Goal: Task Accomplishment & Management: Manage account settings

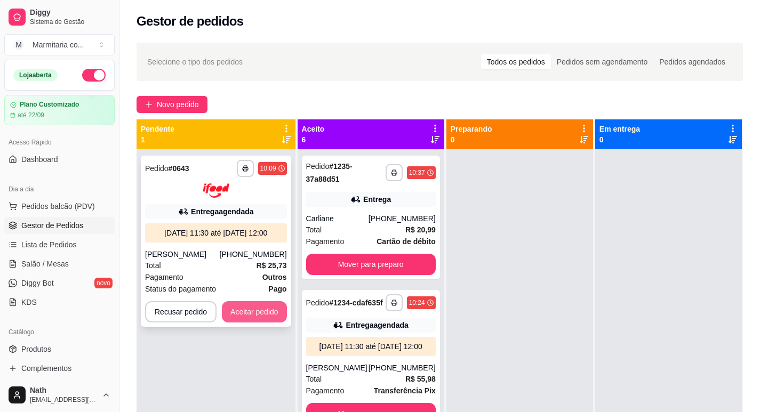
click at [257, 323] on button "Aceitar pedido" at bounding box center [254, 311] width 65 height 21
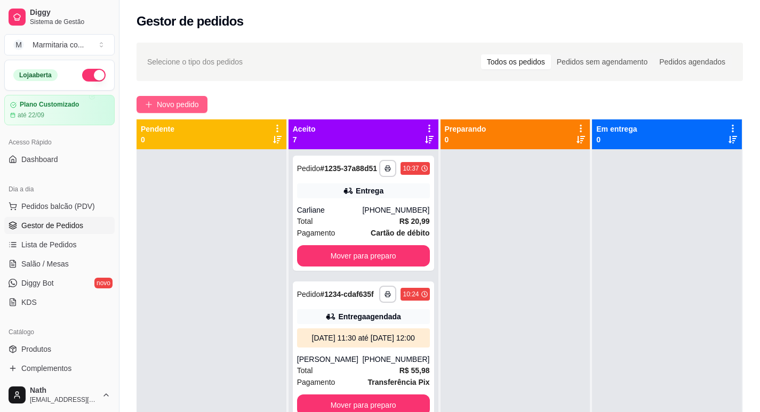
click at [174, 106] on span "Novo pedido" at bounding box center [178, 105] width 42 height 12
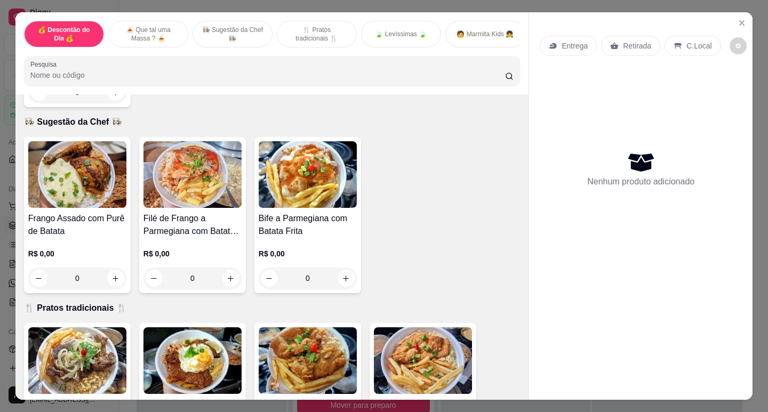
scroll to position [586, 0]
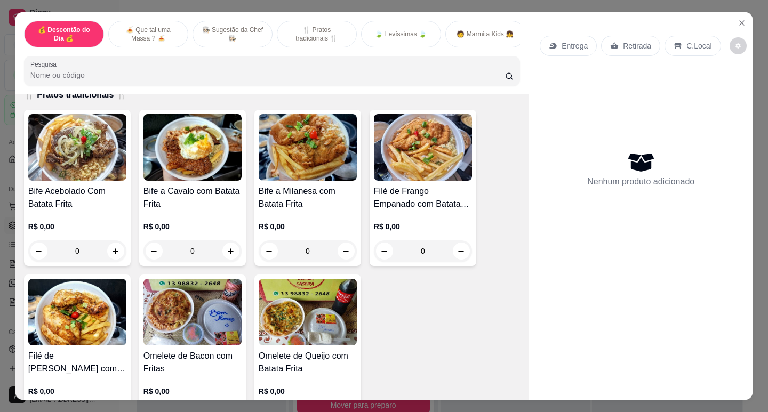
click at [50, 222] on div "R$ 0,00 0" at bounding box center [77, 236] width 98 height 51
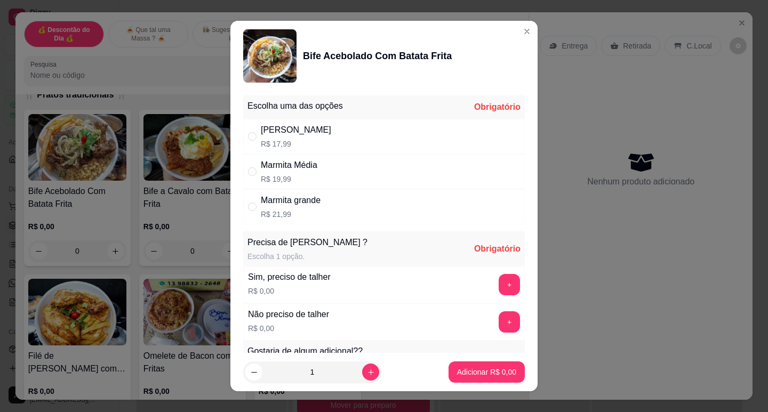
click at [342, 133] on div "Marmita Pequena R$ 17,99" at bounding box center [383, 136] width 281 height 35
radio input "true"
click at [499, 292] on button "+" at bounding box center [509, 284] width 21 height 21
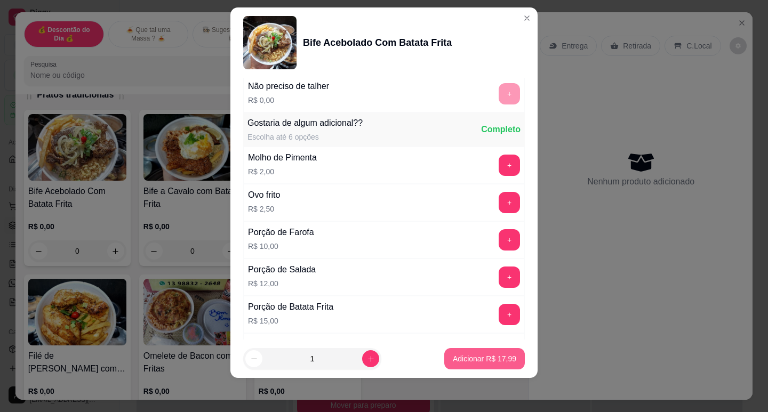
scroll to position [249, 0]
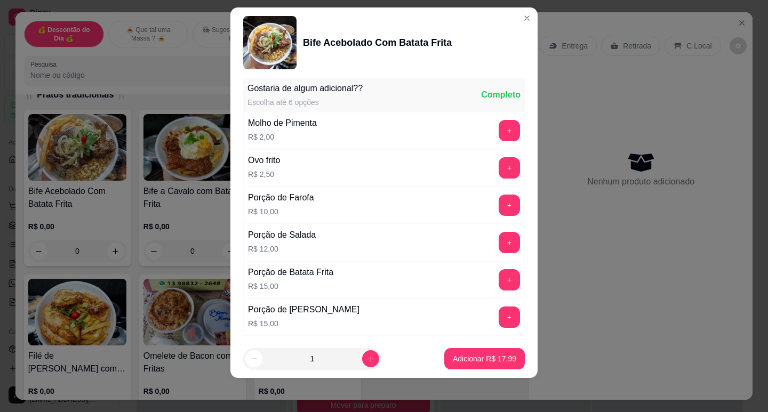
click at [492, 374] on footer "1 Adicionar R$ 17,99" at bounding box center [383, 359] width 307 height 38
click at [490, 353] on button "Adicionar R$ 17,99" at bounding box center [484, 359] width 78 height 21
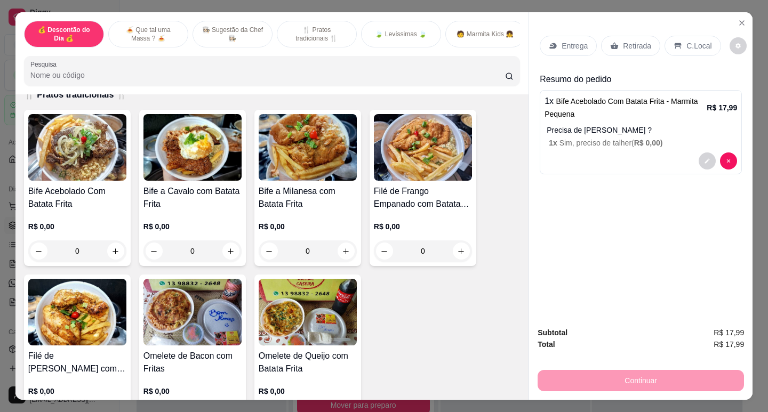
click at [553, 43] on icon at bounding box center [553, 46] width 9 height 9
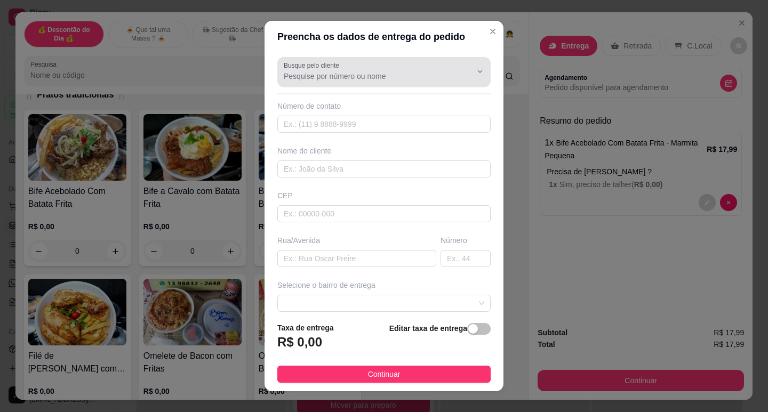
click at [295, 74] on input "Busque pelo cliente" at bounding box center [369, 76] width 171 height 11
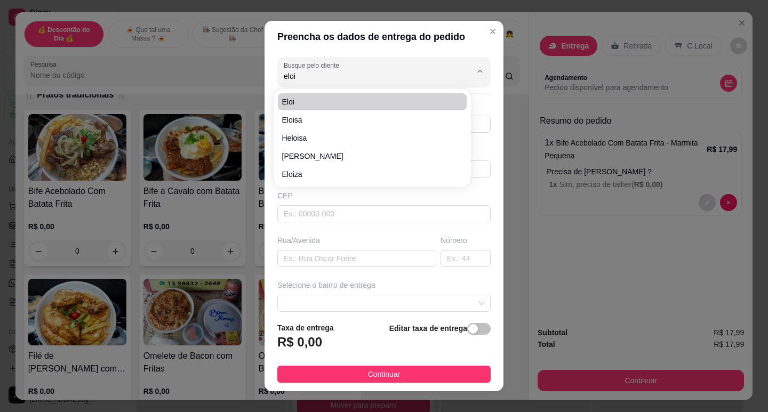
click at [302, 103] on span "Eloi" at bounding box center [367, 101] width 170 height 11
type input "Eloi"
type input "13988371992"
type input "Eloi"
type input "rua 27"
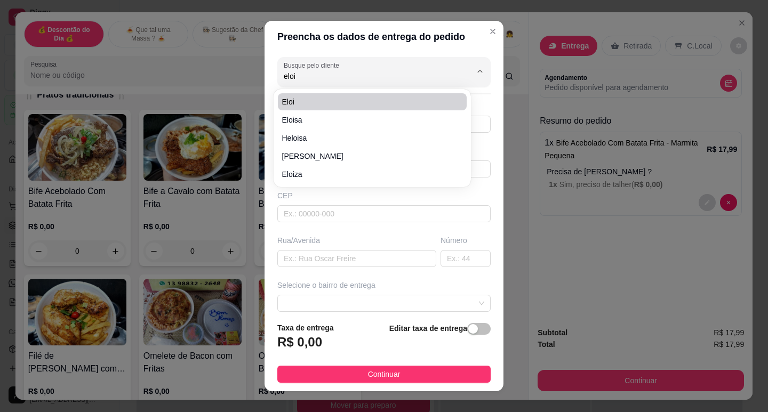
type input "1060"
type input "Guarujá"
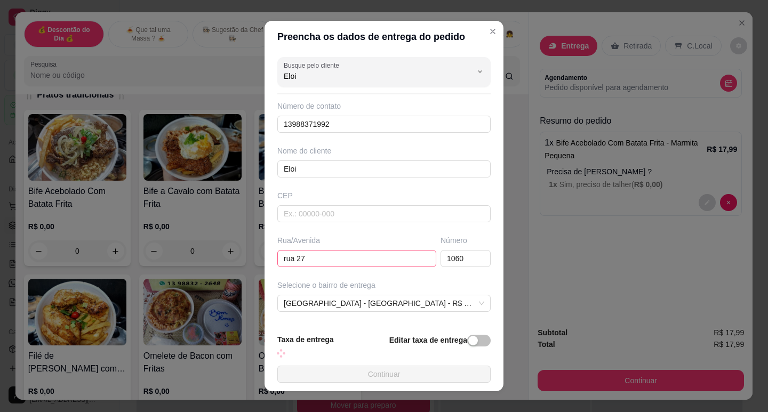
type input "Eloi"
click at [372, 254] on input "rua 27" at bounding box center [356, 258] width 159 height 17
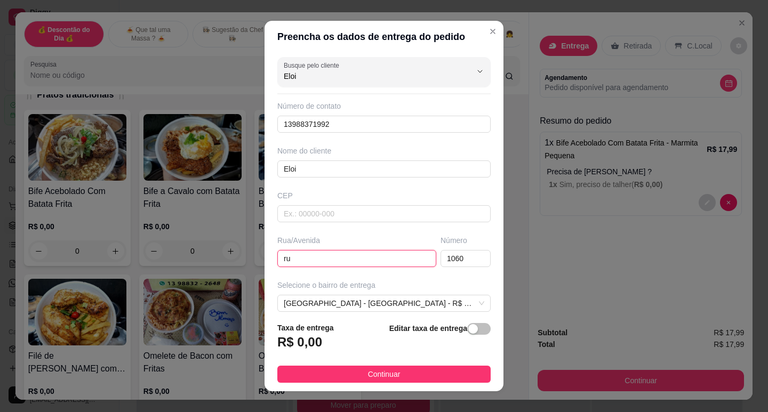
type input "r"
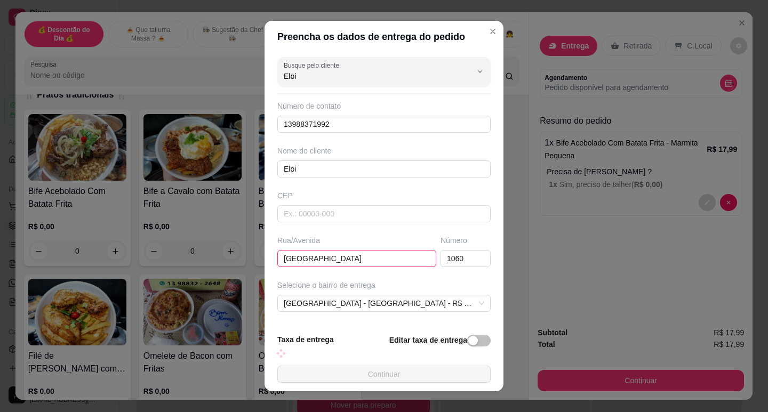
type input "[GEOGRAPHIC_DATA]"
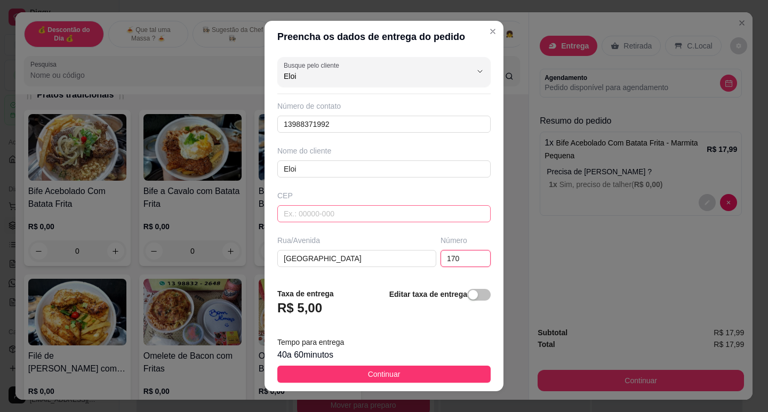
scroll to position [107, 0]
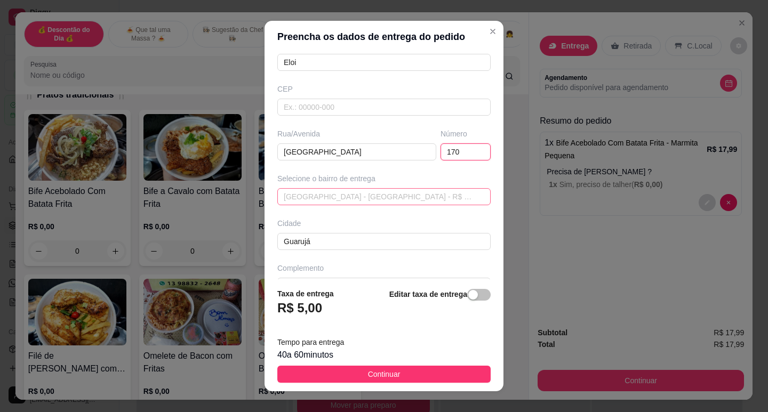
click at [432, 202] on span "[GEOGRAPHIC_DATA] - [GEOGRAPHIC_DATA] - R$ 5,00" at bounding box center [384, 197] width 200 height 16
type input "170"
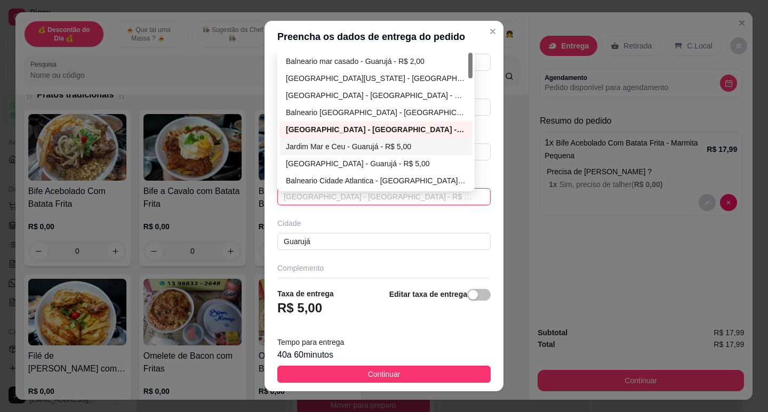
scroll to position [53, 0]
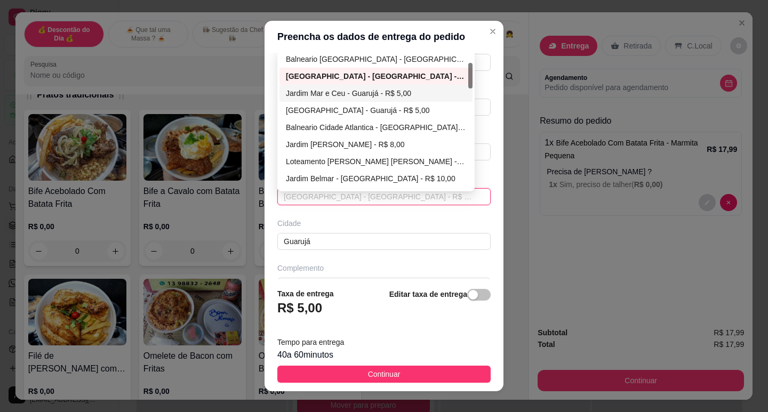
click at [359, 153] on div "Loteamento [PERSON_NAME] [PERSON_NAME] - R$ 5,00" at bounding box center [375, 161] width 193 height 17
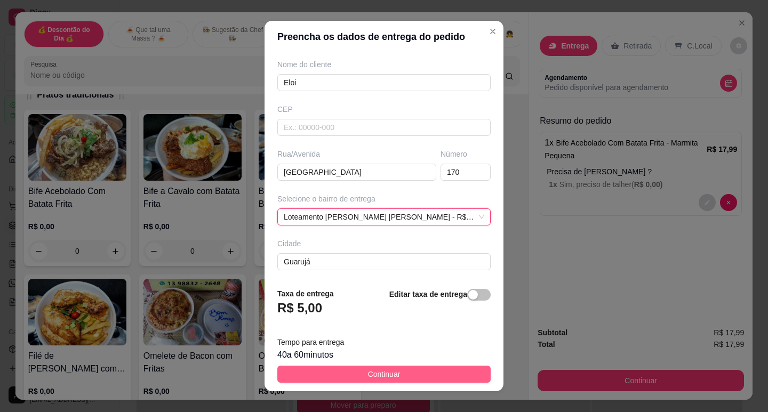
scroll to position [107, 0]
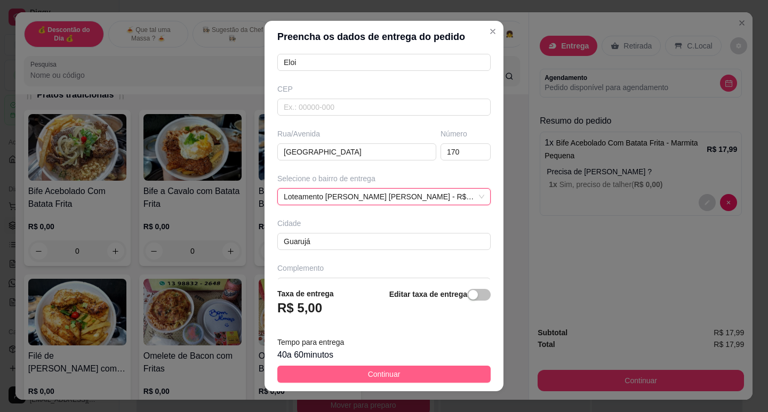
click at [398, 370] on button "Continuar" at bounding box center [383, 374] width 213 height 17
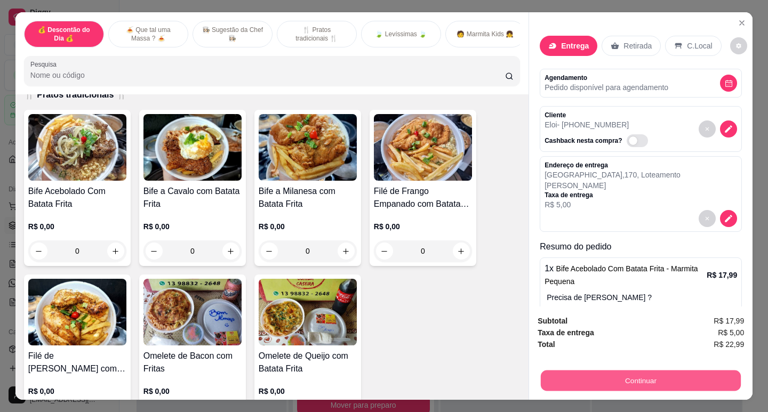
click at [608, 379] on button "Continuar" at bounding box center [641, 380] width 200 height 21
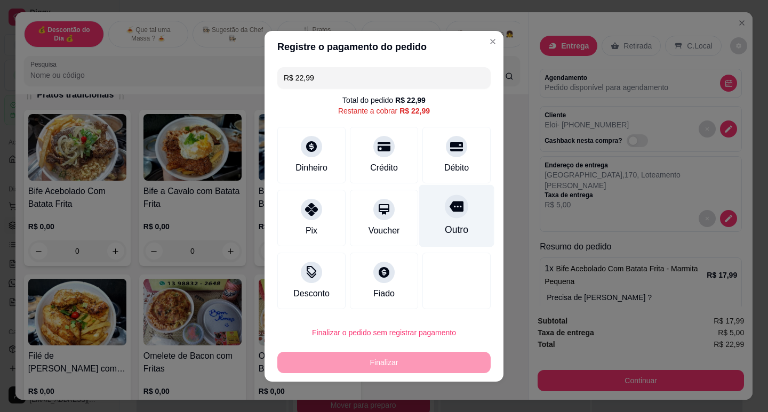
click at [460, 170] on div "Débito" at bounding box center [456, 155] width 68 height 57
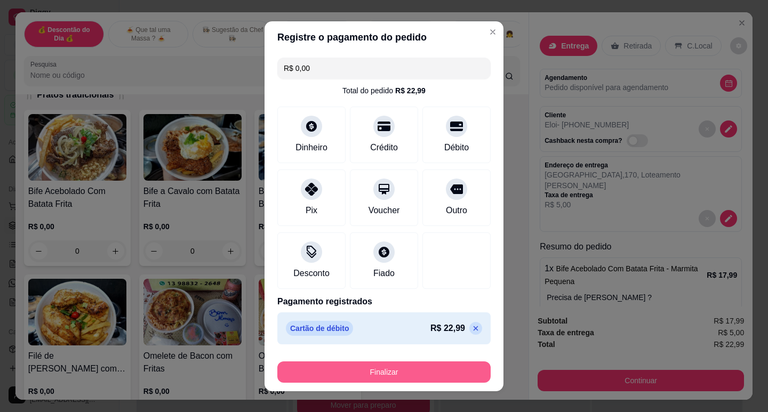
click at [425, 372] on button "Finalizar" at bounding box center [383, 371] width 213 height 21
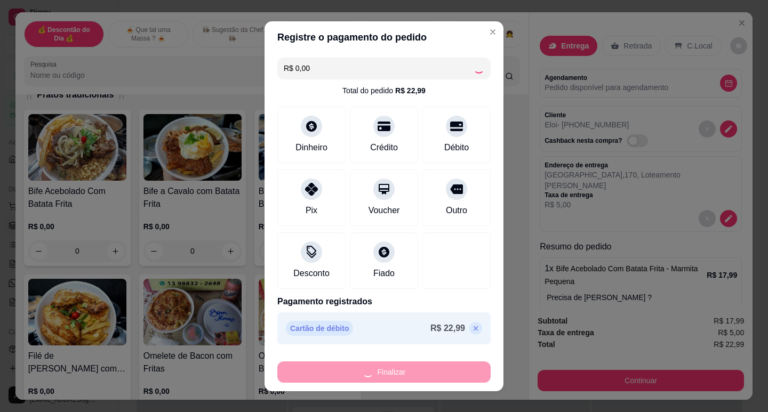
type input "-R$ 22,99"
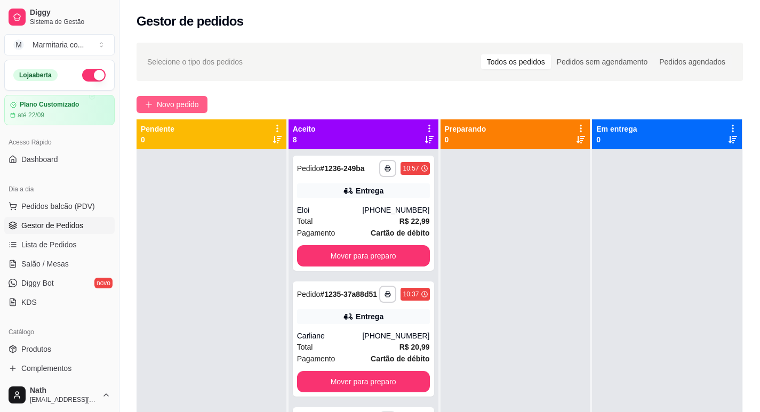
click at [172, 100] on span "Novo pedido" at bounding box center [178, 105] width 42 height 12
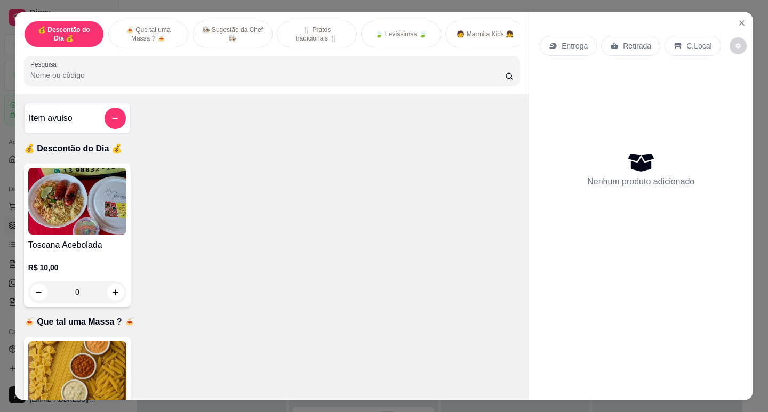
click at [103, 226] on img at bounding box center [77, 201] width 98 height 67
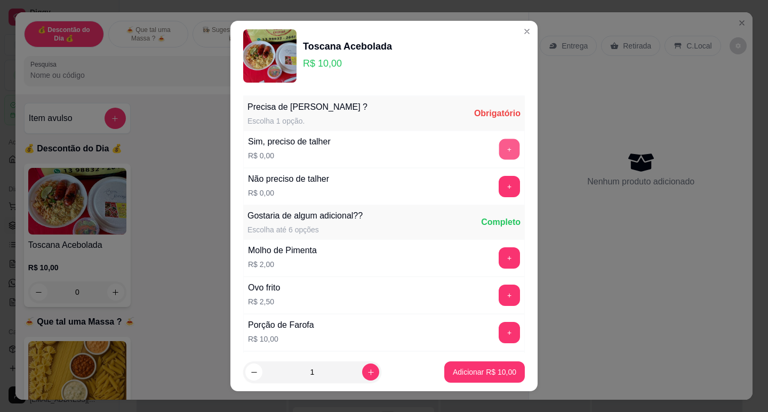
click at [499, 146] on button "+" at bounding box center [509, 149] width 21 height 21
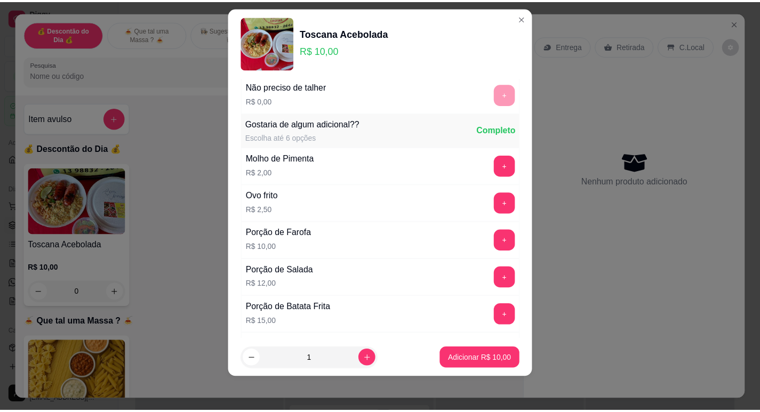
scroll to position [114, 0]
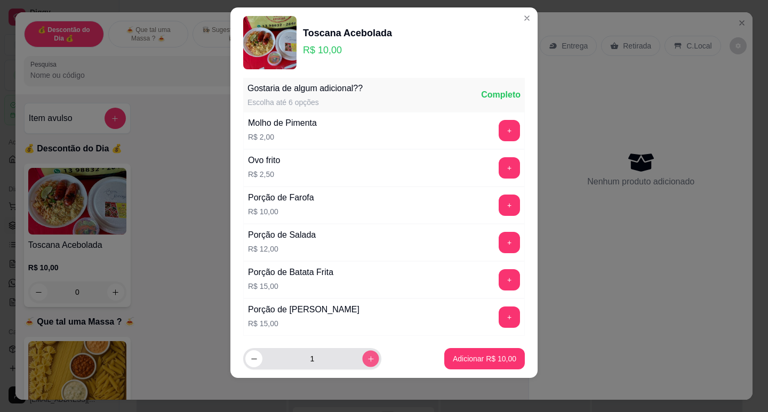
click at [367, 363] on icon "increase-product-quantity" at bounding box center [371, 359] width 8 height 8
type input "2"
click at [464, 367] on button "Adicionar R$ 20,00" at bounding box center [484, 358] width 80 height 21
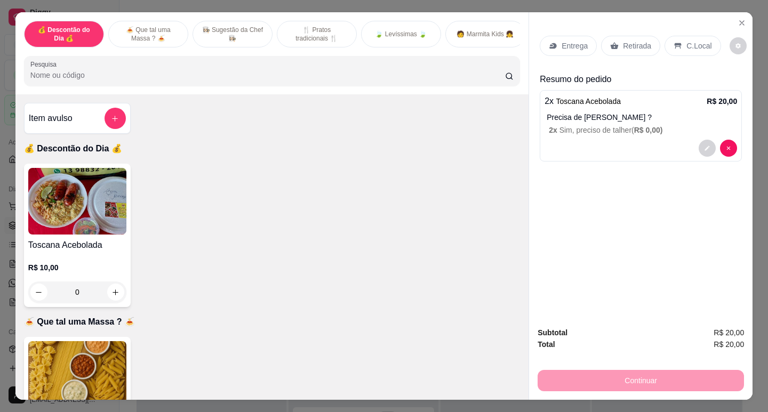
click at [553, 41] on div "Entrega" at bounding box center [568, 46] width 57 height 20
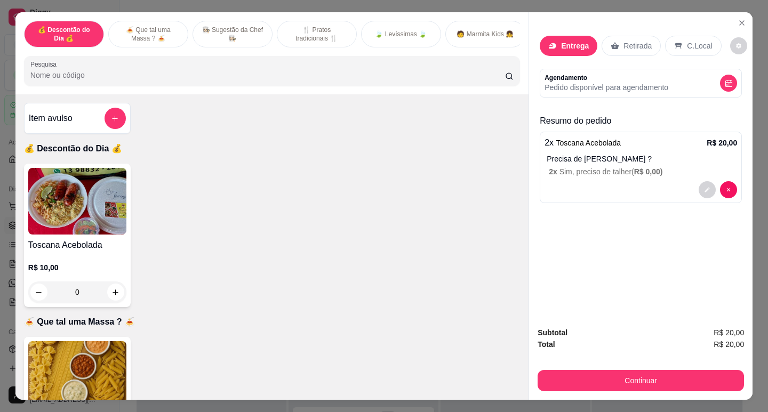
click at [287, 63] on label "Busque pelo cliente" at bounding box center [313, 65] width 59 height 9
click at [287, 71] on input "Busque pelo cliente" at bounding box center [369, 76] width 171 height 11
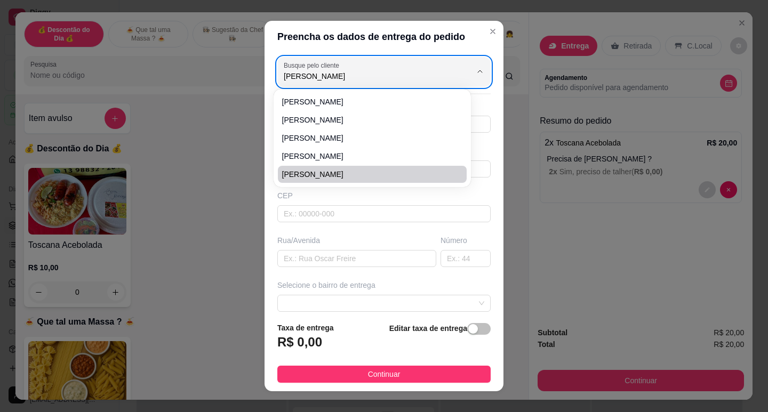
click at [333, 168] on li "[PERSON_NAME]" at bounding box center [372, 174] width 189 height 17
type input "[PERSON_NAME]"
type input "13997954420"
type input "[PERSON_NAME]"
type input "[GEOGRAPHIC_DATA][PERSON_NAME]"
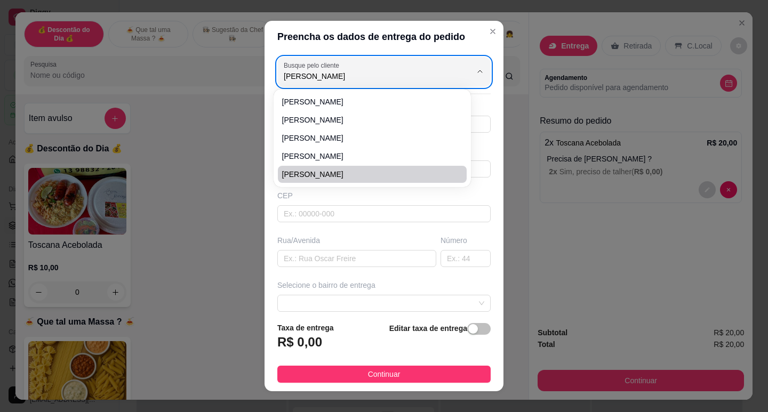
type input "Guarujá"
type input "OFICINA LC"
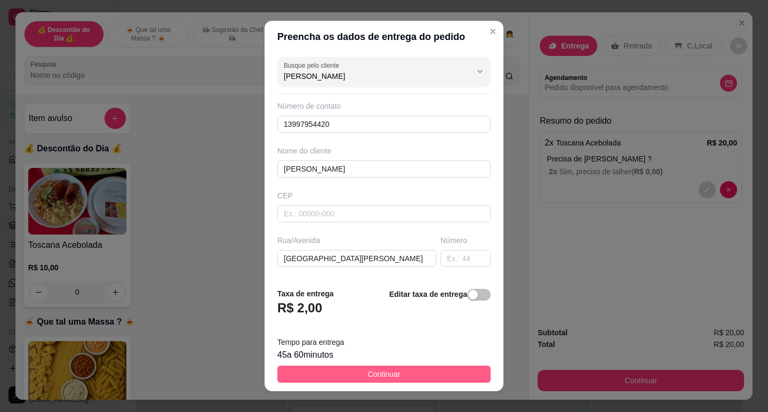
type input "[PERSON_NAME]"
click at [415, 371] on button "Continuar" at bounding box center [383, 374] width 213 height 17
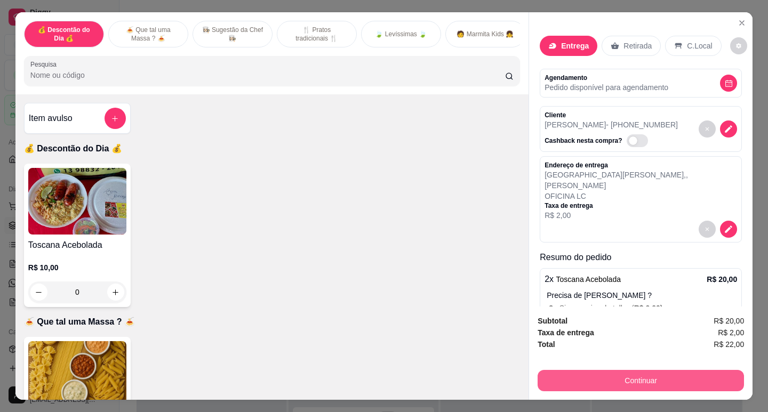
click at [603, 373] on button "Continuar" at bounding box center [640, 380] width 206 height 21
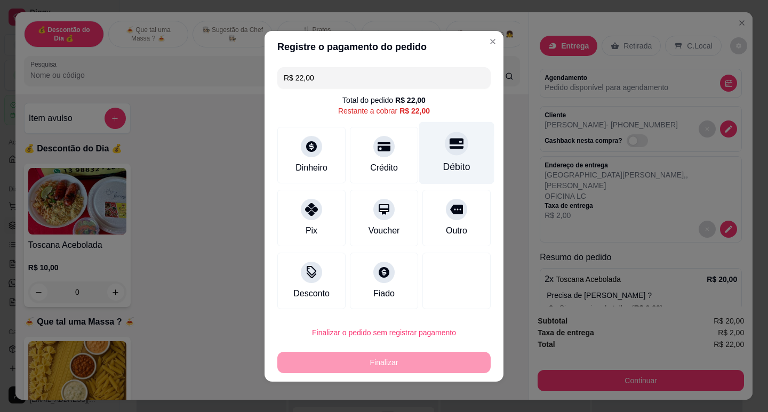
click at [443, 162] on div "Débito" at bounding box center [456, 167] width 27 height 14
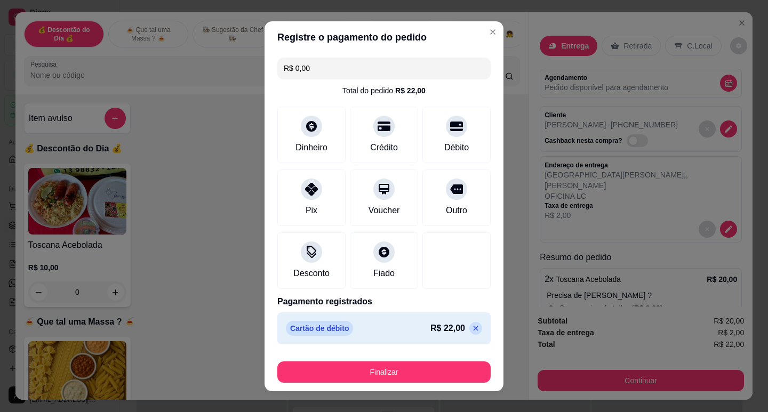
click at [473, 327] on icon at bounding box center [475, 328] width 5 height 5
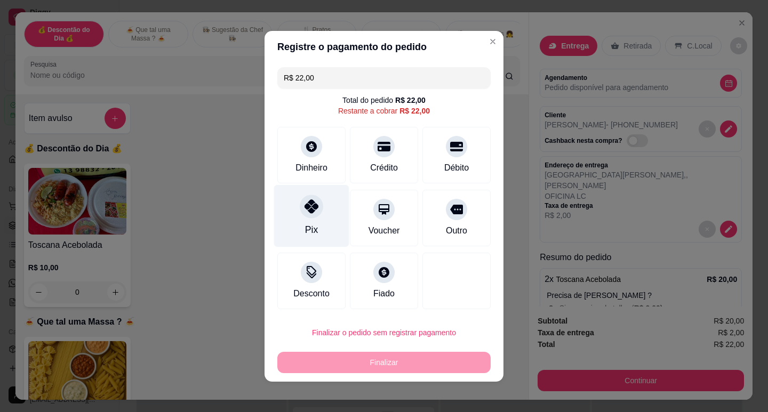
click at [310, 217] on div at bounding box center [311, 206] width 23 height 23
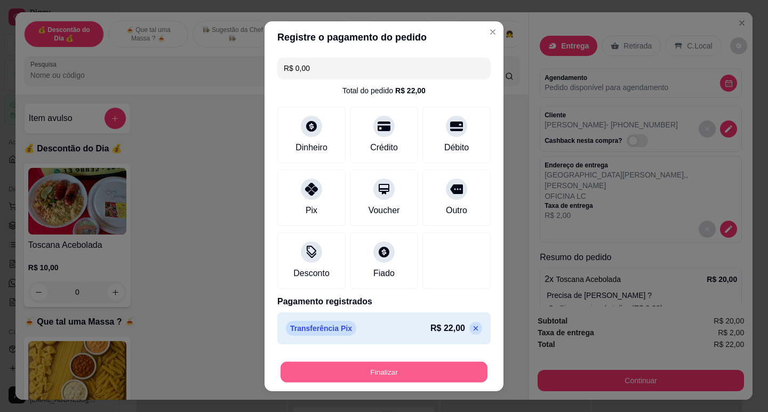
click at [414, 374] on button "Finalizar" at bounding box center [383, 371] width 207 height 21
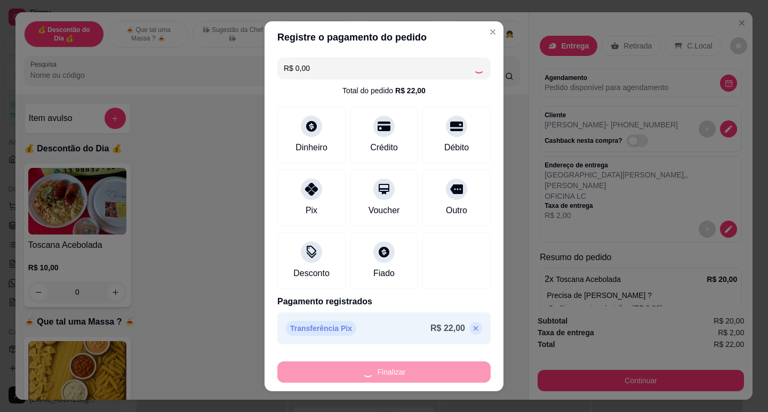
type input "-R$ 22,00"
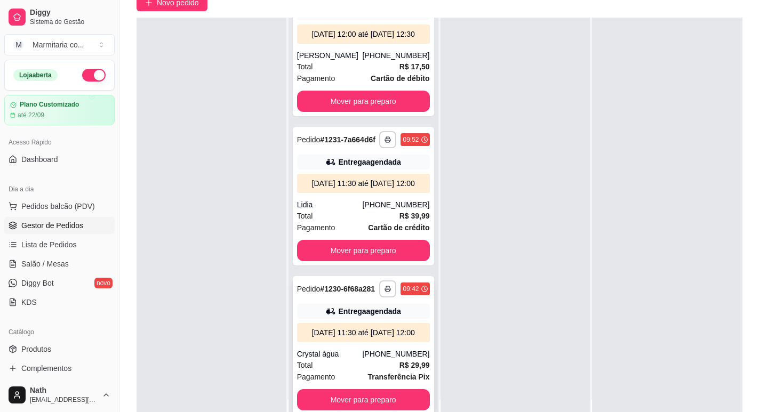
scroll to position [160, 0]
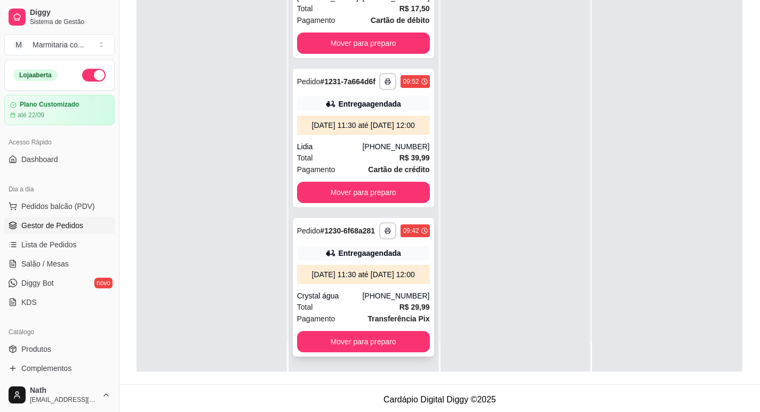
click at [385, 304] on div "Total R$ 29,99" at bounding box center [363, 307] width 133 height 12
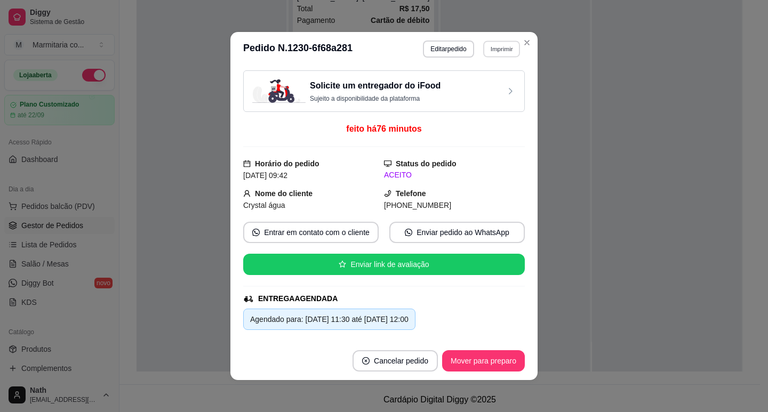
click at [494, 45] on button "Imprimir" at bounding box center [501, 49] width 37 height 17
click at [494, 87] on button "IMPRESSORA" at bounding box center [488, 82] width 62 height 14
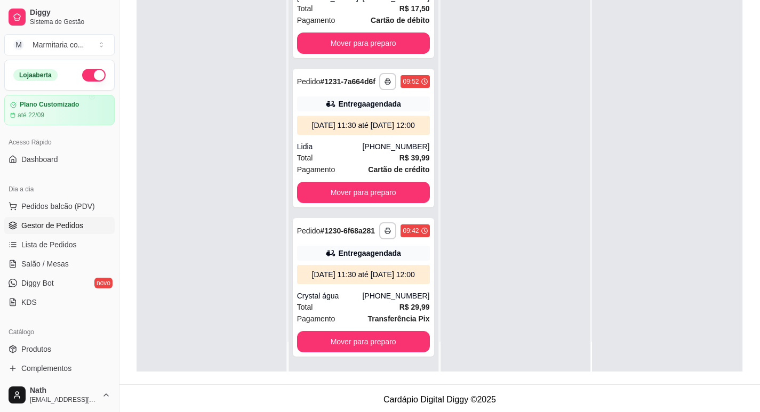
click at [210, 137] on div at bounding box center [211, 165] width 150 height 412
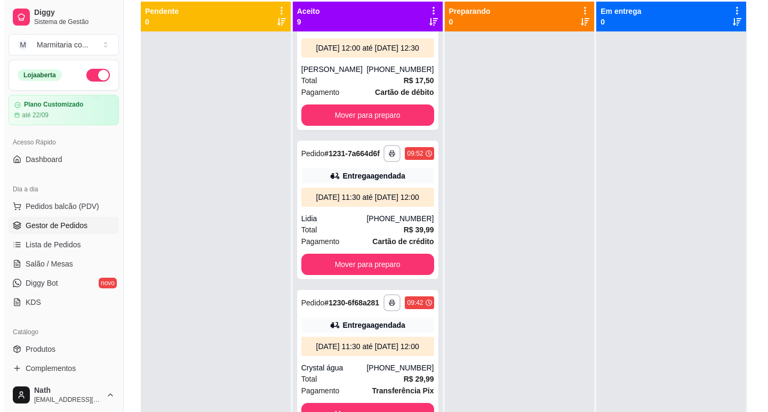
scroll to position [0, 0]
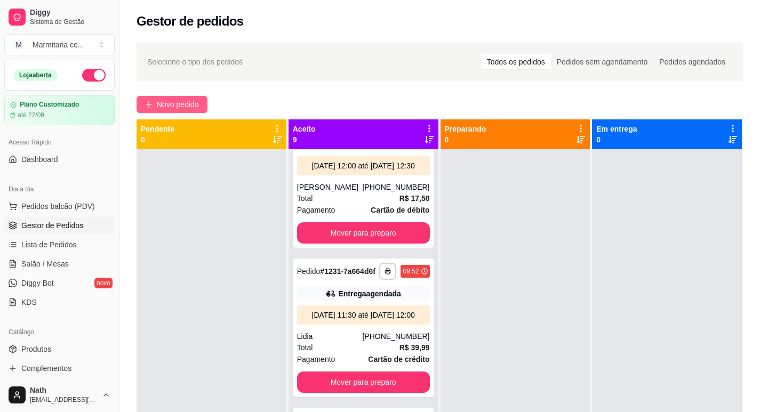
click at [194, 109] on span "Novo pedido" at bounding box center [178, 105] width 42 height 12
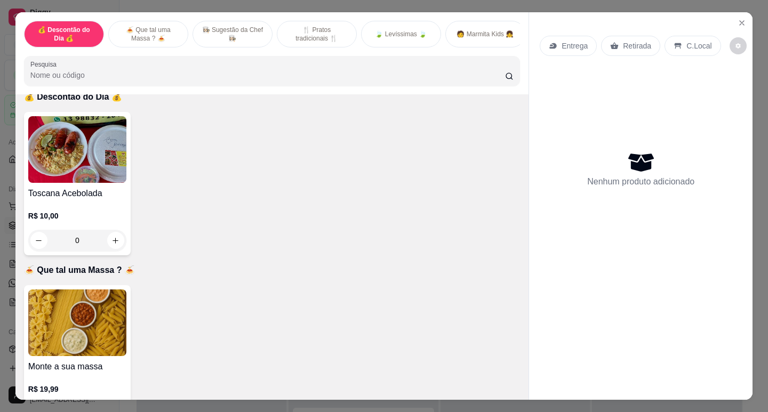
scroll to position [107, 0]
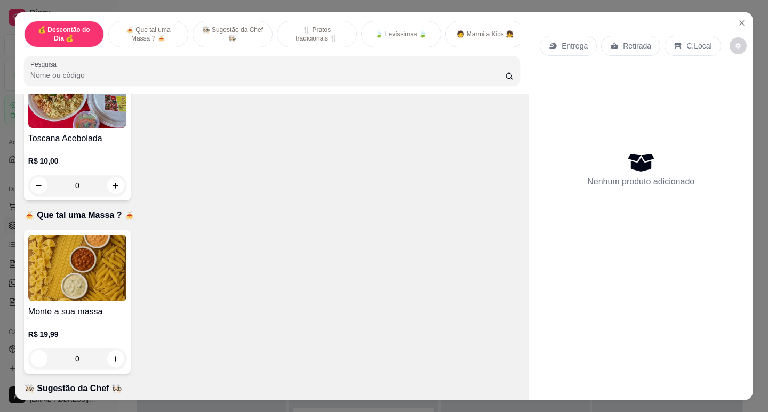
click at [108, 136] on h4 "Toscana Acebolada" at bounding box center [77, 138] width 98 height 13
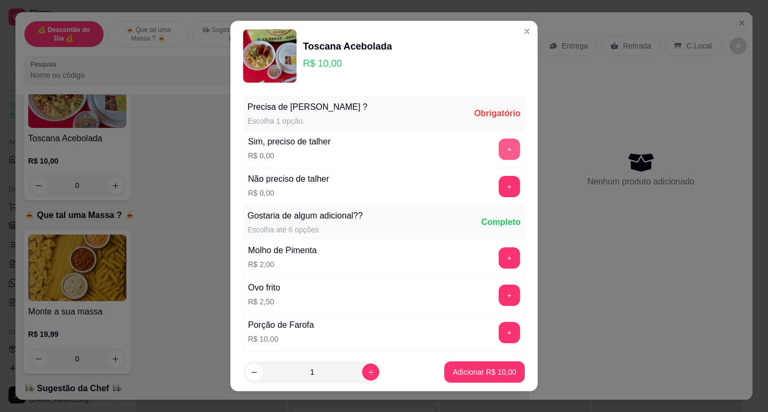
click at [498, 159] on button "+" at bounding box center [508, 149] width 21 height 21
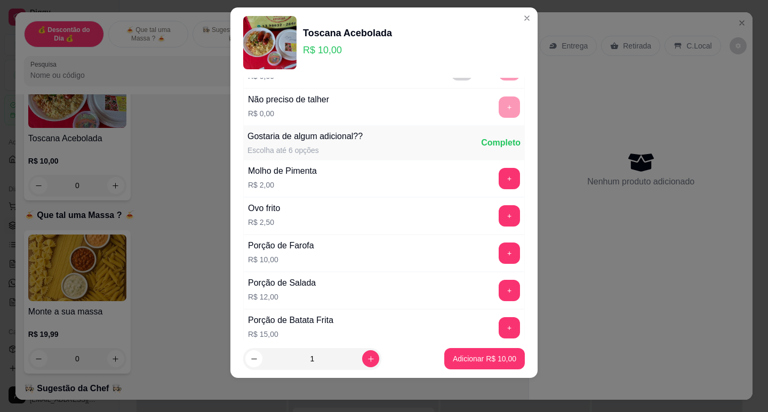
scroll to position [114, 0]
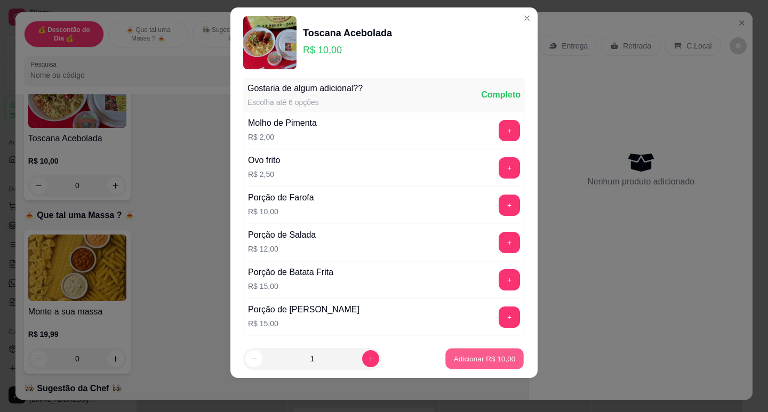
click at [475, 363] on p "Adicionar R$ 10,00" at bounding box center [485, 359] width 62 height 10
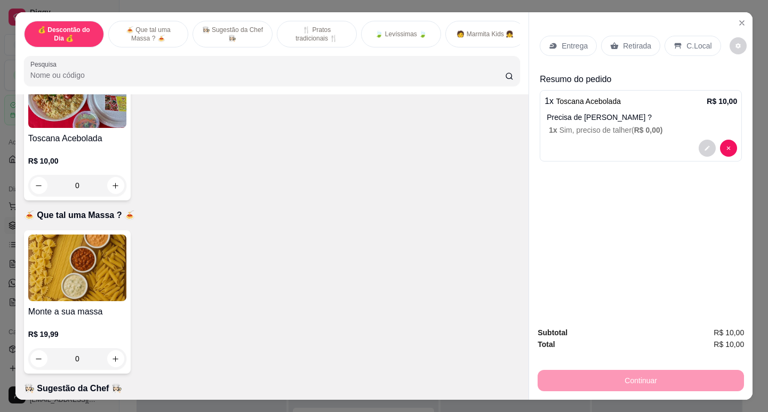
click at [631, 48] on div "Retirada" at bounding box center [630, 46] width 59 height 20
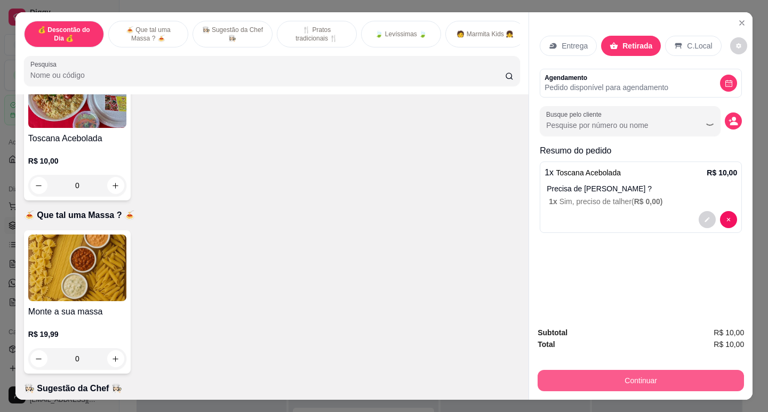
click at [611, 383] on button "Continuar" at bounding box center [640, 380] width 206 height 21
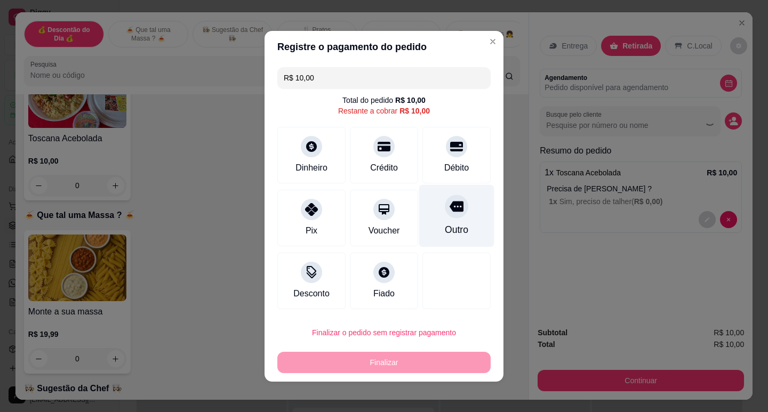
click at [457, 218] on div "Outro" at bounding box center [456, 215] width 75 height 62
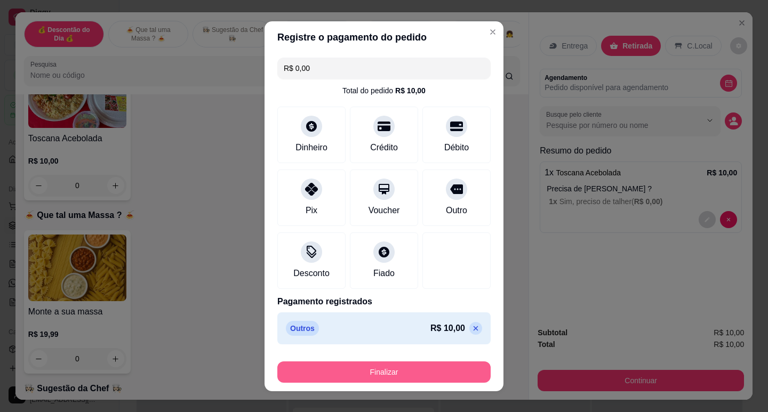
click at [438, 379] on button "Finalizar" at bounding box center [383, 371] width 213 height 21
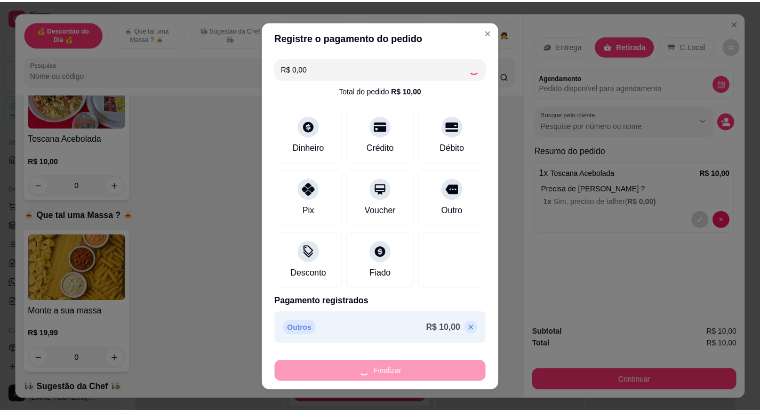
scroll to position [1145, 0]
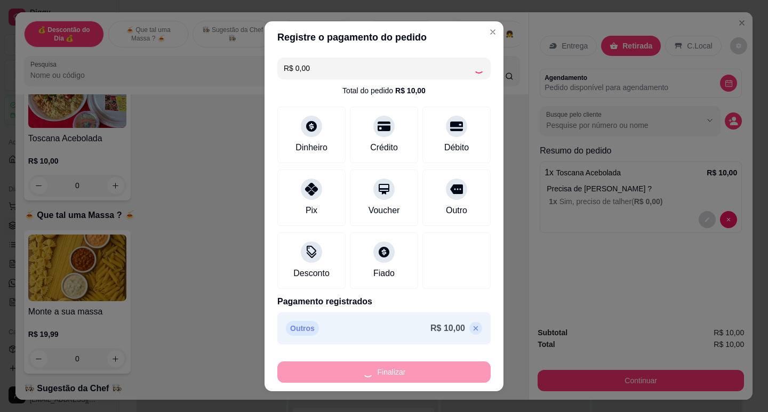
type input "-R$ 10,00"
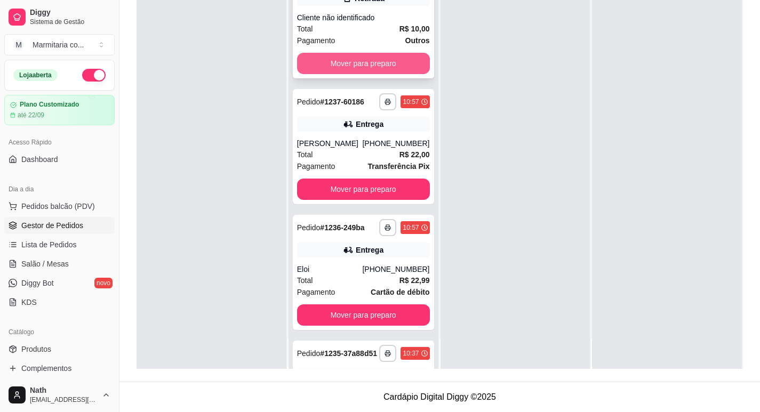
click at [370, 60] on button "Mover para preparo" at bounding box center [363, 63] width 133 height 21
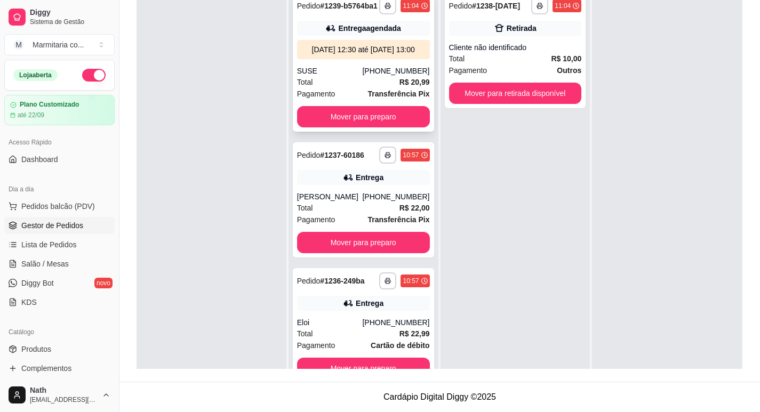
click at [361, 55] on div "[DATE] 12:30 até [DATE] 13:00" at bounding box center [363, 49] width 124 height 11
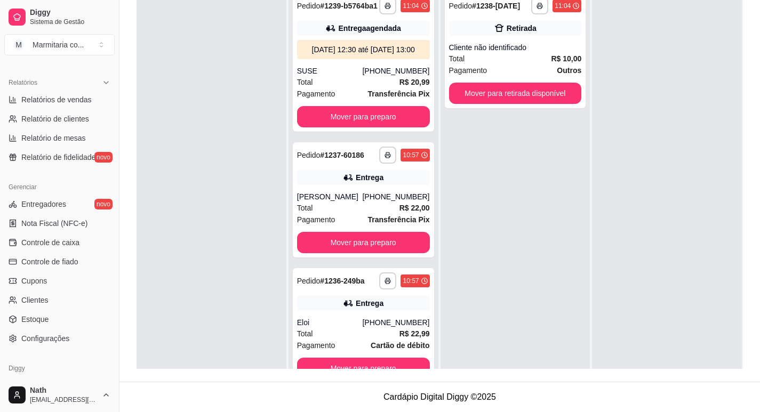
scroll to position [320, 0]
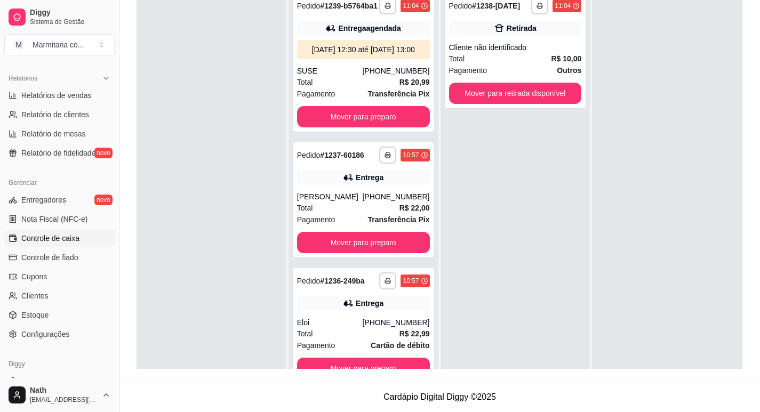
click at [53, 239] on span "Controle de caixa" at bounding box center [50, 238] width 58 height 11
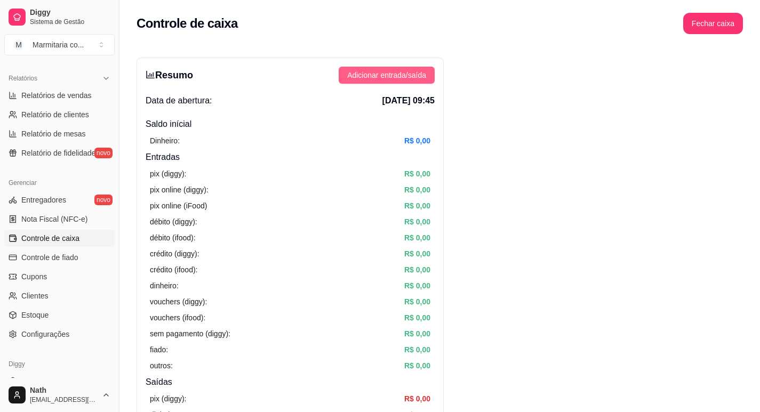
click at [412, 73] on span "Adicionar entrada/saída" at bounding box center [386, 75] width 79 height 12
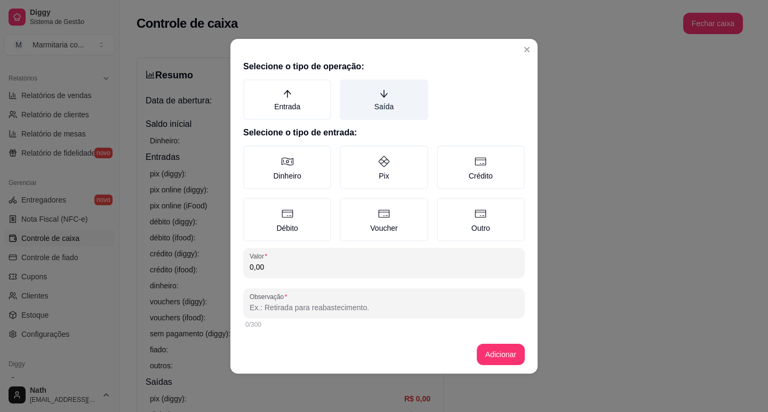
click at [396, 100] on label "Saída" at bounding box center [384, 99] width 88 height 41
click at [348, 87] on button "Saída" at bounding box center [343, 83] width 9 height 9
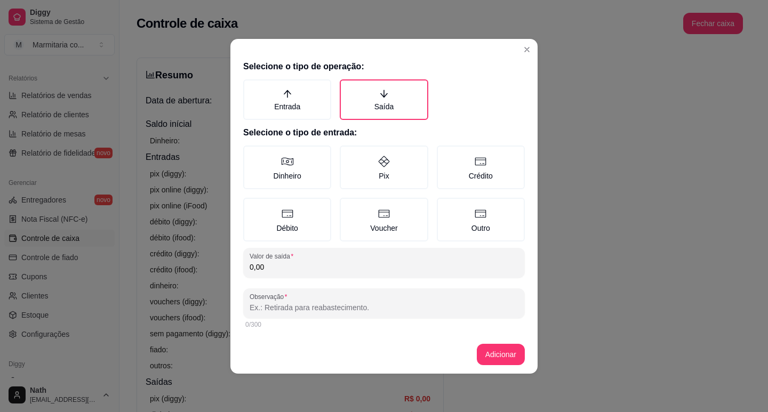
drag, startPoint x: 384, startPoint y: 152, endPoint x: 382, endPoint y: 193, distance: 40.5
click at [384, 158] on label "Pix" at bounding box center [384, 168] width 88 height 44
click at [348, 154] on button "Pix" at bounding box center [343, 149] width 9 height 9
click at [380, 245] on div "Selecione o tipo de operação: Entrada Saída Selecione o tipo de entrada: Dinhei…" at bounding box center [383, 195] width 307 height 279
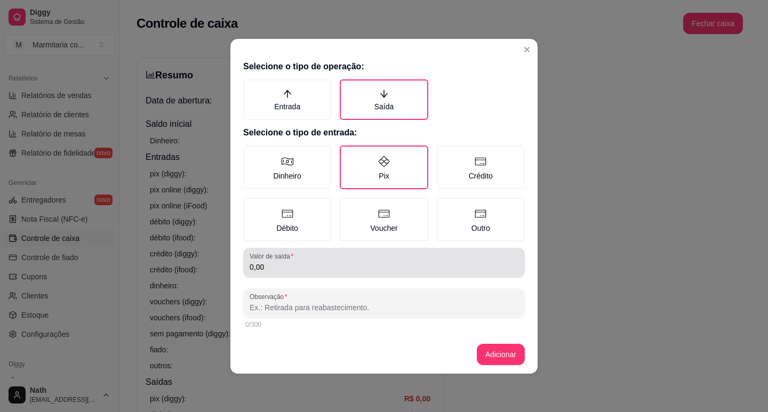
drag, startPoint x: 377, startPoint y: 251, endPoint x: 373, endPoint y: 272, distance: 21.6
click at [373, 268] on div "Valor de saída 0,00" at bounding box center [383, 263] width 281 height 30
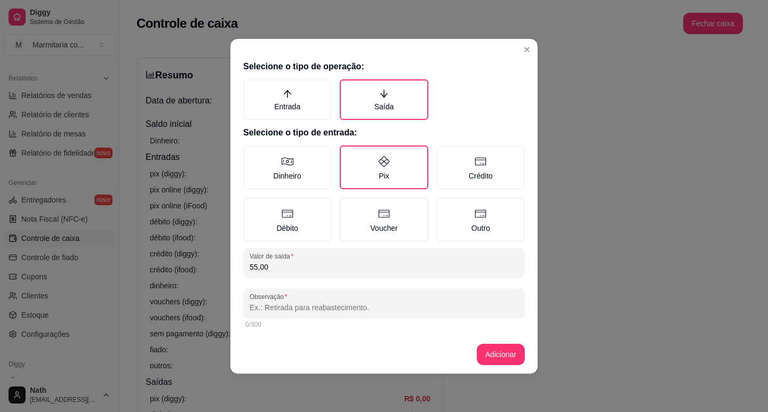
type input "55,00"
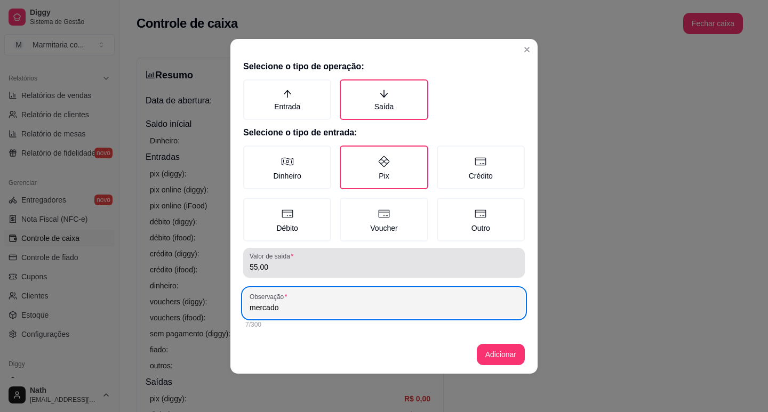
type input "mercado"
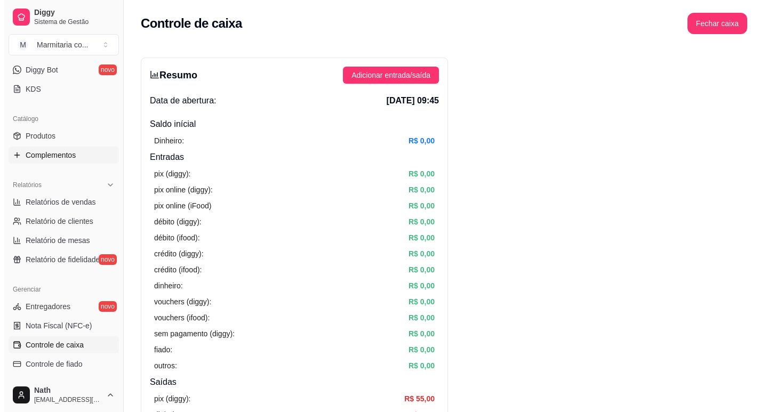
scroll to position [107, 0]
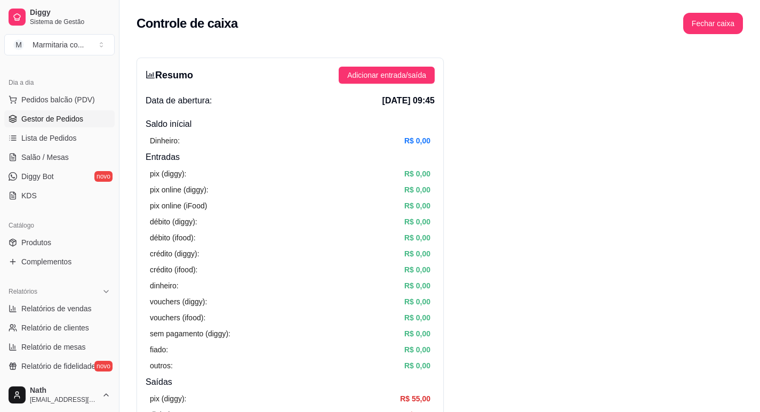
click at [82, 118] on link "Gestor de Pedidos" at bounding box center [59, 118] width 110 height 17
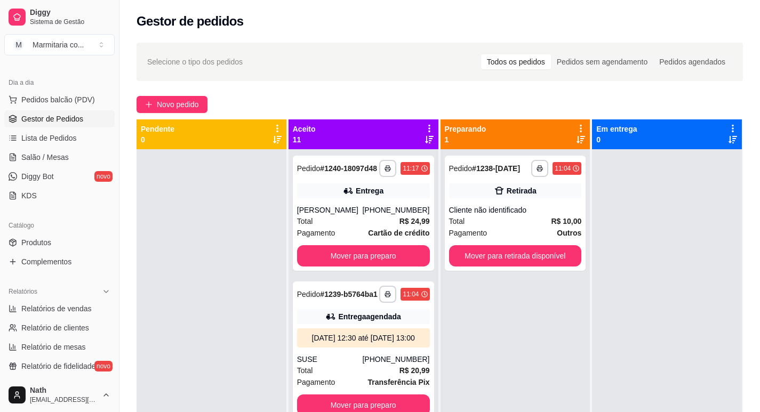
drag, startPoint x: 110, startPoint y: 264, endPoint x: 214, endPoint y: 121, distance: 177.0
click at [196, 227] on div at bounding box center [211, 355] width 150 height 412
click at [199, 99] on span "Novo pedido" at bounding box center [178, 105] width 42 height 12
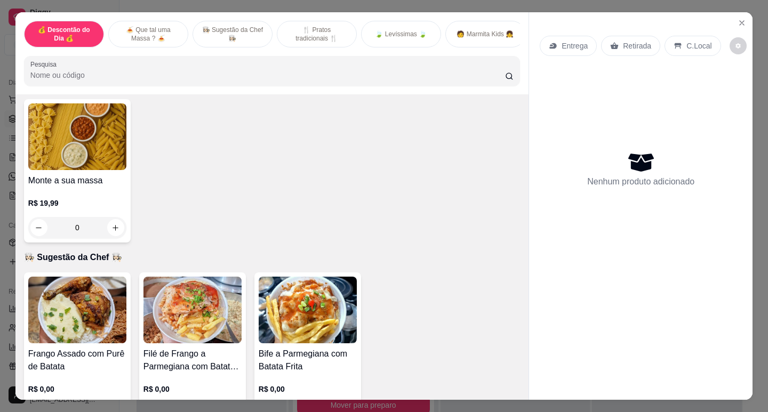
scroll to position [320, 0]
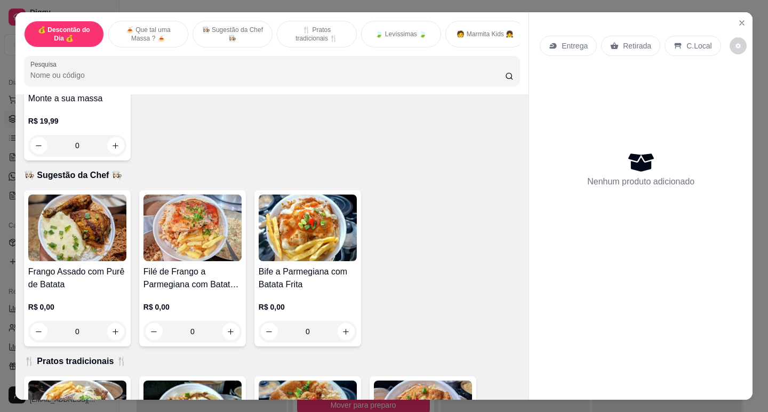
click at [190, 232] on img at bounding box center [192, 228] width 98 height 67
click at [294, 168] on div "Marmita Média" at bounding box center [289, 165] width 57 height 13
radio input "true"
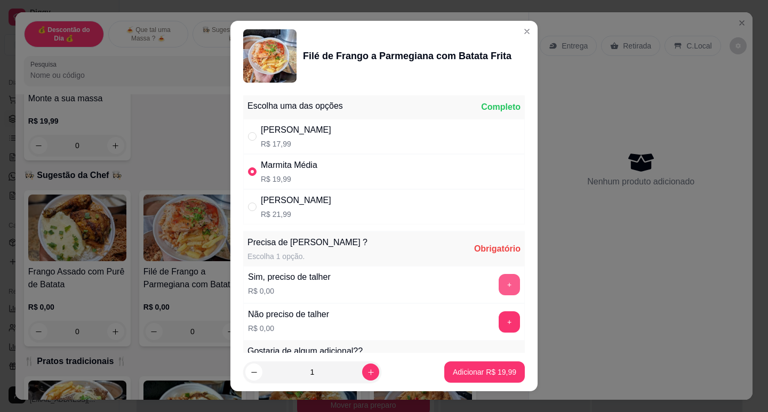
click at [498, 288] on button "+" at bounding box center [508, 284] width 21 height 21
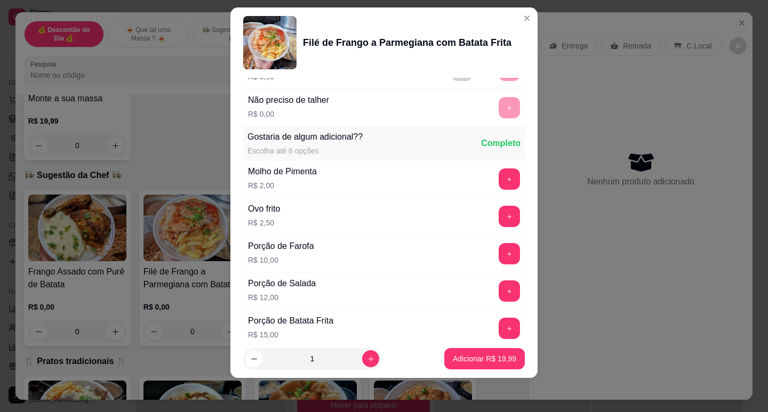
scroll to position [249, 0]
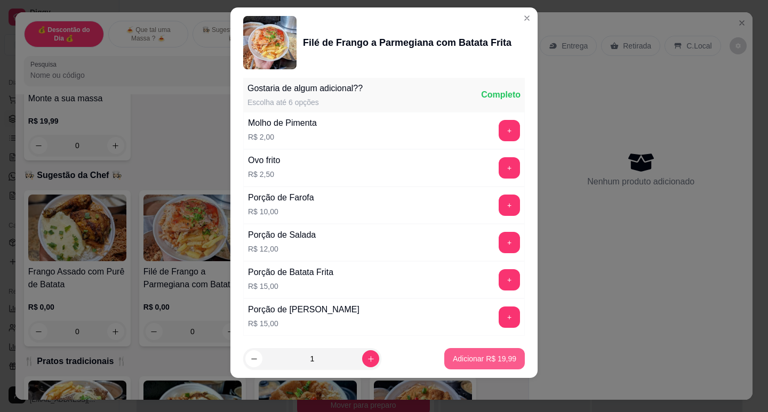
click at [489, 359] on p "Adicionar R$ 19,99" at bounding box center [484, 358] width 63 height 11
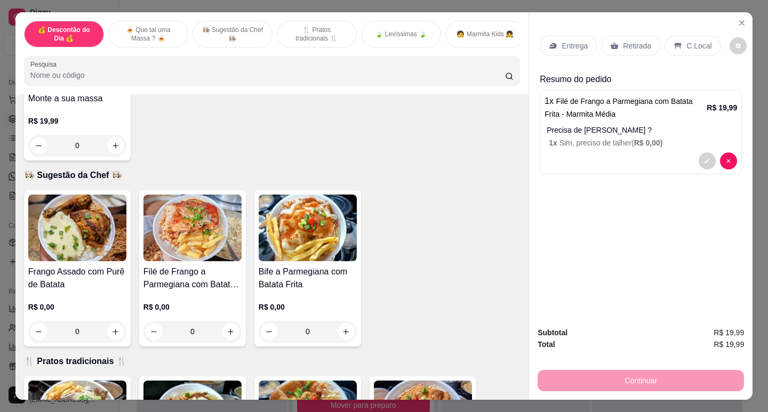
click at [549, 46] on icon at bounding box center [553, 46] width 9 height 9
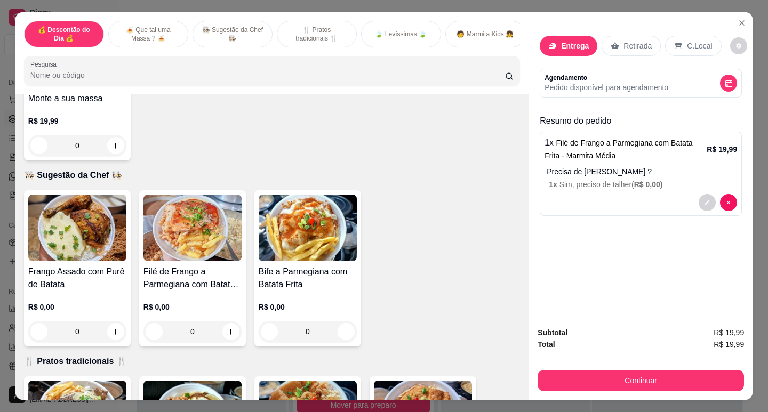
click at [368, 84] on div "Busque pelo cliente" at bounding box center [383, 72] width 213 height 30
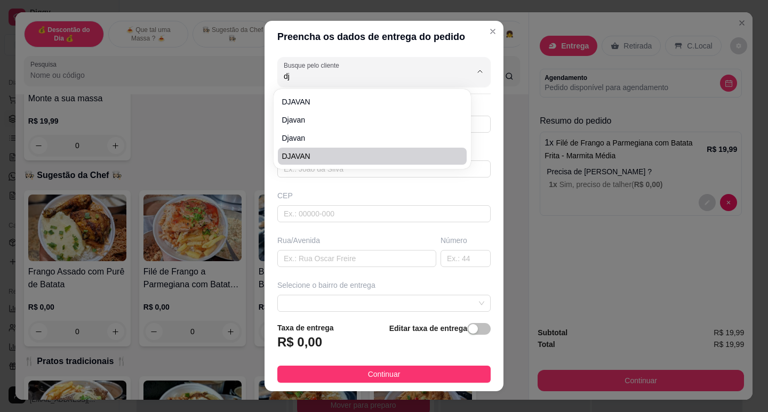
click at [322, 150] on li "DJAVAN" at bounding box center [372, 156] width 189 height 17
type input "DJAVAN"
type input "13981387850"
type input "DJAVAN"
type input "Av 09"
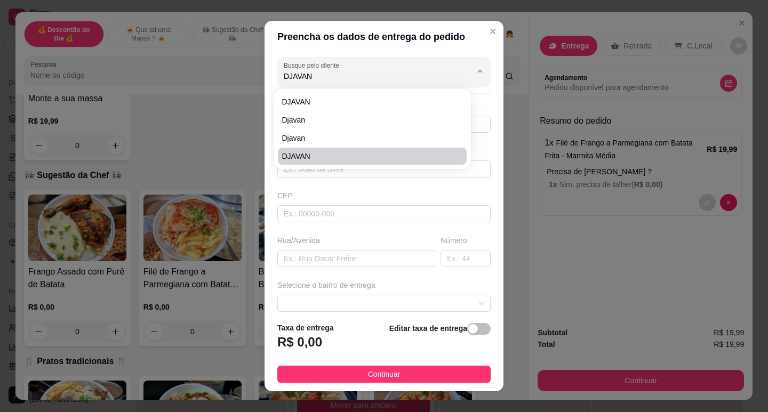
type input "128"
type input "Guarujá"
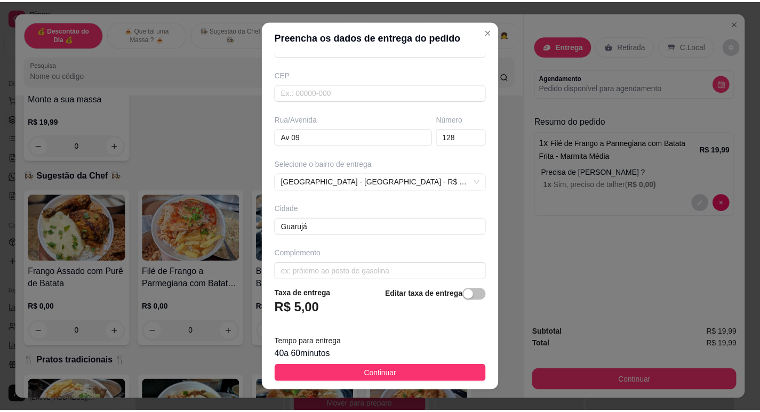
scroll to position [132, 0]
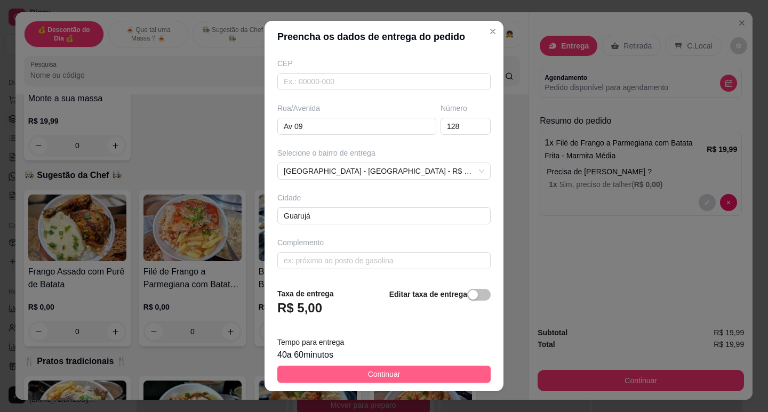
type input "DJAVAN"
click at [414, 375] on button "Continuar" at bounding box center [383, 374] width 213 height 17
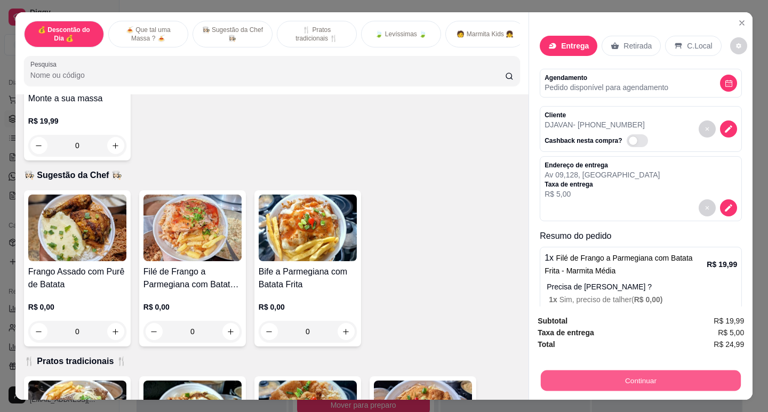
click at [633, 376] on button "Continuar" at bounding box center [641, 380] width 200 height 21
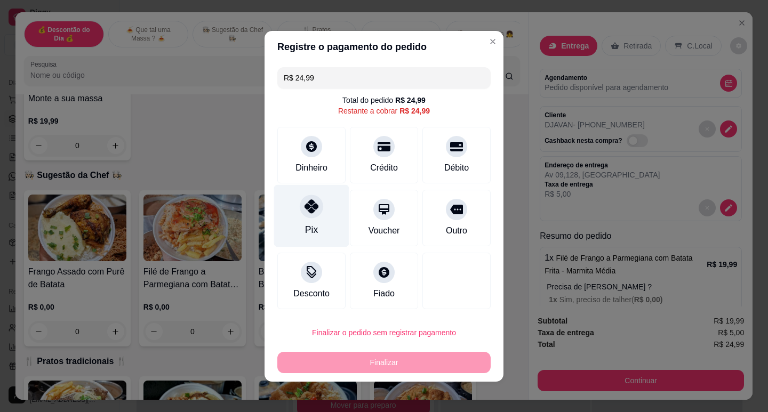
click at [309, 225] on div "Pix" at bounding box center [311, 230] width 13 height 14
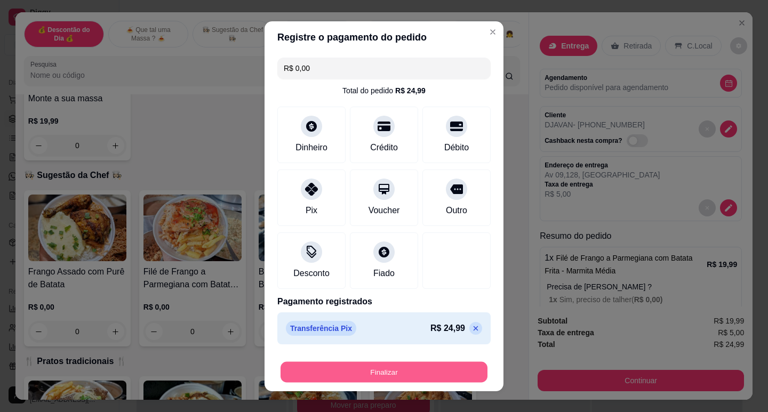
click at [371, 372] on button "Finalizar" at bounding box center [383, 371] width 207 height 21
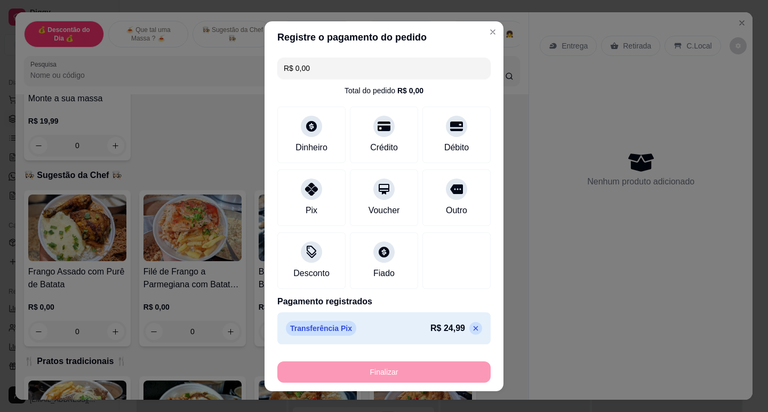
type input "-R$ 24,99"
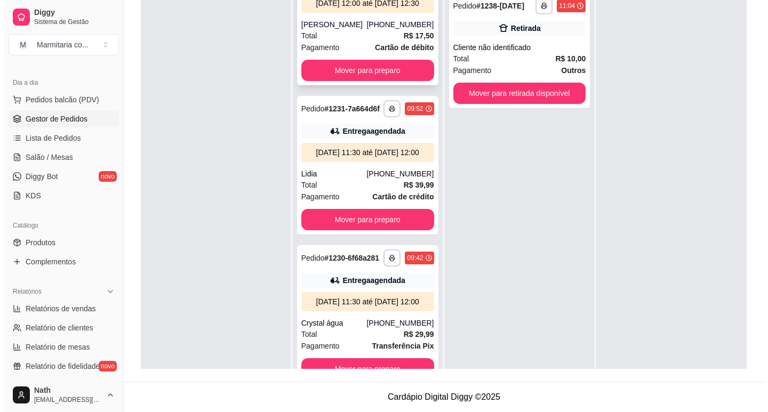
scroll to position [1333, 0]
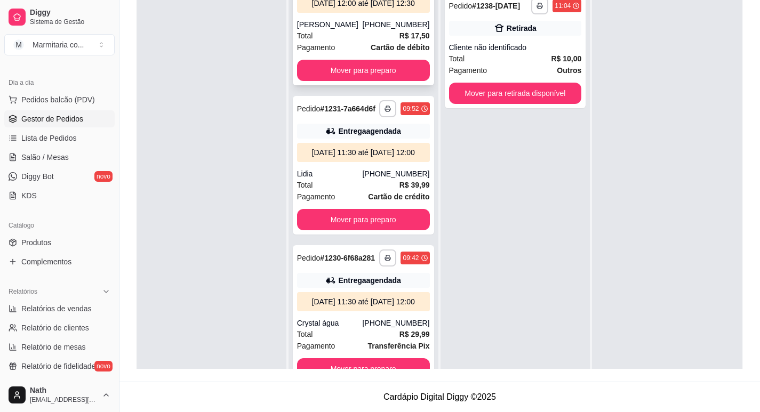
click at [400, 179] on div "[PHONE_NUMBER]" at bounding box center [395, 173] width 67 height 11
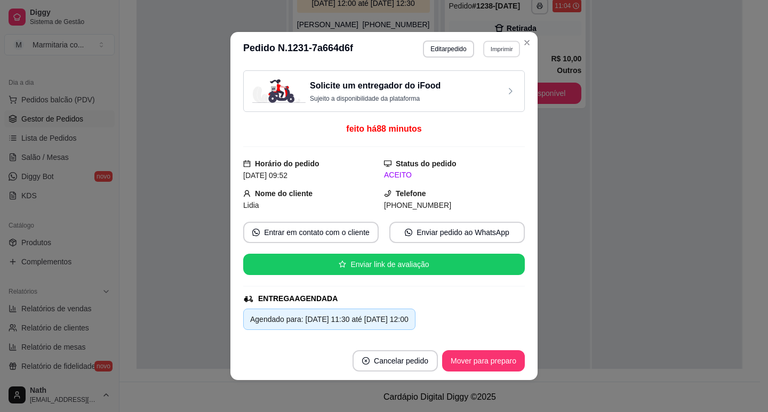
click at [492, 49] on button "Imprimir" at bounding box center [501, 49] width 37 height 17
click at [482, 86] on button "IMPRESSORA" at bounding box center [478, 86] width 77 height 17
click at [473, 364] on button "Mover para preparo" at bounding box center [483, 361] width 80 height 21
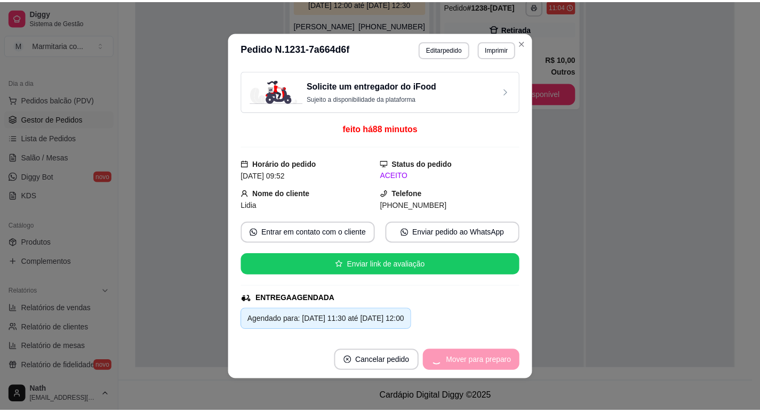
scroll to position [1279, 0]
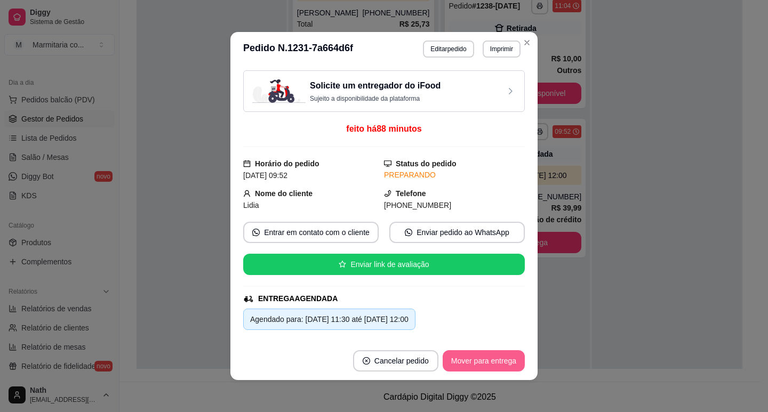
click at [488, 364] on button "Mover para entrega" at bounding box center [483, 360] width 82 height 21
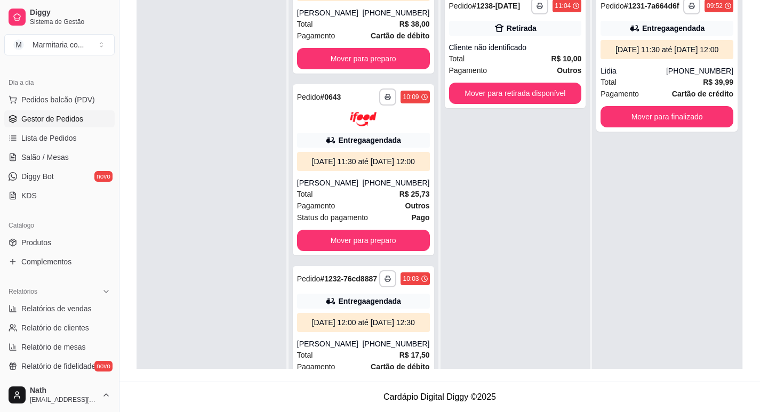
scroll to position [960, 0]
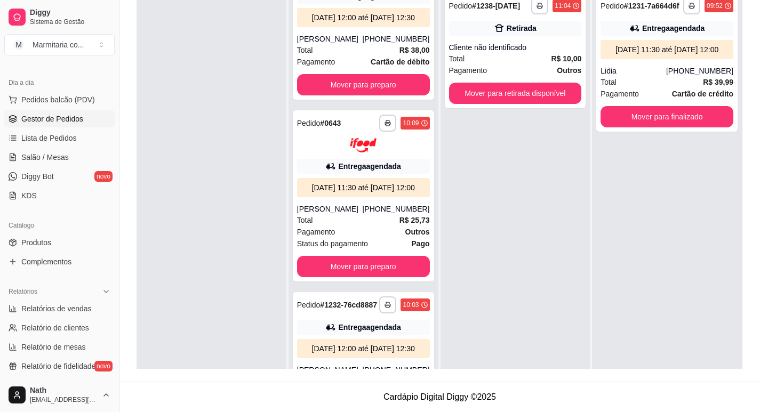
click at [321, 226] on div "Total R$ 25,73" at bounding box center [363, 220] width 133 height 12
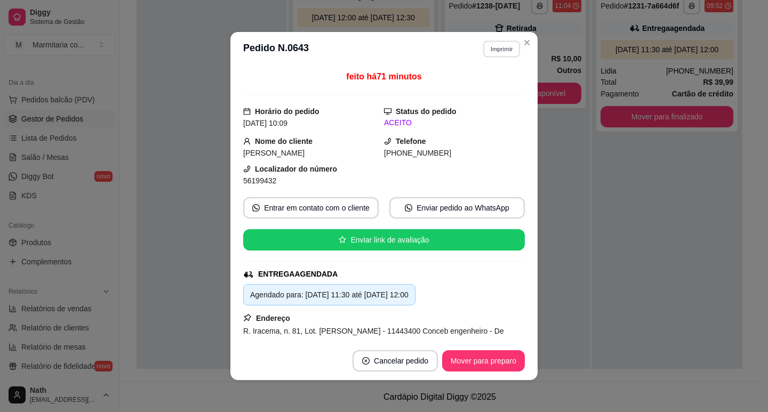
click at [505, 42] on button "Imprimir" at bounding box center [501, 49] width 37 height 17
click at [502, 78] on button "IMPRESSORA" at bounding box center [478, 86] width 77 height 17
click at [505, 55] on button "Imprimir" at bounding box center [501, 49] width 38 height 17
click at [495, 84] on button "IMPRESSORA" at bounding box center [478, 86] width 77 height 17
click at [490, 364] on button "Mover para preparo" at bounding box center [483, 360] width 83 height 21
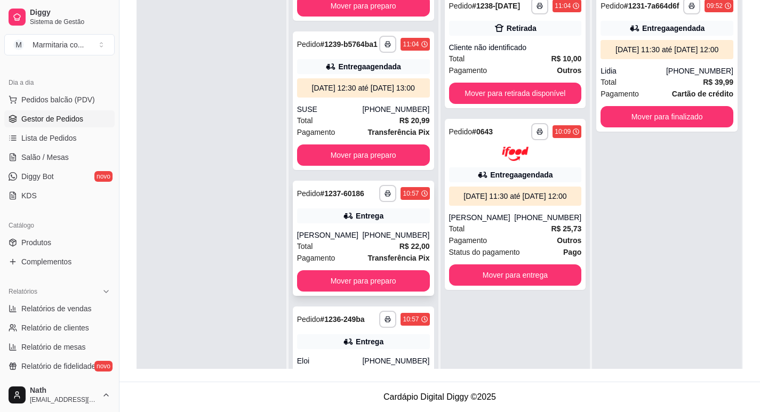
scroll to position [320, 0]
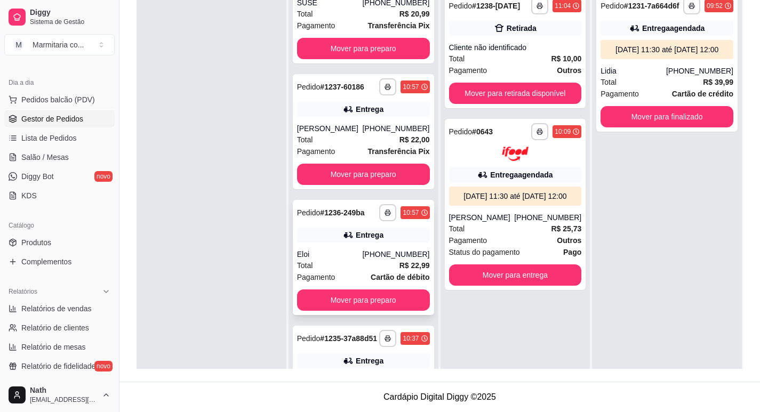
click at [373, 271] on div "Total R$ 22,99" at bounding box center [363, 266] width 133 height 12
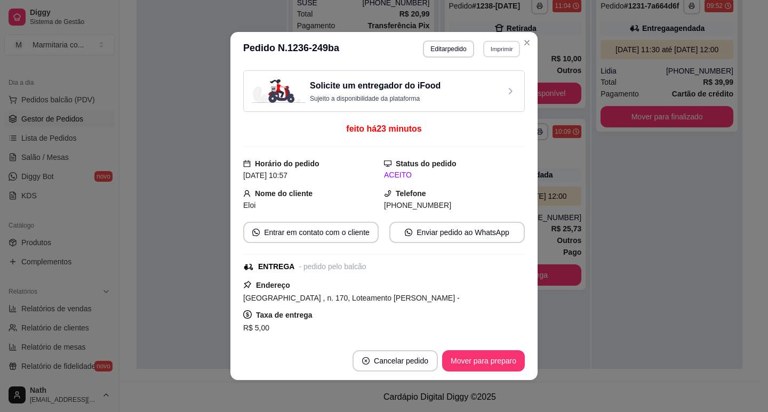
click at [483, 54] on button "Imprimir" at bounding box center [501, 49] width 37 height 17
click at [486, 86] on button "IMPRESSORA" at bounding box center [478, 86] width 77 height 17
click at [500, 47] on button "Imprimir" at bounding box center [501, 49] width 37 height 17
click at [494, 86] on button "IMPRESSORA" at bounding box center [478, 86] width 77 height 17
click at [495, 356] on button "Mover para preparo" at bounding box center [483, 360] width 83 height 21
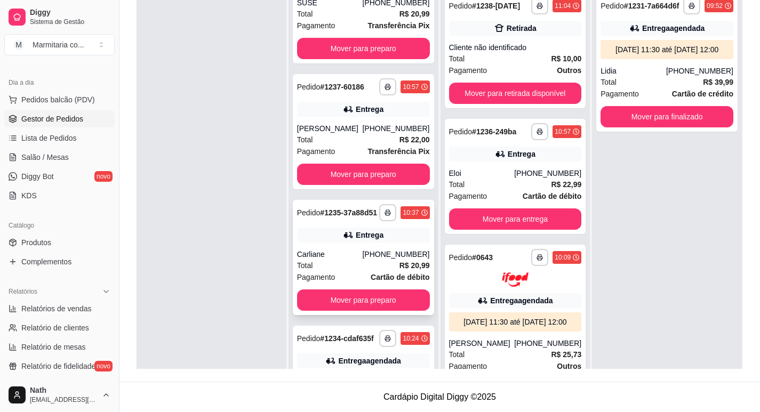
click at [365, 240] on div "Entrega" at bounding box center [370, 235] width 28 height 11
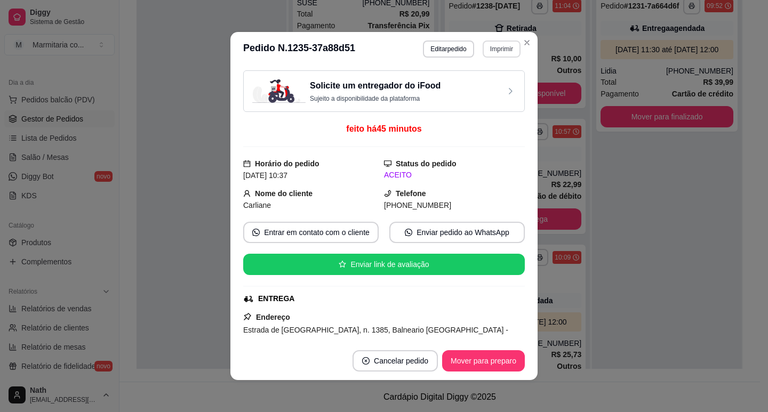
click at [506, 49] on button "Imprimir" at bounding box center [501, 49] width 38 height 17
click at [484, 93] on button "IMPRESSORA" at bounding box center [478, 86] width 75 height 17
click at [470, 363] on button "Mover para preparo" at bounding box center [483, 361] width 80 height 21
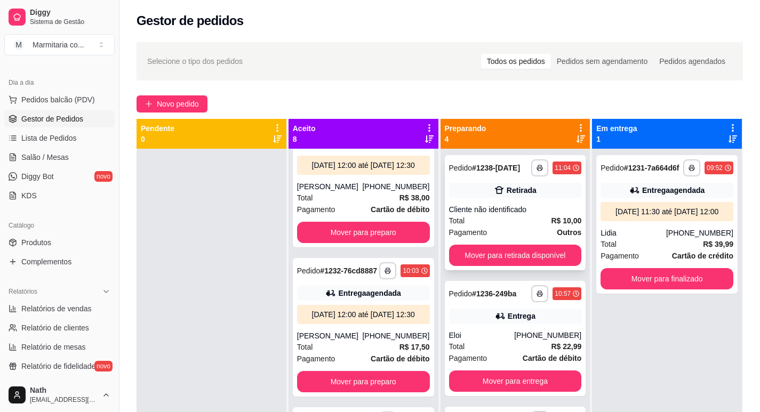
scroll to position [0, 0]
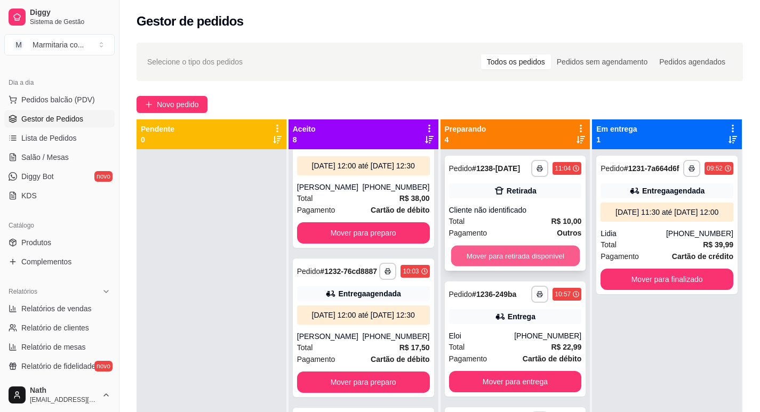
click at [506, 255] on button "Mover para retirada disponível" at bounding box center [514, 256] width 128 height 21
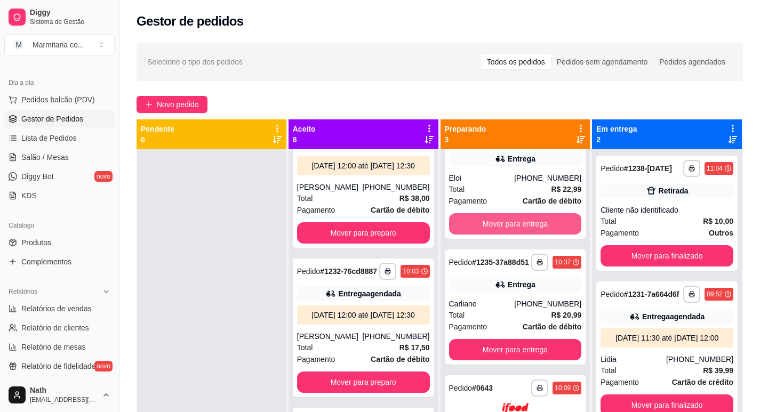
scroll to position [51, 0]
click at [538, 213] on button "Mover para entrega" at bounding box center [515, 223] width 133 height 21
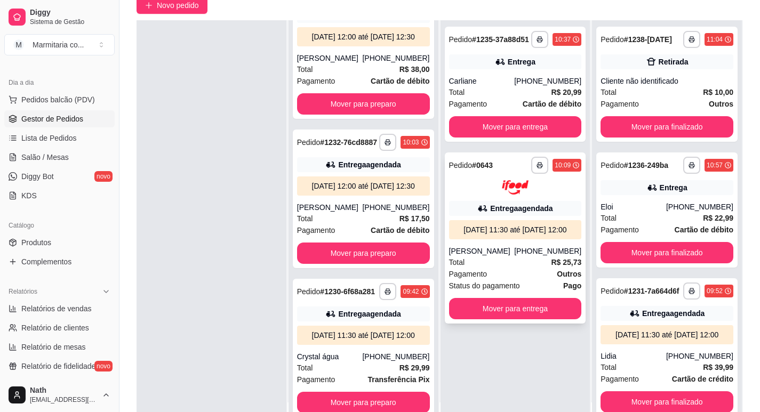
scroll to position [107, 0]
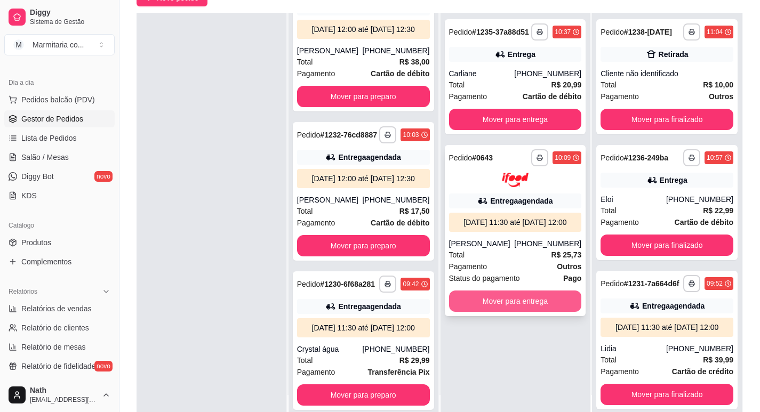
click at [532, 311] on button "Mover para entrega" at bounding box center [515, 301] width 133 height 21
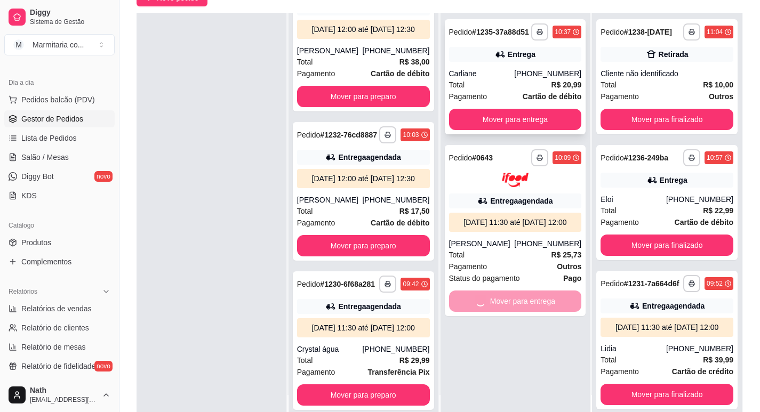
click at [528, 79] on div "Total R$ 20,99" at bounding box center [515, 85] width 133 height 12
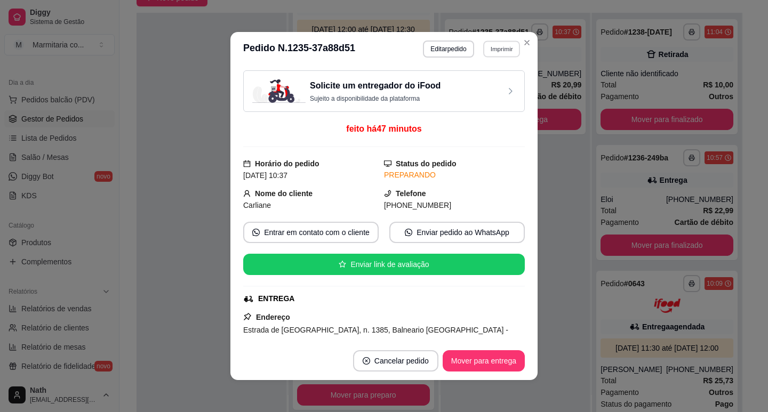
click at [487, 45] on button "Imprimir" at bounding box center [501, 49] width 37 height 17
click at [492, 84] on button "IMPRESSORA" at bounding box center [478, 86] width 75 height 17
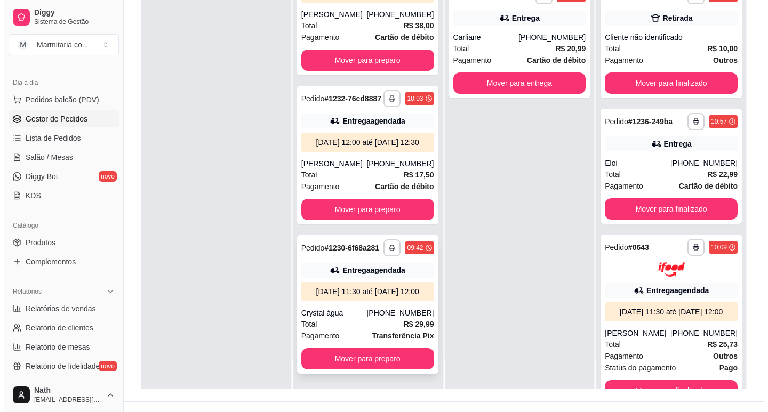
scroll to position [163, 0]
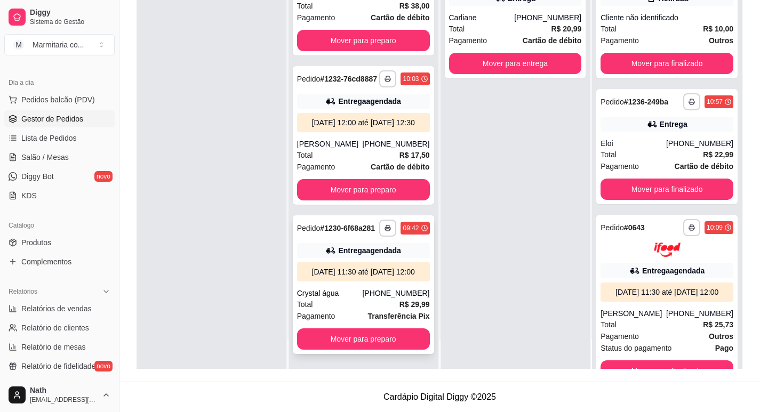
click at [354, 301] on div "Total R$ 29,99" at bounding box center [363, 305] width 133 height 12
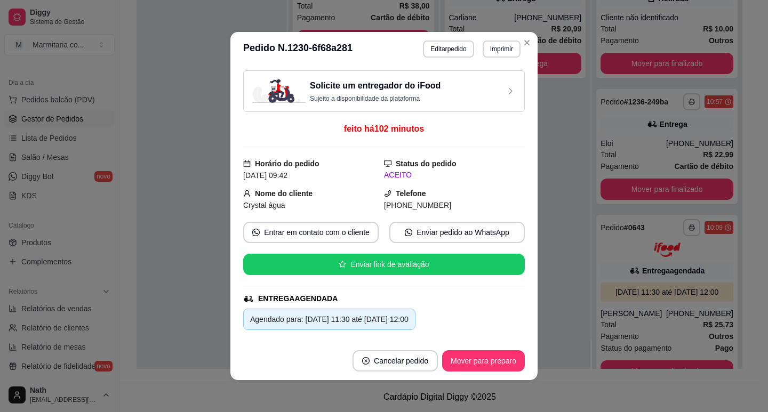
click at [494, 59] on header "**********" at bounding box center [383, 49] width 307 height 34
click at [494, 53] on button "Imprimir" at bounding box center [501, 49] width 38 height 17
click at [489, 85] on button "IMPRESSORA" at bounding box center [478, 86] width 75 height 17
click at [485, 365] on button "Mover para preparo" at bounding box center [483, 361] width 80 height 21
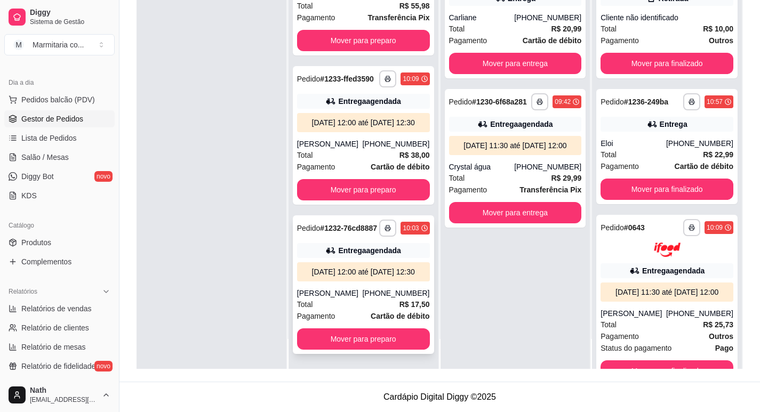
scroll to position [552, 0]
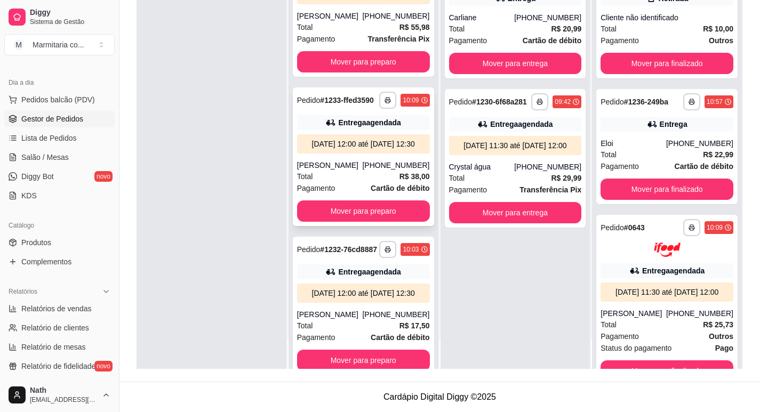
click at [379, 171] on div "[PHONE_NUMBER]" at bounding box center [395, 165] width 67 height 11
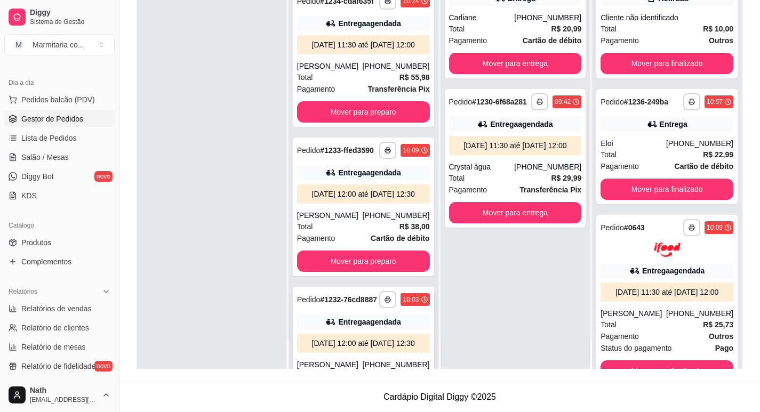
scroll to position [392, 0]
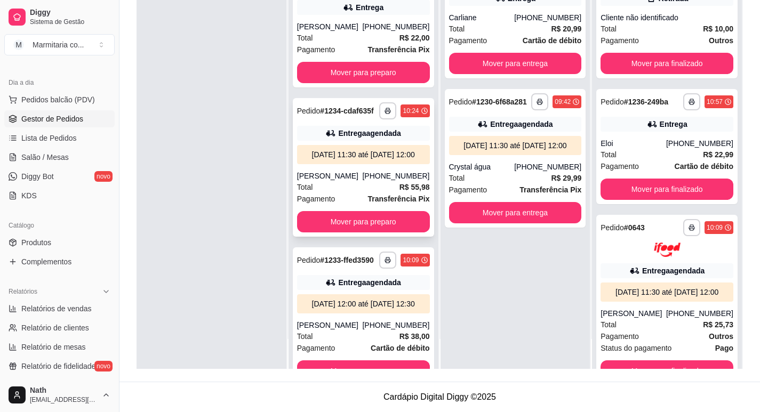
click at [365, 160] on div "[DATE] 11:30 até [DATE] 12:00" at bounding box center [363, 154] width 124 height 11
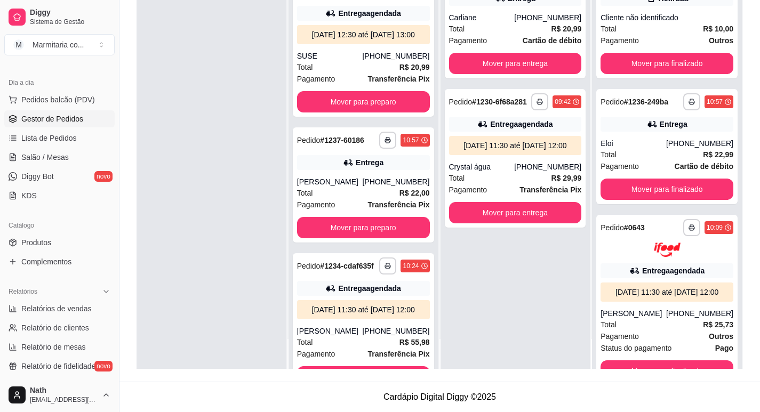
scroll to position [232, 0]
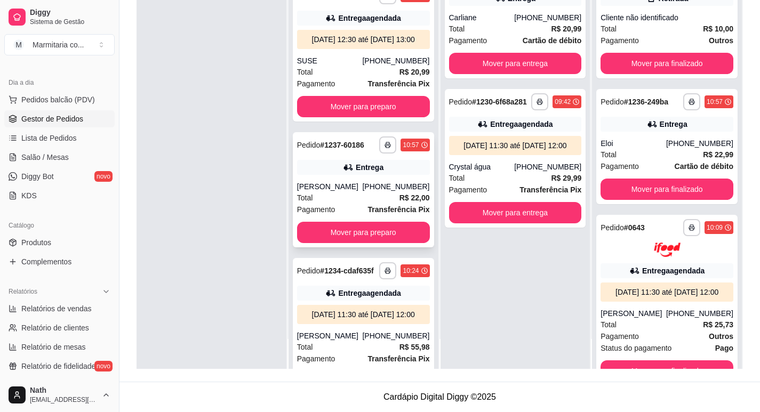
click at [337, 204] on div "**********" at bounding box center [363, 189] width 141 height 115
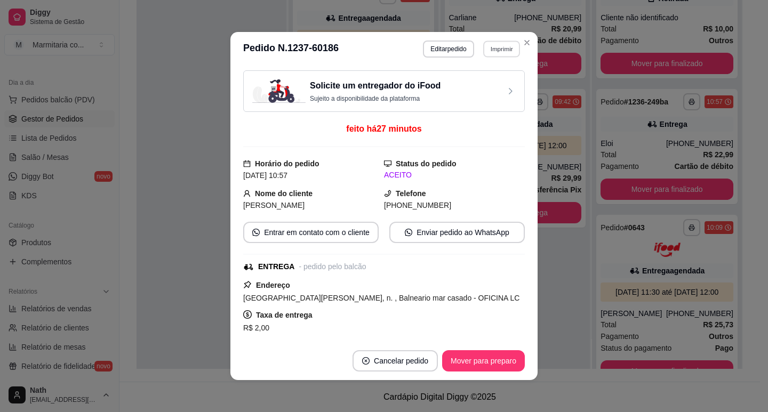
click at [506, 50] on button "Imprimir" at bounding box center [501, 49] width 37 height 17
click at [484, 84] on button "IMPRESSORA" at bounding box center [488, 82] width 62 height 14
click at [497, 363] on button "Mover para preparo" at bounding box center [483, 360] width 83 height 21
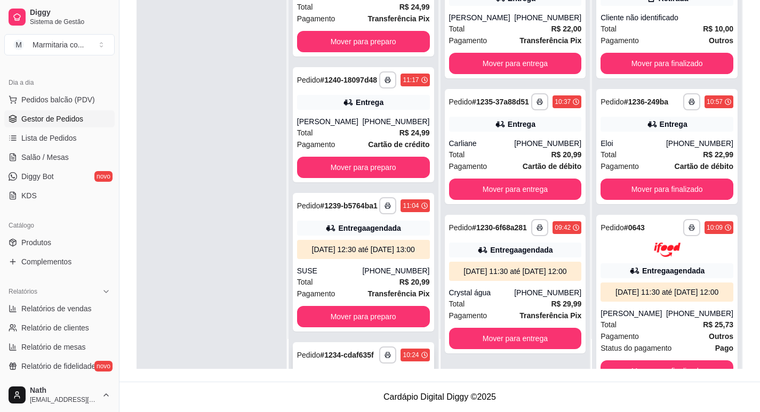
scroll to position [19, 0]
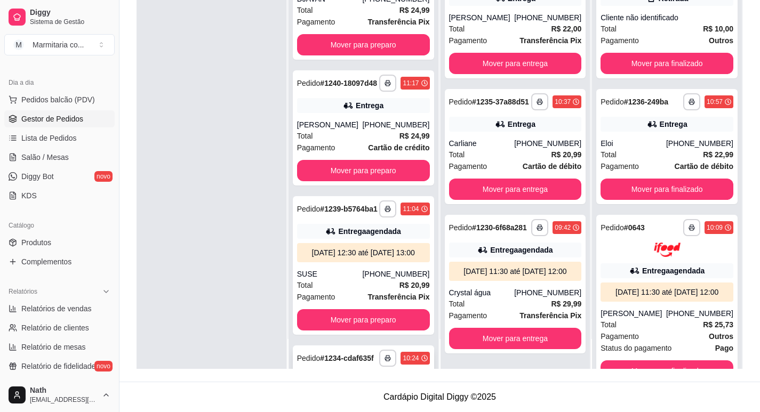
click at [362, 291] on div "Total R$ 20,99" at bounding box center [363, 285] width 133 height 12
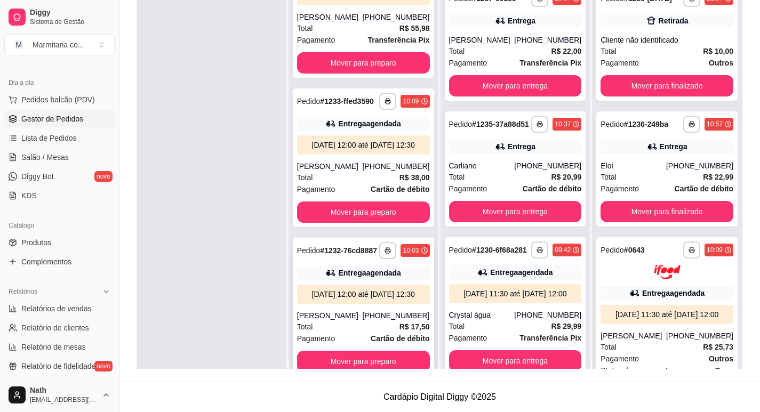
scroll to position [30, 0]
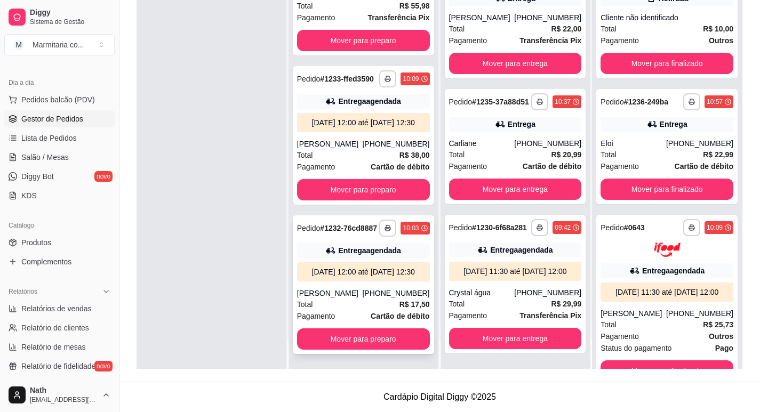
click at [372, 304] on div "Total R$ 17,50" at bounding box center [363, 305] width 133 height 12
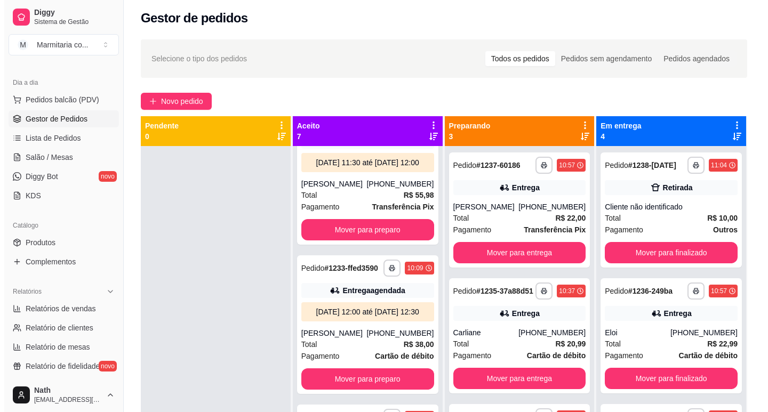
scroll to position [3, 0]
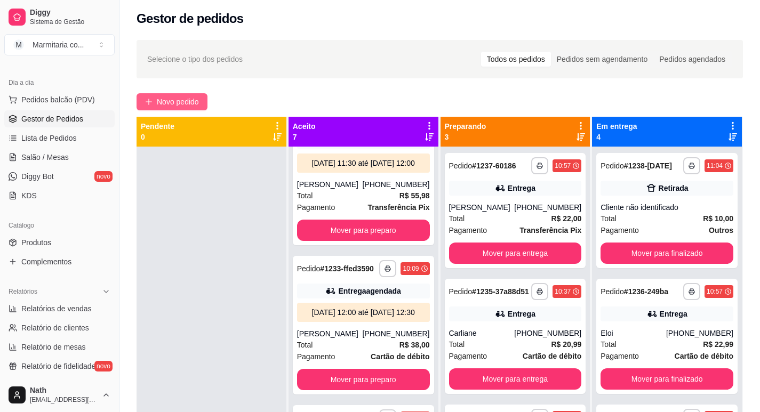
click at [182, 99] on span "Novo pedido" at bounding box center [178, 102] width 42 height 12
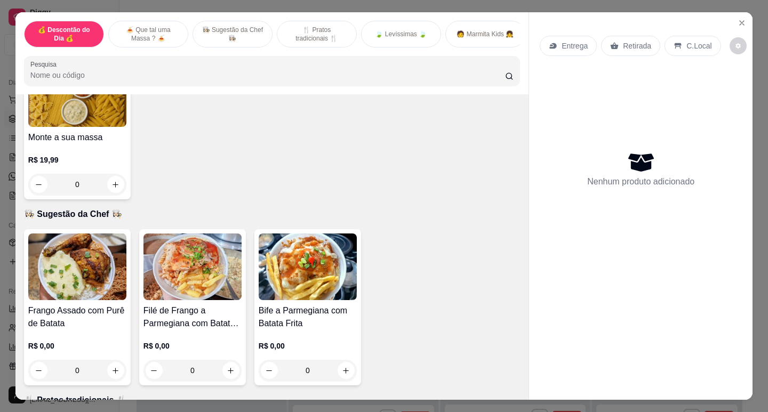
scroll to position [373, 0]
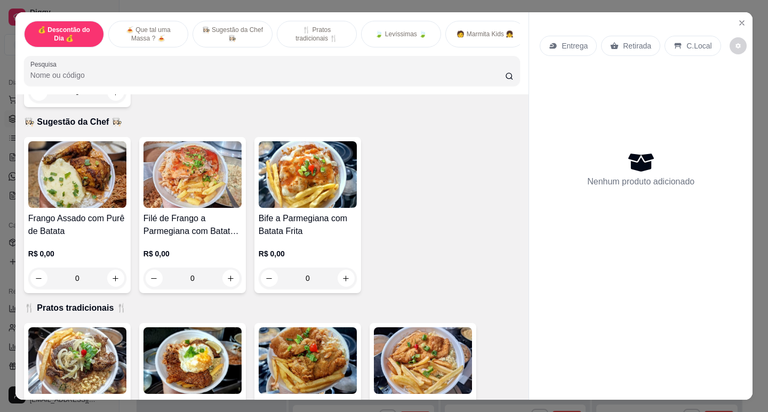
click at [99, 199] on img at bounding box center [77, 174] width 98 height 67
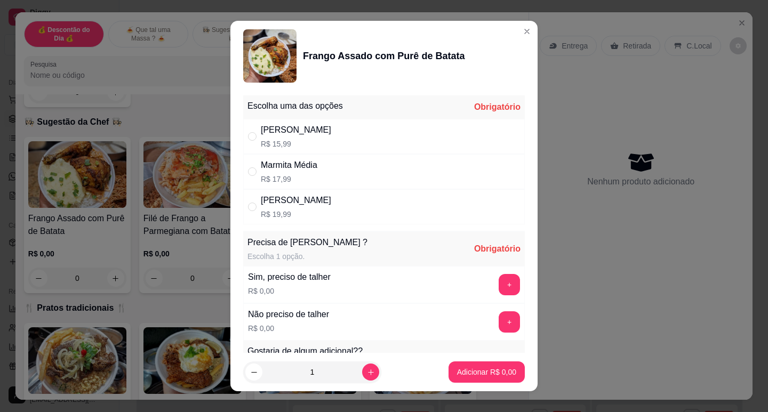
click at [285, 207] on div "Marmita Grande R$ 19,99" at bounding box center [296, 207] width 70 height 26
radio input "true"
click at [499, 289] on button "+" at bounding box center [509, 284] width 21 height 21
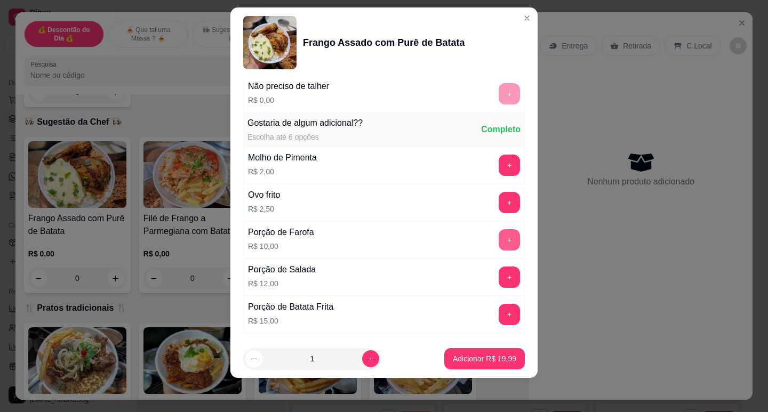
scroll to position [249, 0]
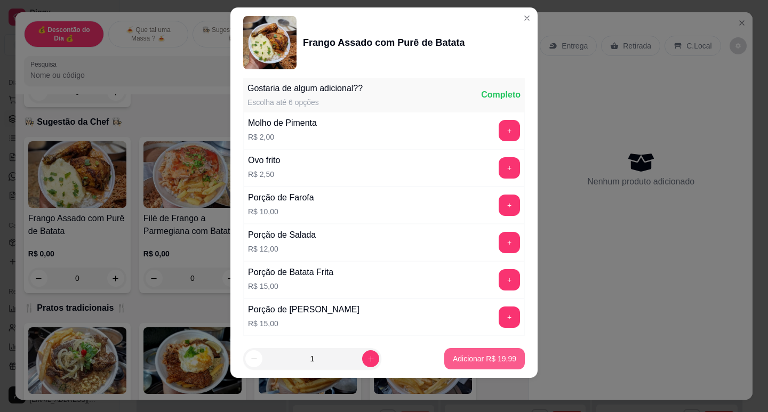
click at [480, 359] on p "Adicionar R$ 19,99" at bounding box center [484, 358] width 63 height 11
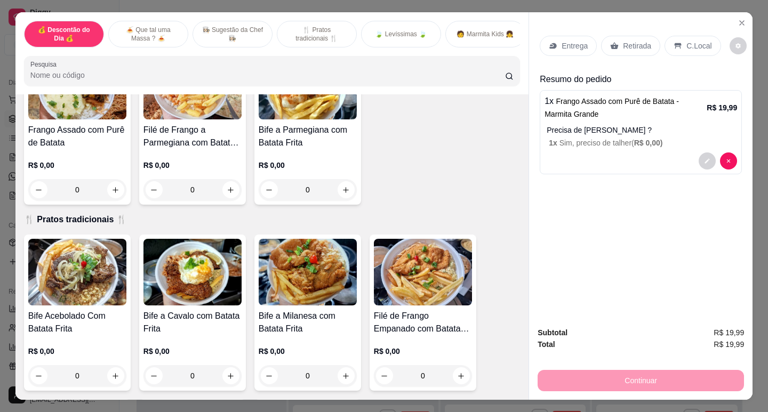
scroll to position [586, 0]
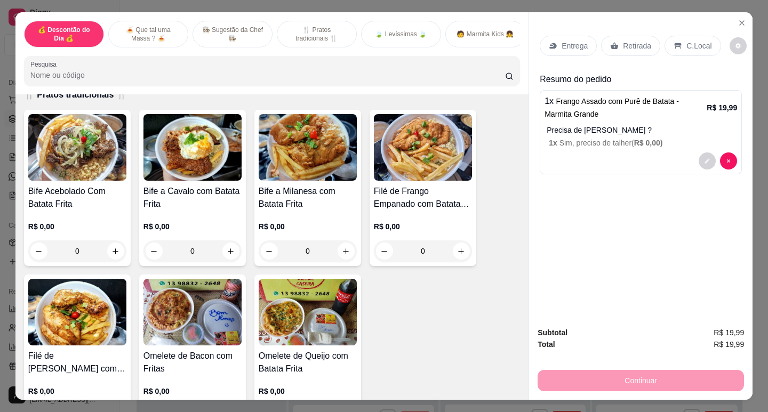
click at [436, 232] on p "R$ 0,00" at bounding box center [423, 226] width 98 height 11
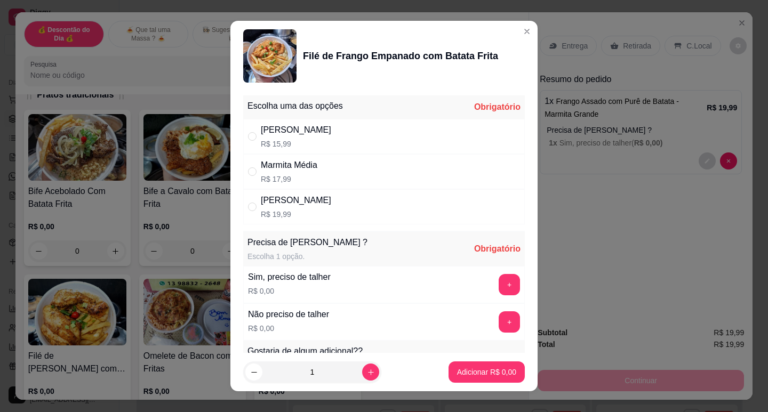
click at [289, 134] on div "[PERSON_NAME]" at bounding box center [296, 130] width 70 height 13
radio input "true"
drag, startPoint x: 479, startPoint y: 296, endPoint x: 500, endPoint y: 285, distance: 22.9
click at [480, 296] on div "Sim, preciso de talher R$ 0,00 +" at bounding box center [383, 284] width 281 height 37
click at [500, 285] on button "+" at bounding box center [509, 284] width 21 height 21
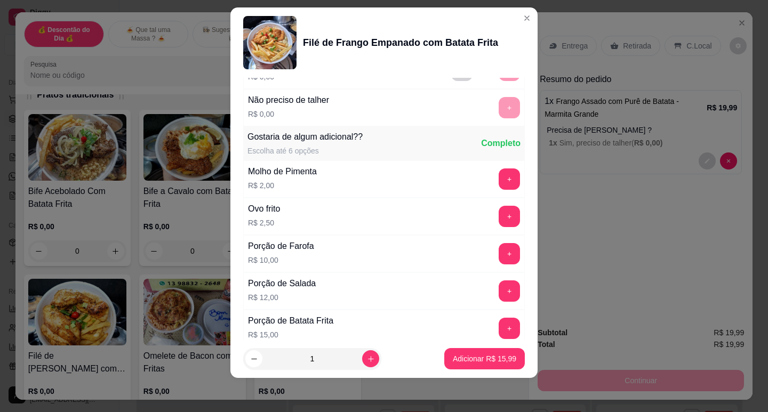
scroll to position [249, 0]
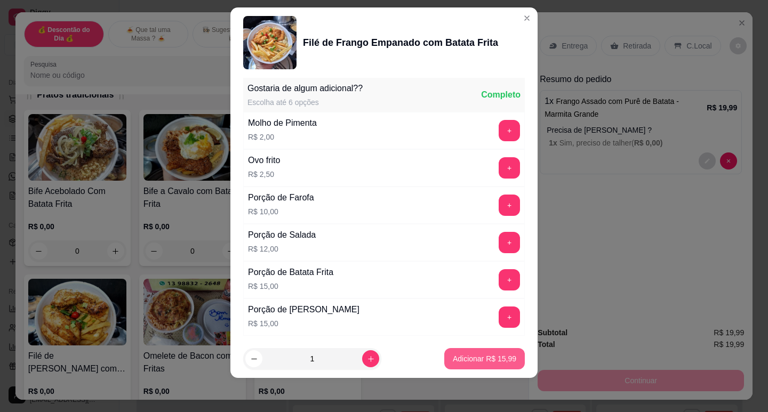
click at [500, 358] on p "Adicionar R$ 15,99" at bounding box center [484, 358] width 63 height 11
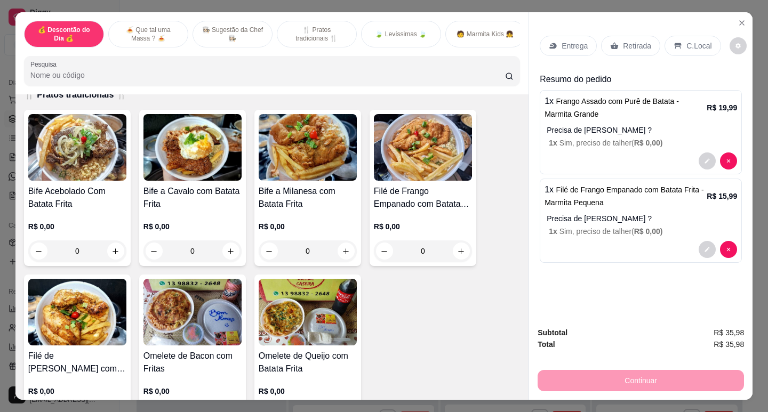
click at [635, 48] on div "Retirada" at bounding box center [630, 46] width 59 height 20
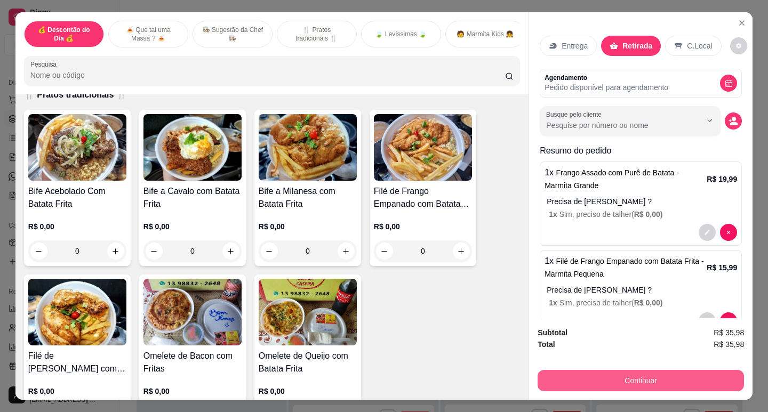
click at [640, 371] on button "Continuar" at bounding box center [640, 380] width 206 height 21
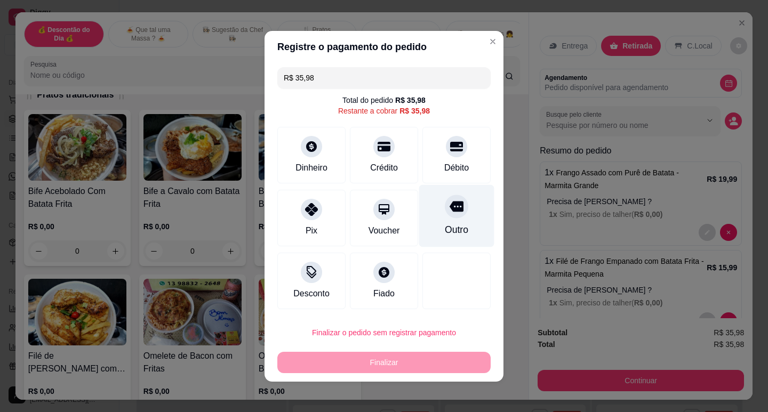
click at [449, 199] on icon at bounding box center [456, 206] width 14 height 14
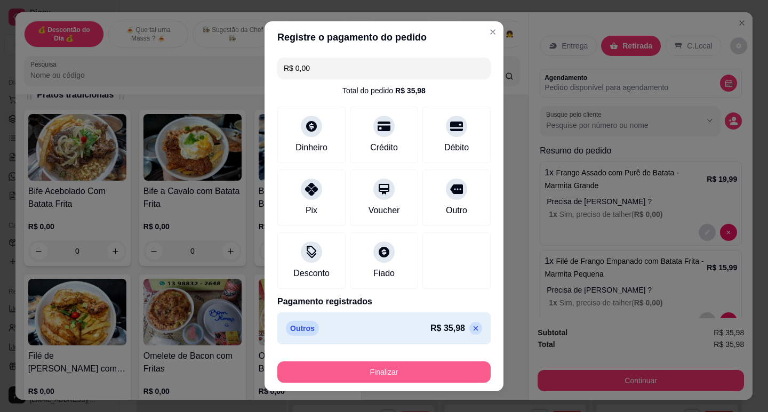
click at [428, 374] on button "Finalizar" at bounding box center [383, 371] width 213 height 21
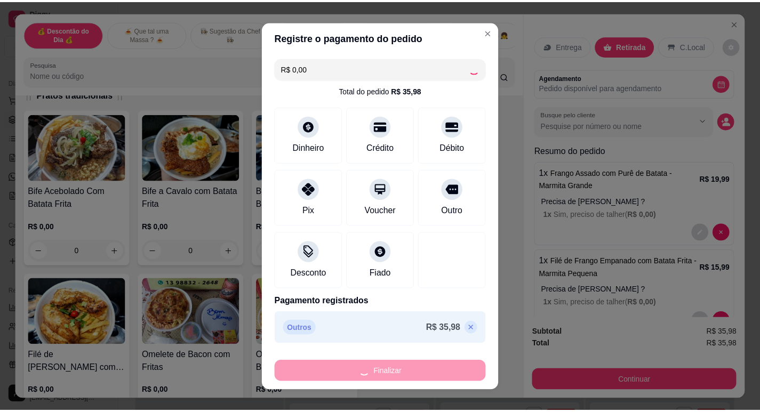
scroll to position [793, 0]
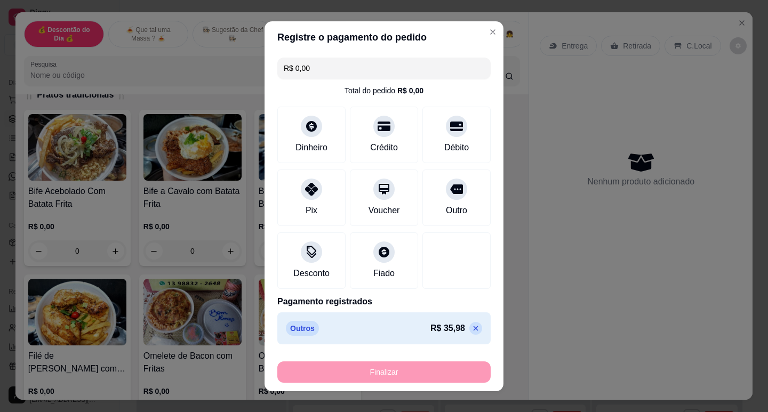
type input "-R$ 35,98"
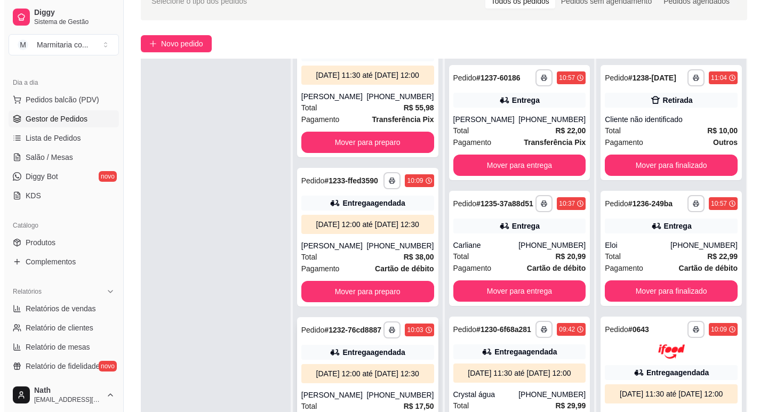
scroll to position [163, 0]
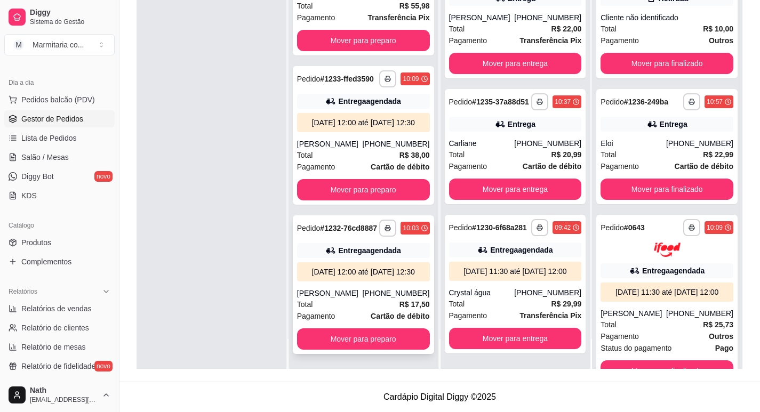
click at [342, 294] on div "[PERSON_NAME]" at bounding box center [330, 293] width 66 height 11
click at [375, 149] on div "Total R$ 38,00" at bounding box center [363, 155] width 133 height 12
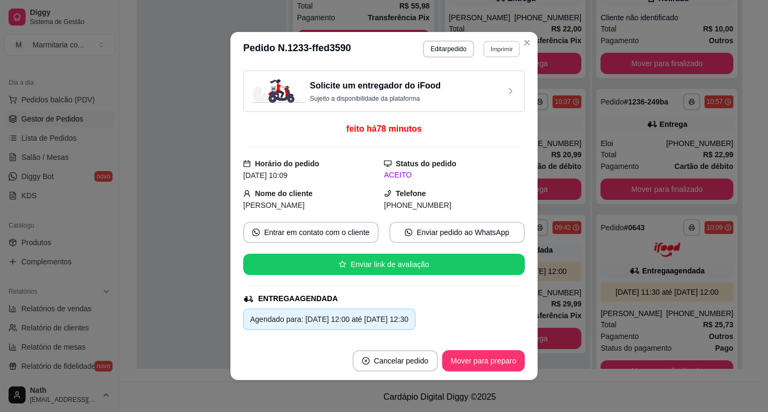
click at [512, 44] on button "Imprimir" at bounding box center [501, 49] width 37 height 17
click at [493, 90] on button "IMPRESSORA" at bounding box center [478, 86] width 77 height 17
click at [508, 44] on button "Imprimir" at bounding box center [501, 49] width 37 height 17
click at [498, 95] on div "Escolha a impressora IMPRESSORA" at bounding box center [479, 79] width 88 height 36
click at [495, 86] on button "IMPRESSORA" at bounding box center [478, 86] width 75 height 17
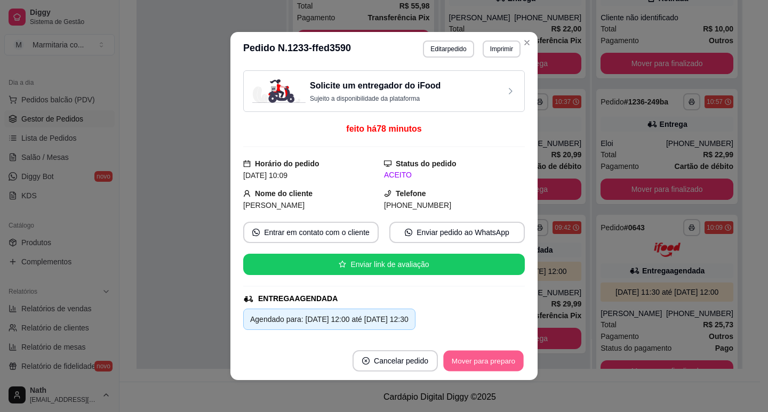
click at [480, 363] on button "Mover para preparo" at bounding box center [483, 361] width 80 height 21
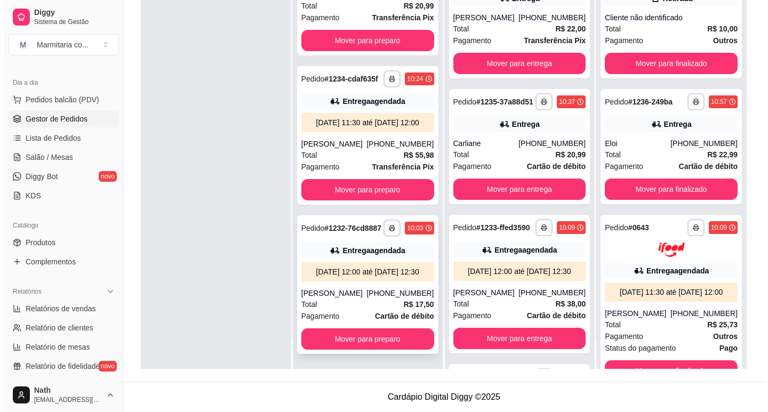
scroll to position [518, 0]
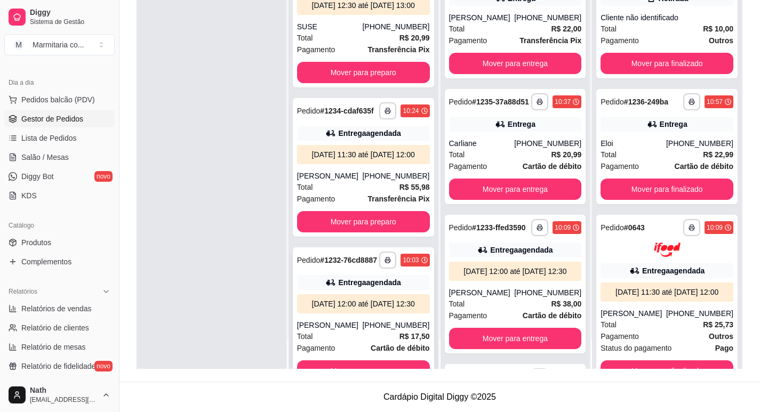
click at [336, 193] on div "Total R$ 55,98" at bounding box center [363, 187] width 133 height 12
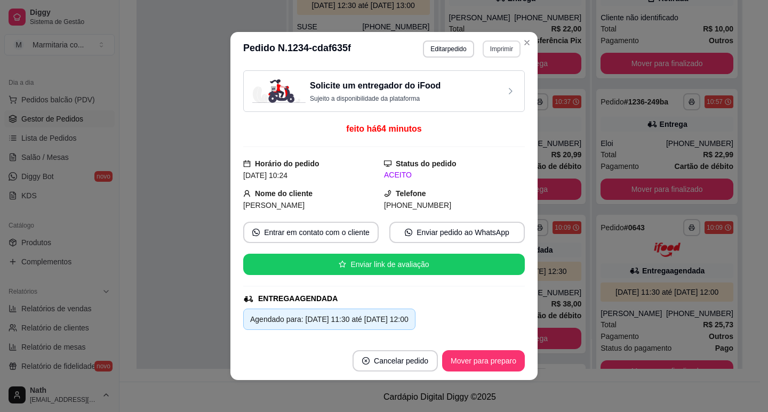
click at [501, 49] on button "Imprimir" at bounding box center [501, 49] width 38 height 17
click at [503, 83] on button "IMPRESSORA" at bounding box center [478, 86] width 77 height 17
click at [498, 53] on button "Imprimir" at bounding box center [501, 49] width 38 height 17
click at [482, 84] on button "IMPRESSORA" at bounding box center [478, 86] width 75 height 17
click at [482, 357] on button "Mover para preparo" at bounding box center [483, 360] width 83 height 21
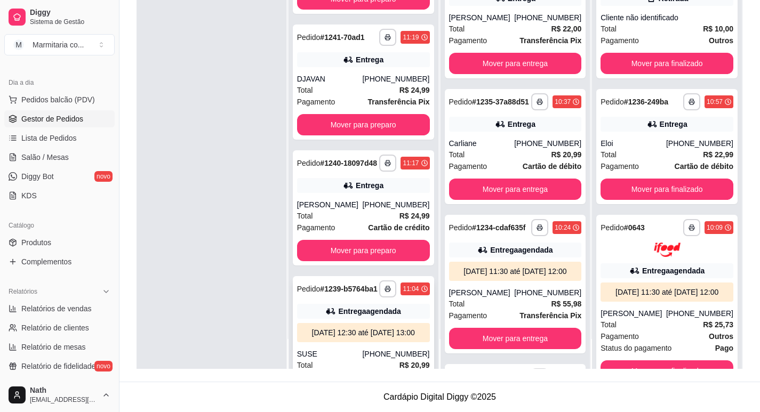
scroll to position [189, 0]
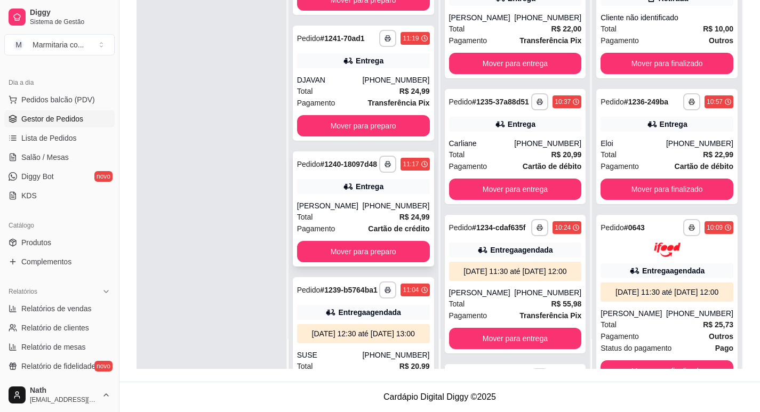
click at [330, 223] on div "Total R$ 24,99" at bounding box center [363, 217] width 133 height 12
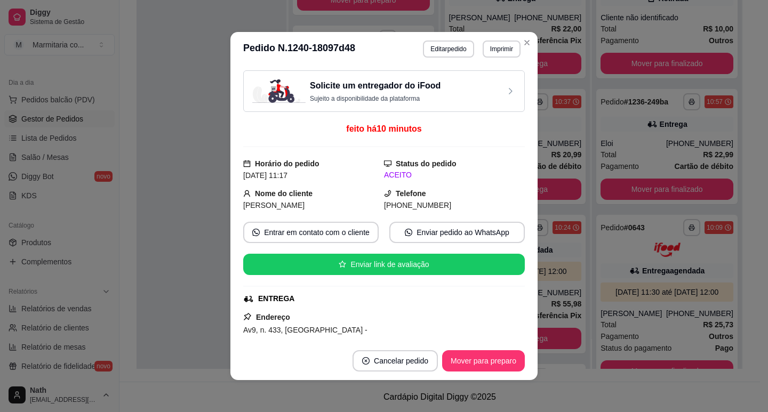
click at [504, 40] on header "**********" at bounding box center [383, 49] width 307 height 34
click at [504, 52] on button "Imprimir" at bounding box center [501, 49] width 38 height 17
click at [498, 80] on button "IMPRESSORA" at bounding box center [478, 86] width 75 height 17
click at [506, 47] on button "Imprimir" at bounding box center [501, 49] width 37 height 17
click at [493, 84] on button "IMPRESSORA" at bounding box center [478, 86] width 77 height 17
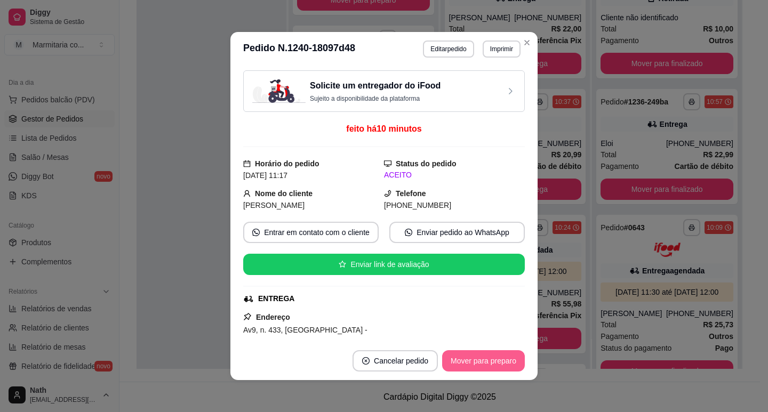
click at [495, 367] on button "Mover para preparo" at bounding box center [483, 360] width 83 height 21
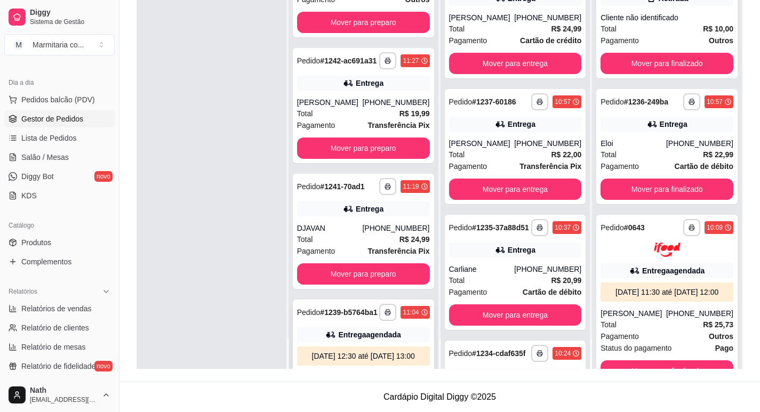
scroll to position [0, 0]
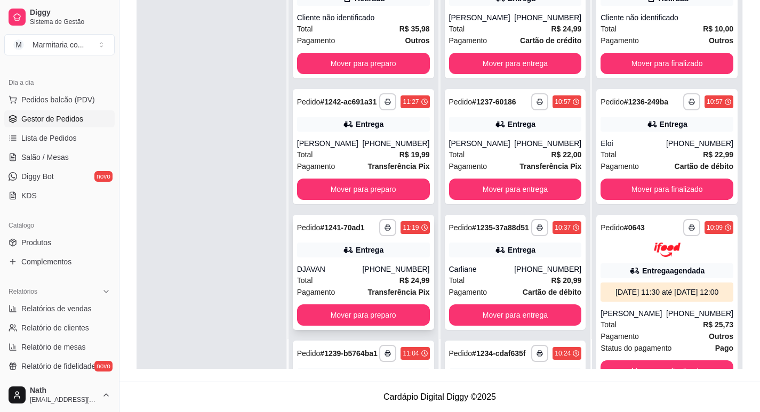
click at [333, 257] on div "Entrega" at bounding box center [363, 250] width 133 height 15
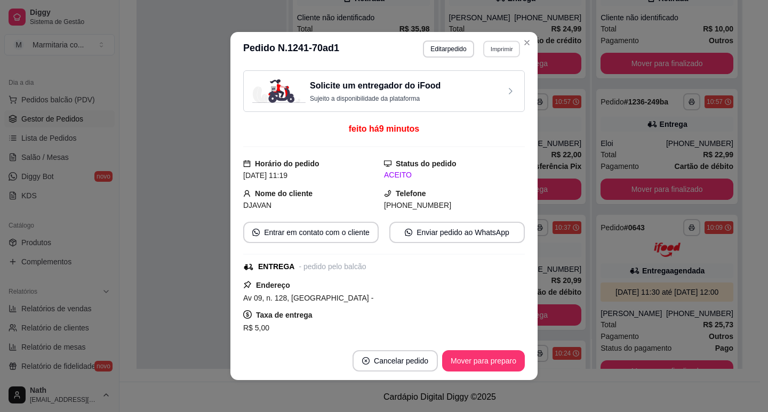
click at [495, 44] on button "Imprimir" at bounding box center [501, 49] width 37 height 17
click at [489, 87] on button "IMPRESSORA" at bounding box center [478, 86] width 77 height 17
click at [493, 55] on button "Imprimir" at bounding box center [501, 49] width 38 height 17
click at [494, 87] on button "IMPRESSORA" at bounding box center [478, 86] width 75 height 17
click at [474, 361] on button "Mover para preparo" at bounding box center [483, 361] width 80 height 21
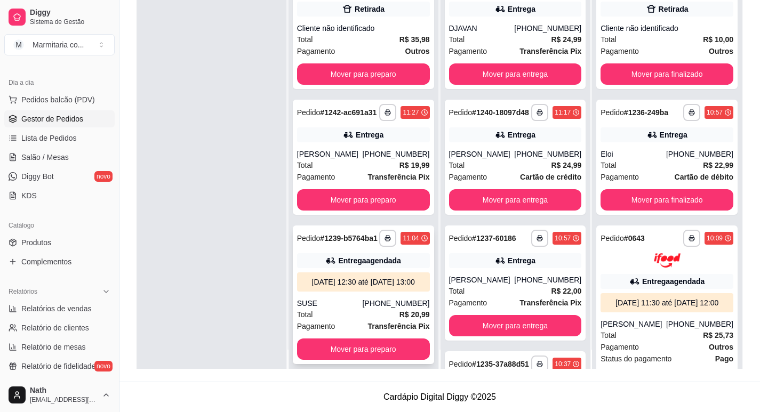
scroll to position [30, 0]
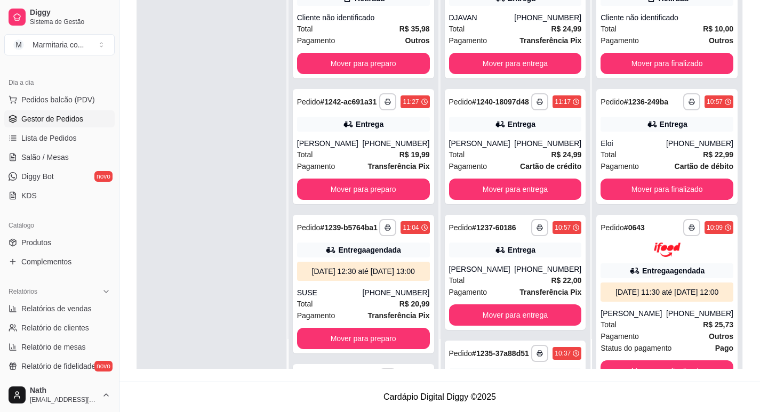
drag, startPoint x: 155, startPoint y: 282, endPoint x: 170, endPoint y: 227, distance: 57.4
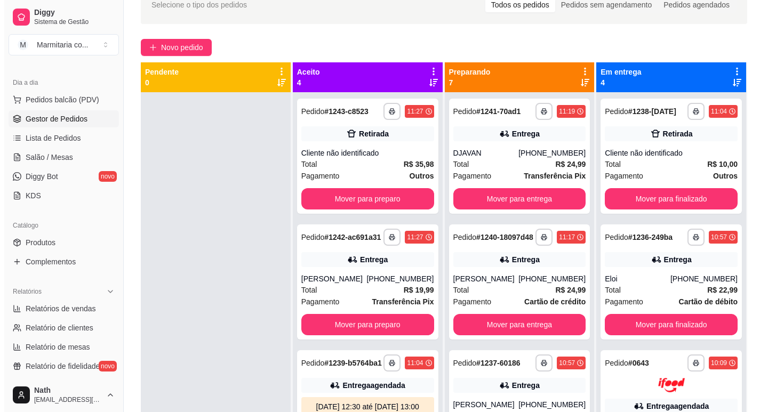
scroll to position [56, 0]
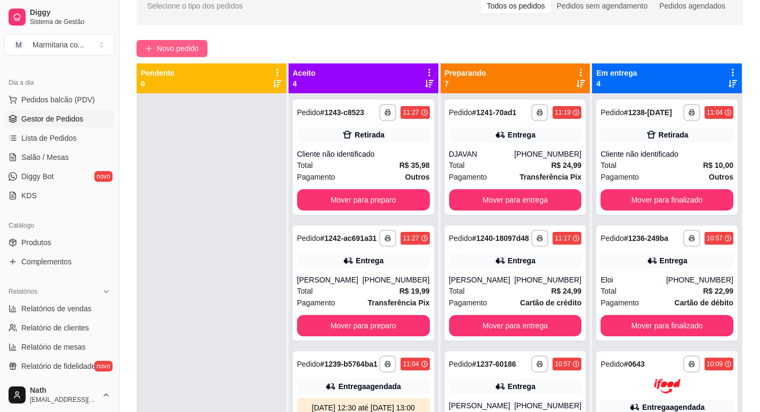
click at [196, 50] on span "Novo pedido" at bounding box center [178, 49] width 42 height 12
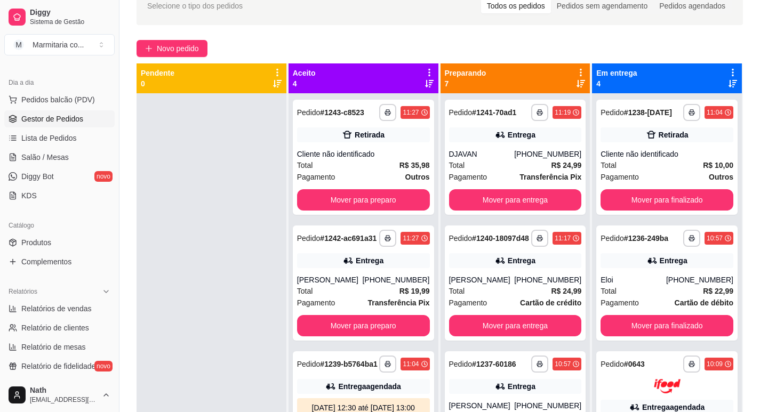
click at [111, 208] on img at bounding box center [77, 201] width 98 height 67
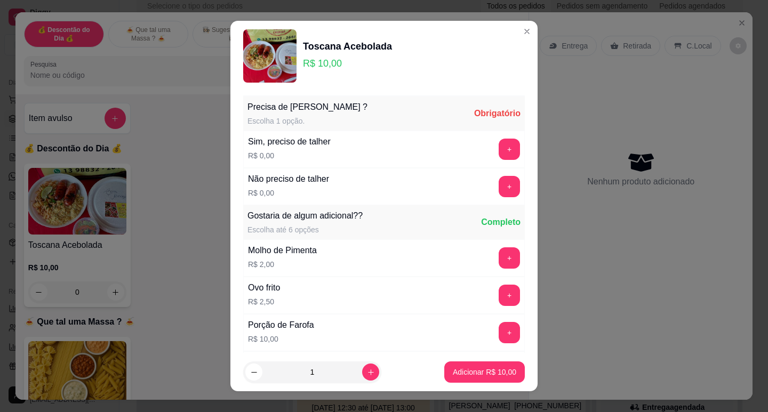
click at [478, 131] on div "Sim, preciso de talher R$ 0,00 +" at bounding box center [383, 149] width 281 height 37
click at [499, 142] on button "+" at bounding box center [509, 149] width 21 height 21
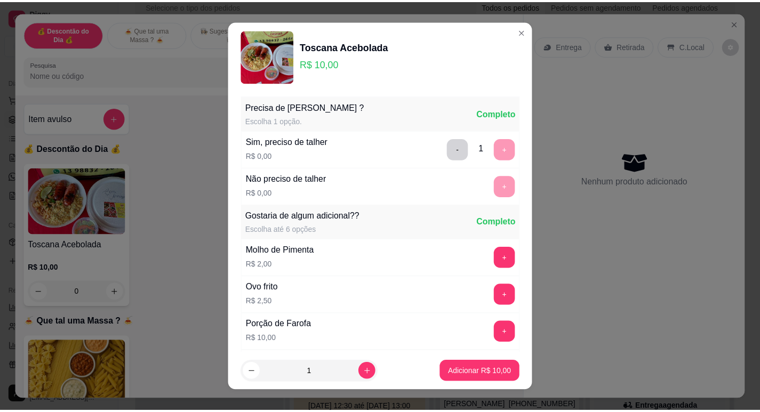
scroll to position [114, 0]
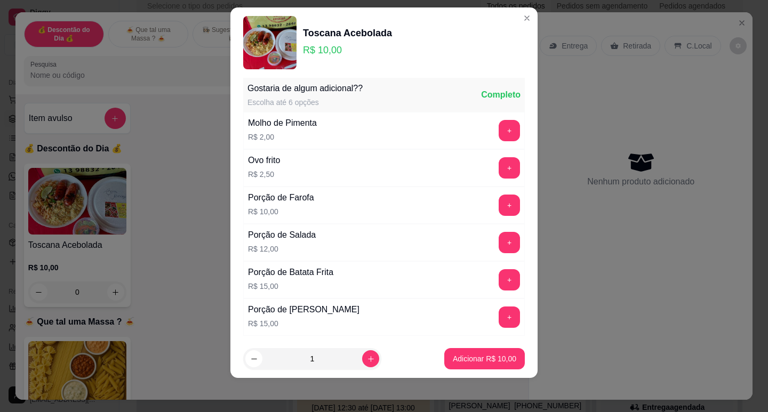
click at [483, 369] on button "Adicionar R$ 10,00" at bounding box center [484, 358] width 80 height 21
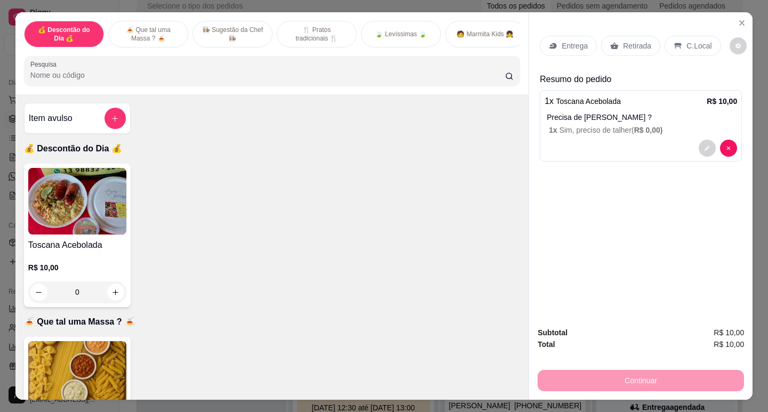
click at [639, 43] on p "Retirada" at bounding box center [637, 46] width 28 height 11
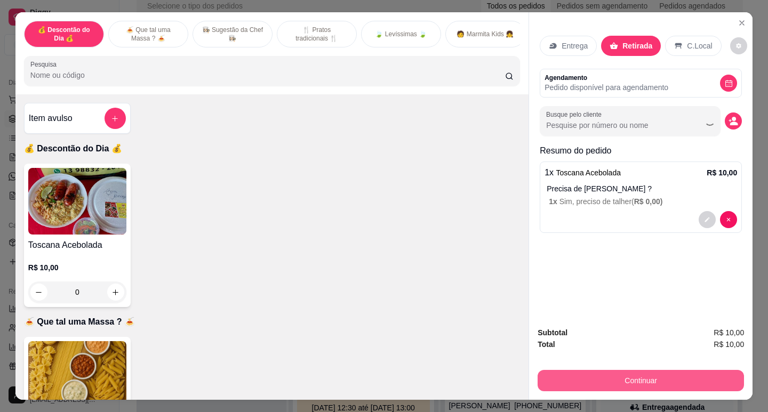
click at [639, 377] on button "Continuar" at bounding box center [640, 380] width 206 height 21
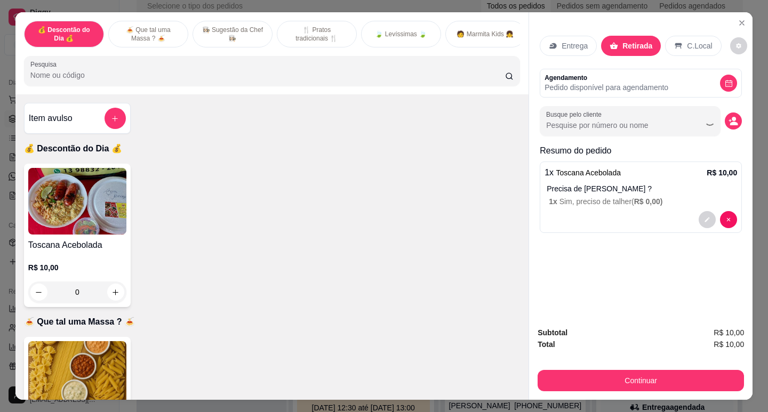
click at [461, 222] on div "Outro" at bounding box center [456, 215] width 75 height 62
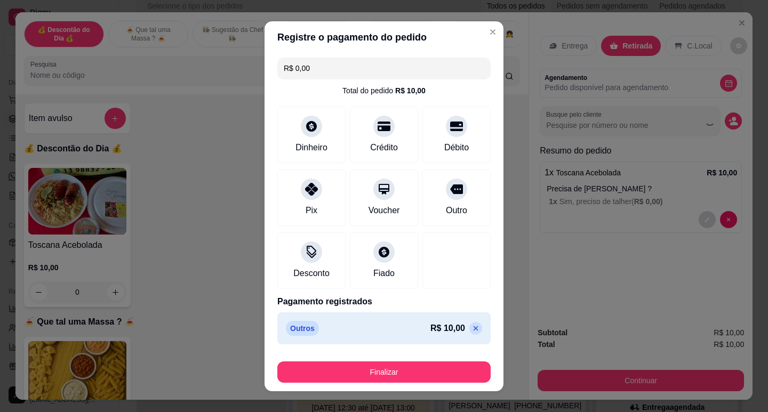
click at [448, 372] on button "Finalizar" at bounding box center [383, 371] width 213 height 21
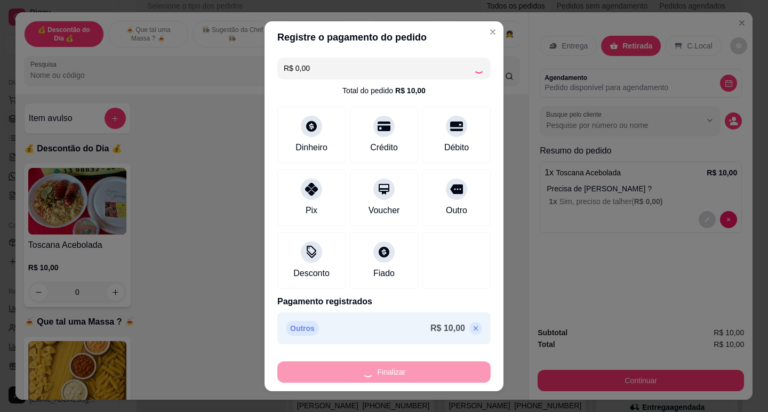
type input "-R$ 10,00"
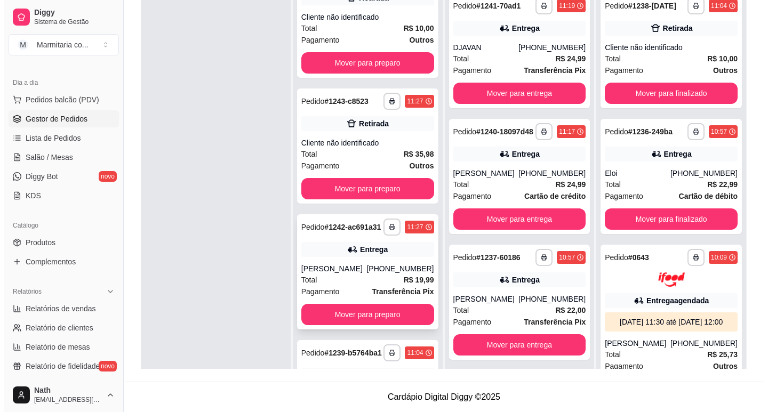
scroll to position [53, 0]
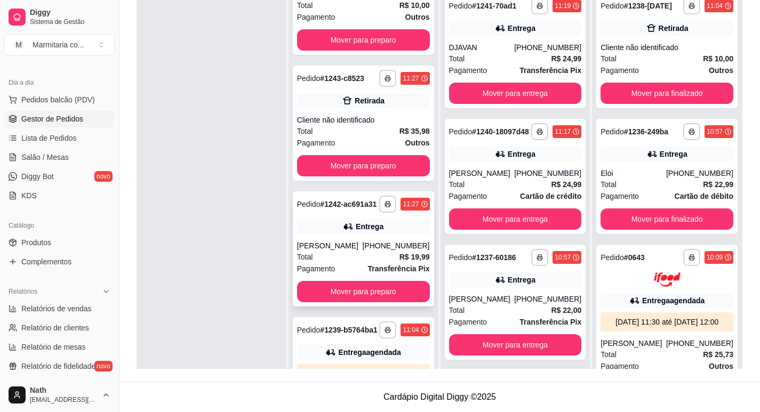
click at [339, 263] on div "Total R$ 19,99" at bounding box center [363, 257] width 133 height 12
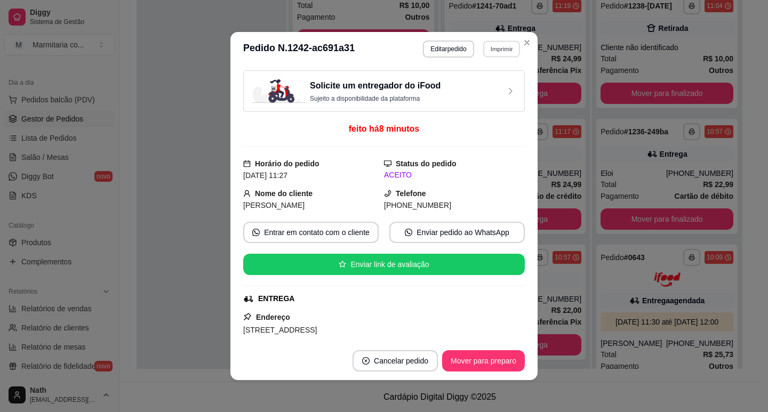
click at [483, 45] on button "Imprimir" at bounding box center [501, 49] width 37 height 17
click at [485, 90] on button "IMPRESSORA" at bounding box center [478, 86] width 75 height 17
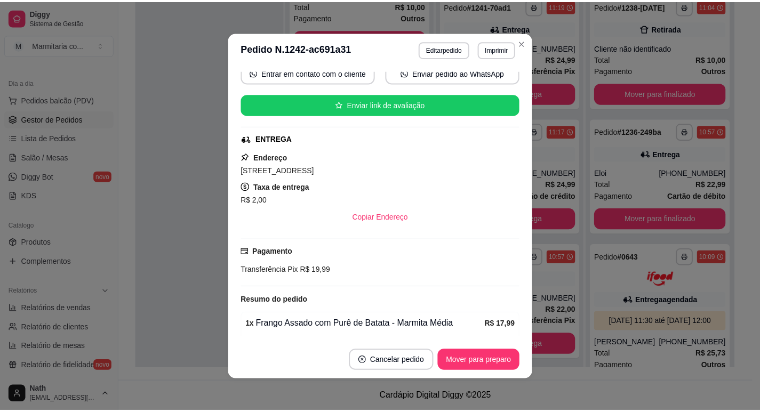
scroll to position [230, 0]
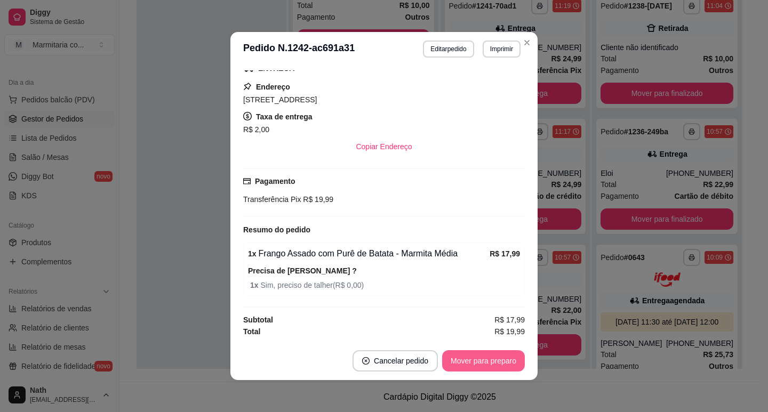
click at [472, 365] on button "Mover para preparo" at bounding box center [483, 360] width 83 height 21
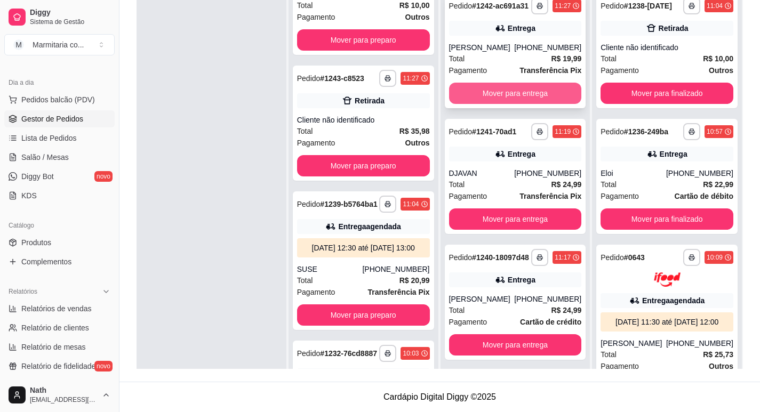
click at [558, 102] on button "Mover para entrega" at bounding box center [515, 93] width 133 height 21
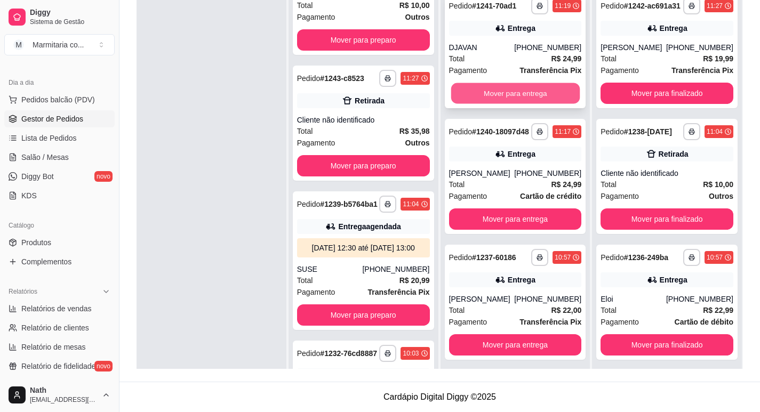
click at [533, 94] on button "Mover para entrega" at bounding box center [514, 93] width 128 height 21
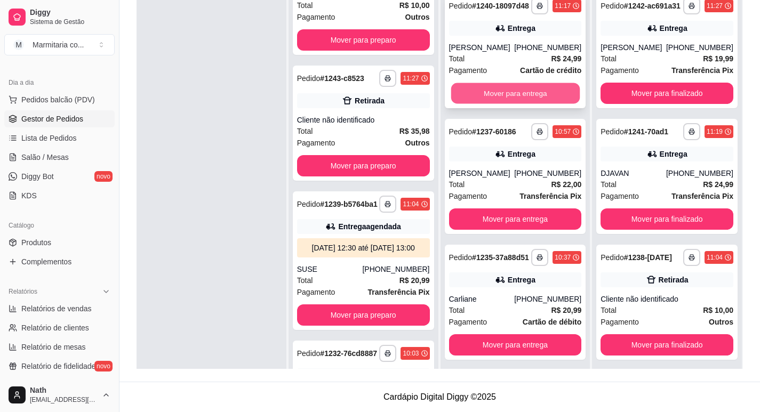
click at [528, 104] on button "Mover para entrega" at bounding box center [514, 93] width 128 height 21
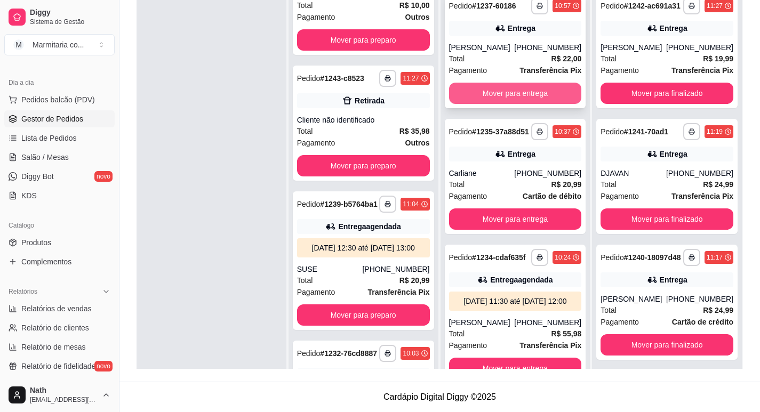
click at [527, 98] on button "Mover para entrega" at bounding box center [515, 93] width 133 height 21
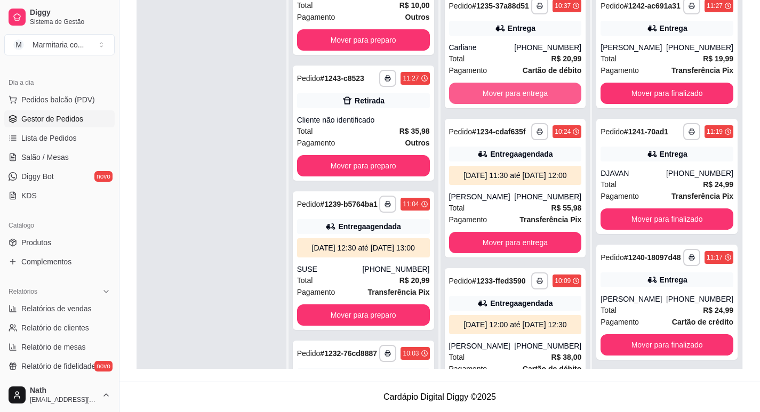
click at [527, 98] on button "Mover para entrega" at bounding box center [515, 93] width 133 height 21
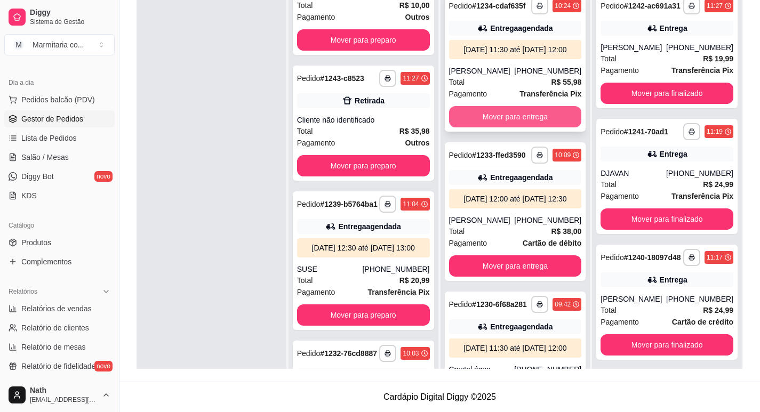
click at [513, 127] on button "Mover para entrega" at bounding box center [515, 116] width 133 height 21
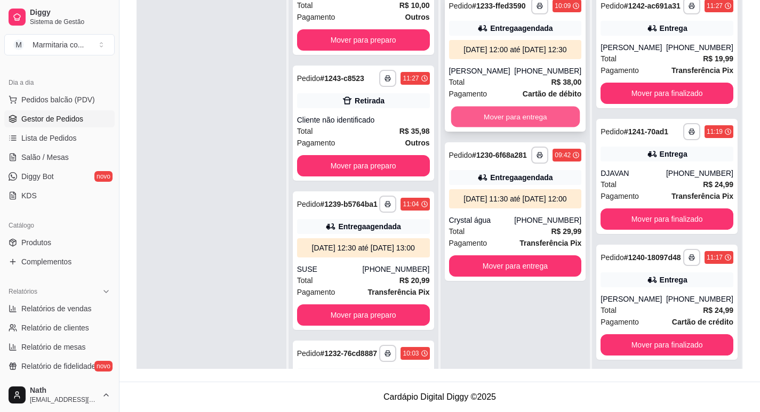
click at [517, 120] on button "Mover para entrega" at bounding box center [514, 117] width 128 height 21
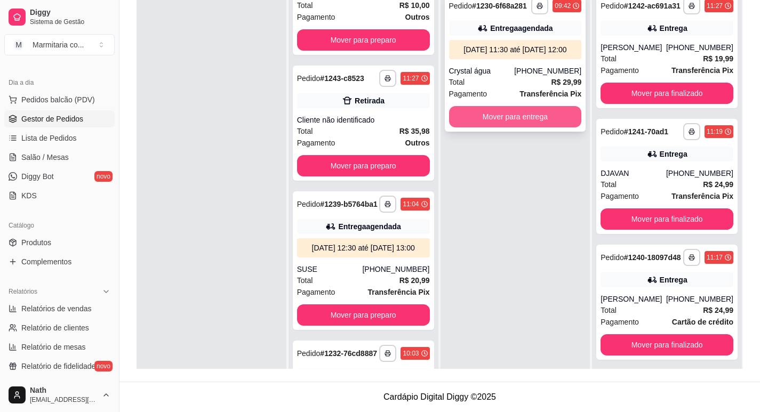
click at [517, 127] on button "Mover para entrega" at bounding box center [515, 116] width 133 height 21
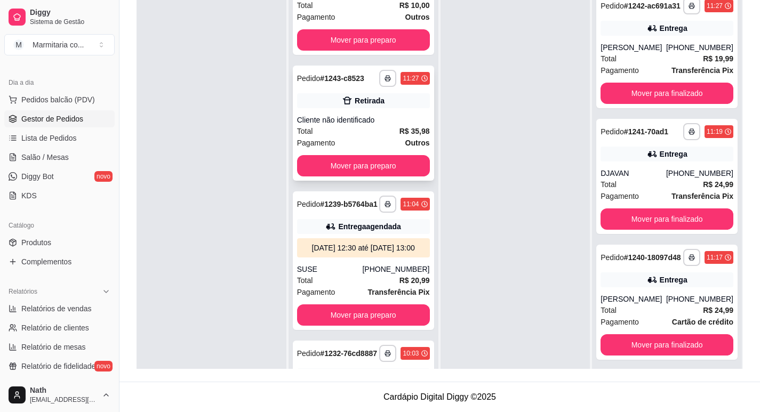
click at [406, 99] on div "Retirada" at bounding box center [363, 100] width 133 height 15
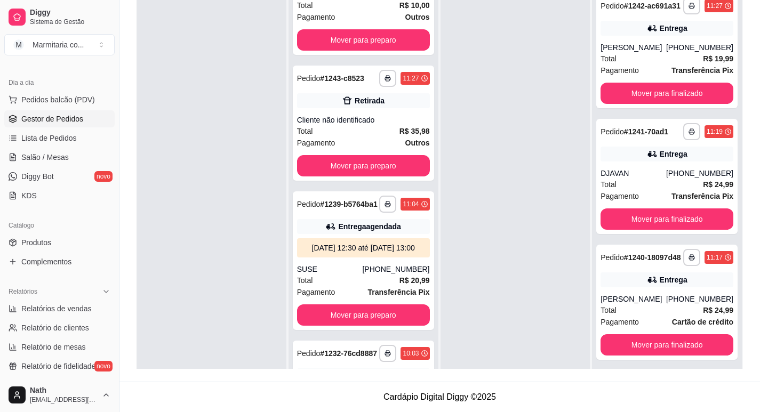
click at [503, 50] on button "Imprimir" at bounding box center [501, 49] width 38 height 17
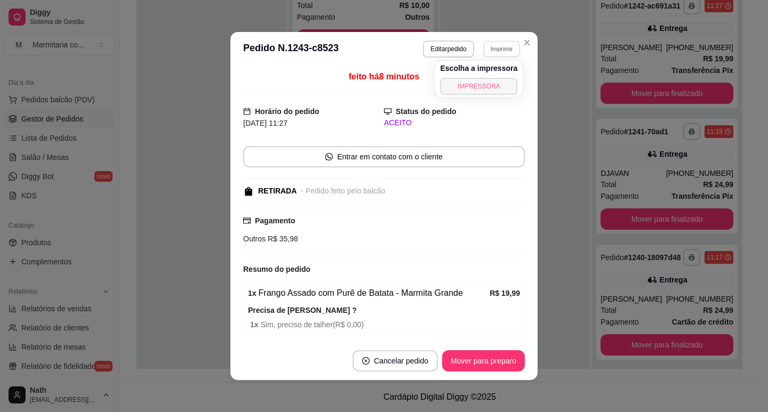
click at [494, 93] on button "IMPRESSORA" at bounding box center [478, 86] width 77 height 17
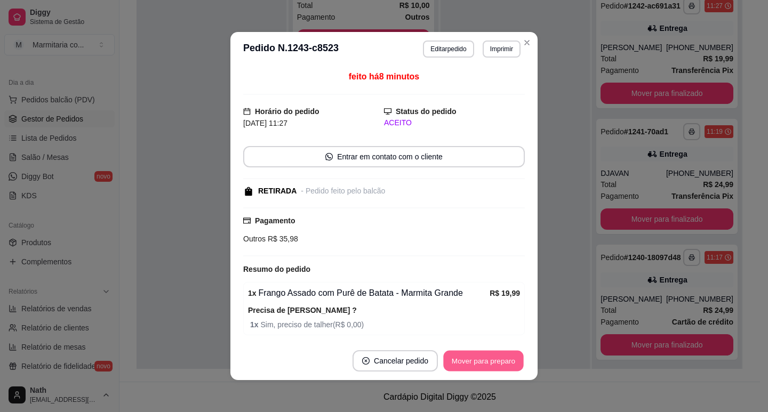
click at [502, 368] on button "Mover para preparo" at bounding box center [483, 361] width 80 height 21
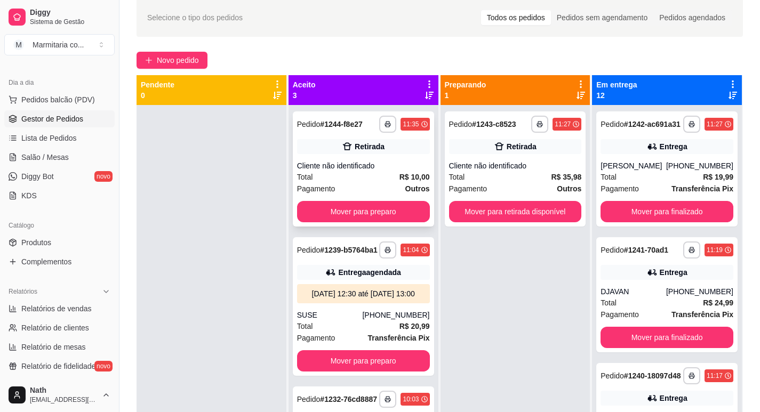
scroll to position [3, 0]
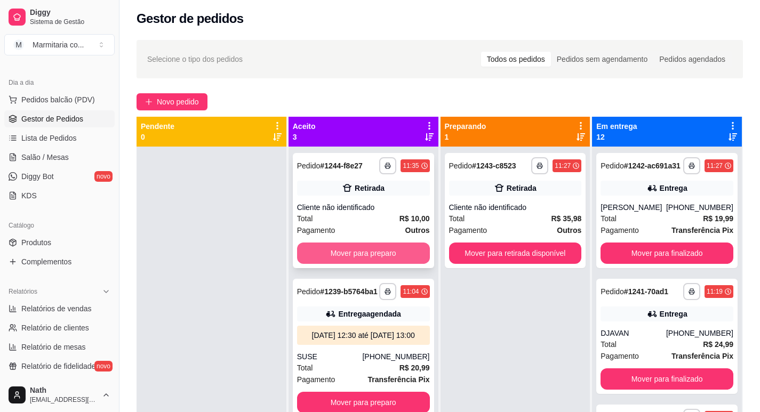
click at [385, 248] on button "Mover para preparo" at bounding box center [363, 253] width 133 height 21
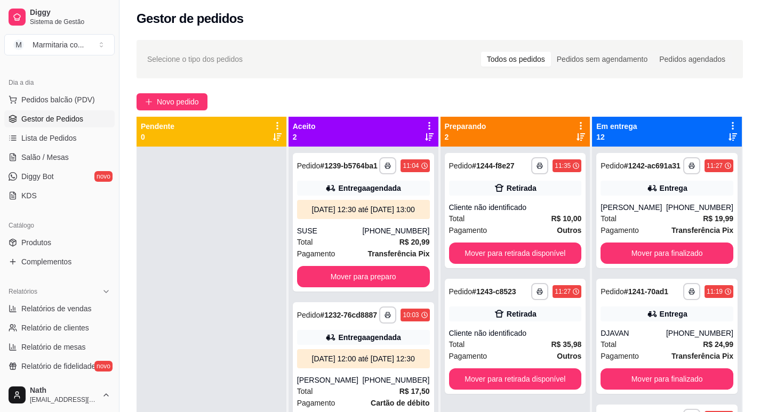
click at [436, 85] on div "**********" at bounding box center [439, 288] width 640 height 508
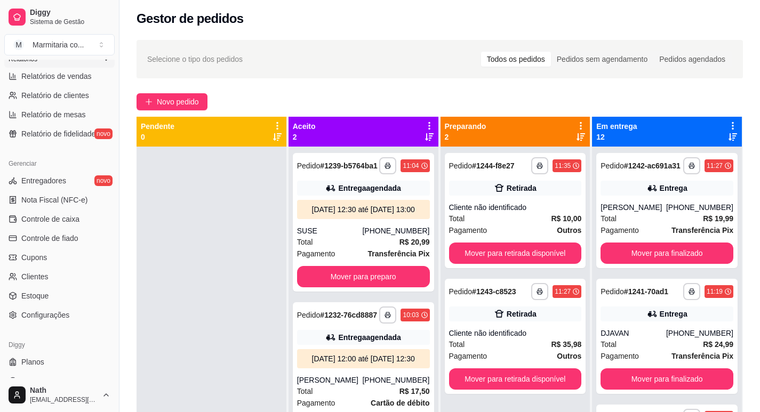
scroll to position [355, 0]
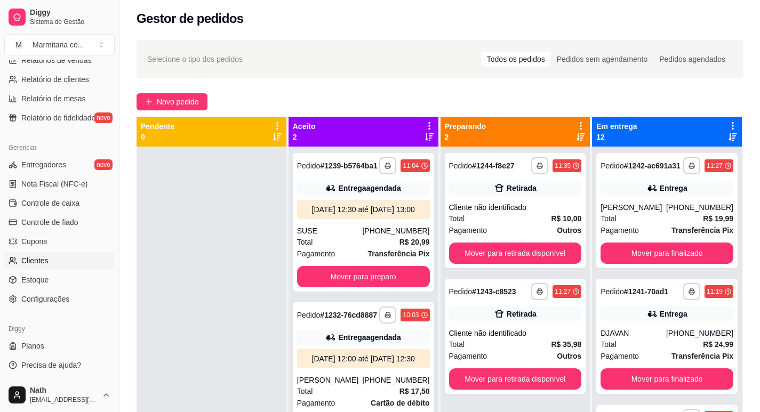
click at [49, 261] on link "Clientes" at bounding box center [59, 260] width 110 height 17
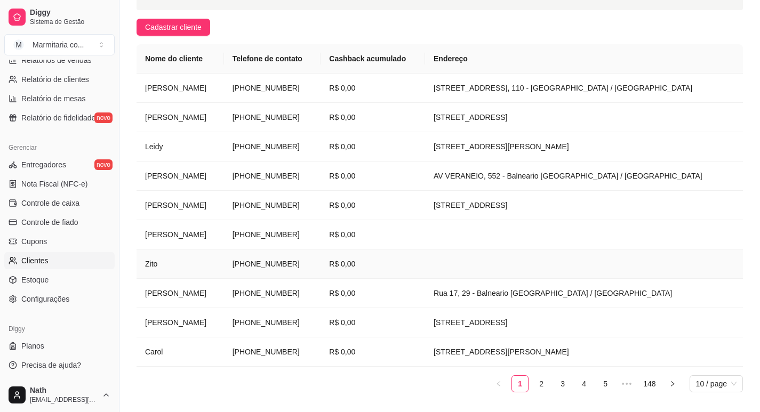
scroll to position [160, 0]
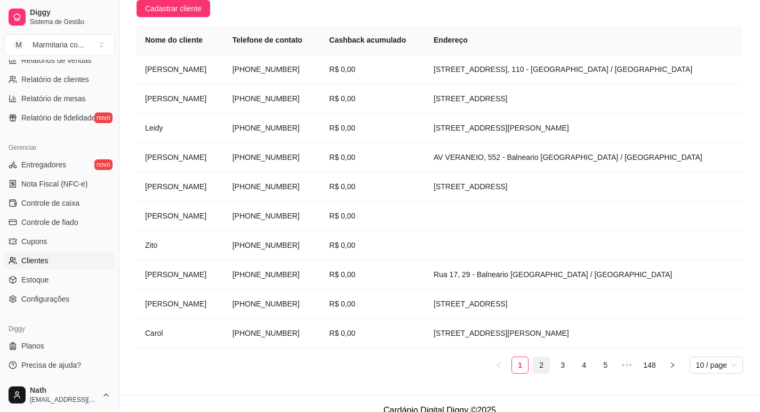
click at [542, 365] on link "2" at bounding box center [541, 365] width 16 height 16
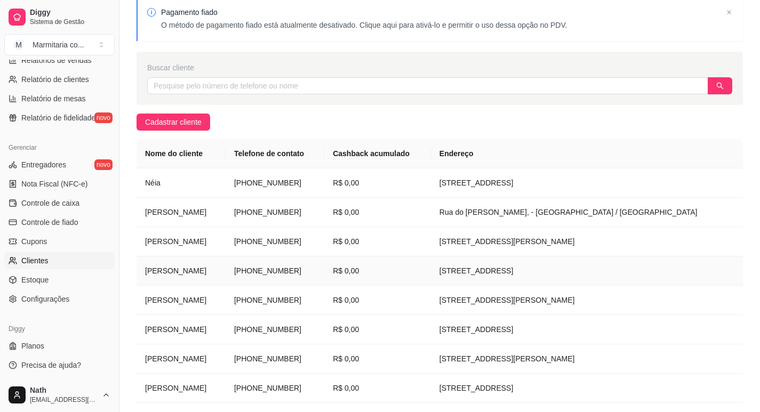
scroll to position [0, 0]
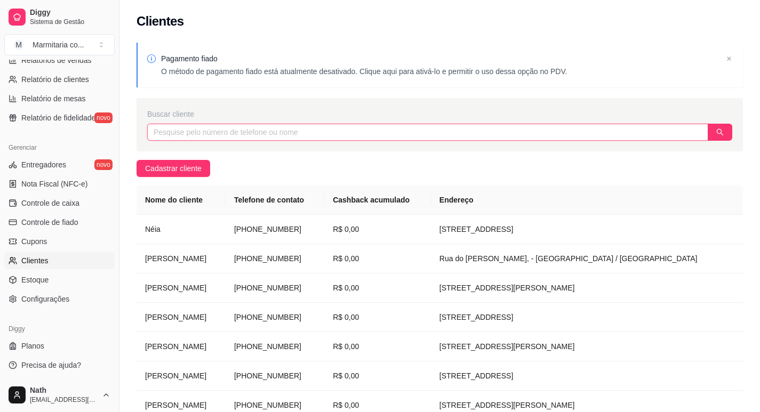
click at [235, 130] on input "text" at bounding box center [427, 132] width 561 height 17
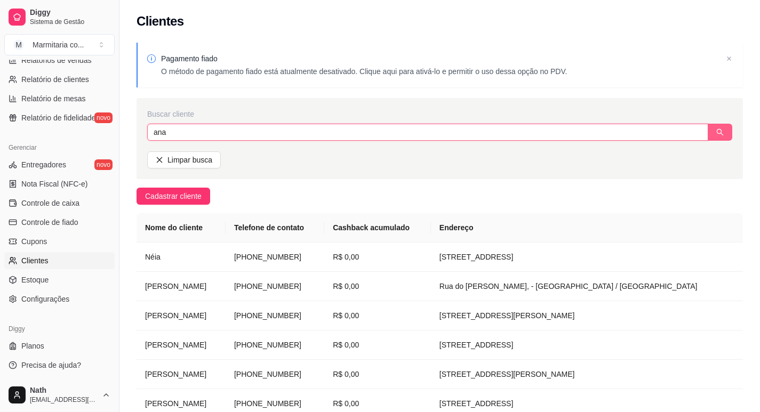
click at [718, 130] on icon "search" at bounding box center [719, 131] width 7 height 7
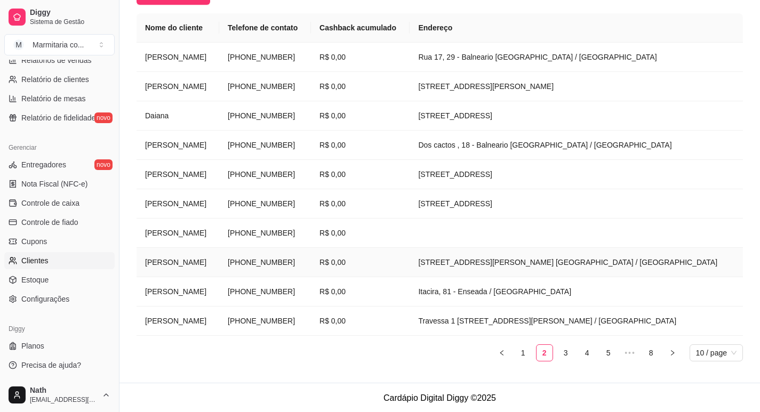
scroll to position [201, 0]
click at [527, 348] on link "1" at bounding box center [523, 352] width 16 height 16
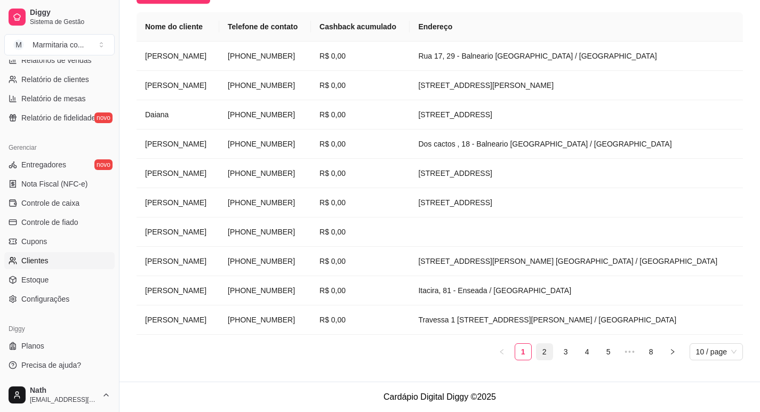
click at [538, 348] on link "2" at bounding box center [544, 352] width 16 height 16
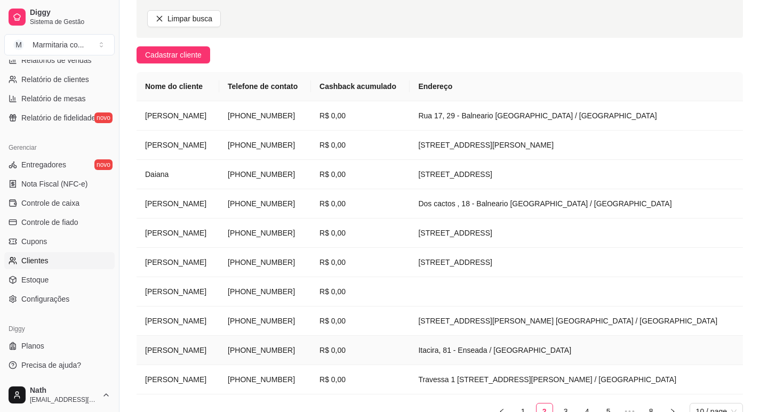
scroll to position [0, 0]
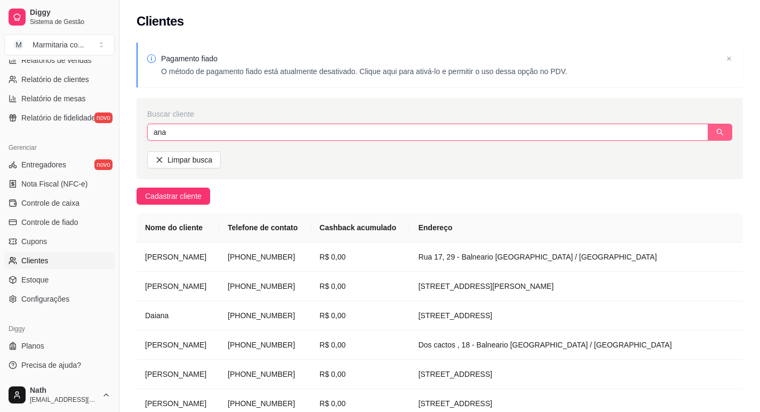
click at [171, 125] on input "ana" at bounding box center [427, 132] width 561 height 17
type input "a"
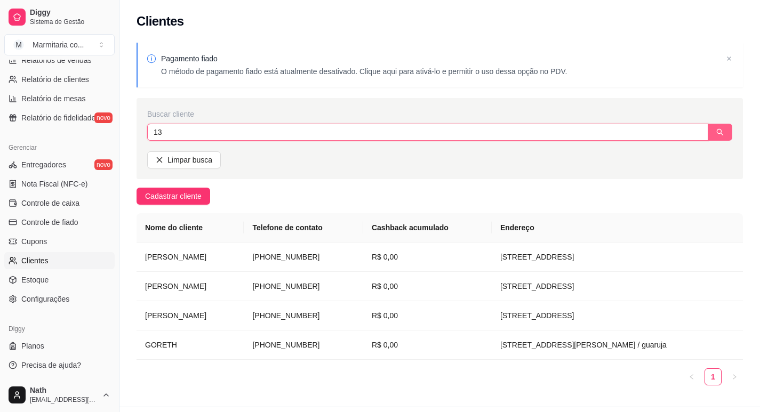
type input "1"
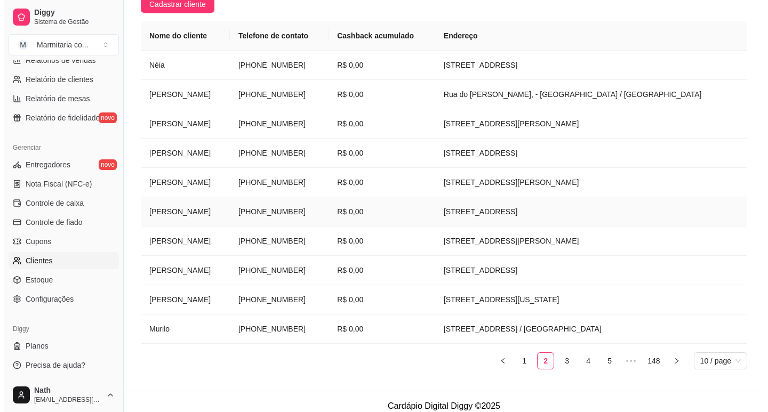
scroll to position [173, 0]
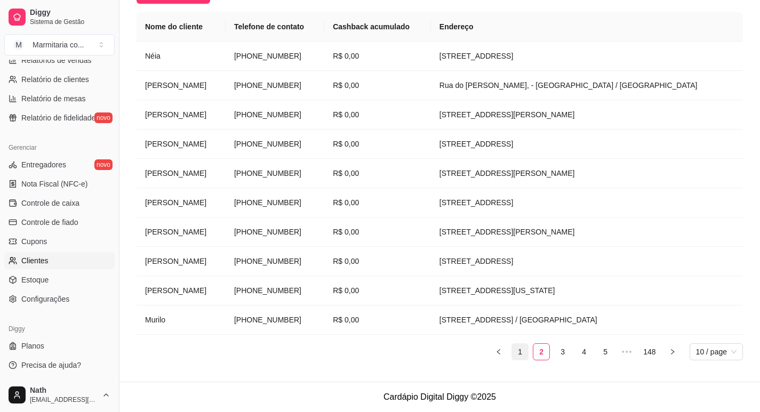
click at [524, 352] on link "1" at bounding box center [520, 352] width 16 height 16
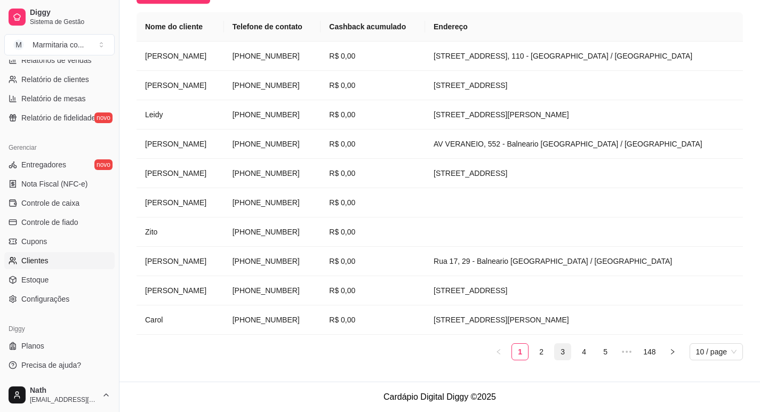
click at [560, 356] on link "3" at bounding box center [562, 352] width 16 height 16
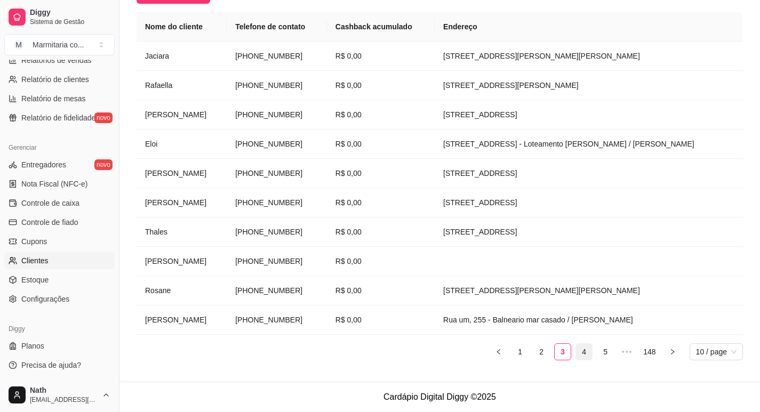
click at [586, 354] on link "4" at bounding box center [584, 352] width 16 height 16
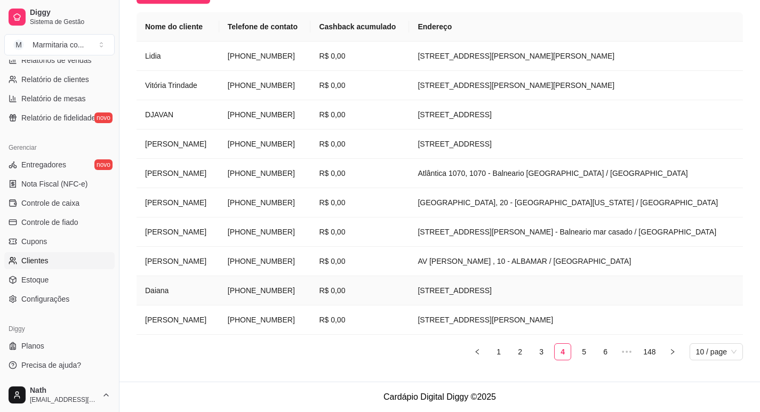
click at [511, 289] on td "[STREET_ADDRESS]" at bounding box center [576, 290] width 334 height 29
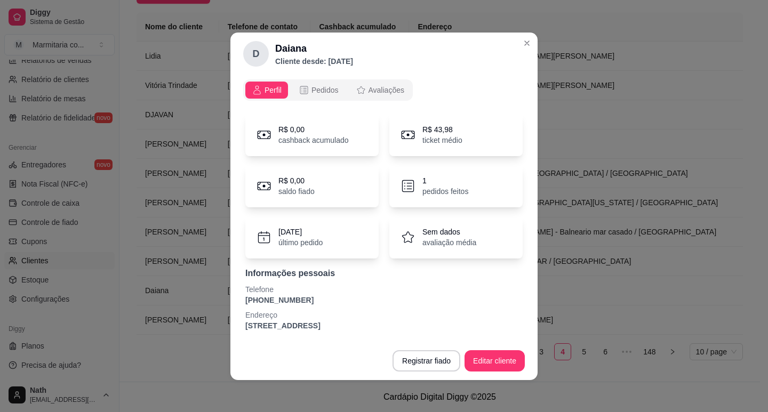
scroll to position [2, 0]
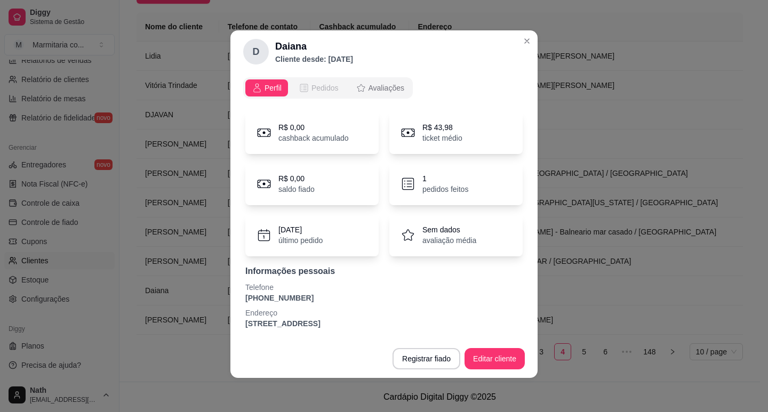
click at [311, 86] on span "Pedidos" at bounding box center [324, 88] width 27 height 11
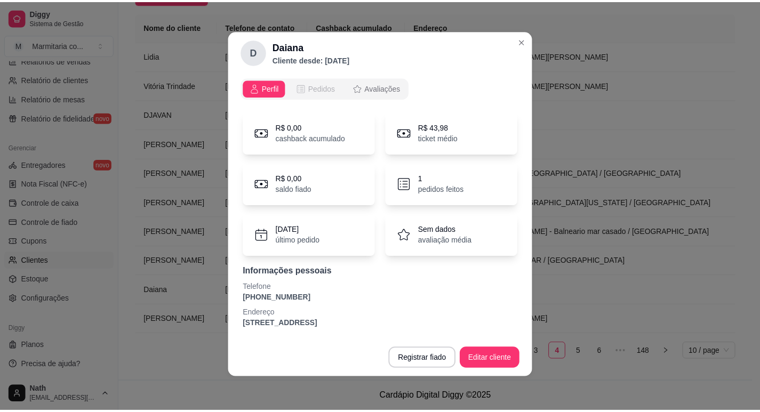
scroll to position [0, 0]
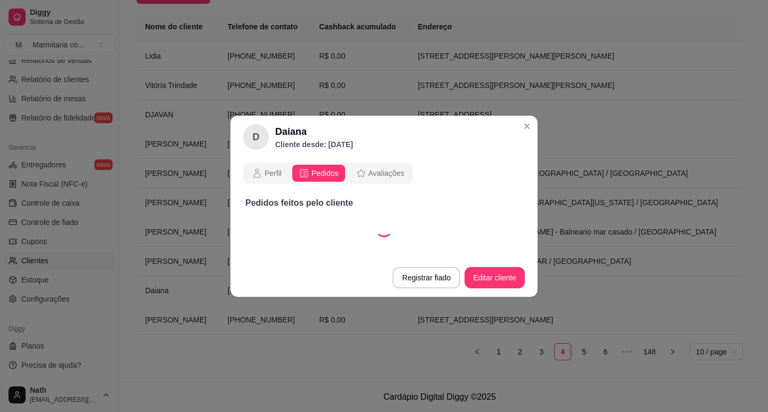
select select "30"
select select "ALL"
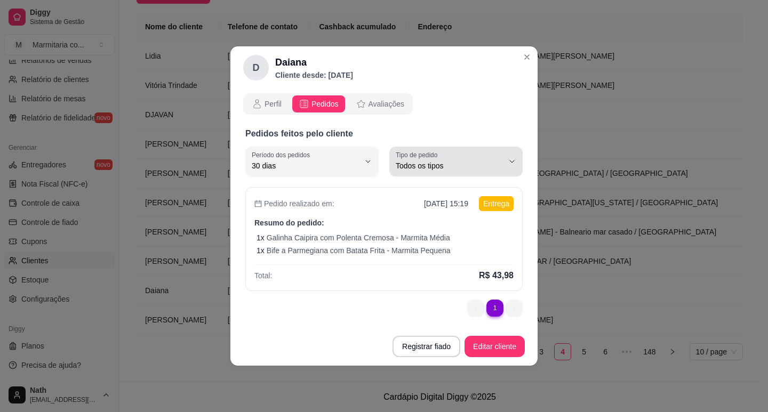
click at [508, 162] on icon "button" at bounding box center [512, 161] width 9 height 9
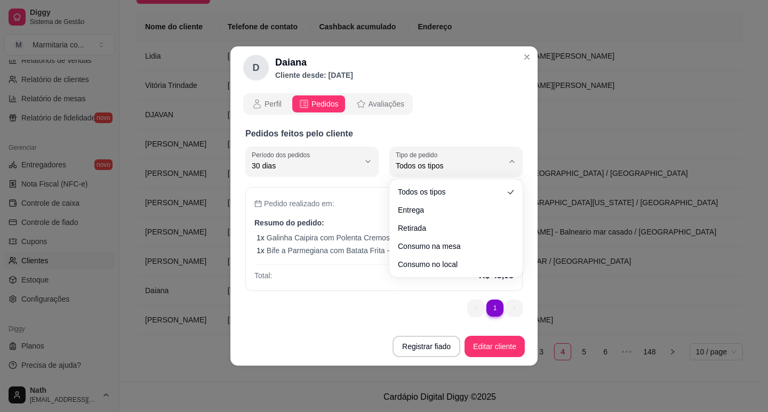
click at [535, 156] on div "Perfil Pedidos Avaliações Pedidos feitos pelo cliente 30 Período dos pedidos Ho…" at bounding box center [383, 208] width 307 height 238
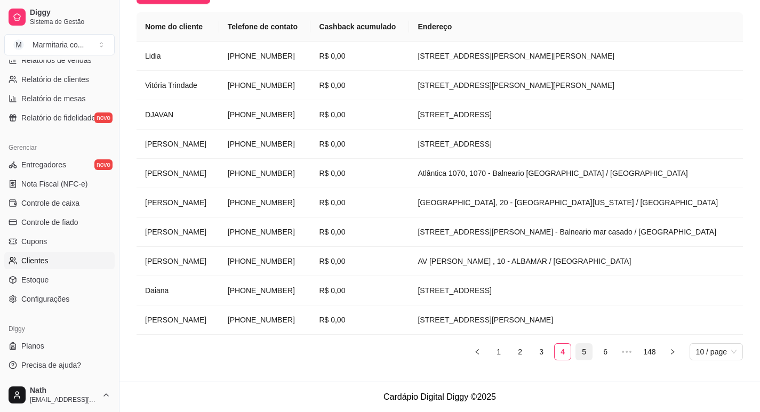
click at [582, 354] on link "5" at bounding box center [584, 352] width 16 height 16
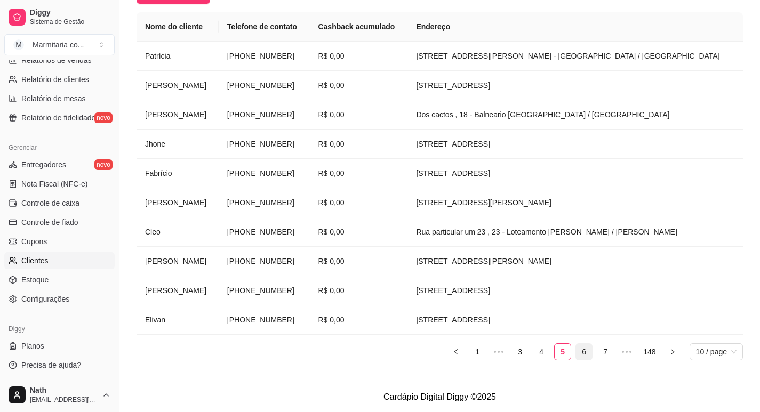
click at [584, 356] on link "6" at bounding box center [584, 352] width 16 height 16
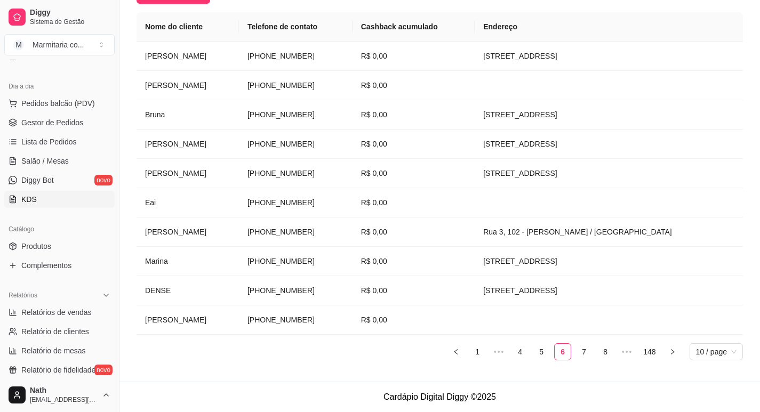
scroll to position [35, 0]
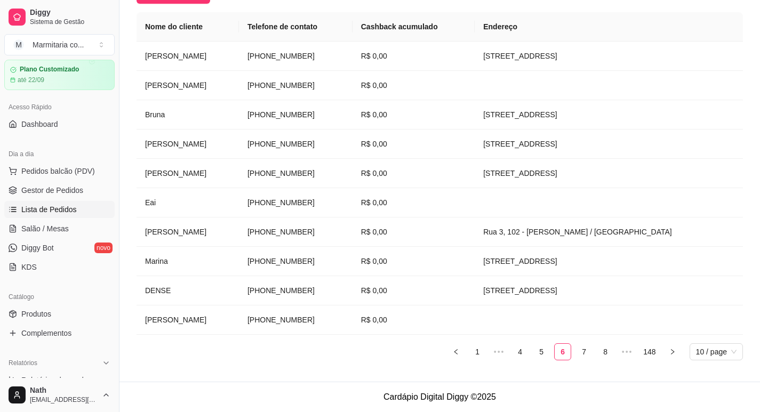
click at [65, 207] on span "Lista de Pedidos" at bounding box center [48, 209] width 55 height 11
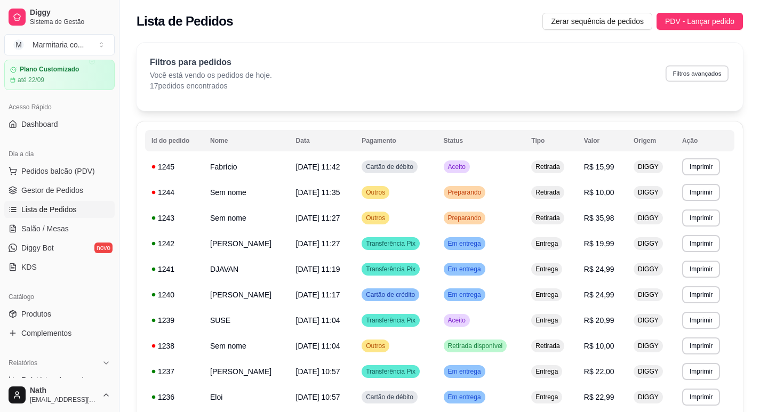
click at [711, 80] on button "Filtros avançados" at bounding box center [696, 73] width 63 height 17
select select "0"
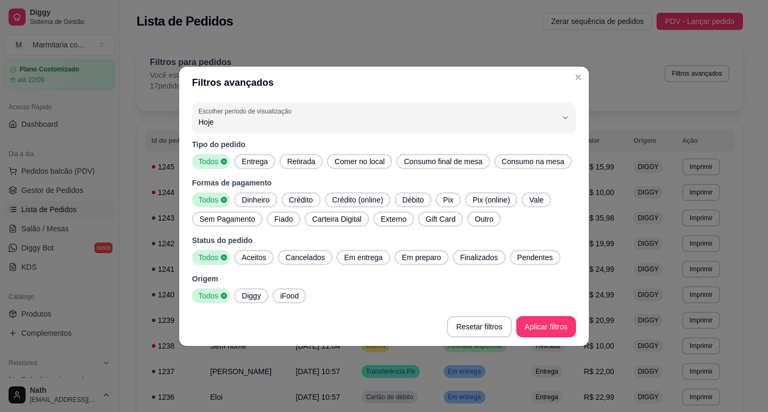
click at [249, 158] on span "Entrega" at bounding box center [254, 161] width 35 height 11
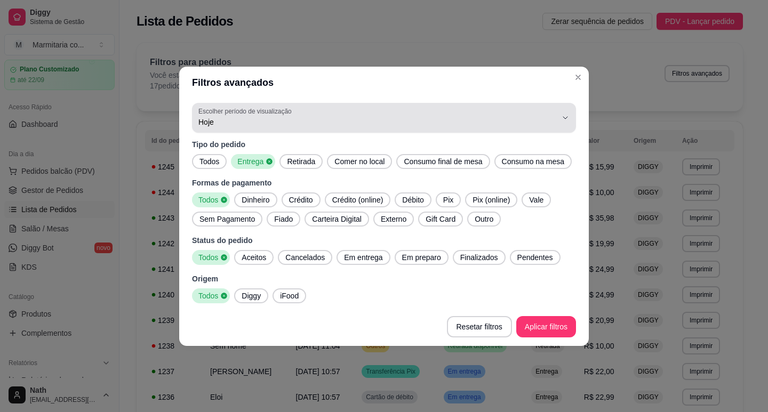
click at [559, 117] on button "Escolher período de visualização Hoje" at bounding box center [384, 118] width 384 height 30
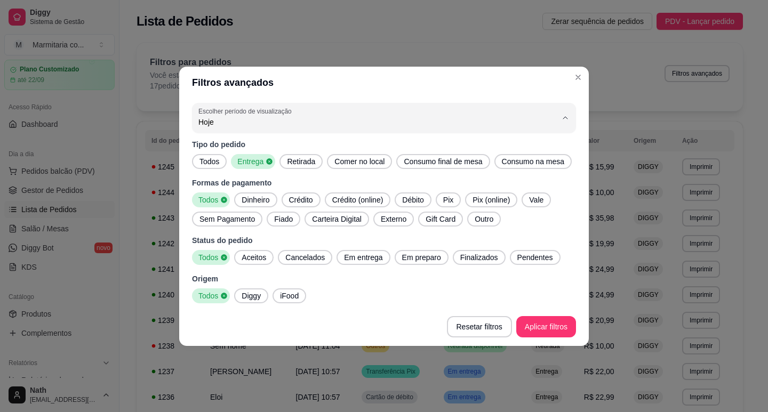
click at [213, 181] on span "7 dias" at bounding box center [379, 182] width 342 height 10
type input "7"
select select "7"
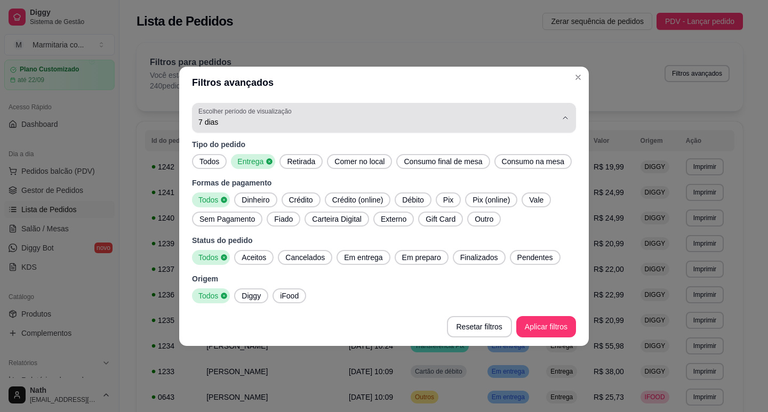
click at [568, 127] on button "Escolher período de visualização 7 dias" at bounding box center [384, 118] width 384 height 30
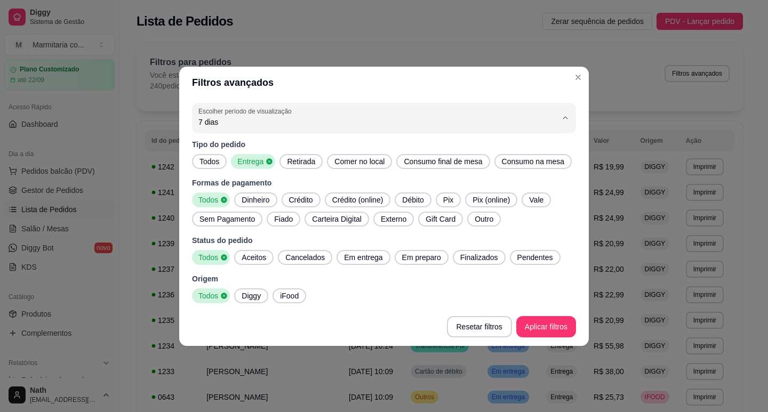
click at [255, 256] on span "Customizado" at bounding box center [379, 251] width 342 height 10
type input "-1"
select select "-1"
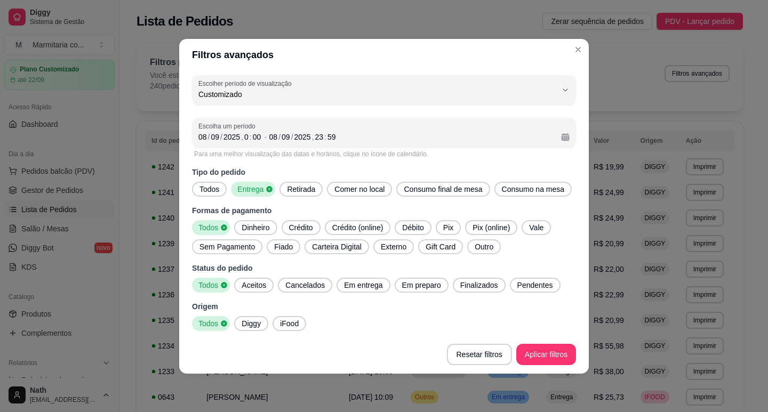
scroll to position [10, 0]
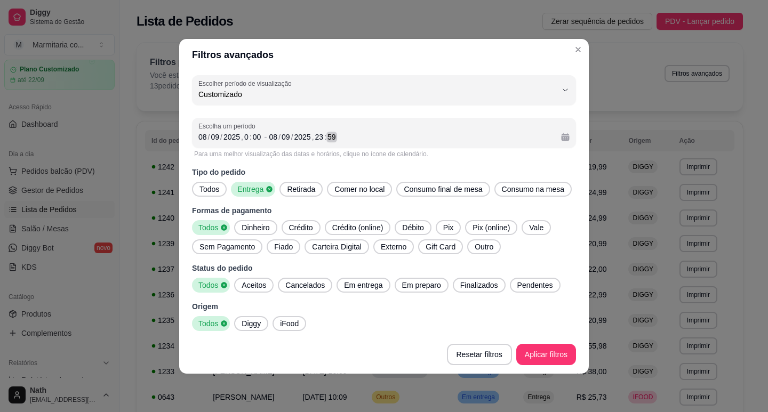
click at [278, 143] on div "[DATE] 23 : 59" at bounding box center [410, 137] width 283 height 13
click at [277, 138] on div "/" at bounding box center [279, 137] width 4 height 11
click at [201, 144] on div "Escolha um período [DATE] 0 : 00 - [DATE] 23 : 59" at bounding box center [384, 133] width 384 height 30
click at [215, 142] on div "[DATE] 0 : 00" at bounding box center [229, 137] width 63 height 13
click at [227, 126] on span "Escolha um período" at bounding box center [383, 126] width 371 height 9
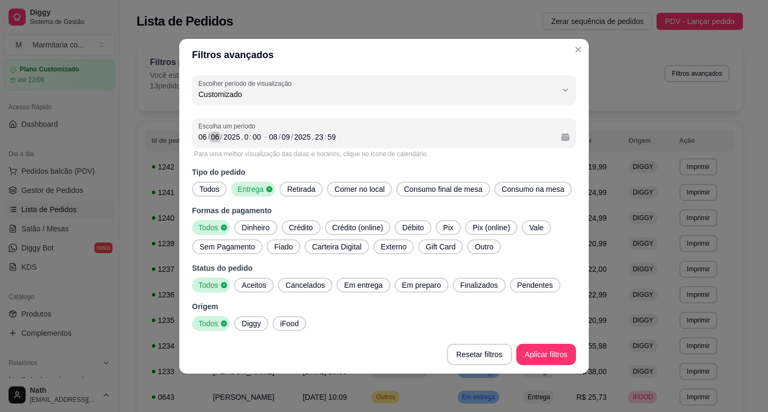
click at [214, 134] on div "06" at bounding box center [215, 137] width 11 height 11
click at [269, 134] on div "08" at bounding box center [273, 137] width 11 height 11
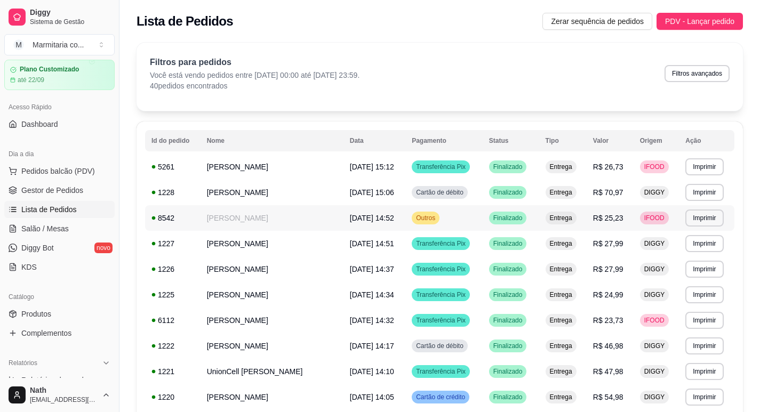
click at [451, 223] on td "Outros" at bounding box center [443, 218] width 77 height 26
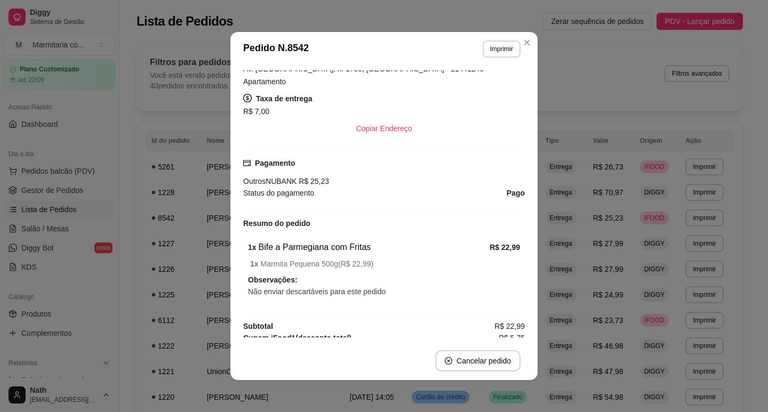
scroll to position [213, 0]
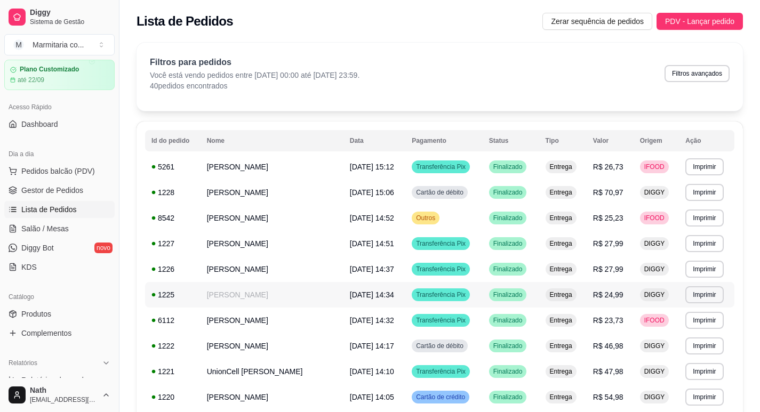
click at [350, 292] on span "[DATE] 14:34" at bounding box center [372, 295] width 44 height 9
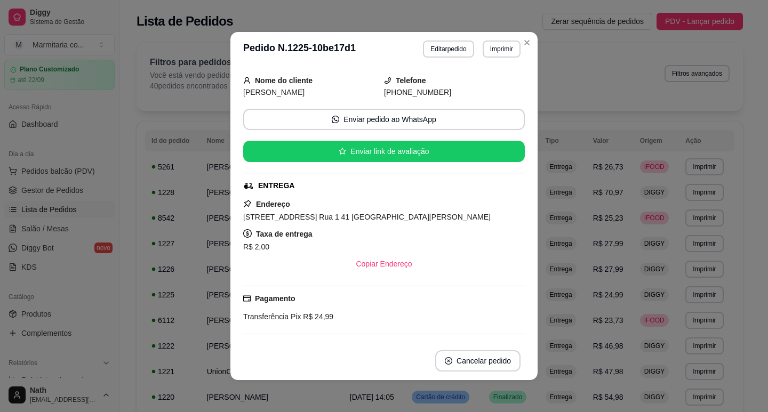
scroll to position [35, 0]
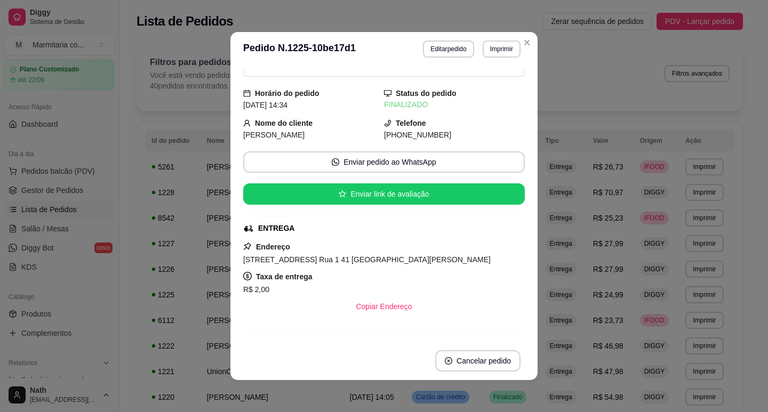
drag, startPoint x: 431, startPoint y: 135, endPoint x: 371, endPoint y: 138, distance: 60.3
click at [371, 138] on div "Nome do cliente [PERSON_NAME] Telefone [PHONE_NUMBER]" at bounding box center [383, 128] width 281 height 23
copy div "Telefone [PHONE_NUMBER]"
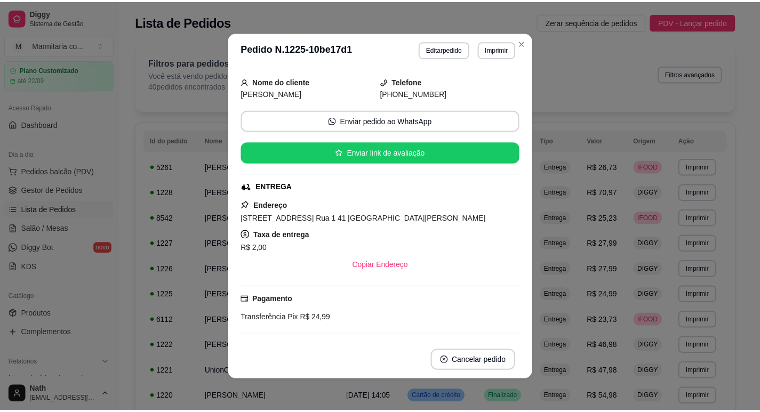
scroll to position [0, 0]
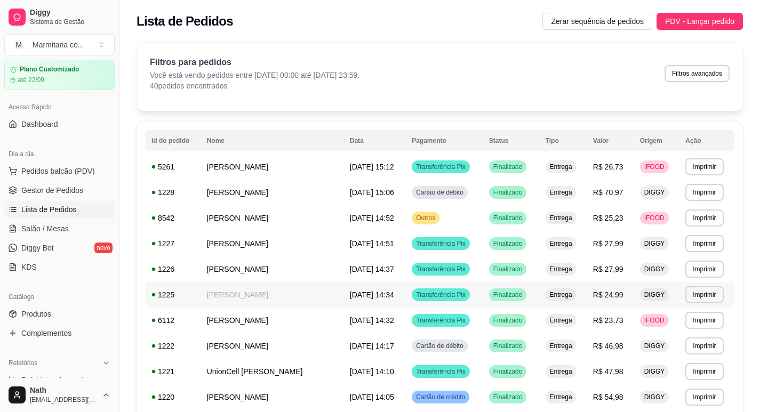
click at [583, 300] on td "Entrega" at bounding box center [562, 295] width 47 height 26
click at [61, 184] on link "Gestor de Pedidos" at bounding box center [59, 190] width 110 height 17
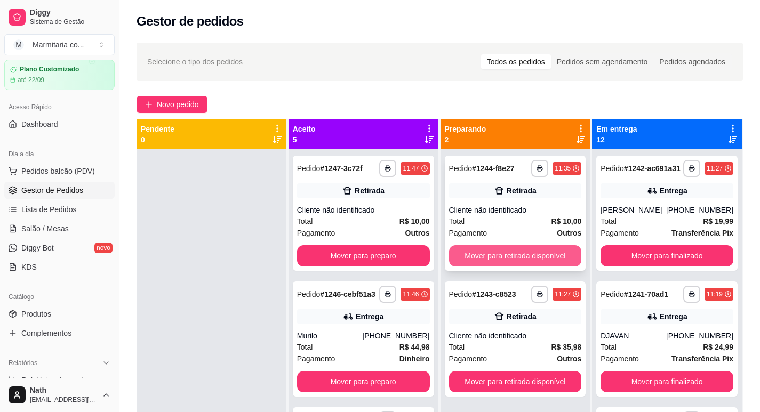
click at [521, 254] on button "Mover para retirada disponível" at bounding box center [515, 255] width 133 height 21
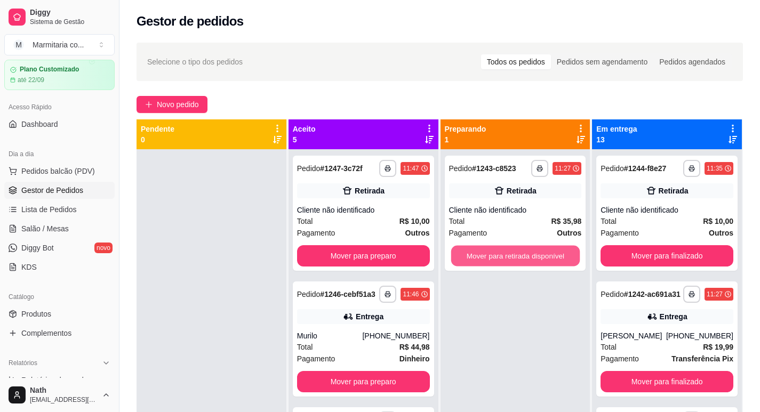
click at [521, 254] on button "Mover para retirada disponível" at bounding box center [514, 256] width 128 height 21
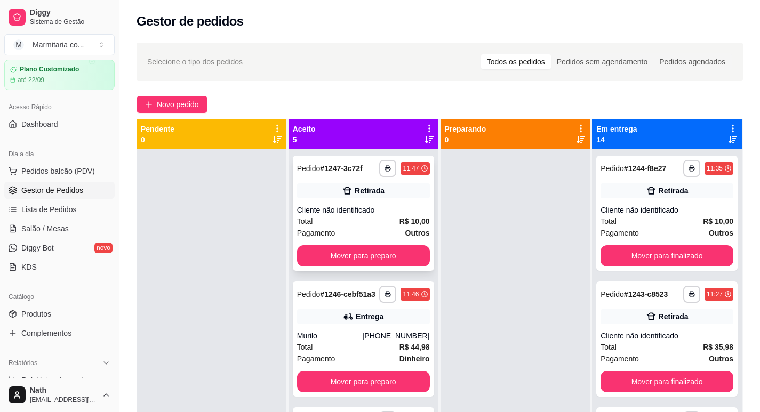
click at [380, 219] on div "Total R$ 10,00" at bounding box center [363, 221] width 133 height 12
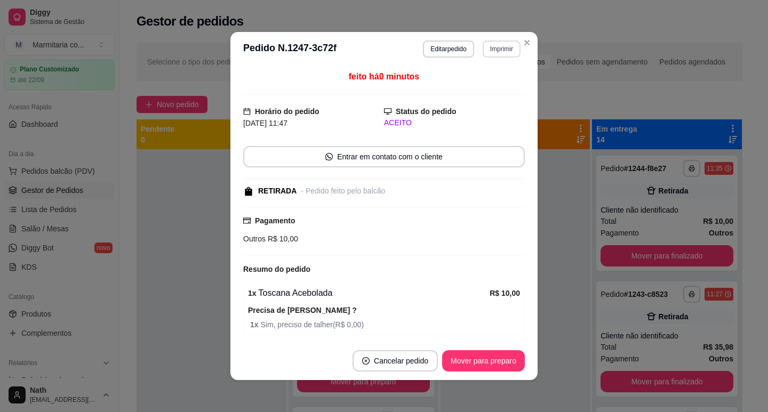
click at [500, 51] on button "Imprimir" at bounding box center [501, 49] width 38 height 17
click at [502, 77] on div "Escolha a impressora IMPRESSORA" at bounding box center [479, 79] width 88 height 36
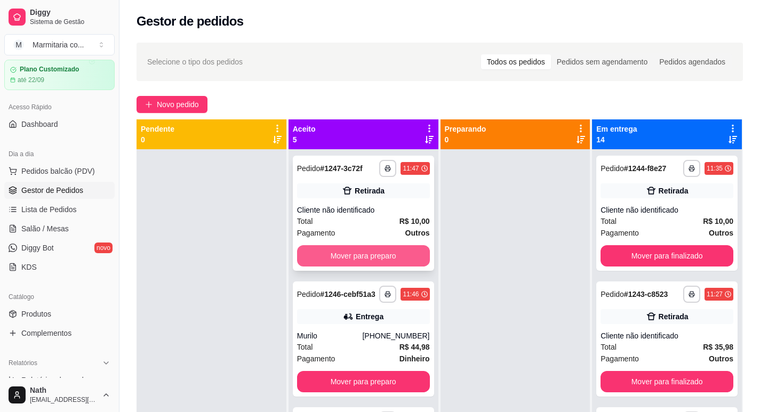
click at [384, 253] on button "Mover para preparo" at bounding box center [363, 255] width 133 height 21
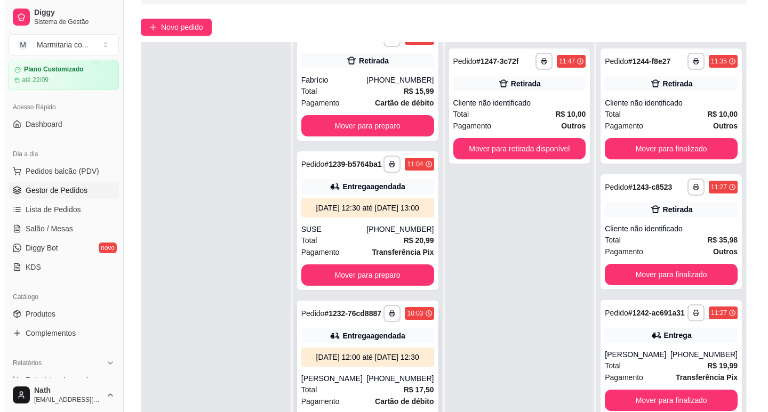
scroll to position [160, 0]
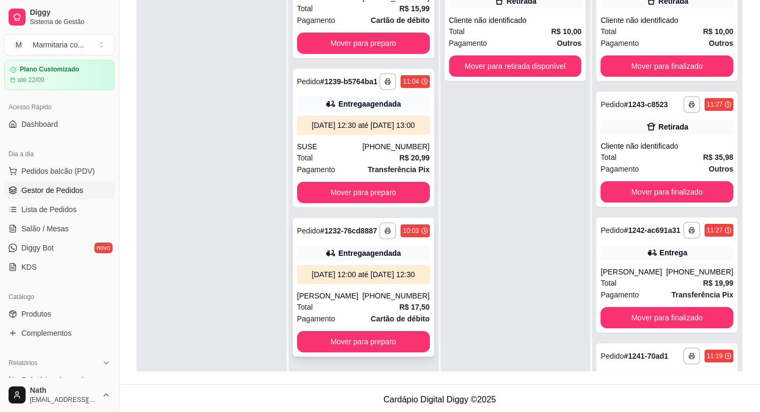
click at [348, 301] on div "[PERSON_NAME]" at bounding box center [330, 296] width 66 height 11
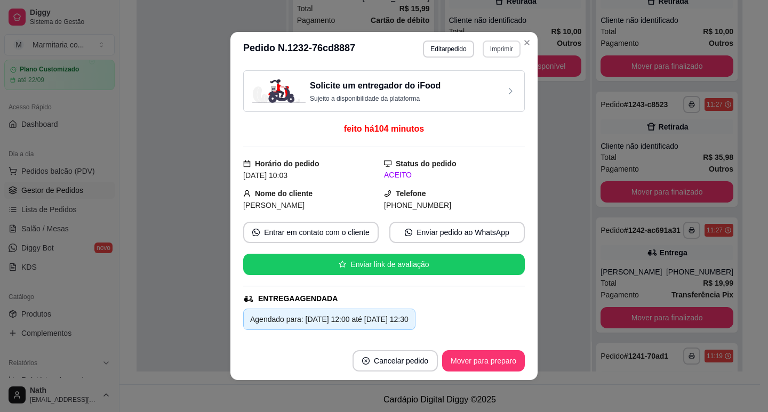
click at [496, 48] on button "Imprimir" at bounding box center [501, 49] width 38 height 17
click at [485, 95] on div "Escolha a impressora IMPRESSORA" at bounding box center [478, 79] width 88 height 36
click at [485, 89] on button "IMPRESSORA" at bounding box center [478, 86] width 77 height 17
click at [500, 47] on button "Imprimir" at bounding box center [501, 49] width 37 height 17
click at [489, 92] on button "IMPRESSORA" at bounding box center [478, 86] width 77 height 17
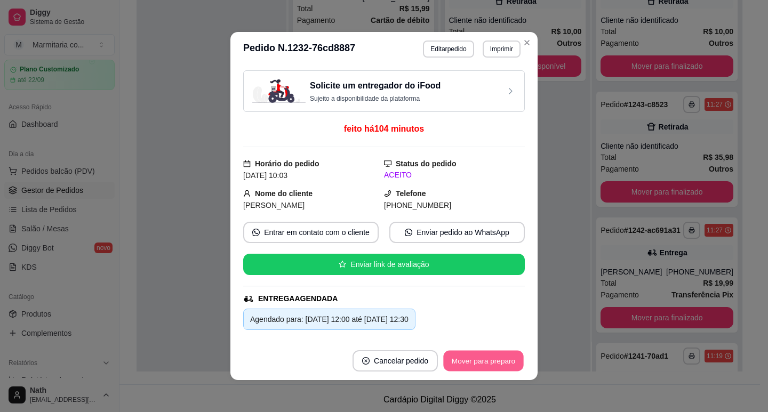
click at [490, 368] on button "Mover para preparo" at bounding box center [483, 361] width 80 height 21
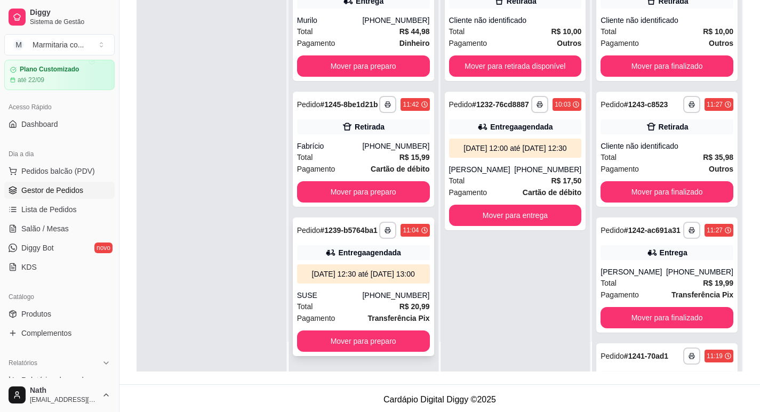
scroll to position [0, 0]
click at [344, 163] on div "Total R$ 15,99" at bounding box center [363, 157] width 133 height 12
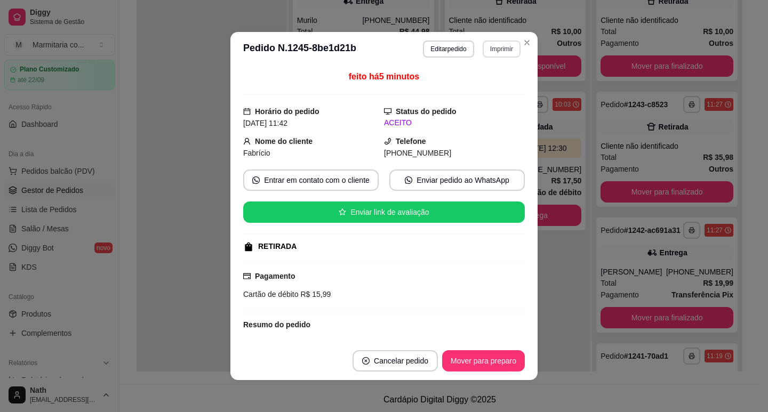
click at [491, 50] on button "Imprimir" at bounding box center [501, 49] width 38 height 17
click at [489, 83] on button "IMPRESSORA" at bounding box center [488, 82] width 62 height 14
click at [496, 359] on button "Mover para preparo" at bounding box center [483, 360] width 83 height 21
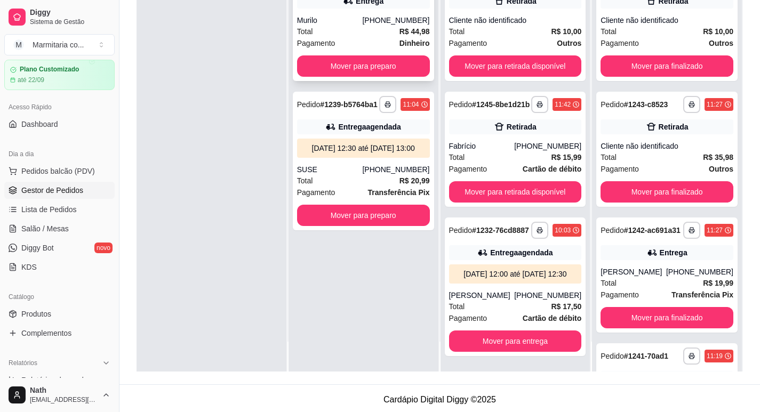
click at [349, 23] on div "Murilo" at bounding box center [330, 20] width 66 height 11
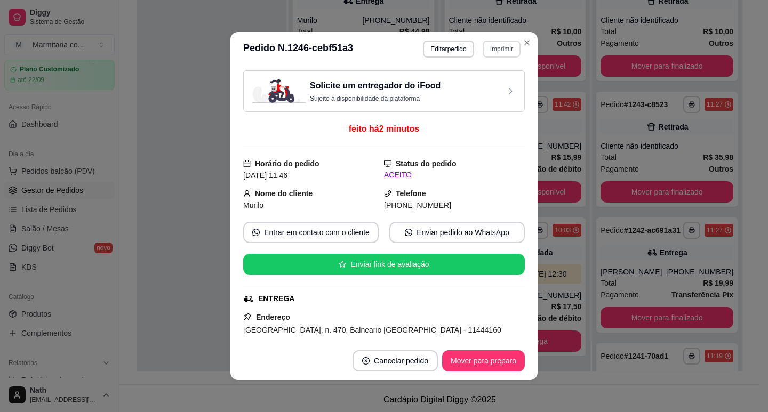
click at [505, 43] on button "Imprimir" at bounding box center [501, 49] width 38 height 17
click at [488, 82] on button "IMPRESSORA" at bounding box center [478, 86] width 77 height 17
click at [493, 50] on button "Imprimir" at bounding box center [501, 49] width 37 height 17
click at [495, 82] on button "IMPRESSORA" at bounding box center [478, 86] width 77 height 17
click at [484, 363] on button "Mover para preparo" at bounding box center [483, 361] width 80 height 21
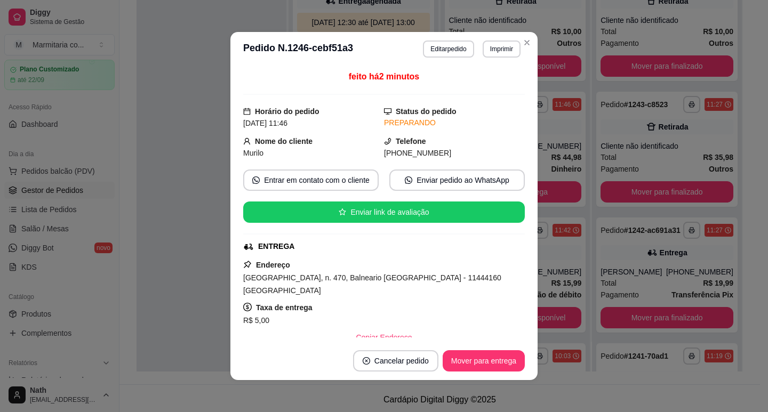
drag, startPoint x: 529, startPoint y: 305, endPoint x: 552, endPoint y: 297, distance: 24.0
click at [530, 305] on div "feito há 2 minutos Horário do pedido [DATE] 11:46 Status do pedido PREPARANDO N…" at bounding box center [383, 204] width 307 height 276
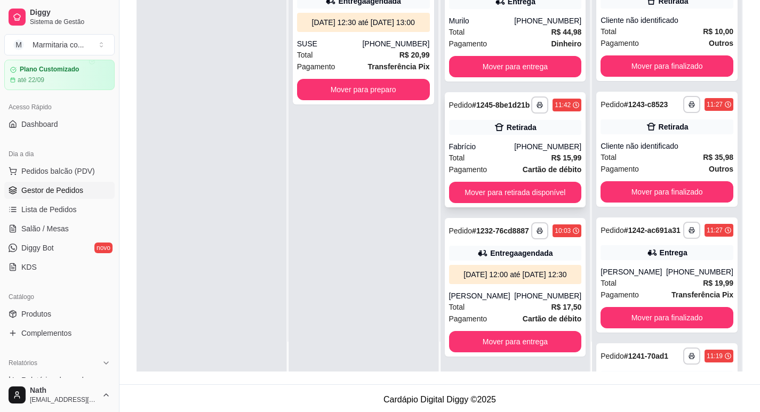
scroll to position [162, 0]
click at [522, 182] on button "Mover para retirada disponível" at bounding box center [514, 192] width 128 height 21
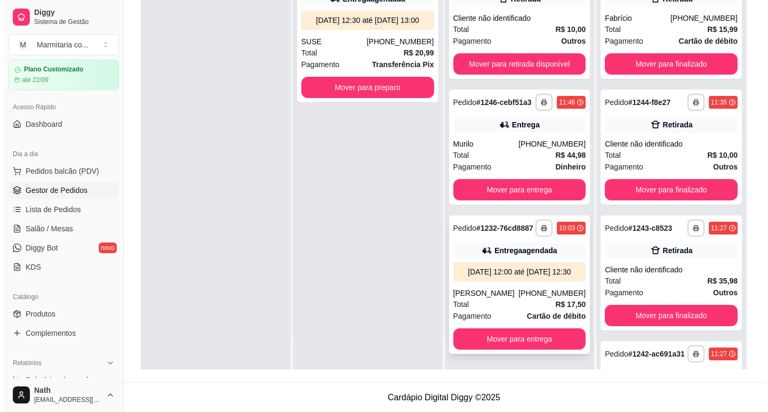
scroll to position [163, 0]
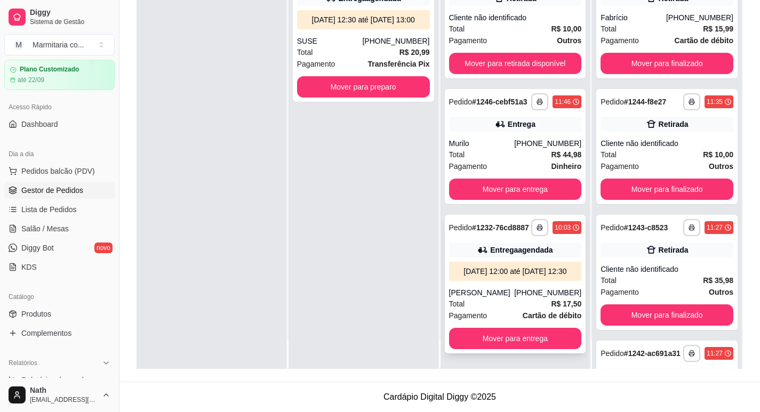
click at [518, 245] on div "Entrega agendada" at bounding box center [515, 250] width 133 height 15
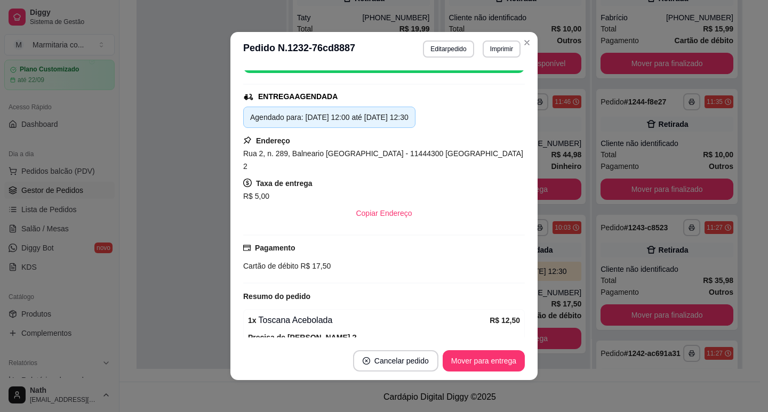
scroll to position [213, 0]
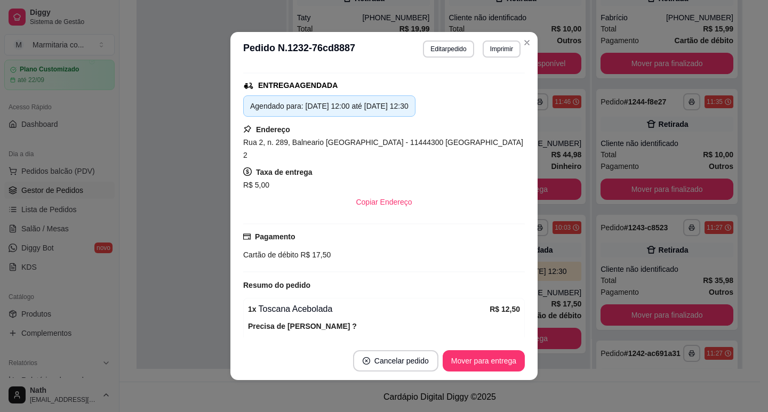
click at [449, 54] on button "Editar pedido" at bounding box center [448, 49] width 51 height 17
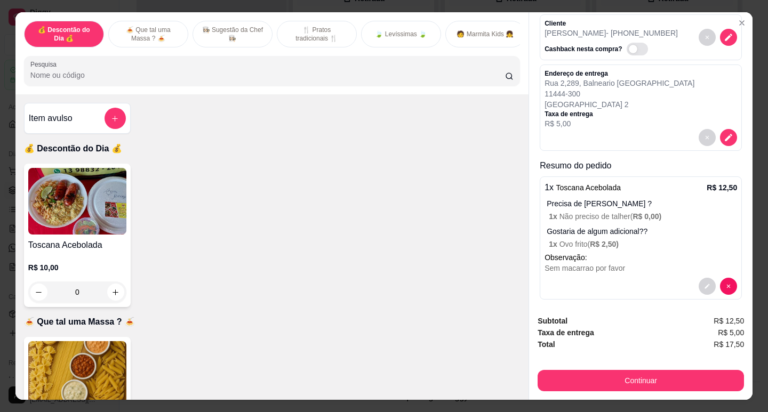
scroll to position [100, 0]
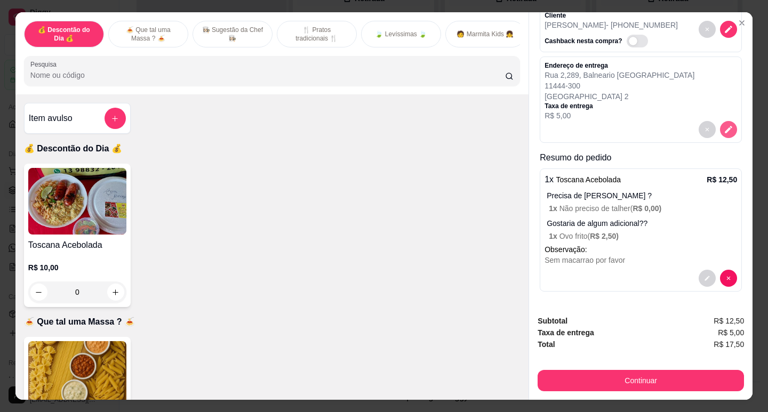
click at [723, 125] on icon "decrease-product-quantity" at bounding box center [728, 130] width 10 height 10
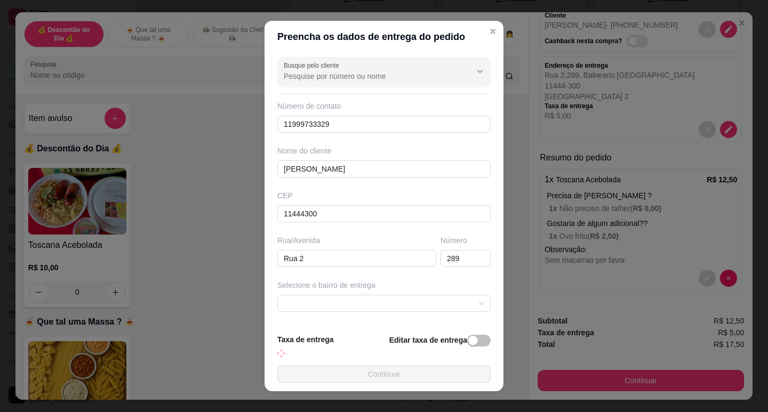
scroll to position [86, 0]
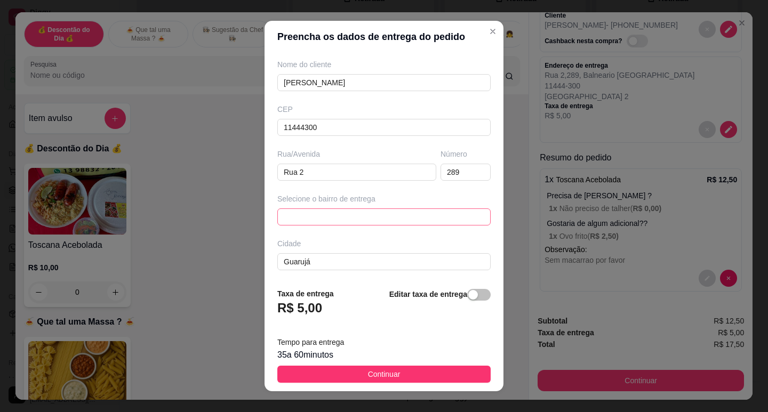
click at [335, 219] on span at bounding box center [384, 217] width 200 height 16
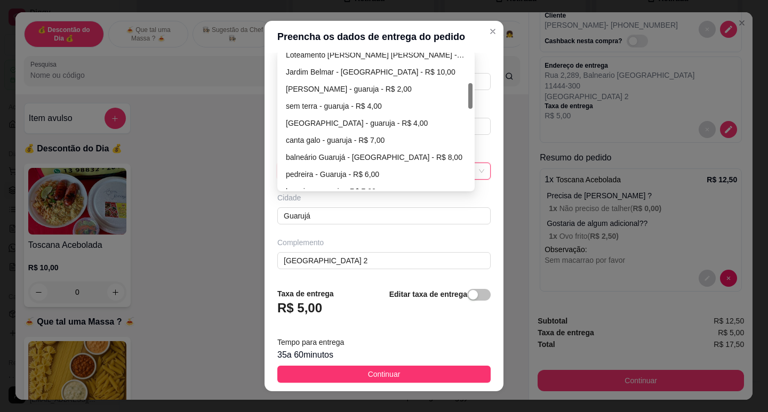
scroll to position [267, 0]
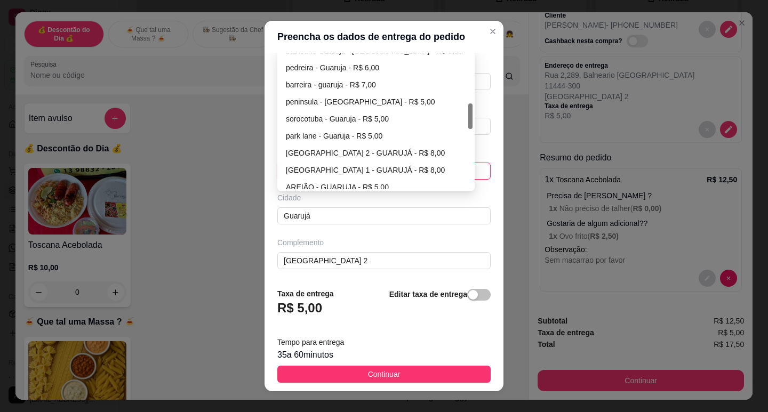
click at [377, 157] on div "[GEOGRAPHIC_DATA] 2 - GUARUJÁ - R$ 8,00" at bounding box center [376, 153] width 180 height 12
type input "GUARUJÁ"
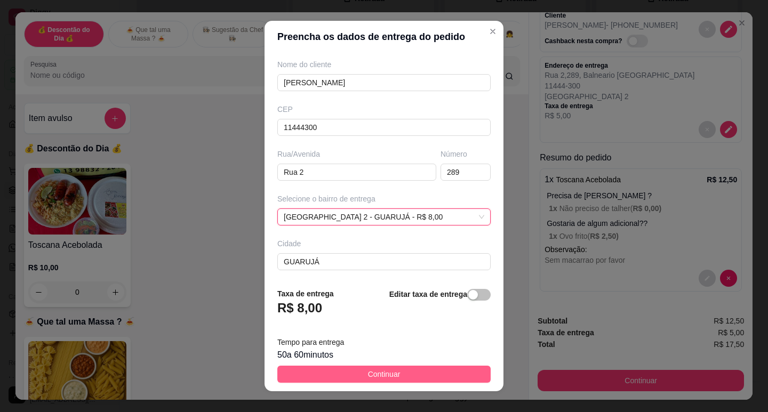
scroll to position [132, 0]
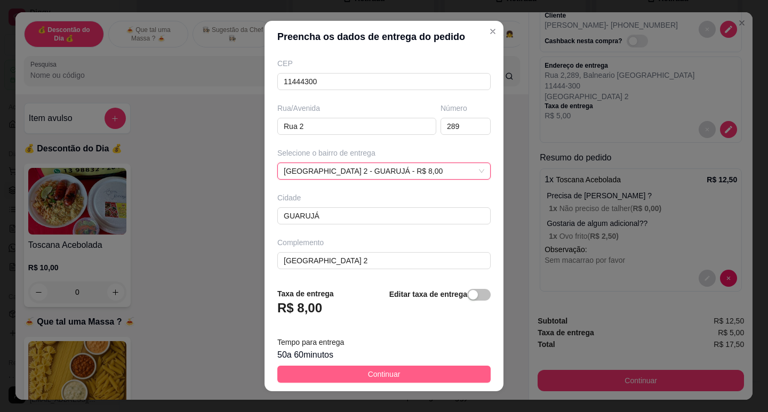
click at [368, 380] on span "Continuar" at bounding box center [384, 374] width 33 height 12
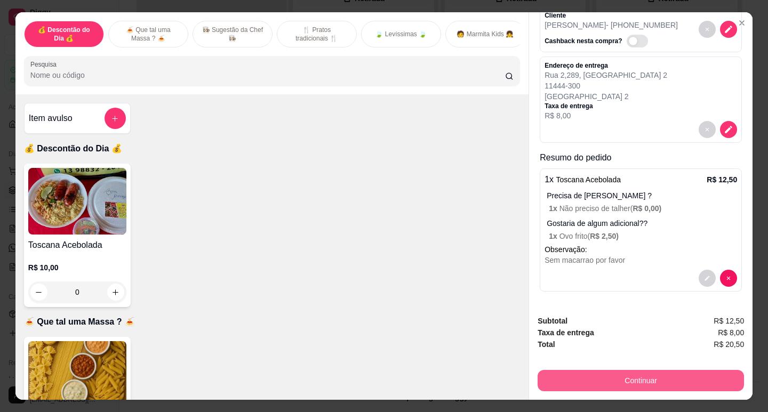
click at [617, 376] on button "Continuar" at bounding box center [640, 380] width 206 height 21
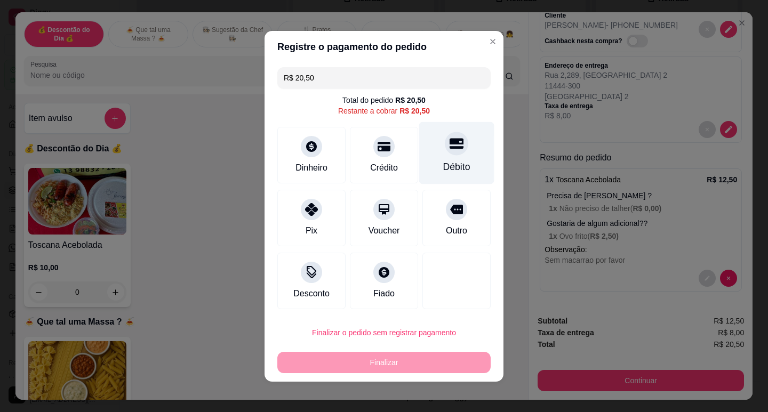
click at [455, 170] on div "Débito" at bounding box center [456, 167] width 27 height 14
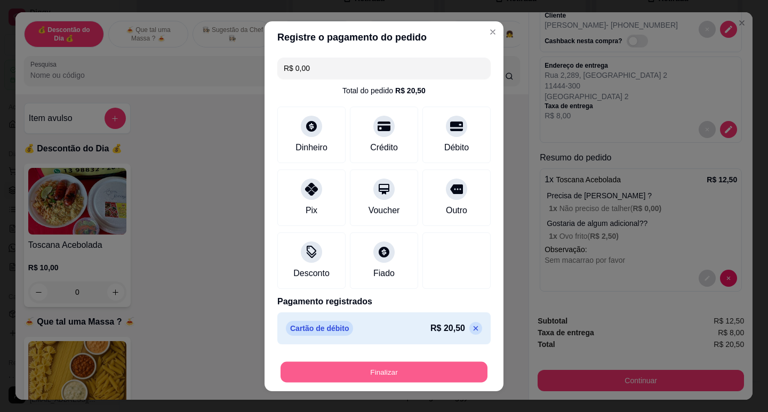
click at [399, 364] on button "Finalizar" at bounding box center [383, 371] width 207 height 21
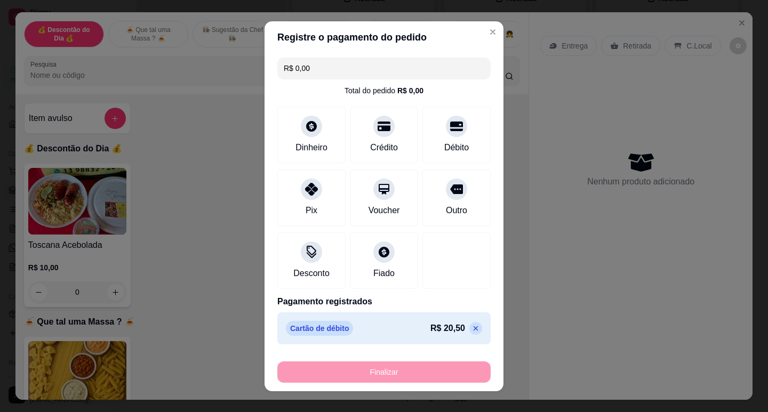
type input "-R$ 20,50"
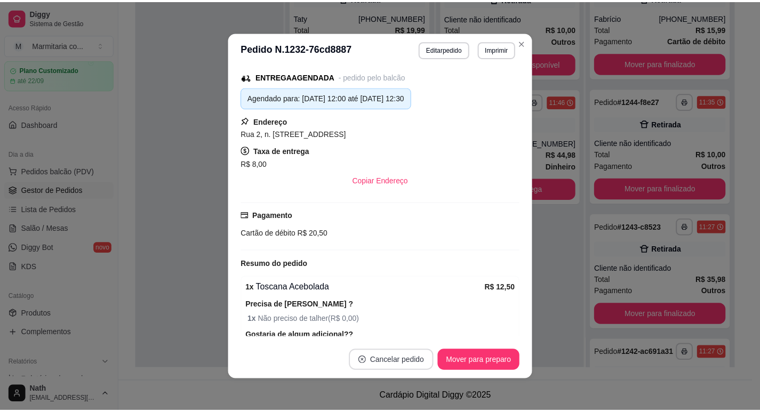
scroll to position [205, 0]
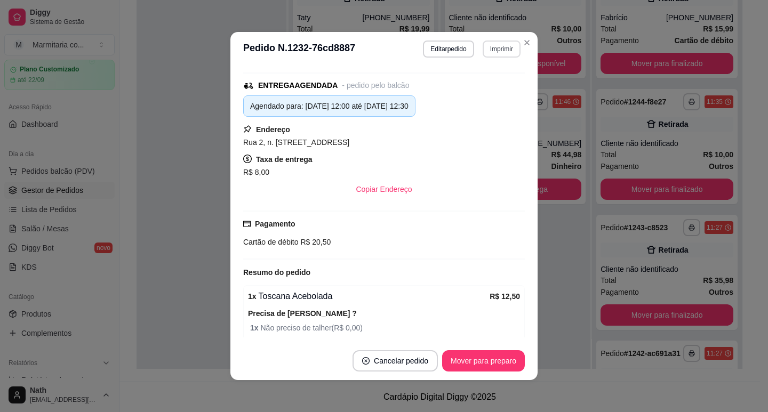
click at [508, 47] on button "Imprimir" at bounding box center [501, 49] width 38 height 17
click at [490, 83] on button "IMPRESSORA" at bounding box center [478, 86] width 75 height 17
click at [498, 361] on button "Mover para preparo" at bounding box center [483, 361] width 80 height 21
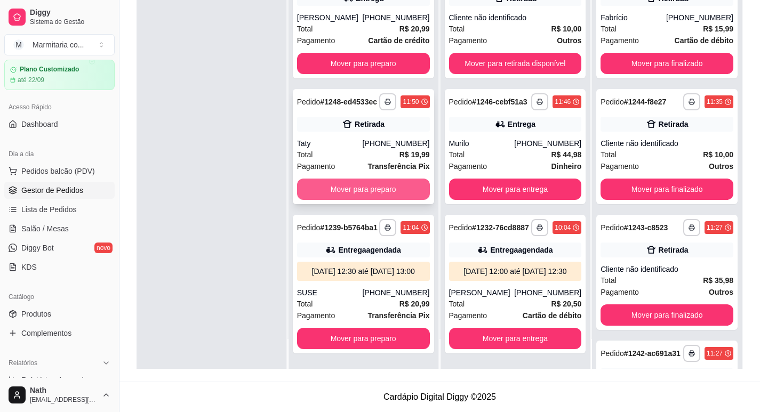
click at [373, 199] on button "Mover para preparo" at bounding box center [363, 189] width 133 height 21
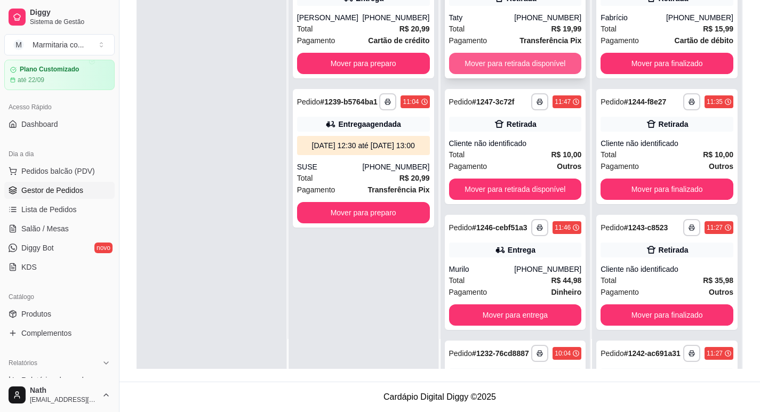
click at [481, 69] on button "Mover para retirada disponível" at bounding box center [515, 63] width 133 height 21
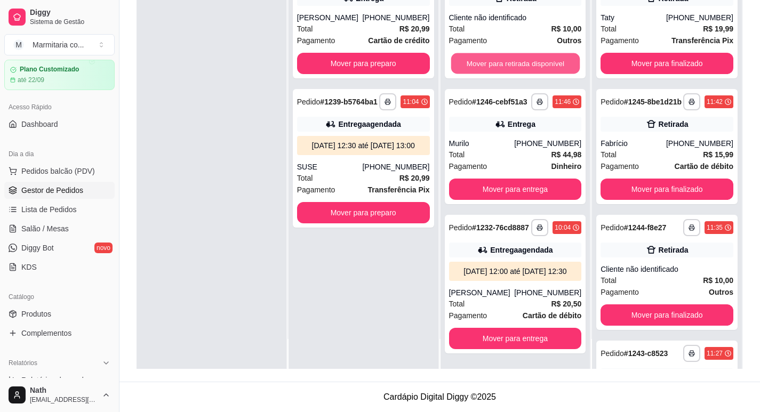
click at [481, 69] on button "Mover para retirada disponível" at bounding box center [514, 63] width 128 height 21
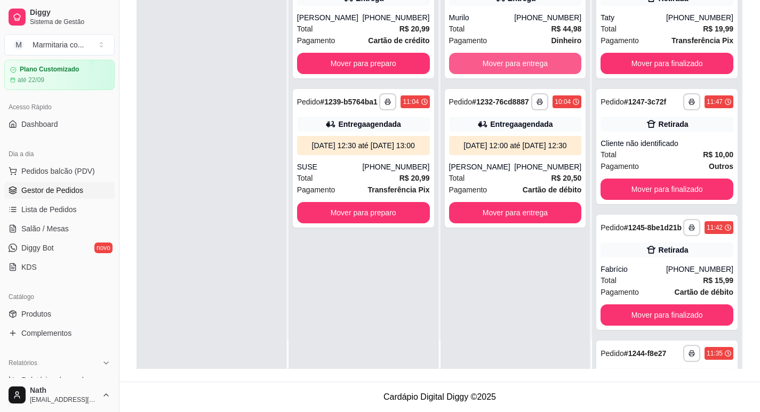
click at [481, 69] on button "Mover para entrega" at bounding box center [515, 63] width 133 height 21
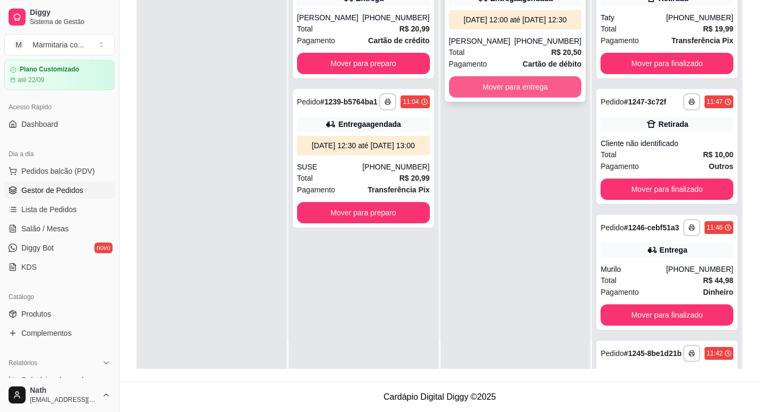
click at [479, 98] on button "Mover para entrega" at bounding box center [515, 86] width 133 height 21
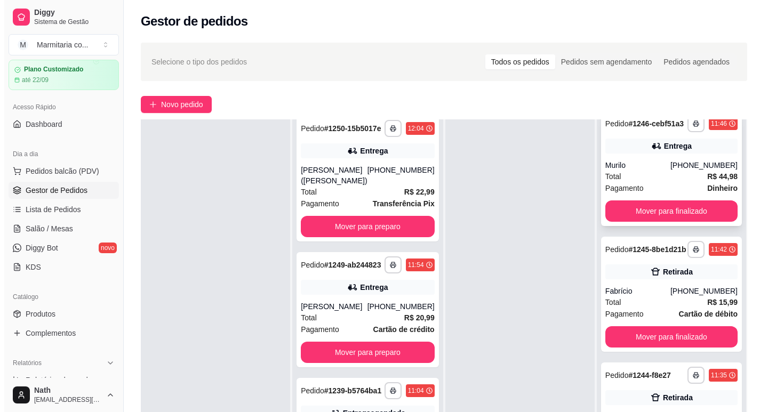
scroll to position [320, 0]
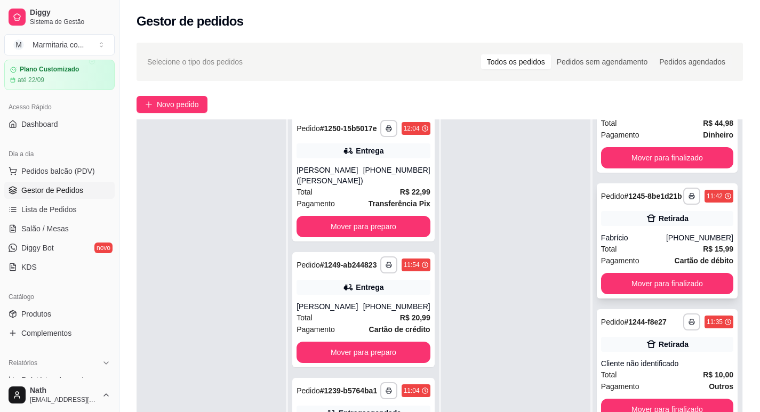
click at [662, 224] on div "Retirada" at bounding box center [673, 218] width 30 height 11
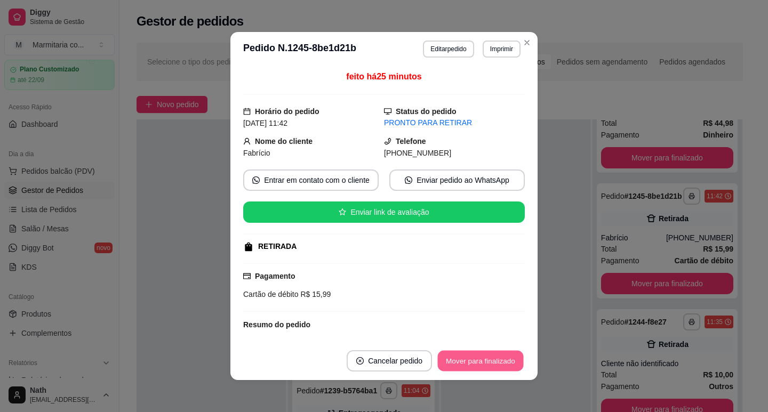
click at [473, 356] on button "Mover para finalizado" at bounding box center [481, 361] width 86 height 21
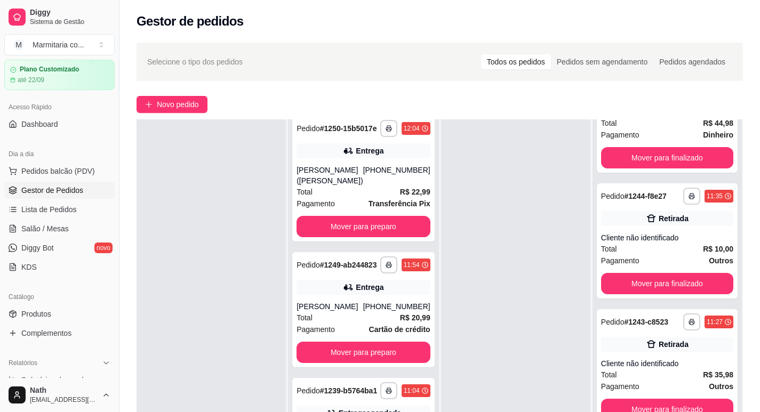
click at [271, 69] on div "Selecione o tipo dos pedidos Todos os pedidos Pedidos sem agendamento Pedidos a…" at bounding box center [439, 61] width 585 height 17
click at [354, 198] on div "Pagamento Transferência Pix" at bounding box center [363, 204] width 134 height 12
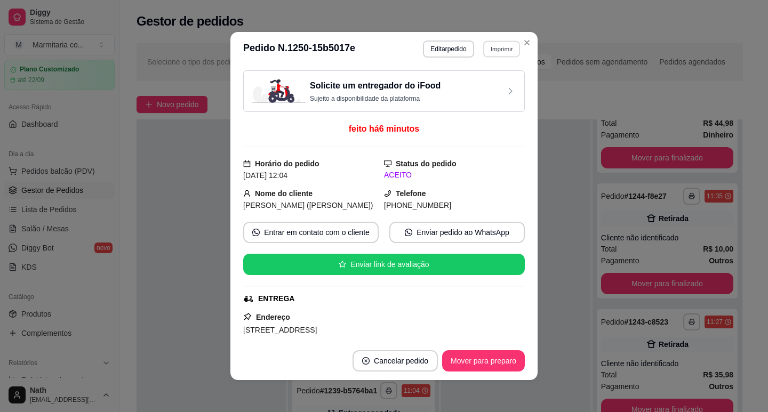
click at [510, 48] on button "Imprimir" at bounding box center [501, 49] width 37 height 17
click at [508, 80] on button "IMPRESSORA" at bounding box center [478, 86] width 75 height 17
click at [509, 55] on button "Imprimir" at bounding box center [501, 49] width 38 height 17
click at [493, 88] on button "IMPRESSORA" at bounding box center [478, 86] width 77 height 17
click at [495, 360] on button "Mover para preparo" at bounding box center [483, 360] width 83 height 21
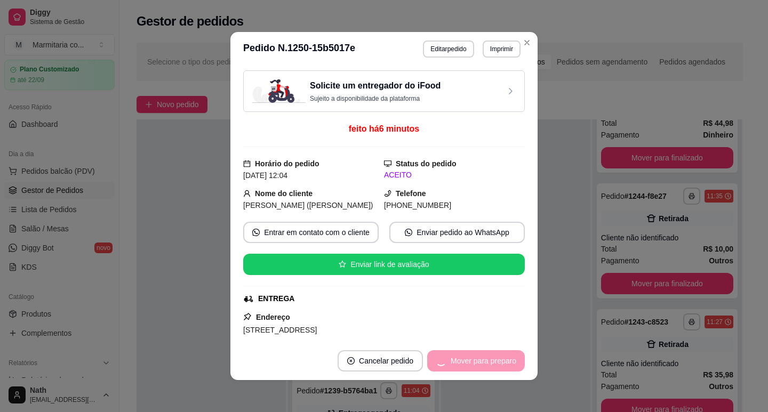
scroll to position [15, 0]
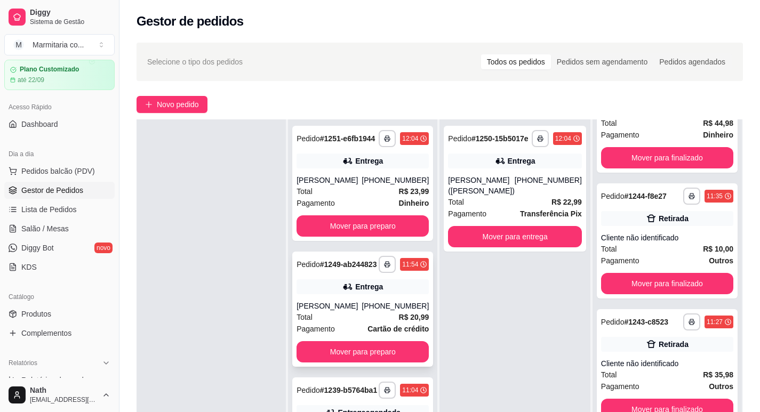
click at [365, 317] on div "Total R$ 20,99" at bounding box center [362, 317] width 132 height 12
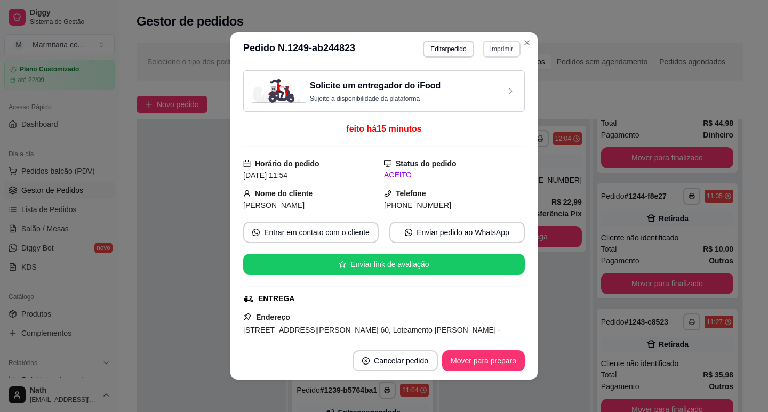
click at [501, 37] on header "**********" at bounding box center [383, 49] width 307 height 34
click at [500, 51] on button "Imprimir" at bounding box center [501, 49] width 37 height 17
click at [500, 91] on button "IMPRESSORA" at bounding box center [478, 86] width 77 height 17
click at [507, 49] on button "Imprimir" at bounding box center [501, 49] width 38 height 17
click at [498, 87] on button "IMPRESSORA" at bounding box center [478, 86] width 77 height 17
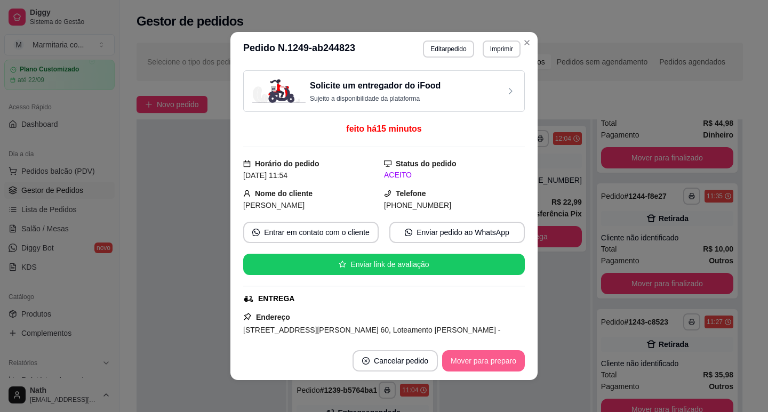
click at [484, 361] on button "Mover para preparo" at bounding box center [483, 360] width 83 height 21
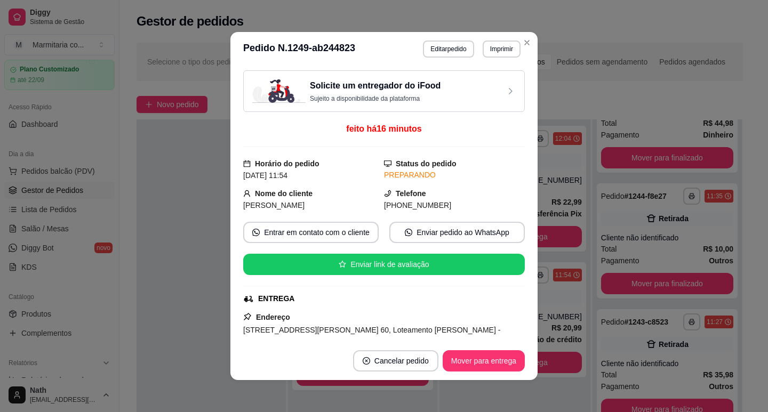
scroll to position [0, 0]
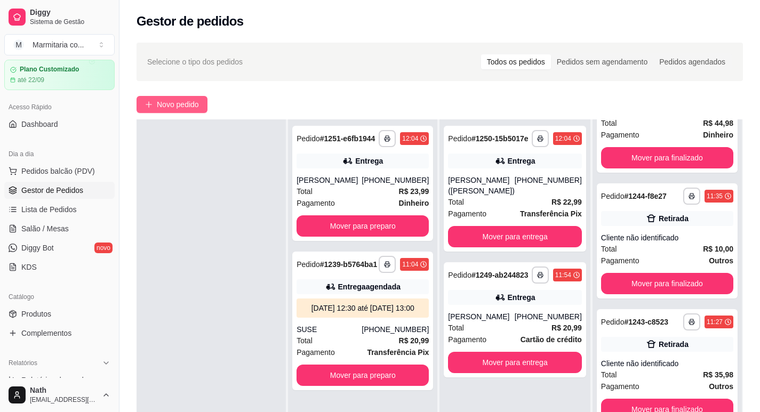
click at [182, 99] on span "Novo pedido" at bounding box center [178, 105] width 42 height 12
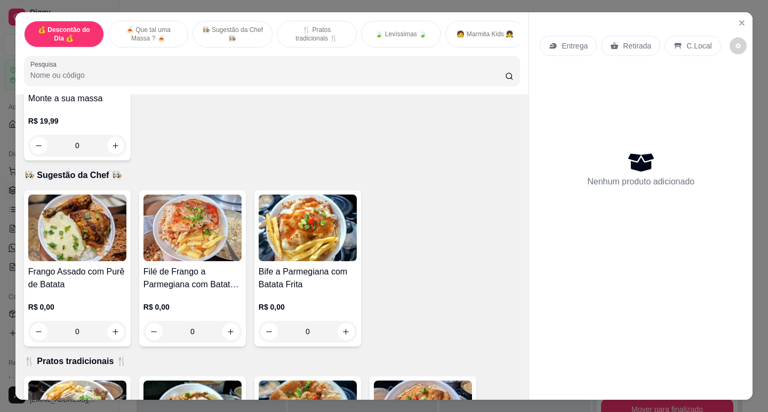
scroll to position [480, 0]
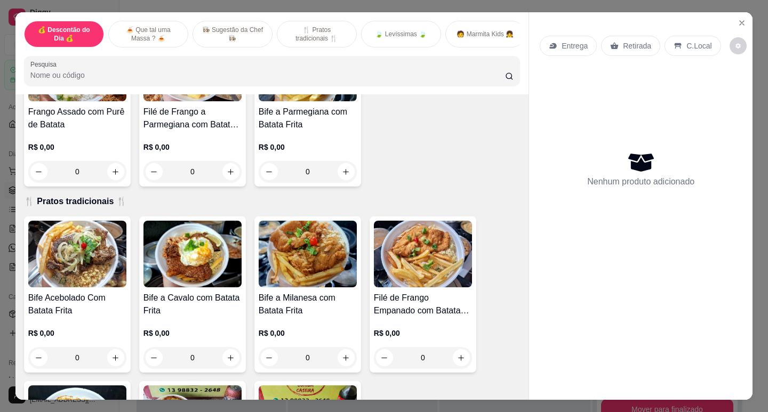
click at [374, 247] on img at bounding box center [423, 254] width 98 height 67
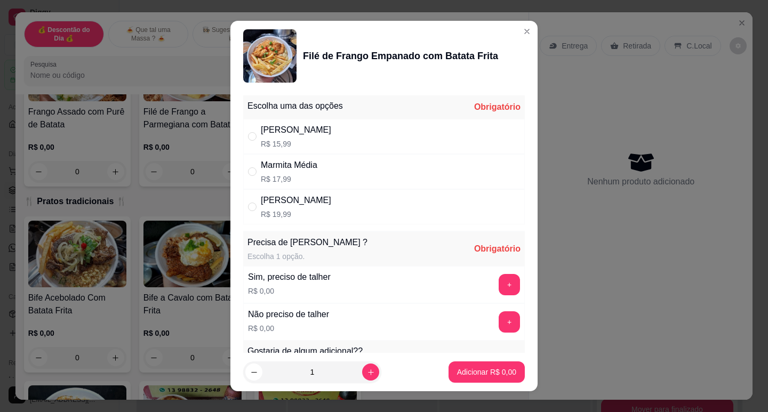
click at [340, 123] on div "Marmita Pequena R$ 15,99" at bounding box center [383, 136] width 281 height 35
radio input "true"
click at [499, 285] on button "+" at bounding box center [509, 284] width 21 height 21
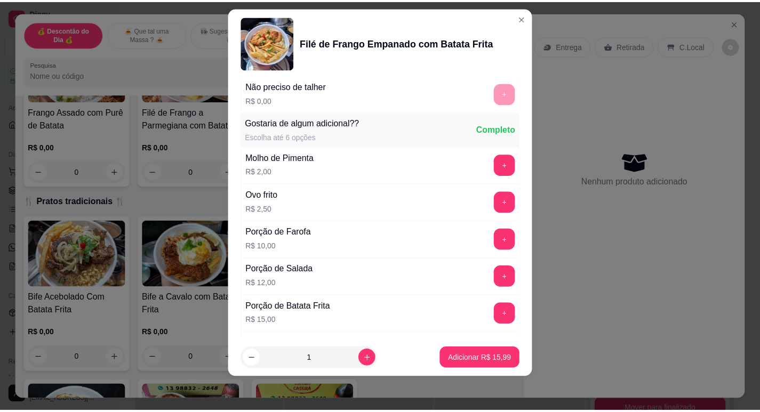
scroll to position [249, 0]
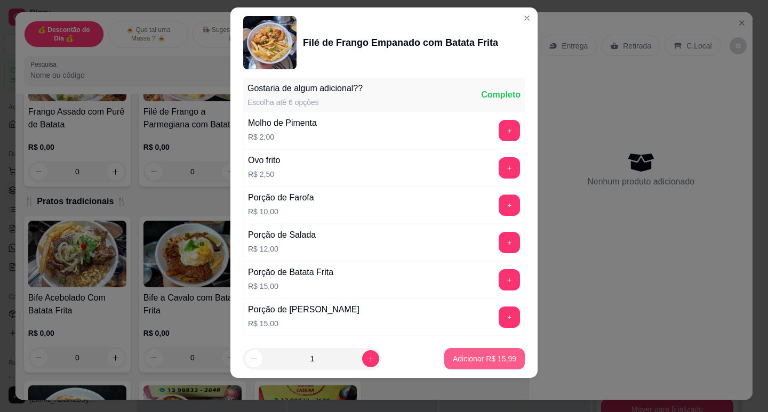
click at [507, 351] on button "Adicionar R$ 15,99" at bounding box center [484, 358] width 80 height 21
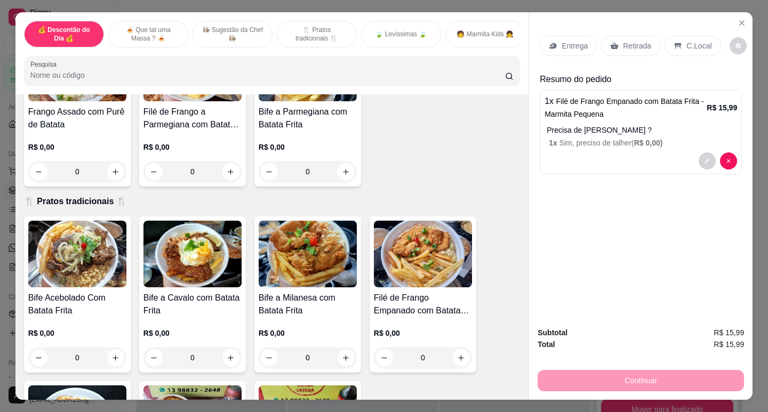
click at [631, 41] on p "Retirada" at bounding box center [637, 46] width 28 height 11
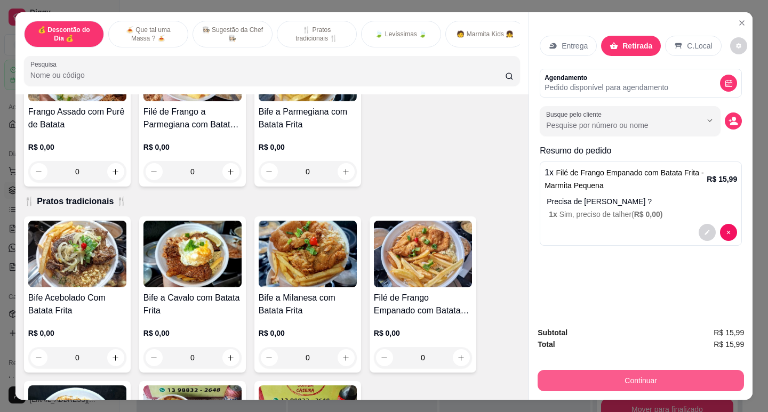
click at [616, 375] on button "Continuar" at bounding box center [640, 380] width 206 height 21
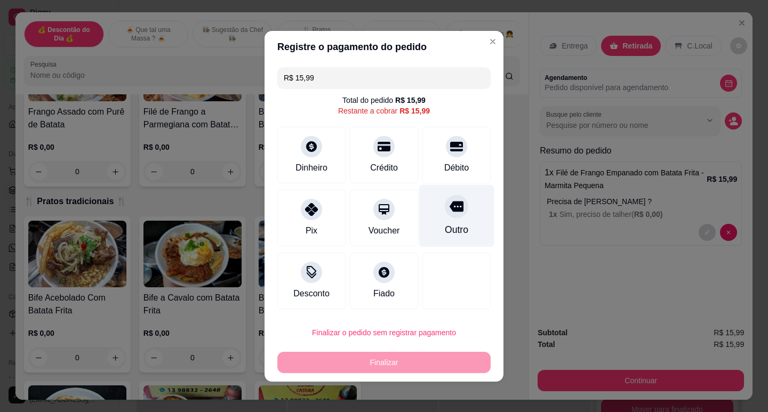
click at [461, 200] on div "Outro" at bounding box center [456, 215] width 75 height 62
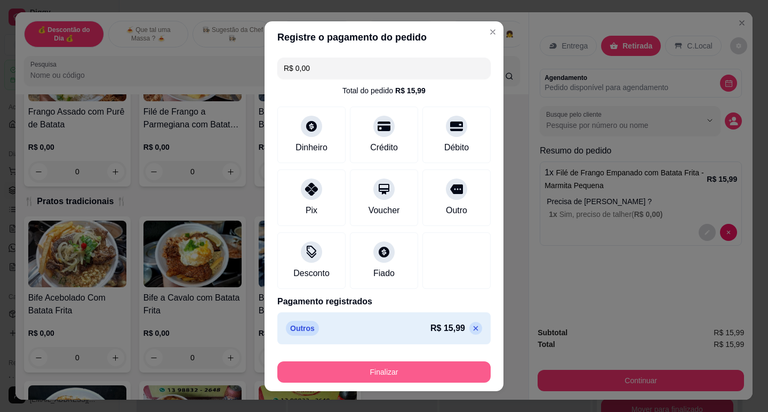
click at [444, 377] on button "Finalizar" at bounding box center [383, 371] width 213 height 21
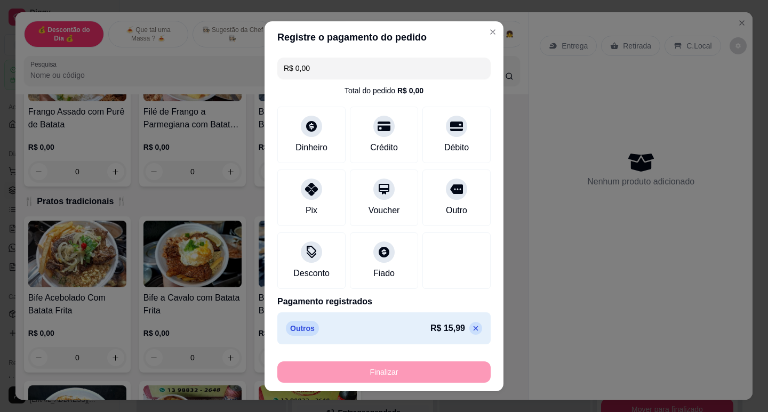
type input "-R$ 15,99"
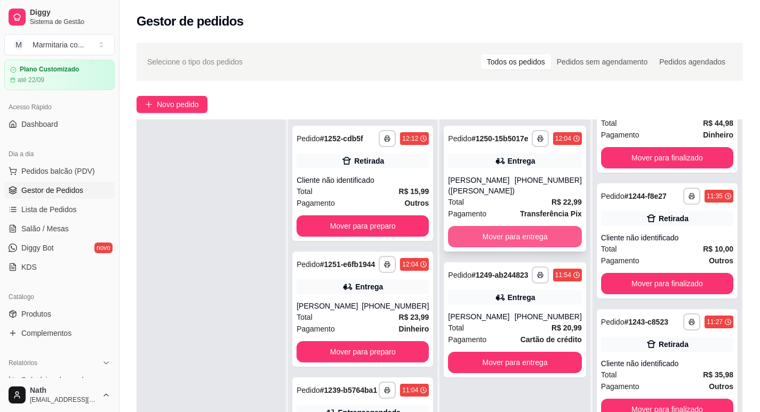
click at [539, 237] on button "Mover para entrega" at bounding box center [515, 236] width 134 height 21
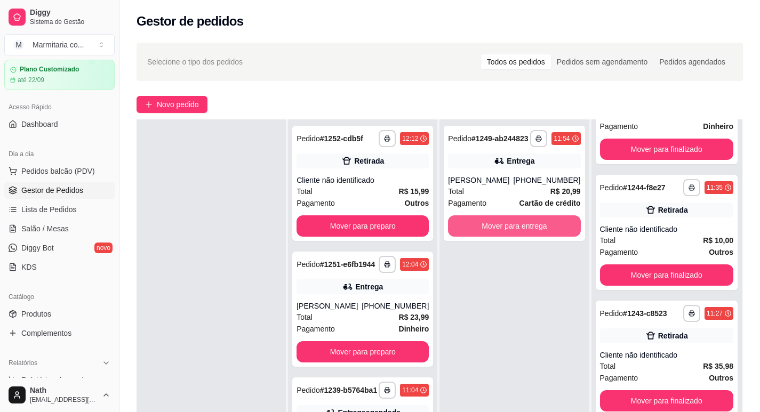
click at [539, 237] on button "Mover para entrega" at bounding box center [514, 225] width 132 height 21
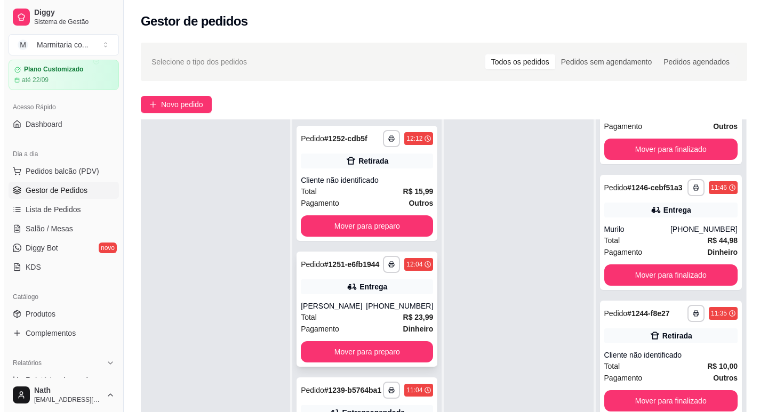
scroll to position [599, 0]
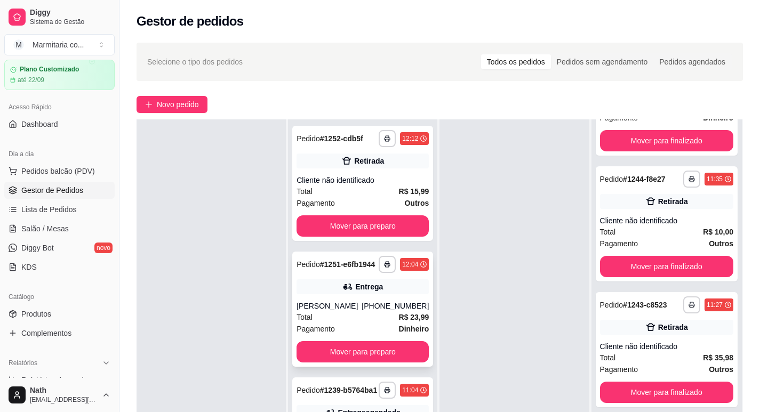
click at [408, 271] on div "12:04" at bounding box center [414, 264] width 29 height 13
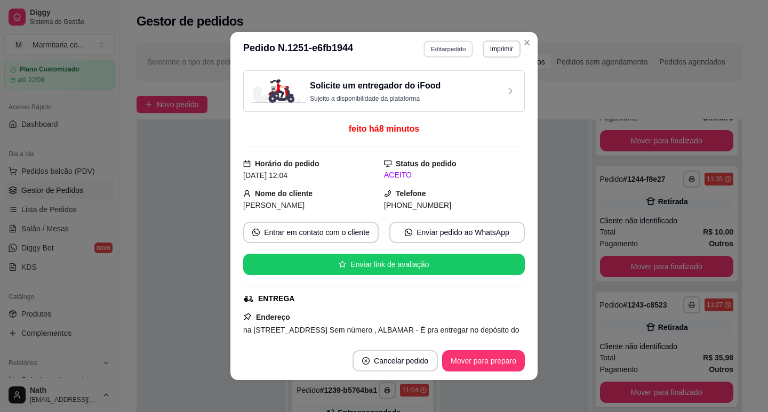
click at [446, 51] on button "Editar pedido" at bounding box center [449, 49] width 50 height 17
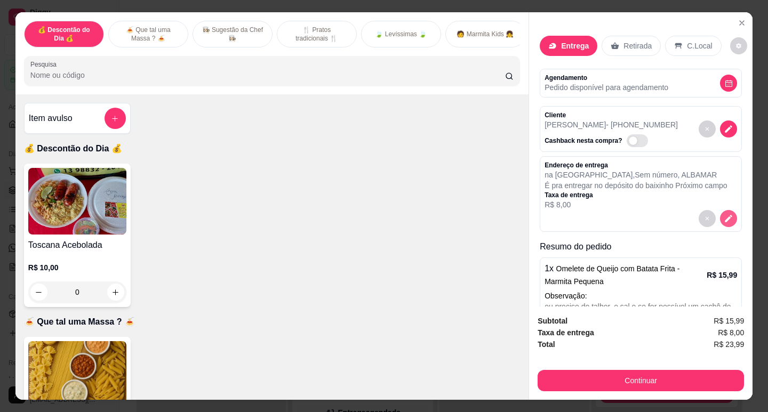
click at [720, 212] on button "decrease-product-quantity" at bounding box center [728, 218] width 17 height 17
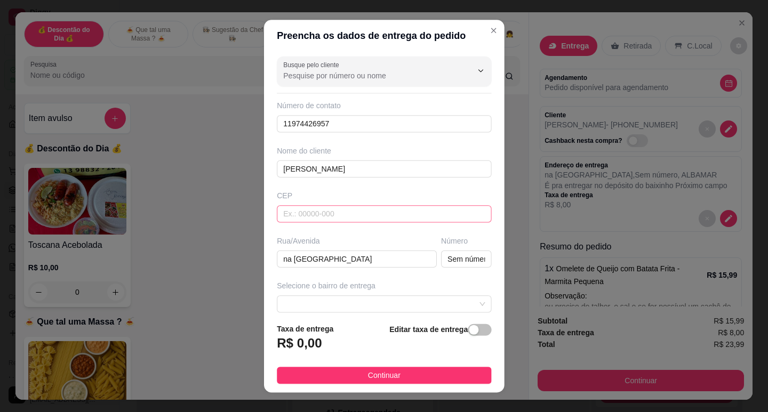
type input "Sem número"
type input "É pra entregar no depósito do baixinhoPróximo campo"
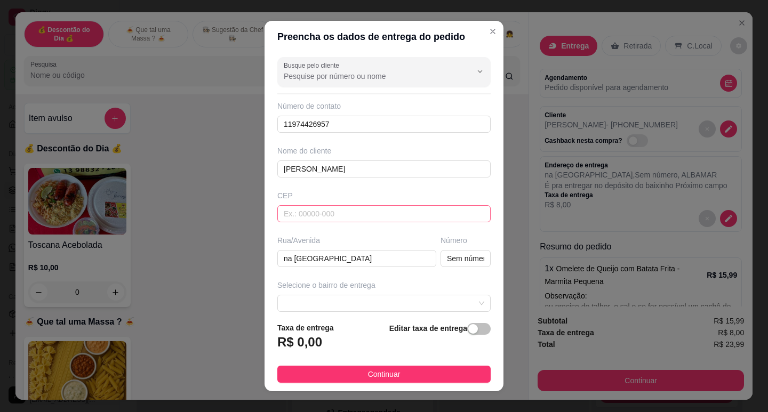
type input "Sem número"
type input "É pra entregar no depósito do baixinhoPróximo campo"
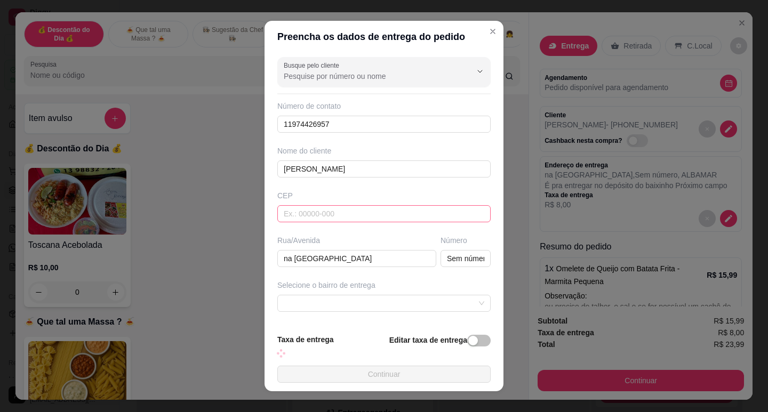
scroll to position [86, 0]
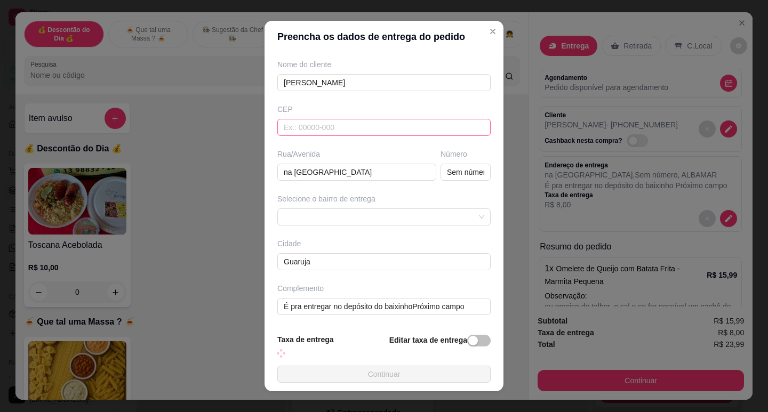
type input "Sem número"
type input "É pra entregar no depósito do baixinhoPróximo campo"
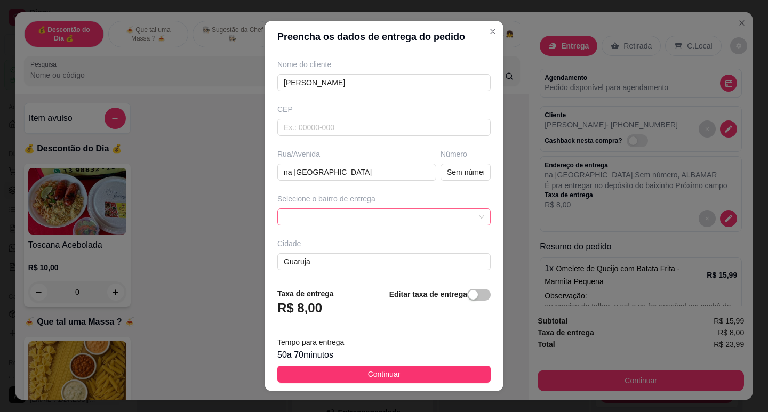
click at [381, 222] on span at bounding box center [384, 217] width 200 height 16
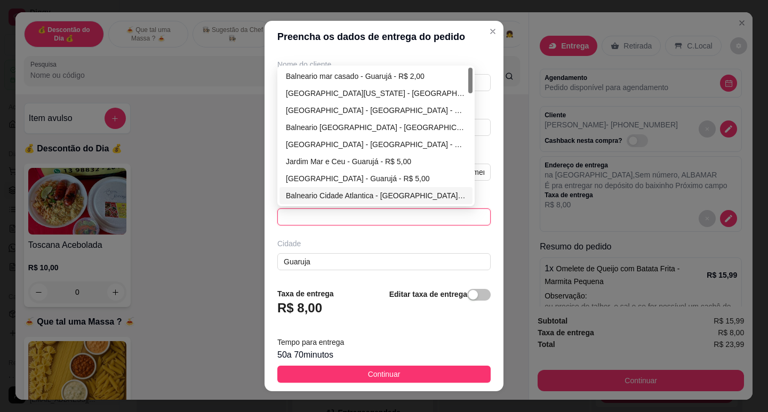
scroll to position [107, 0]
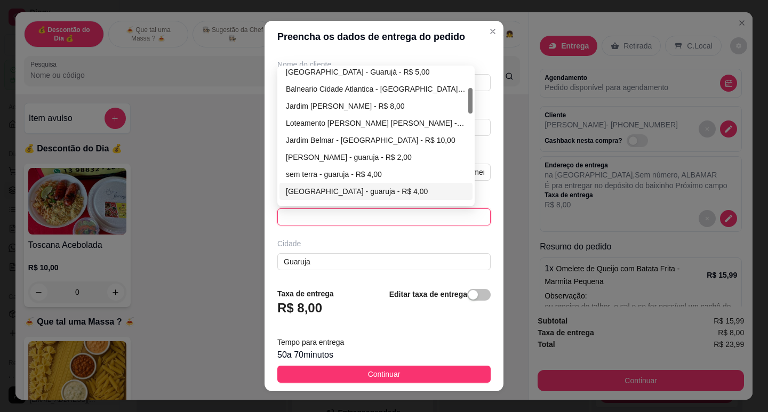
click at [345, 192] on div "[GEOGRAPHIC_DATA] - guaruja - R$ 4,00" at bounding box center [376, 192] width 180 height 12
type input "Sem número"
type input "guaruja"
type input "É pra entregar no depósito do baixinhoPróximo campo"
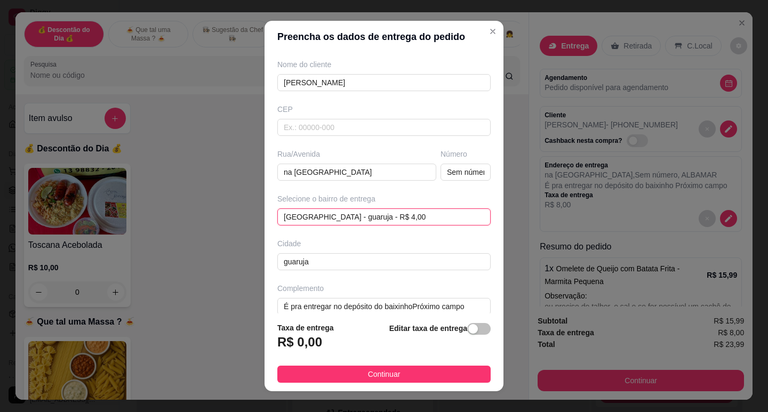
type input "Sem número"
type input "É pra entregar no depósito do baixinhoPróximo campo"
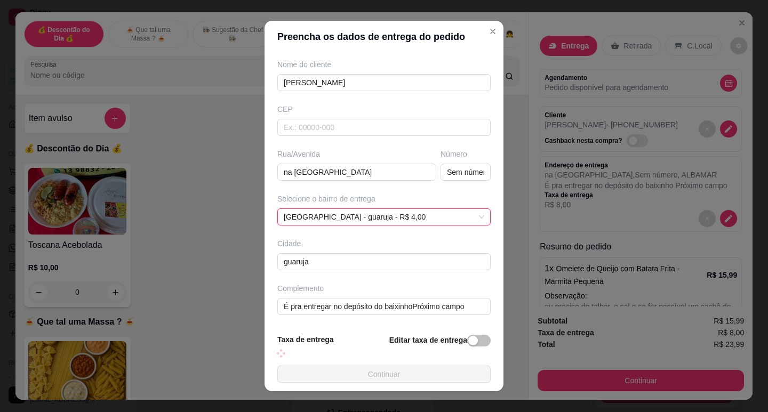
type input "Sem número"
type input "É pra entregar no depósito do baixinhoPróximo campo"
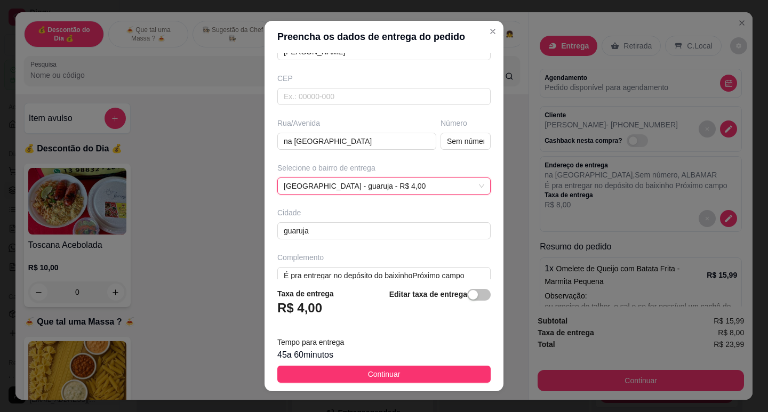
scroll to position [132, 0]
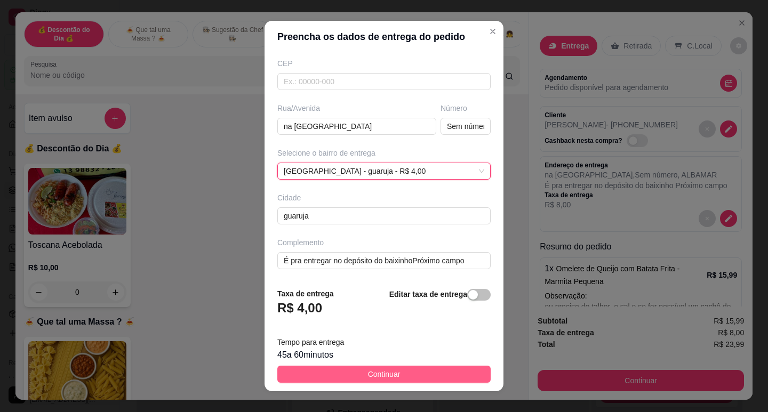
click at [382, 369] on span "Continuar" at bounding box center [384, 374] width 33 height 12
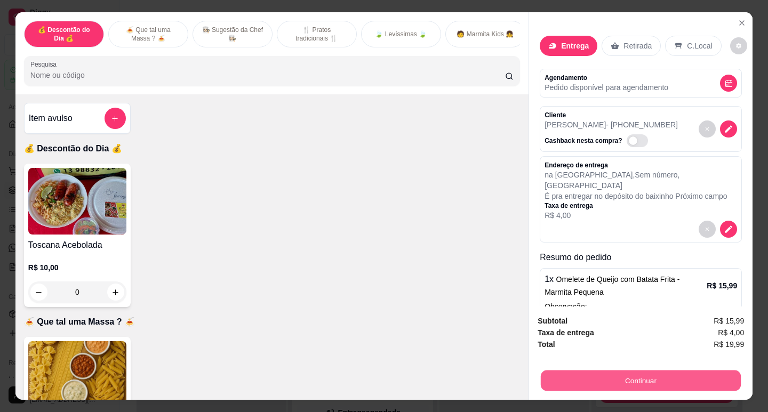
click at [604, 376] on button "Continuar" at bounding box center [641, 380] width 200 height 21
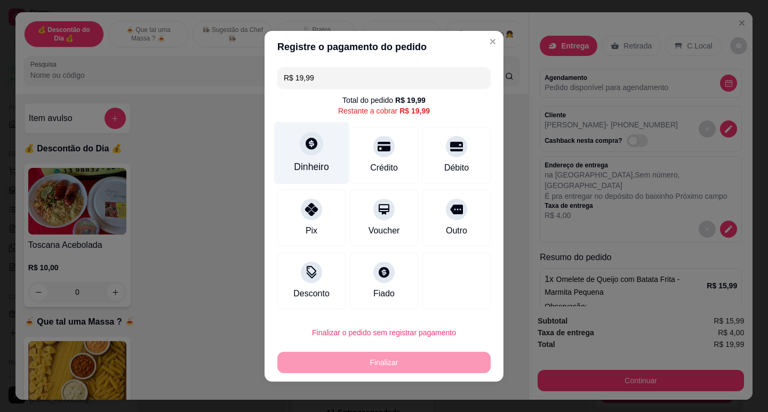
click at [316, 141] on div at bounding box center [311, 143] width 23 height 23
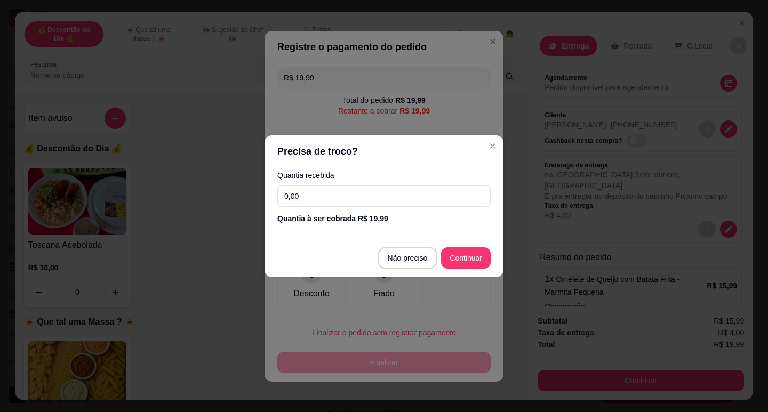
click at [363, 206] on input "0,00" at bounding box center [383, 196] width 213 height 21
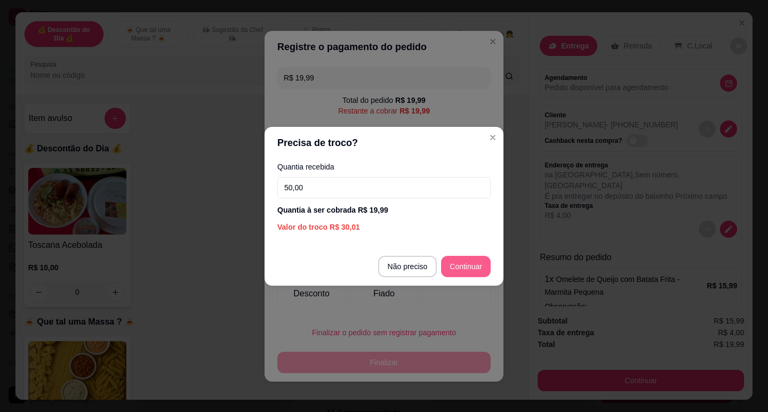
type input "50,00"
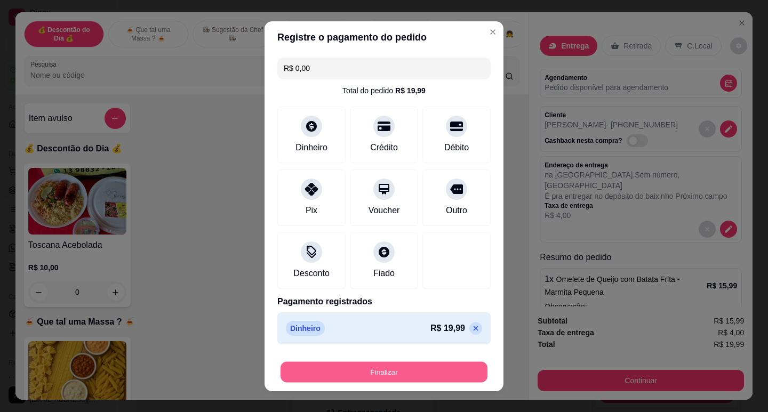
click at [437, 366] on button "Finalizar" at bounding box center [383, 371] width 207 height 21
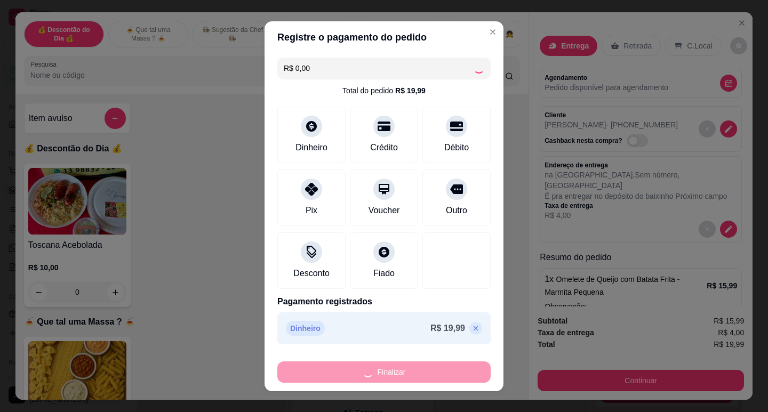
type input "-R$ 19,99"
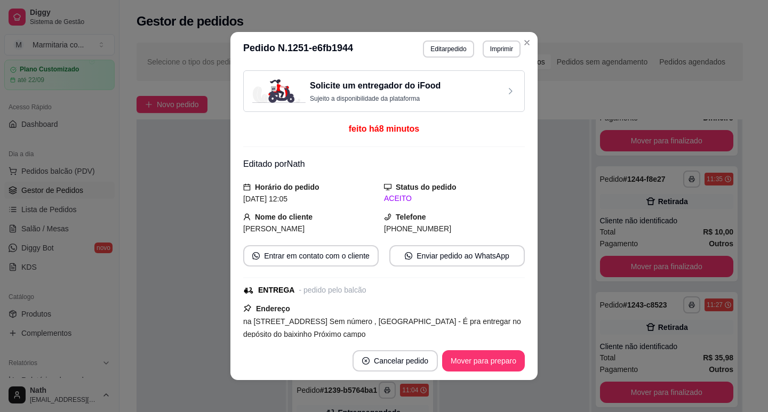
click at [476, 350] on button "Mover para preparo" at bounding box center [483, 360] width 83 height 21
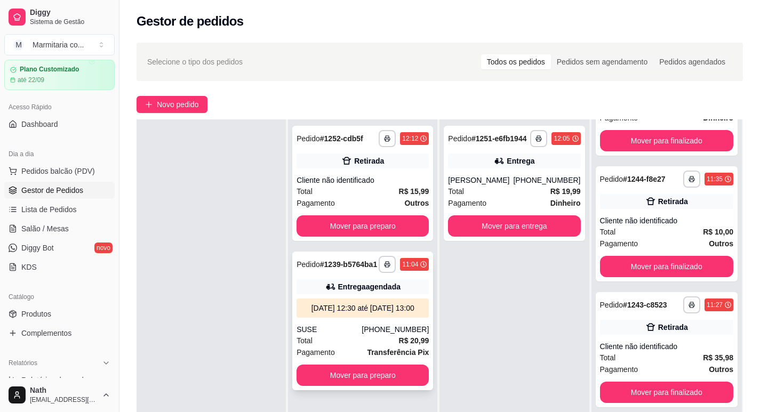
click at [376, 300] on div "[DATE] 12:30 até [DATE] 13:00" at bounding box center [362, 308] width 132 height 19
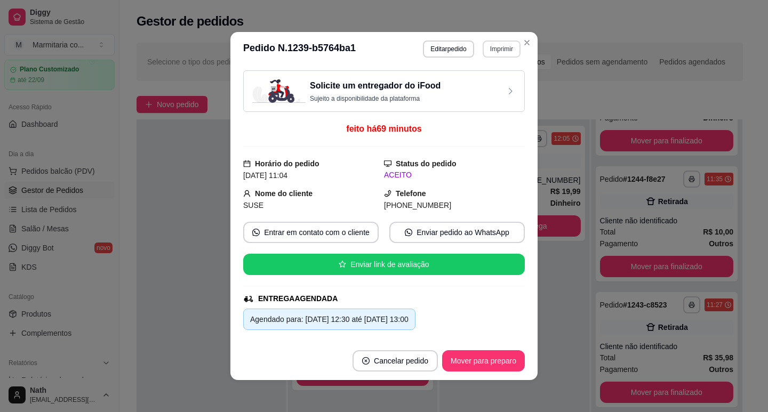
click at [509, 49] on button "Imprimir" at bounding box center [501, 49] width 38 height 17
click at [494, 90] on button "IMPRESSORA" at bounding box center [478, 86] width 77 height 17
click at [505, 363] on button "Mover para preparo" at bounding box center [483, 361] width 80 height 21
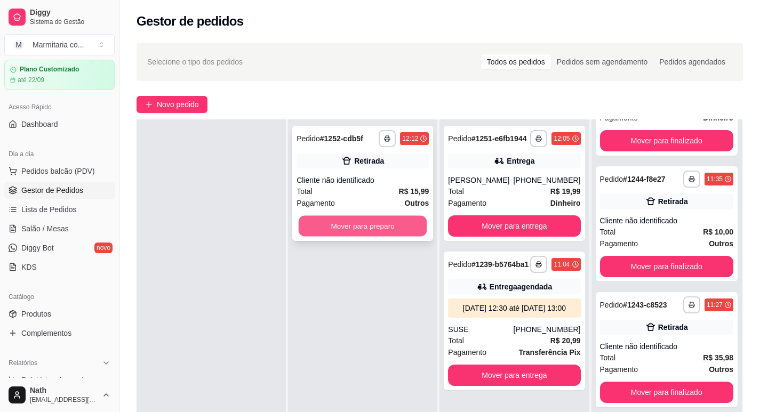
click at [377, 228] on button "Mover para preparo" at bounding box center [363, 226] width 128 height 21
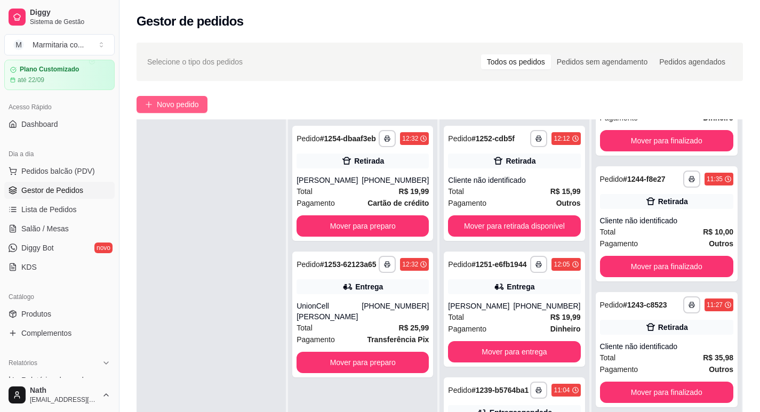
click at [197, 111] on button "Novo pedido" at bounding box center [171, 104] width 71 height 17
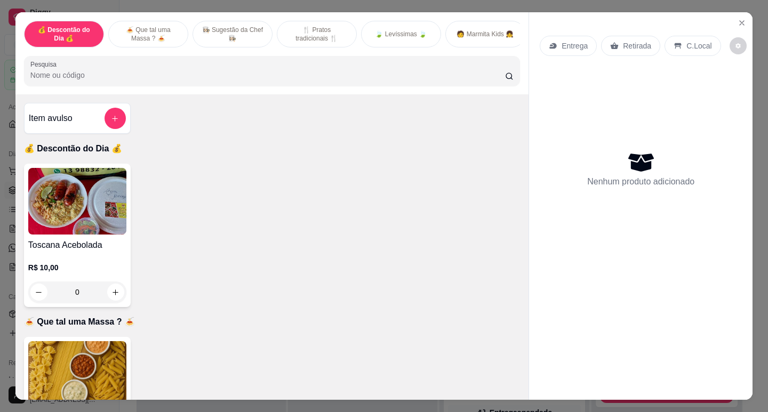
click at [398, 32] on p "🍃 Levíssimas 🍃" at bounding box center [401, 34] width 52 height 9
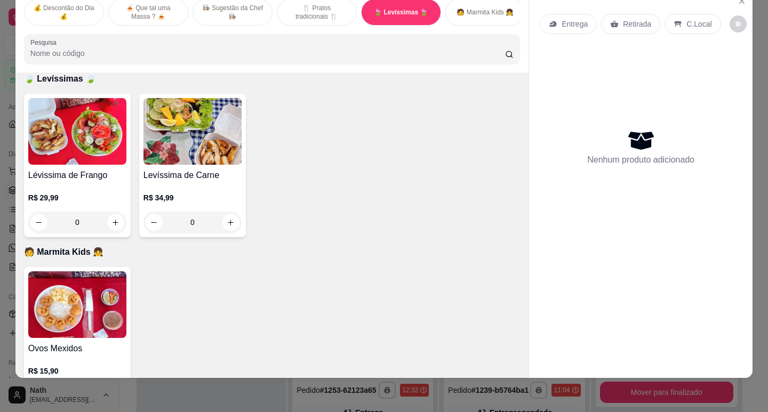
click at [92, 168] on div "Lévissima de Frango R$ 29,99 0" at bounding box center [77, 165] width 107 height 143
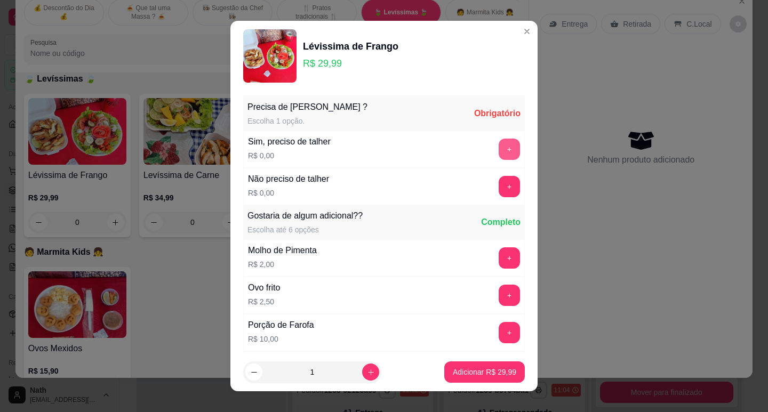
click at [498, 158] on button "+" at bounding box center [508, 149] width 21 height 21
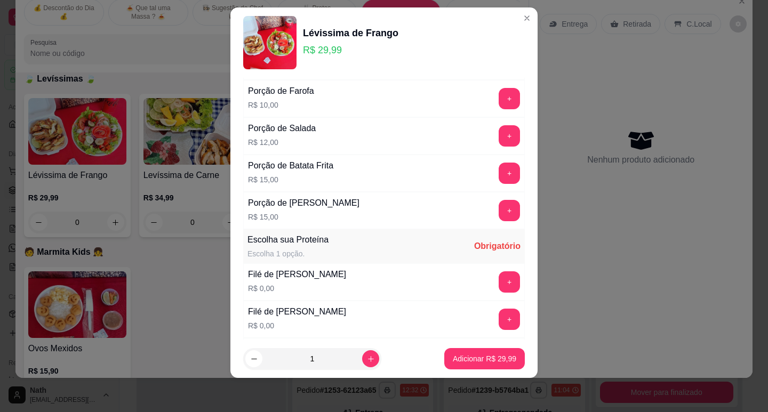
scroll to position [327, 0]
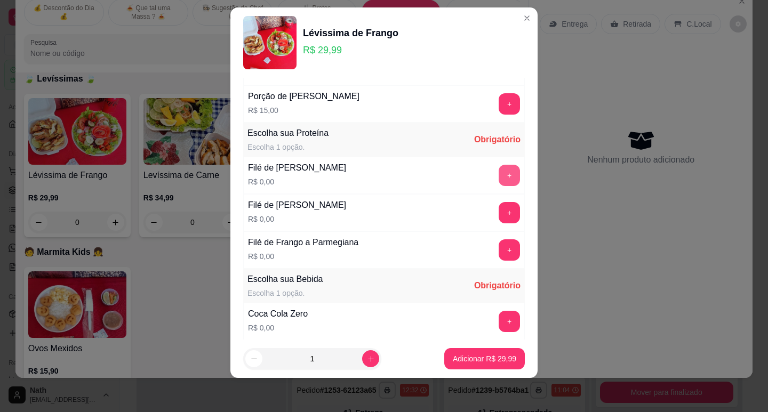
click at [498, 168] on button "+" at bounding box center [508, 175] width 21 height 21
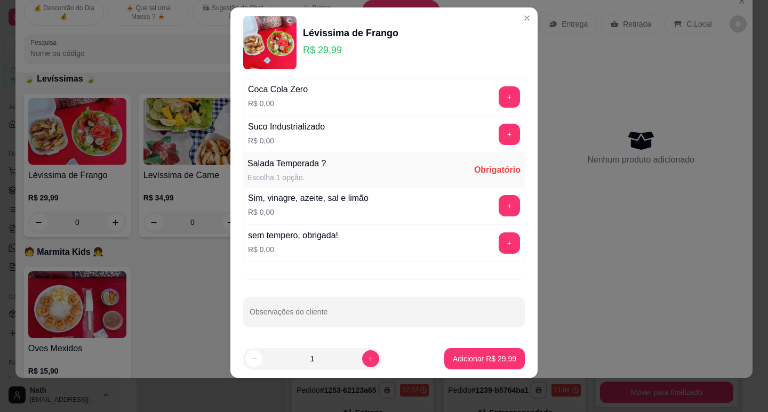
scroll to position [553, 0]
click at [499, 206] on button "+" at bounding box center [509, 204] width 21 height 21
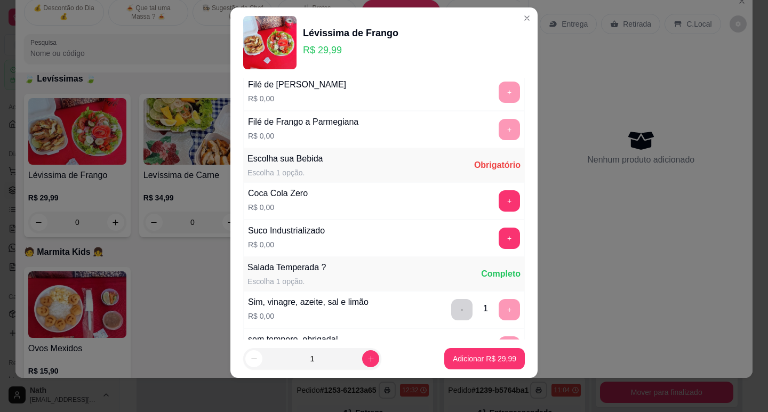
scroll to position [447, 0]
click at [498, 206] on button "+" at bounding box center [508, 201] width 21 height 21
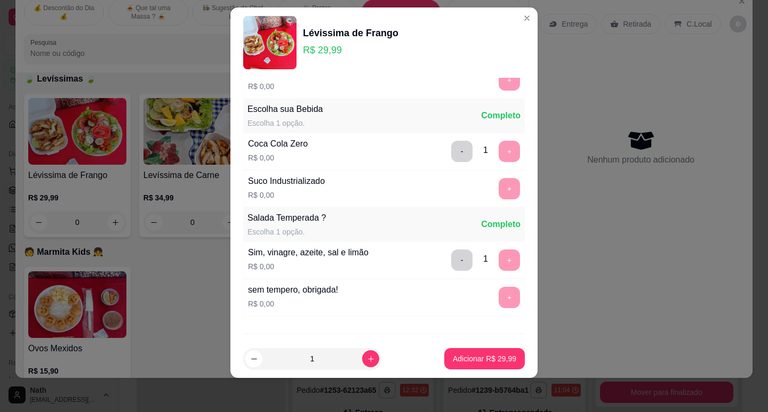
scroll to position [553, 0]
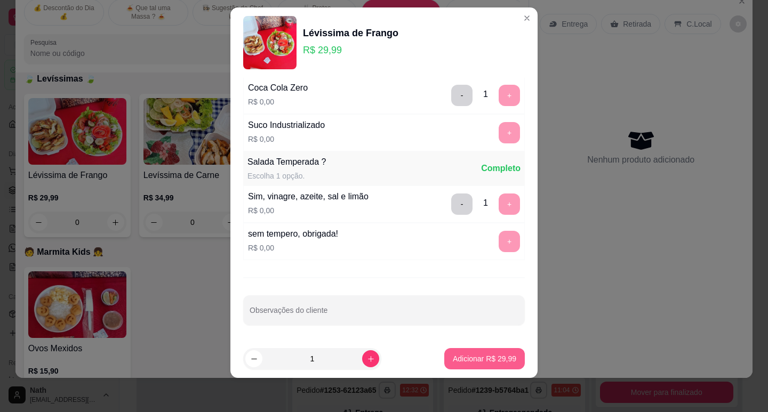
click at [468, 359] on p "Adicionar R$ 29,99" at bounding box center [484, 358] width 63 height 11
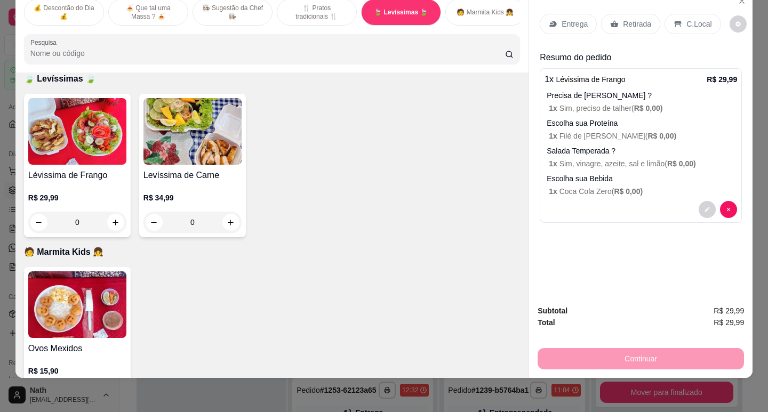
click at [570, 19] on p "Entrega" at bounding box center [574, 24] width 26 height 11
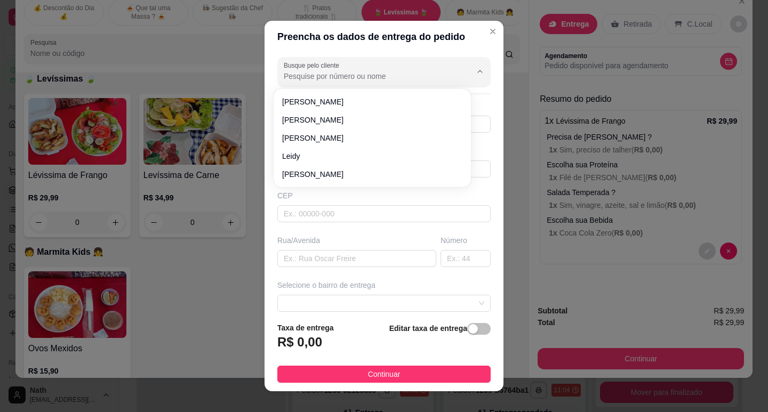
click at [334, 76] on input "Busque pelo cliente" at bounding box center [369, 76] width 171 height 11
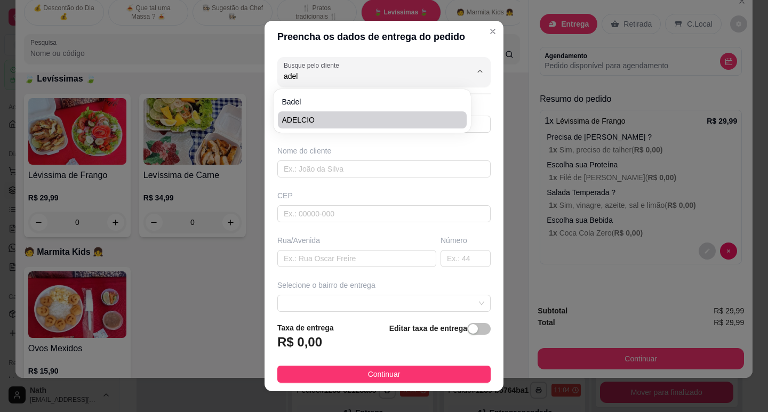
click at [321, 122] on span "ADELCIO" at bounding box center [367, 120] width 170 height 11
type input "ADELCIO"
type input "13991949251"
type input "ADELCIO"
type input "[GEOGRAPHIC_DATA]"
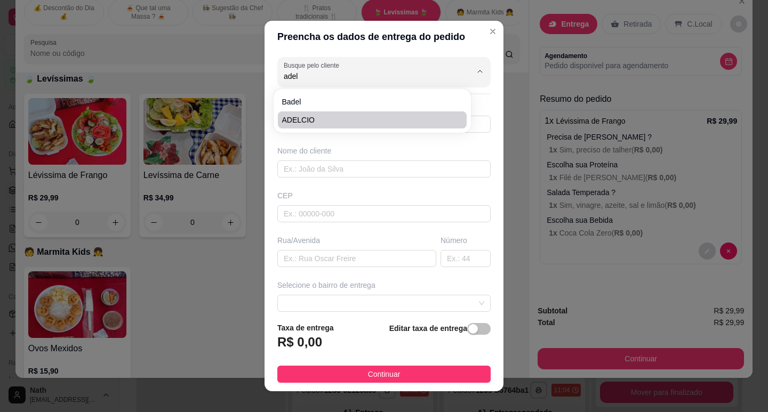
type input "826"
type input "Guaruja"
type input "Adega, em frente ao Bifão"
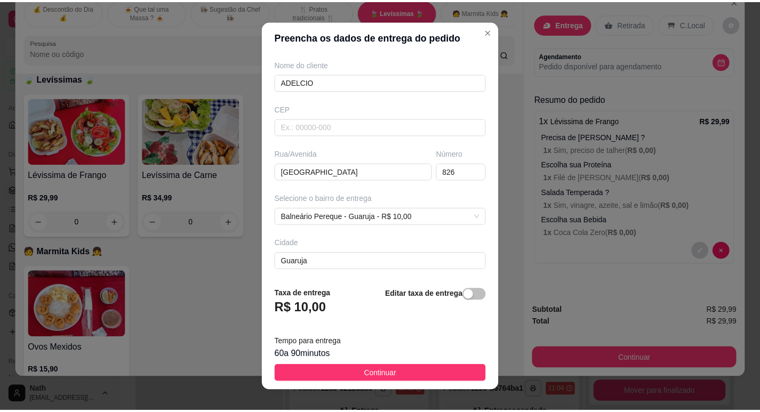
scroll to position [132, 0]
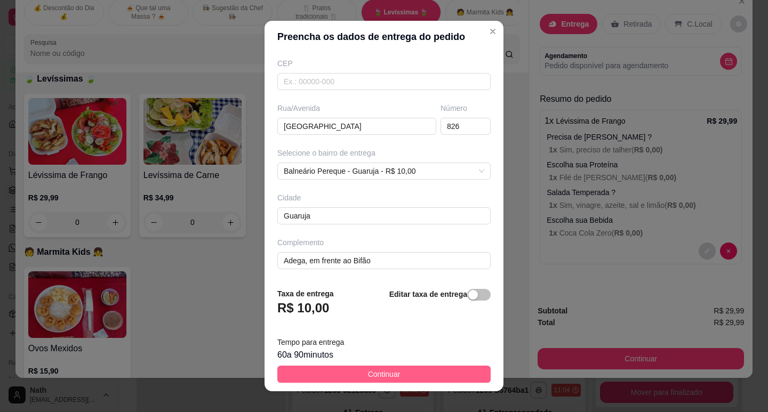
type input "ADELCIO"
click at [368, 374] on span "Continuar" at bounding box center [384, 374] width 33 height 12
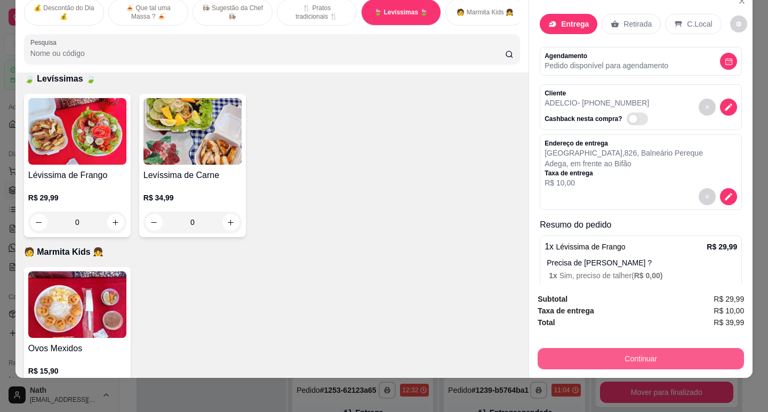
click at [655, 353] on button "Continuar" at bounding box center [640, 358] width 206 height 21
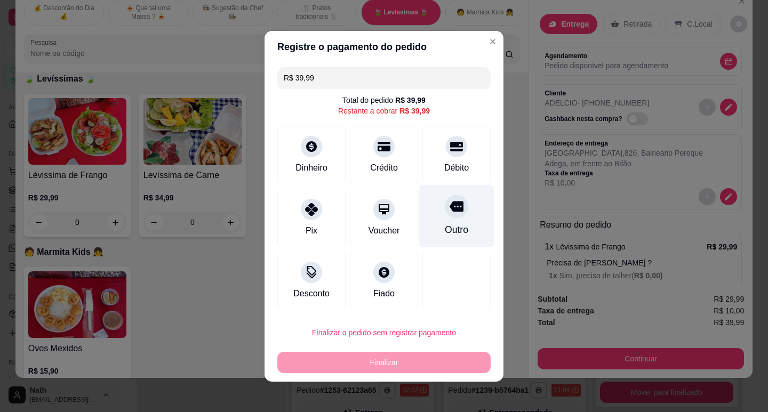
click at [450, 216] on div at bounding box center [456, 206] width 23 height 23
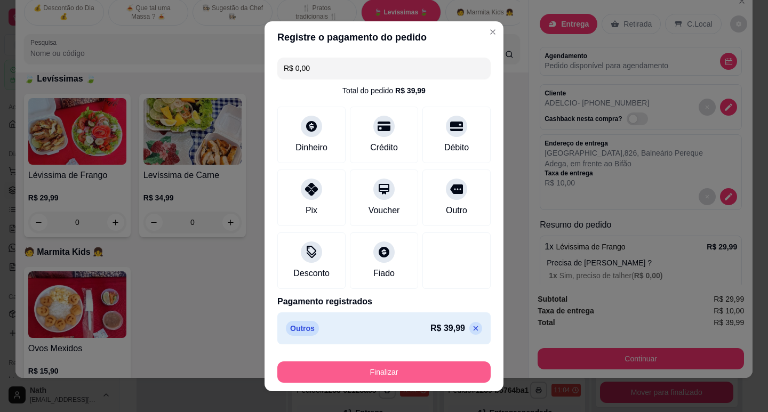
click at [421, 383] on footer "Finalizar" at bounding box center [383, 370] width 239 height 43
click at [423, 376] on button "Finalizar" at bounding box center [383, 371] width 213 height 21
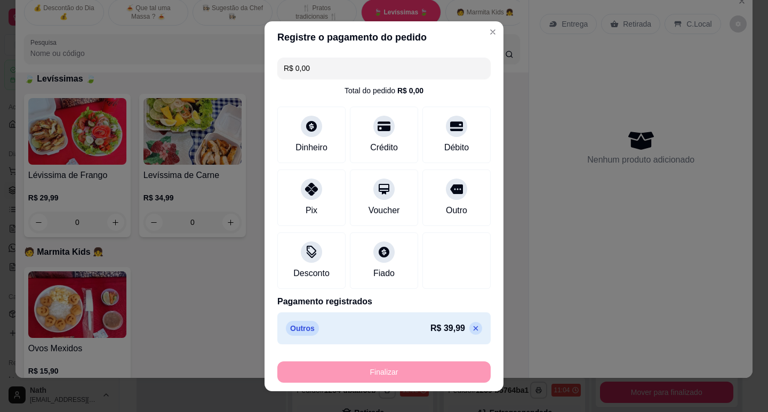
type input "-R$ 39,99"
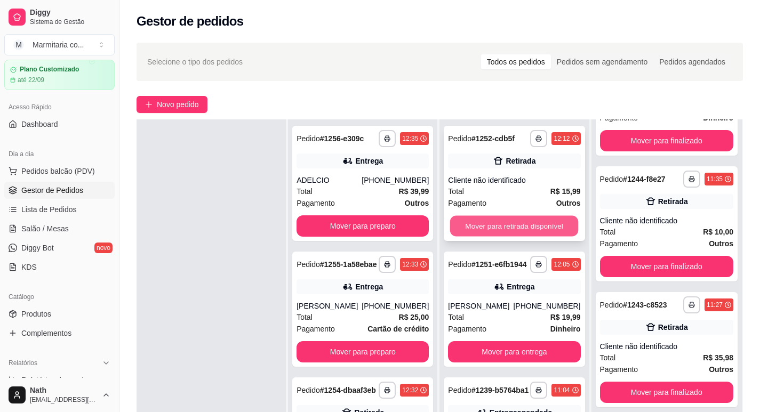
click at [519, 222] on button "Mover para retirada disponível" at bounding box center [514, 226] width 128 height 21
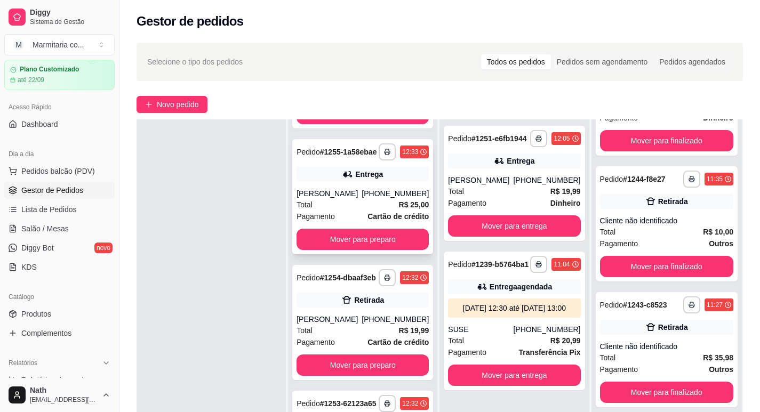
scroll to position [127, 0]
click at [534, 220] on button "Mover para entrega" at bounding box center [514, 226] width 128 height 21
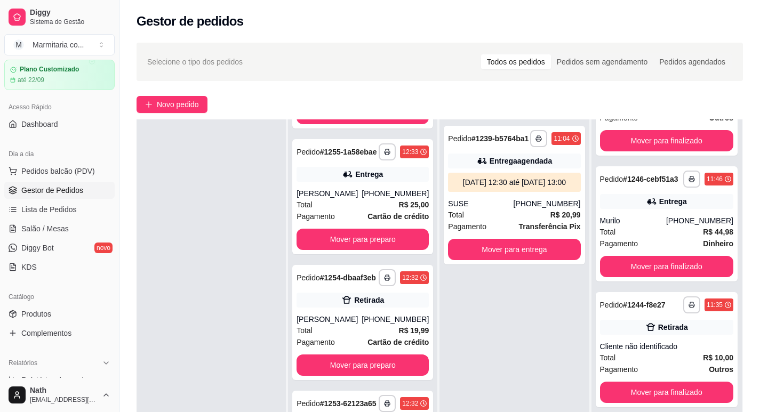
scroll to position [859, 0]
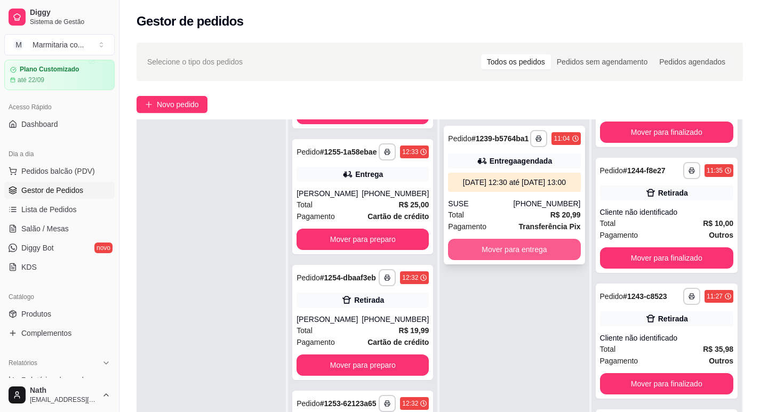
click at [536, 254] on button "Mover para entrega" at bounding box center [514, 249] width 132 height 21
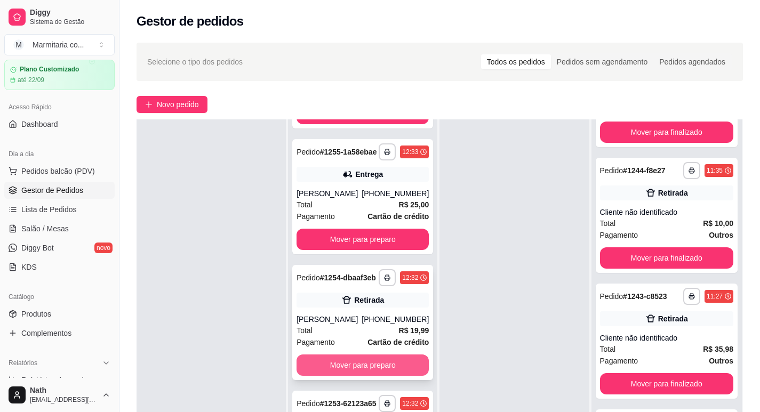
click at [389, 373] on button "Mover para preparo" at bounding box center [362, 365] width 132 height 21
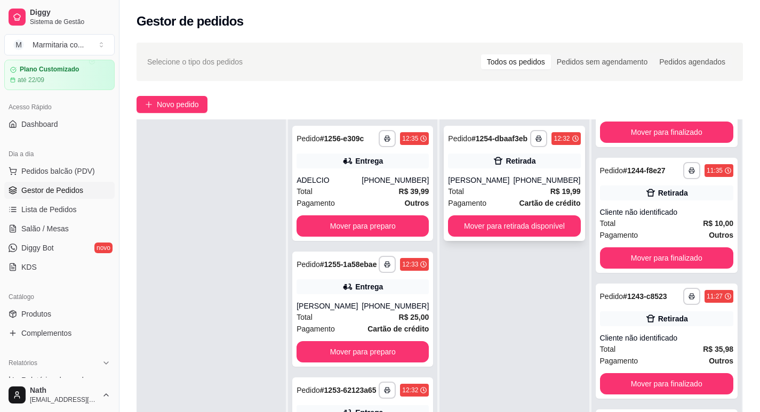
scroll to position [0, 0]
click at [523, 218] on button "Mover para retirada disponível" at bounding box center [514, 225] width 132 height 21
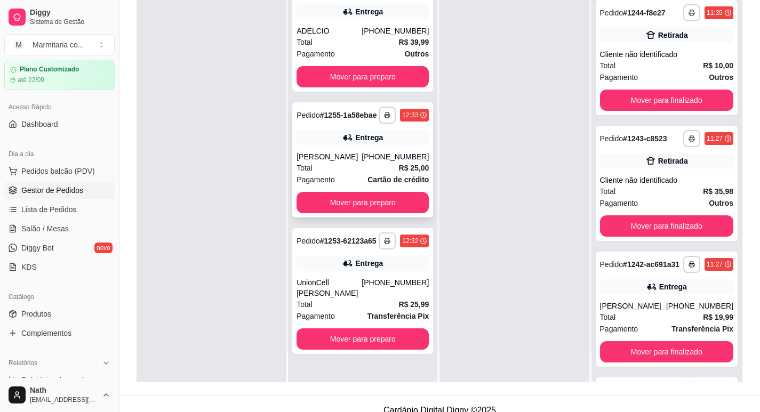
scroll to position [163, 0]
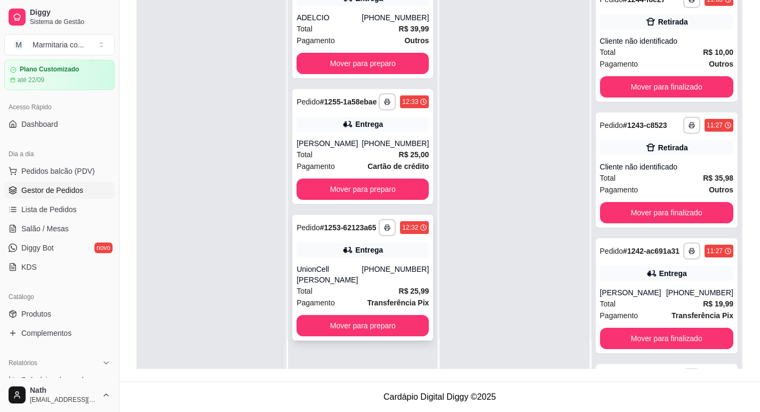
click at [389, 299] on strong "Transferência Pix" at bounding box center [398, 303] width 62 height 9
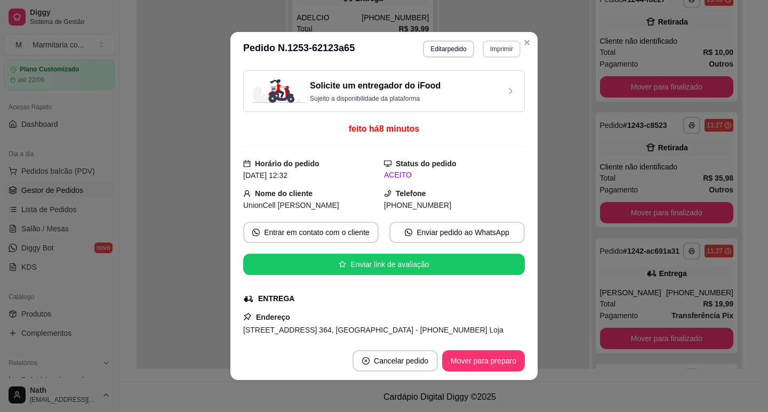
click at [502, 54] on button "Imprimir" at bounding box center [501, 49] width 38 height 17
click at [484, 82] on button "IMPRESSORA" at bounding box center [478, 86] width 75 height 17
click at [466, 361] on button "Mover para preparo" at bounding box center [483, 361] width 80 height 21
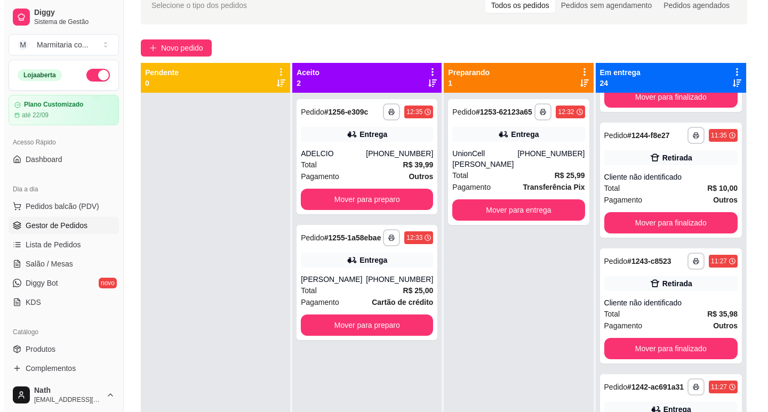
scroll to position [56, 0]
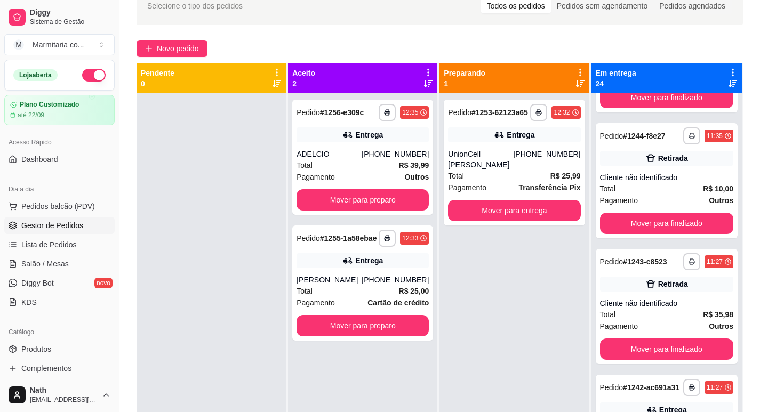
click at [162, 51] on span "Novo pedido" at bounding box center [178, 49] width 42 height 12
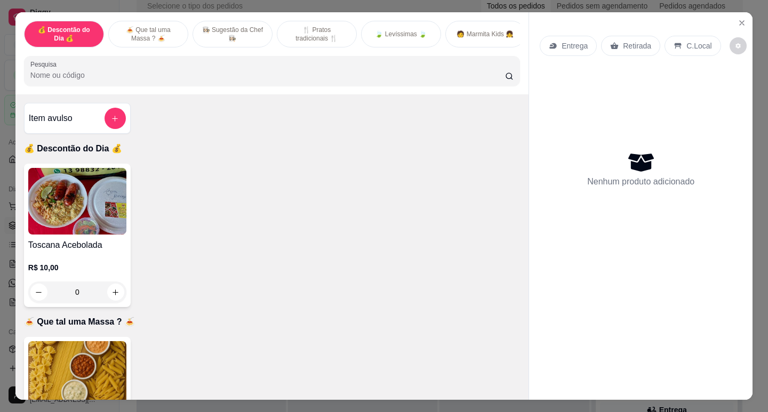
click at [85, 223] on img at bounding box center [77, 201] width 98 height 67
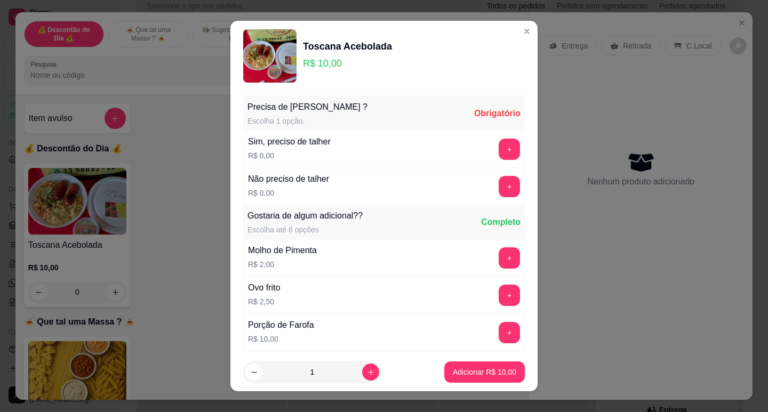
click at [498, 141] on button "+" at bounding box center [508, 149] width 21 height 21
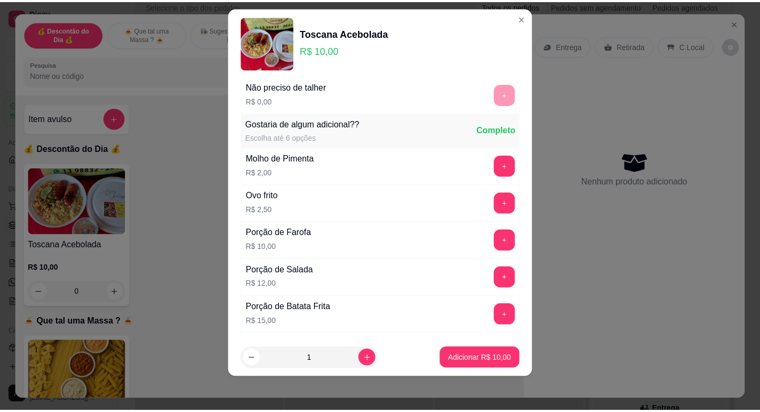
scroll to position [114, 0]
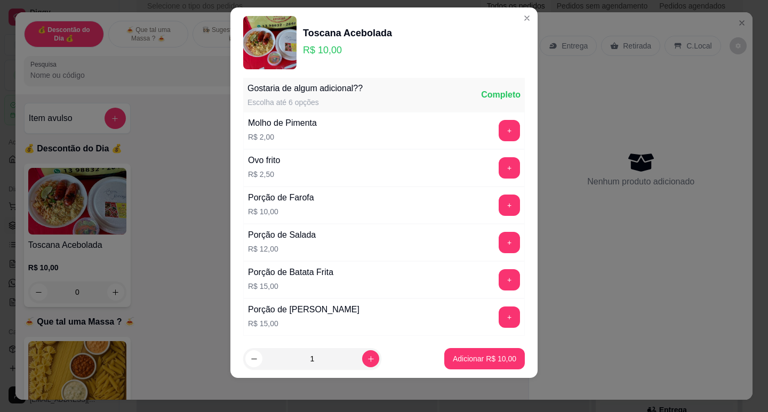
click at [482, 352] on button "Adicionar R$ 10,00" at bounding box center [484, 358] width 80 height 21
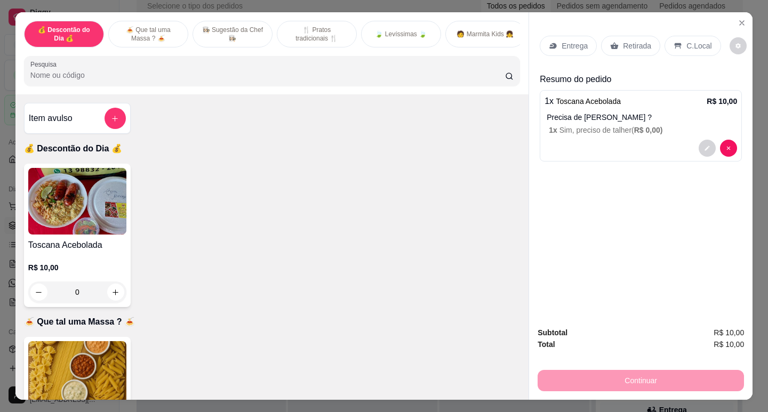
click at [654, 49] on div "Entrega Retirada C.Local" at bounding box center [630, 46] width 181 height 20
click at [635, 49] on div "Retirada" at bounding box center [630, 46] width 59 height 20
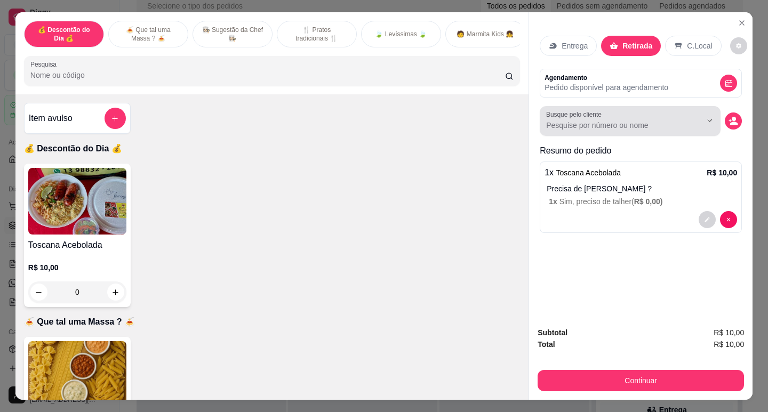
click at [597, 120] on input "Busque pelo cliente" at bounding box center [615, 125] width 138 height 11
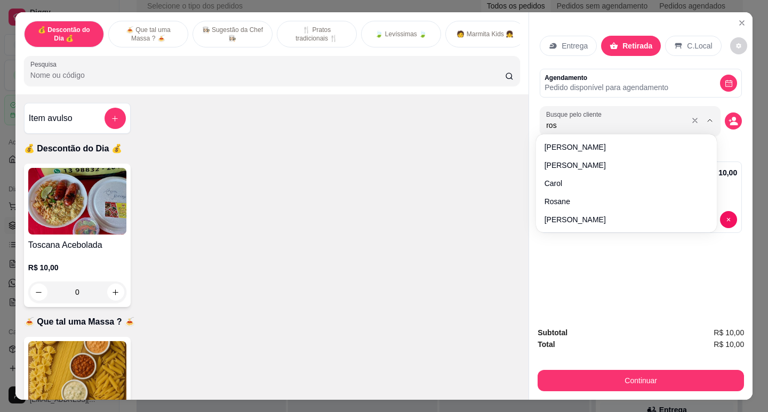
type input "rosa"
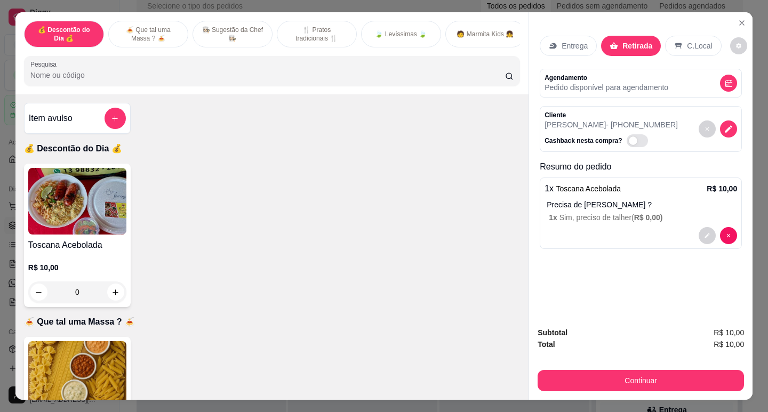
click at [574, 122] on p "[PERSON_NAME] - [PHONE_NUMBER]" at bounding box center [610, 124] width 133 height 11
click at [728, 124] on icon "decrease-product-quantity" at bounding box center [728, 129] width 10 height 10
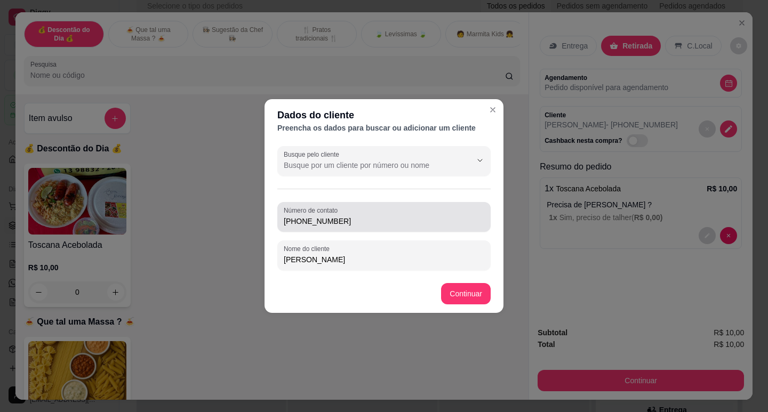
click at [379, 220] on input "[PHONE_NUMBER]" at bounding box center [384, 221] width 200 height 11
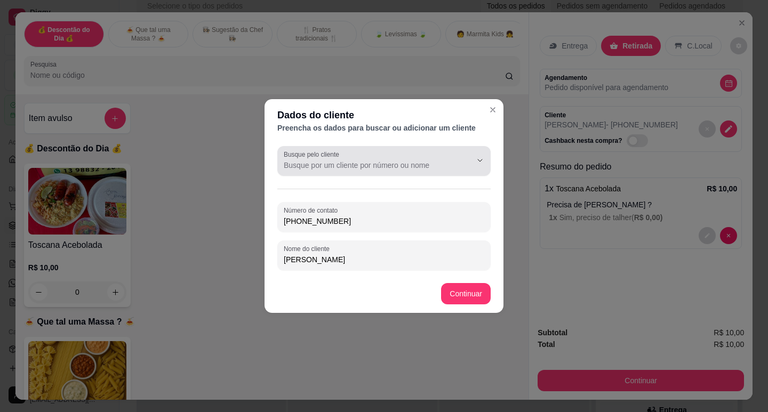
click at [416, 152] on div at bounding box center [384, 160] width 200 height 21
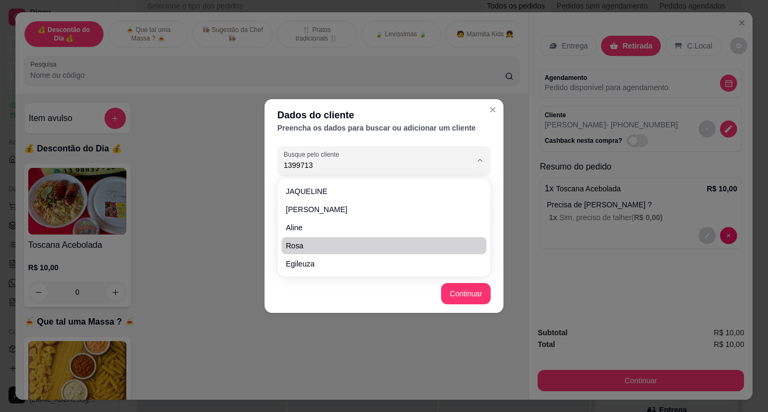
click at [297, 247] on span "Rosa" at bounding box center [379, 245] width 186 height 11
type input "Rosa"
type input "[PHONE_NUMBER]"
type input "Rosa"
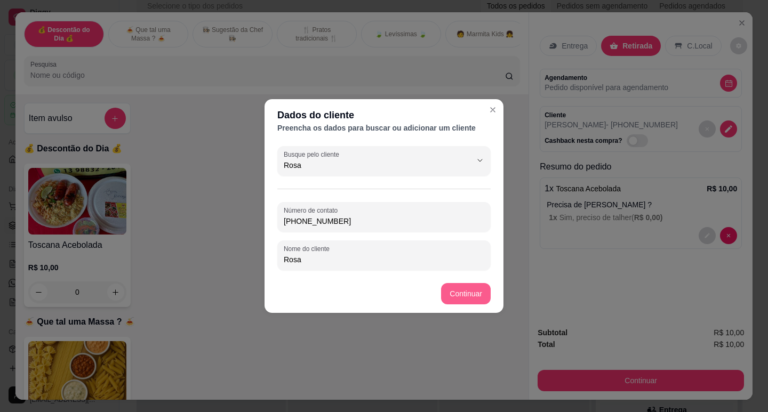
type input "Rosa"
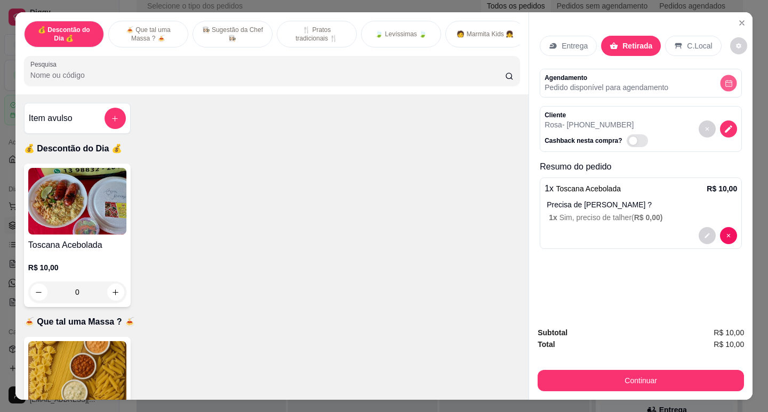
click at [724, 79] on icon "decrease-product-quantity" at bounding box center [728, 83] width 8 height 8
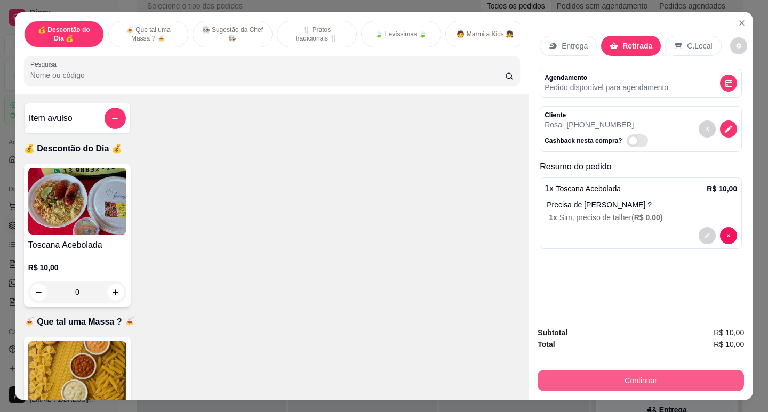
click at [622, 372] on button "Continuar" at bounding box center [640, 380] width 206 height 21
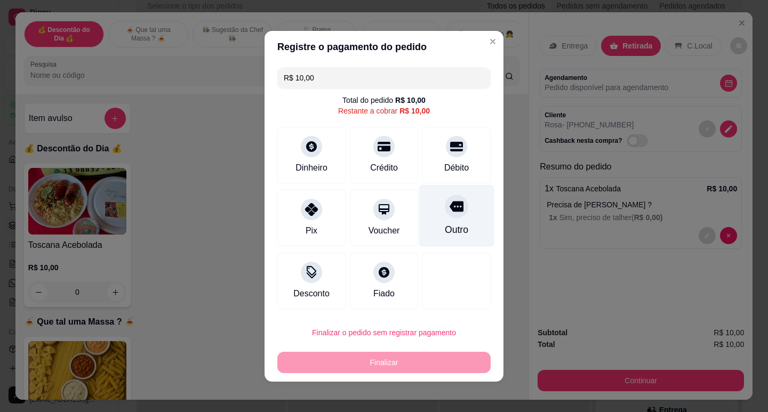
click at [449, 206] on icon at bounding box center [456, 206] width 14 height 14
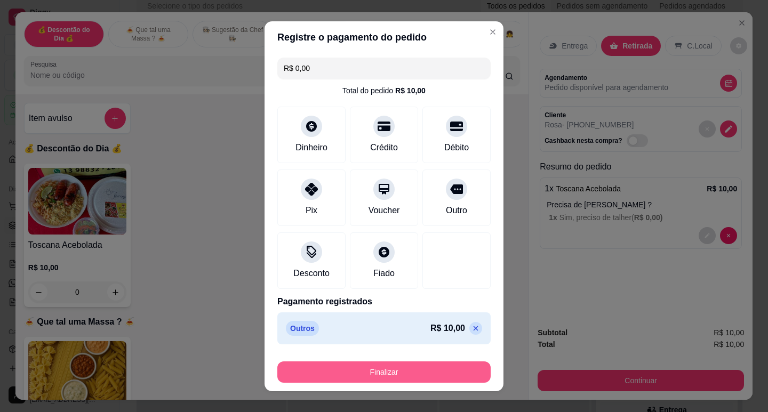
click at [420, 375] on button "Finalizar" at bounding box center [383, 371] width 213 height 21
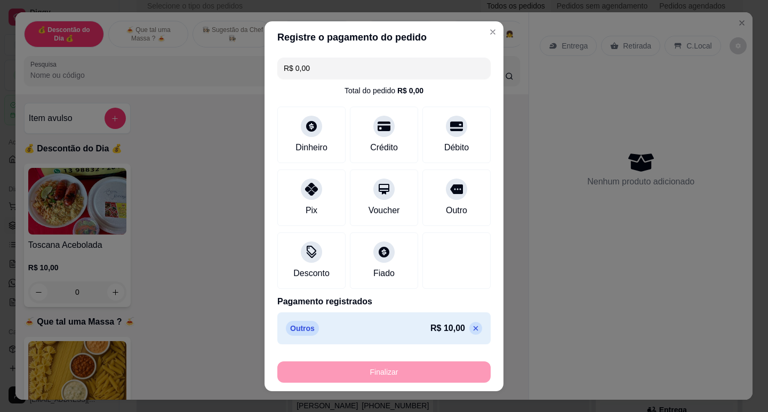
type input "-R$ 10,00"
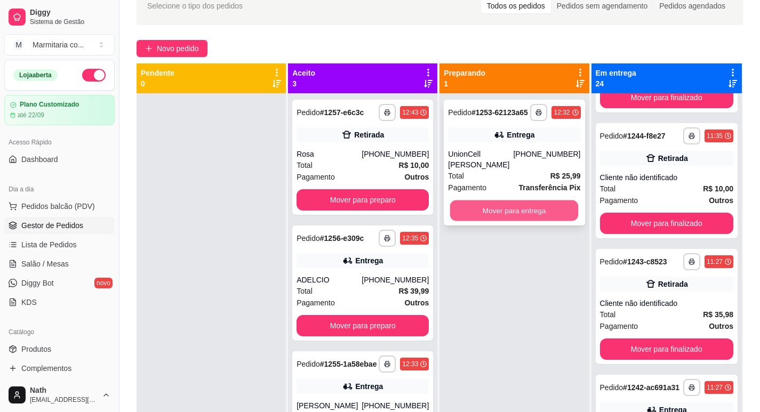
click at [504, 200] on button "Mover para entrega" at bounding box center [514, 210] width 128 height 21
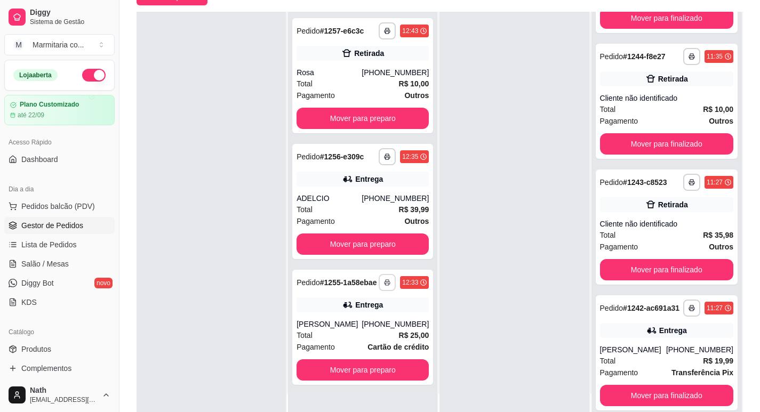
scroll to position [163, 0]
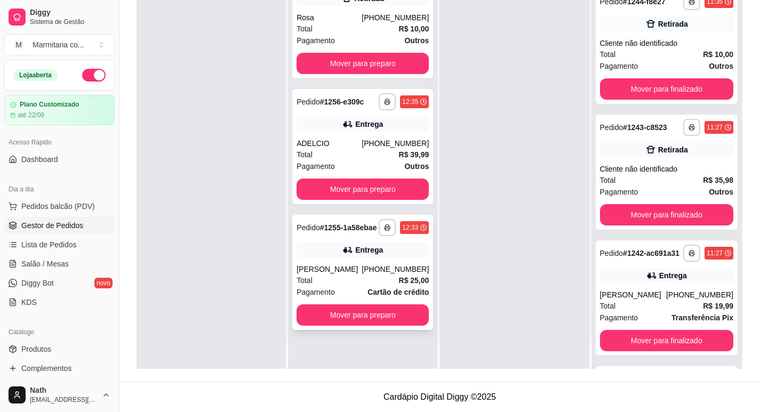
click at [394, 286] on span "Cartão de crédito" at bounding box center [397, 292] width 61 height 12
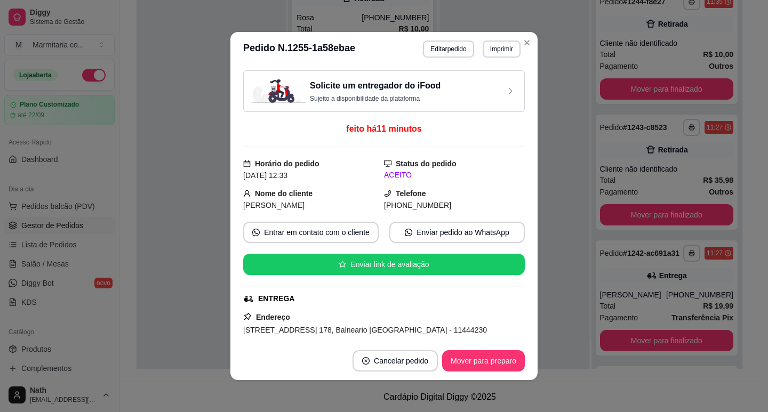
click at [503, 50] on button "Imprimir" at bounding box center [501, 49] width 38 height 17
click at [505, 83] on button "IMPRESSORA" at bounding box center [478, 86] width 75 height 17
click at [503, 50] on button "Imprimir" at bounding box center [501, 49] width 37 height 17
click at [494, 87] on button "IMPRESSORA" at bounding box center [478, 86] width 75 height 17
click at [489, 358] on button "Mover para preparo" at bounding box center [483, 360] width 83 height 21
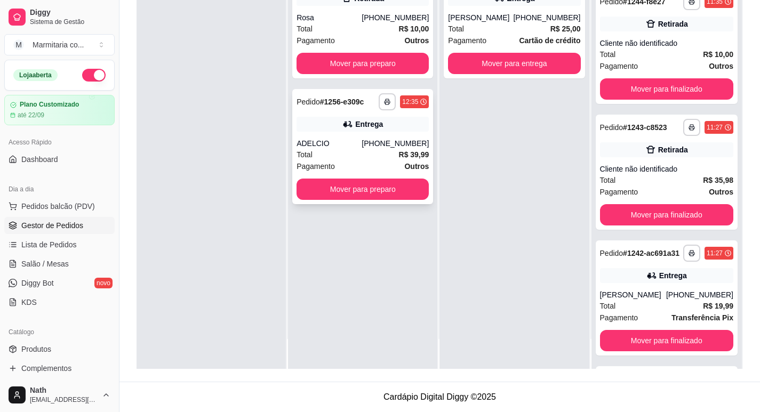
click at [377, 140] on div "[PHONE_NUMBER]" at bounding box center [394, 143] width 67 height 11
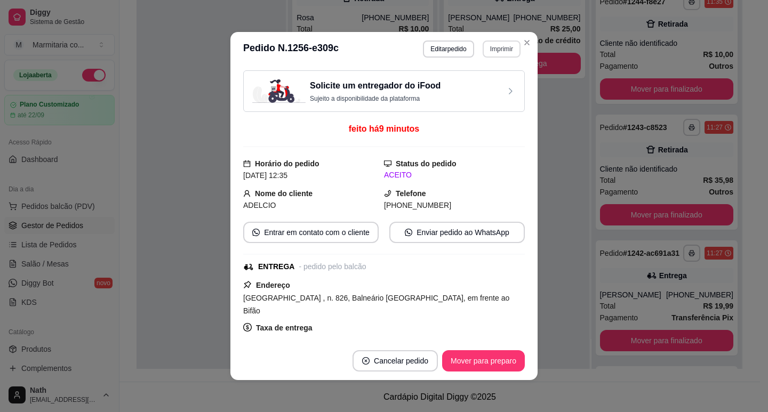
click at [494, 49] on button "Imprimir" at bounding box center [501, 49] width 38 height 17
click at [486, 94] on button "IMPRESSORA" at bounding box center [478, 86] width 77 height 17
click at [500, 51] on button "Imprimir" at bounding box center [501, 49] width 37 height 17
click at [493, 87] on button "IMPRESSORA" at bounding box center [478, 86] width 77 height 17
click at [396, 368] on button "Cancelar pedido" at bounding box center [394, 361] width 83 height 21
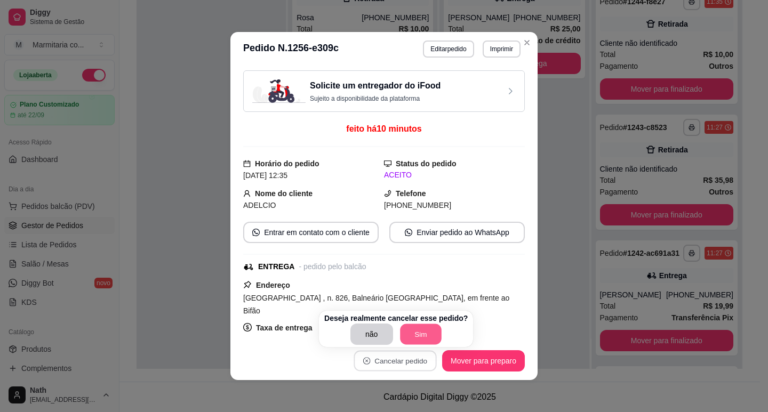
click at [425, 331] on button "Sim" at bounding box center [421, 334] width 42 height 21
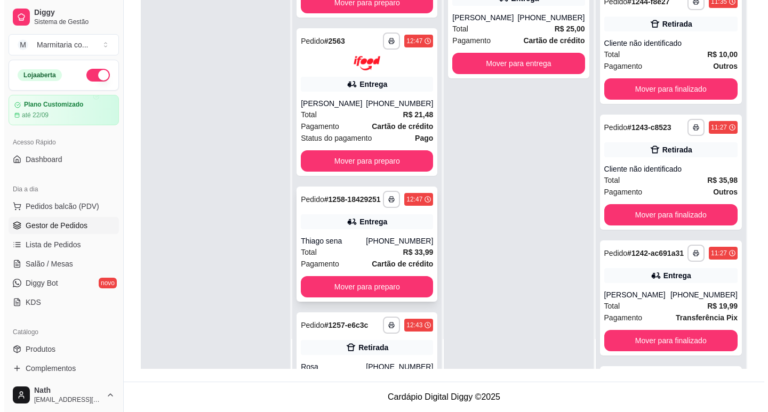
scroll to position [151, 0]
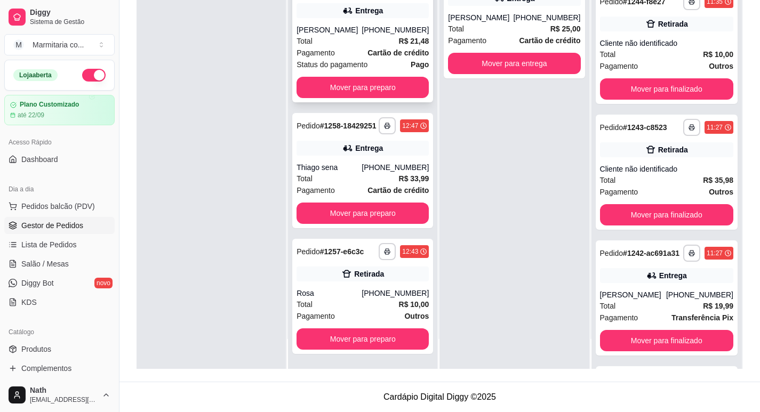
click at [399, 37] on strong "R$ 21,48" at bounding box center [414, 41] width 30 height 9
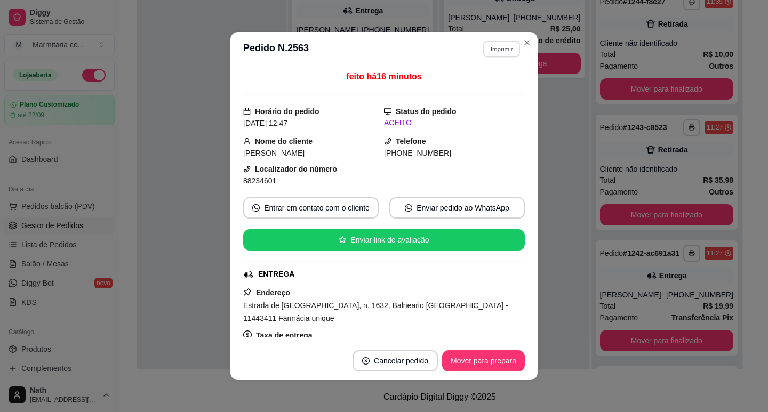
click at [510, 53] on button "Imprimir" at bounding box center [501, 49] width 37 height 17
click at [488, 94] on button "IMPRESSORA" at bounding box center [478, 86] width 77 height 17
click at [504, 363] on button "Mover para preparo" at bounding box center [483, 361] width 80 height 21
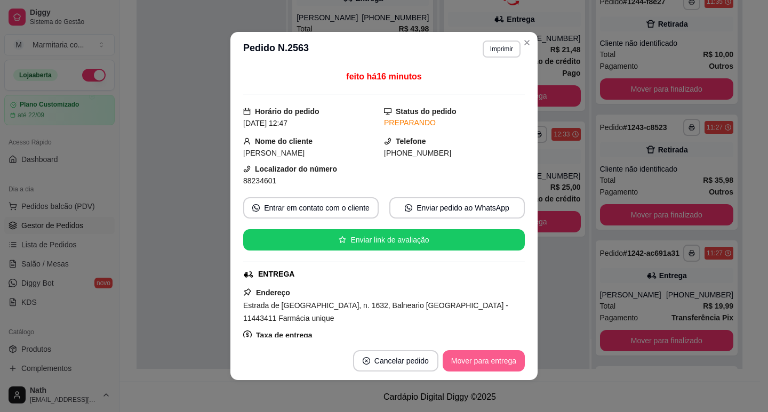
scroll to position [0, 0]
click at [503, 359] on button "Mover para entrega" at bounding box center [484, 361] width 80 height 21
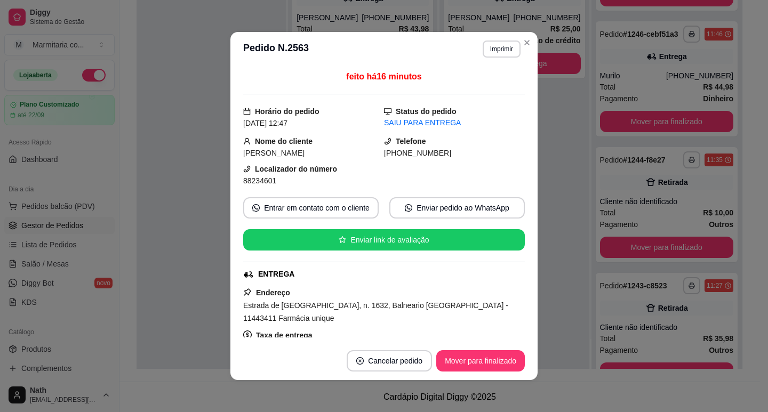
scroll to position [1286, 0]
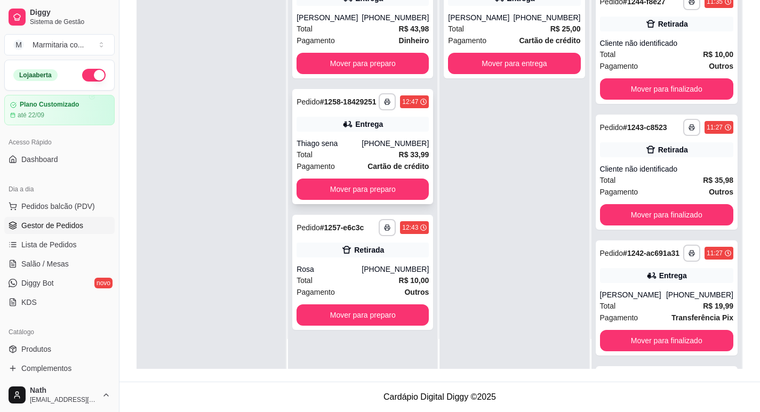
click at [341, 155] on div "Total R$ 33,99" at bounding box center [362, 155] width 132 height 12
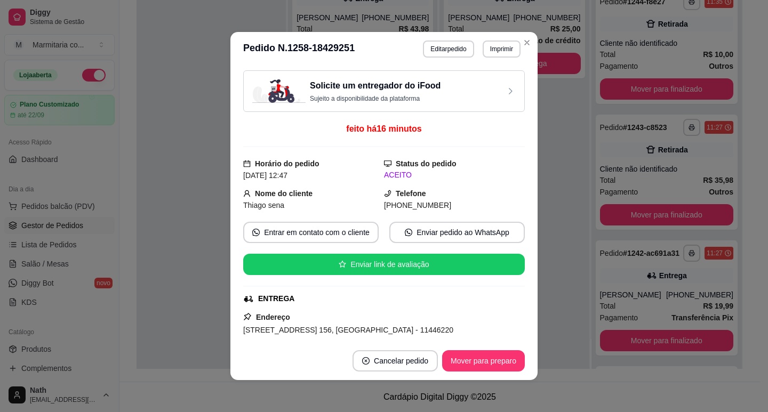
drag, startPoint x: 497, startPoint y: 40, endPoint x: 505, endPoint y: 45, distance: 9.3
click at [502, 42] on header "**********" at bounding box center [383, 49] width 307 height 34
click at [505, 45] on button "Imprimir" at bounding box center [501, 49] width 38 height 17
click at [493, 88] on button "IMPRESSORA" at bounding box center [488, 82] width 62 height 14
click at [503, 53] on button "Imprimir" at bounding box center [501, 49] width 38 height 17
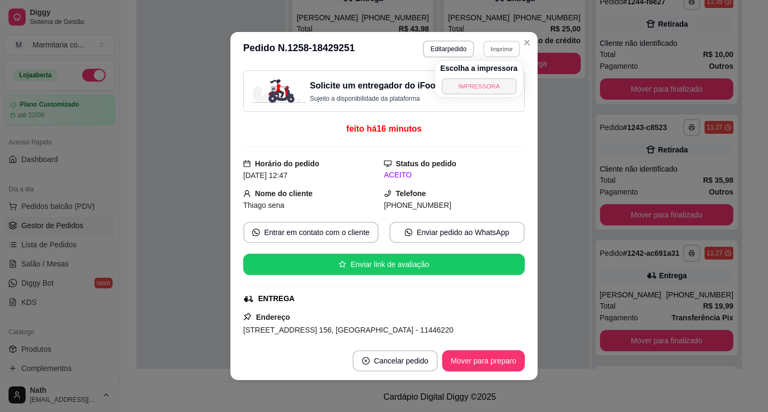
click at [493, 83] on button "IMPRESSORA" at bounding box center [478, 86] width 75 height 17
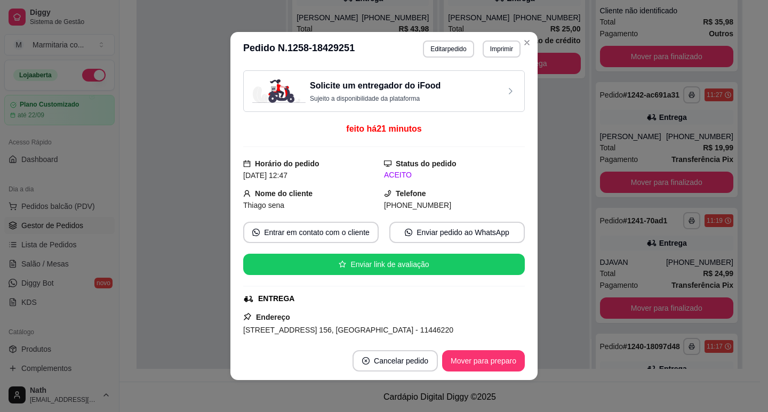
scroll to position [1128, 0]
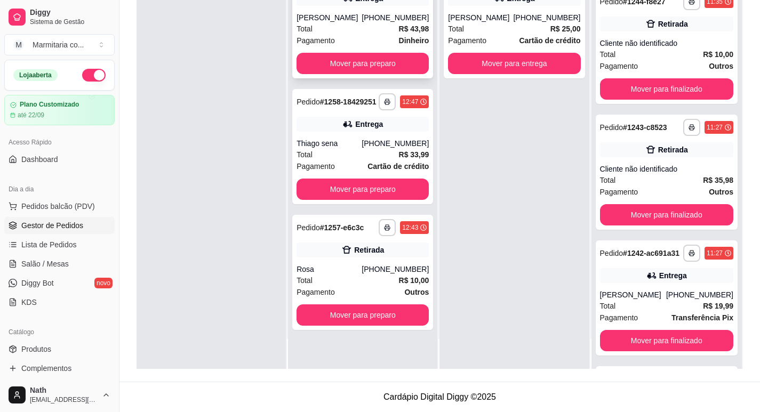
click at [331, 47] on div "**********" at bounding box center [362, 20] width 141 height 115
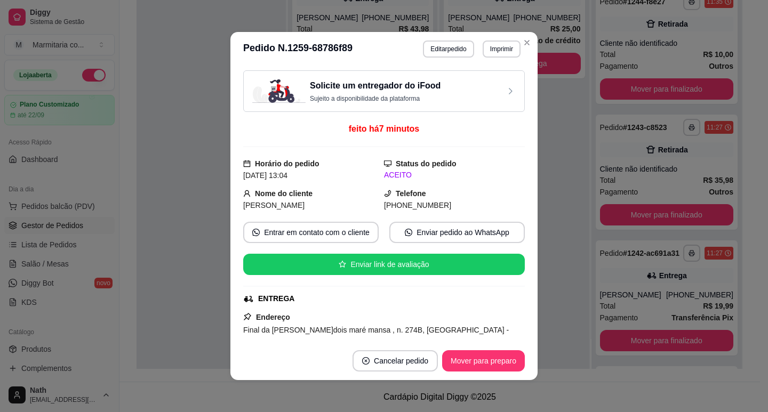
scroll to position [160, 0]
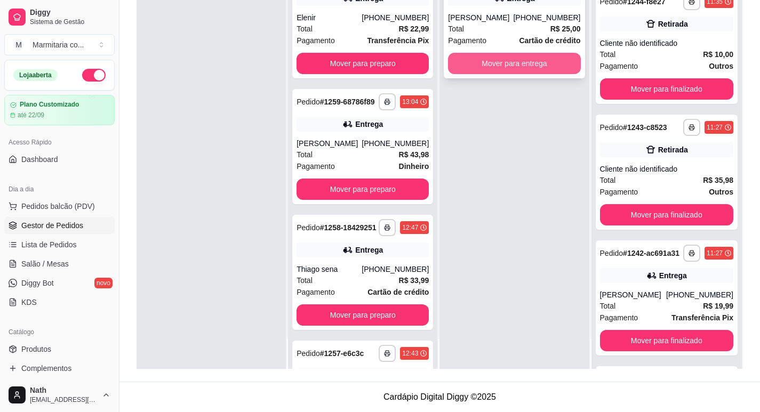
click at [498, 62] on button "Mover para entrega" at bounding box center [514, 63] width 132 height 21
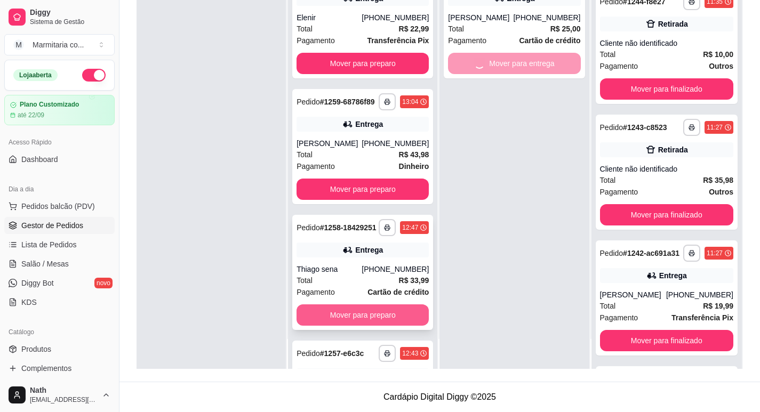
click at [332, 326] on button "Mover para preparo" at bounding box center [362, 314] width 132 height 21
click at [394, 149] on div "[PHONE_NUMBER]" at bounding box center [394, 143] width 67 height 11
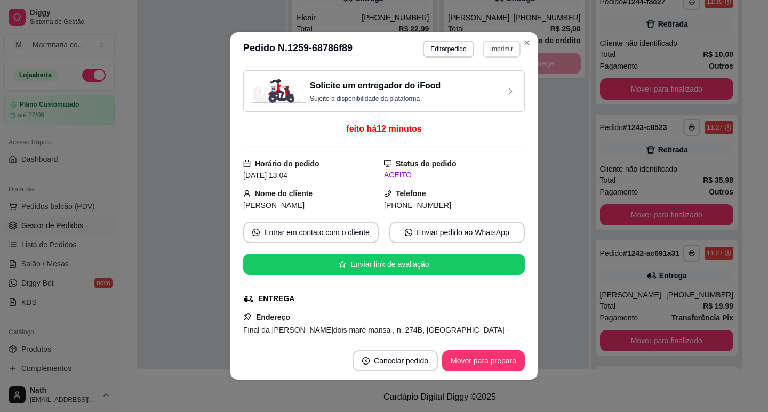
click at [502, 51] on button "Imprimir" at bounding box center [501, 49] width 38 height 17
click at [489, 91] on button "IMPRESSORA" at bounding box center [478, 86] width 75 height 17
click at [503, 360] on button "Mover para preparo" at bounding box center [483, 361] width 80 height 21
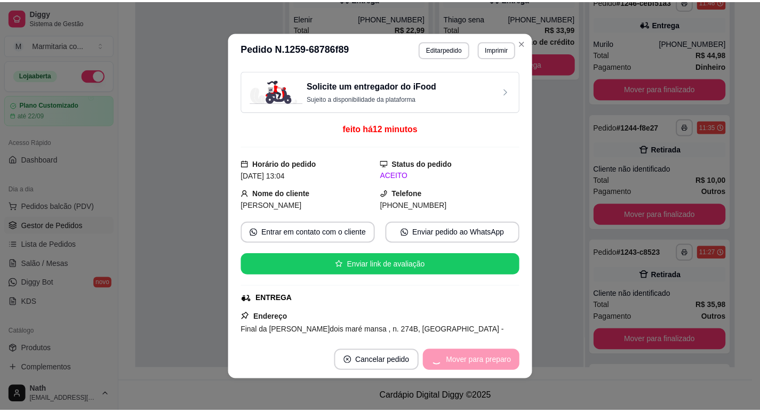
scroll to position [1262, 0]
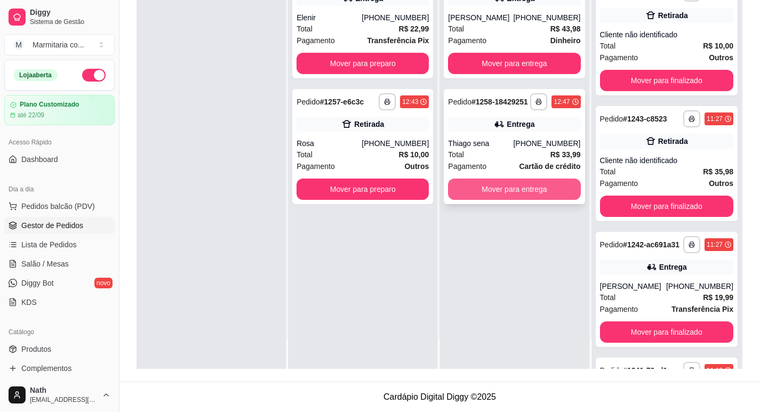
click at [483, 189] on button "Mover para entrega" at bounding box center [514, 189] width 132 height 21
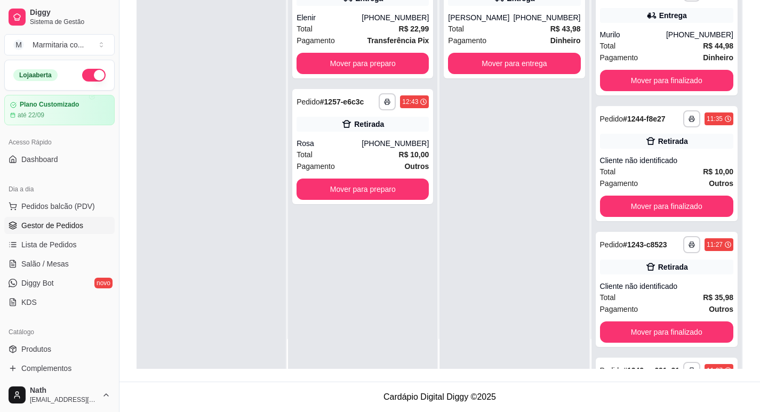
scroll to position [1397, 0]
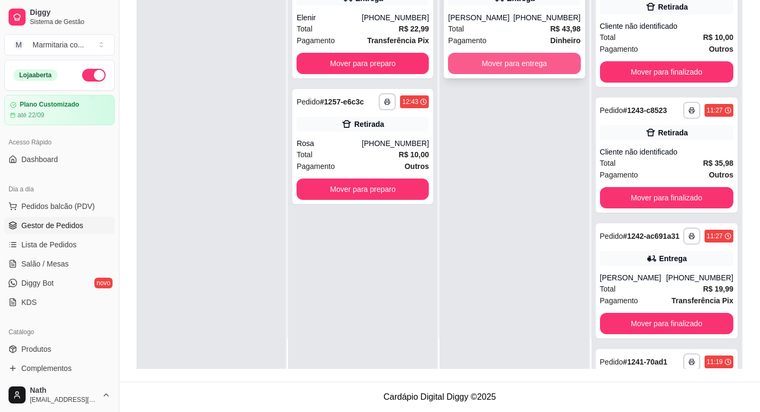
click at [508, 63] on button "Mover para entrega" at bounding box center [514, 63] width 132 height 21
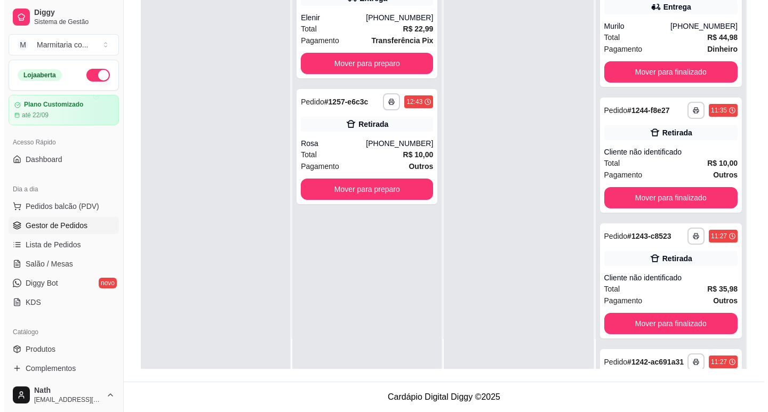
scroll to position [1531, 0]
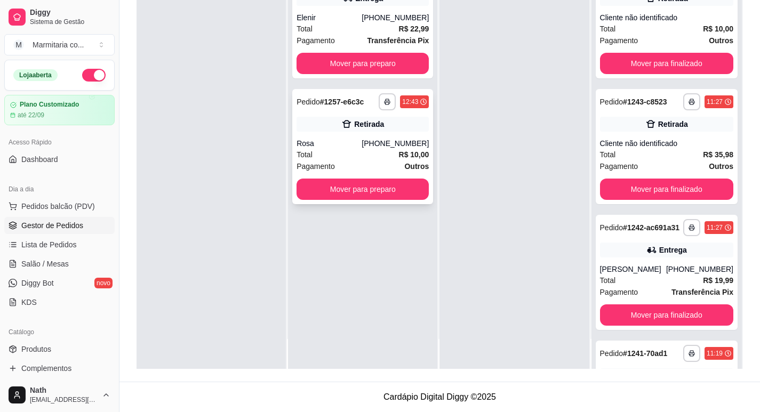
click at [399, 157] on strong "R$ 10,00" at bounding box center [414, 154] width 30 height 9
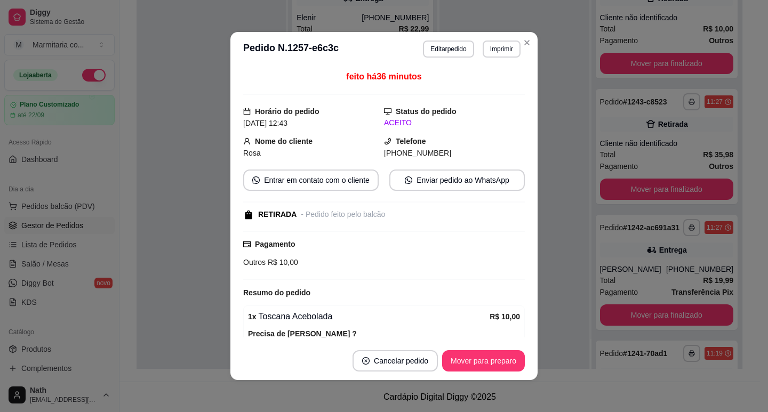
click at [499, 53] on button "Imprimir" at bounding box center [501, 49] width 38 height 17
click at [492, 84] on button "IMPRESSORA" at bounding box center [478, 86] width 75 height 17
click at [505, 363] on button "Mover para preparo" at bounding box center [483, 360] width 83 height 21
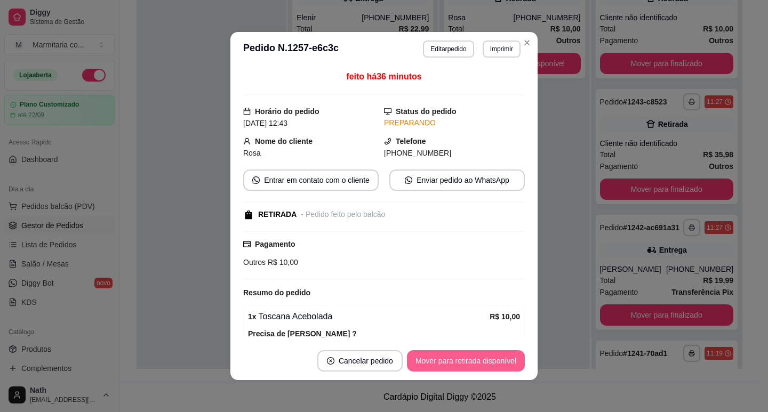
click at [505, 363] on button "Mover para retirada disponível" at bounding box center [466, 360] width 118 height 21
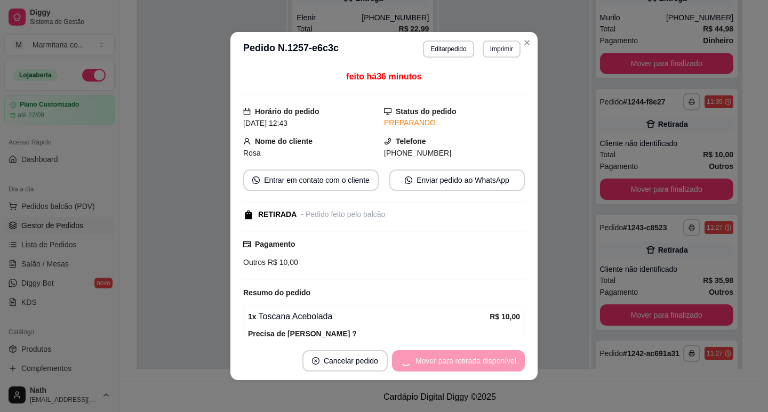
scroll to position [1657, 0]
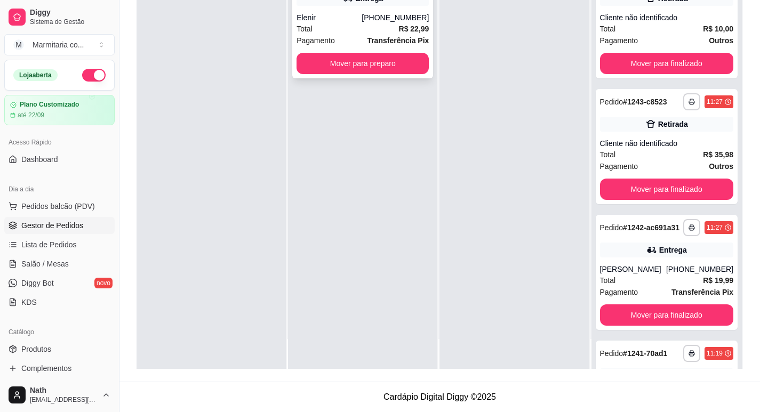
click at [378, 41] on strong "Transferência Pix" at bounding box center [398, 40] width 62 height 9
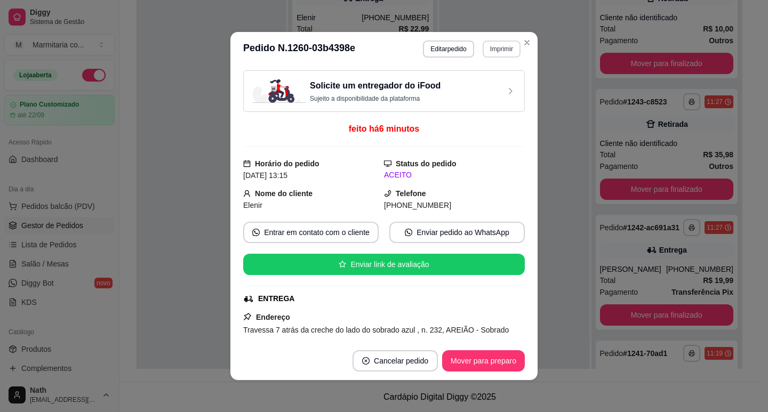
click at [496, 50] on button "Imprimir" at bounding box center [501, 49] width 38 height 17
click at [498, 82] on button "IMPRESSORA" at bounding box center [478, 86] width 77 height 17
click at [509, 39] on header "**********" at bounding box center [383, 49] width 307 height 34
click at [509, 50] on button "Imprimir" at bounding box center [501, 49] width 38 height 17
click at [495, 89] on button "IMPRESSORA" at bounding box center [478, 86] width 77 height 17
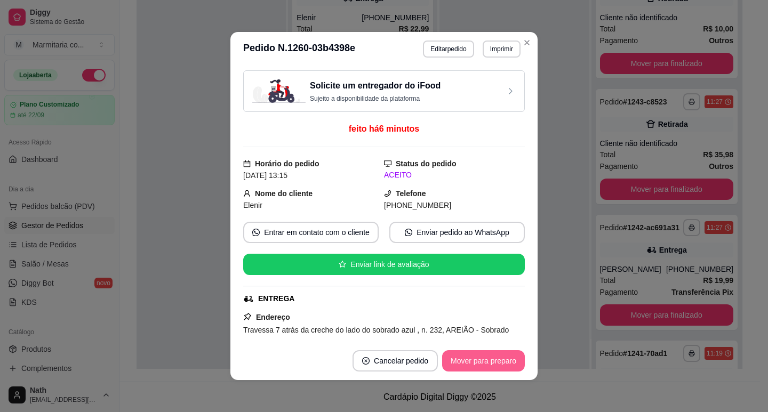
click at [473, 363] on button "Mover para preparo" at bounding box center [483, 360] width 83 height 21
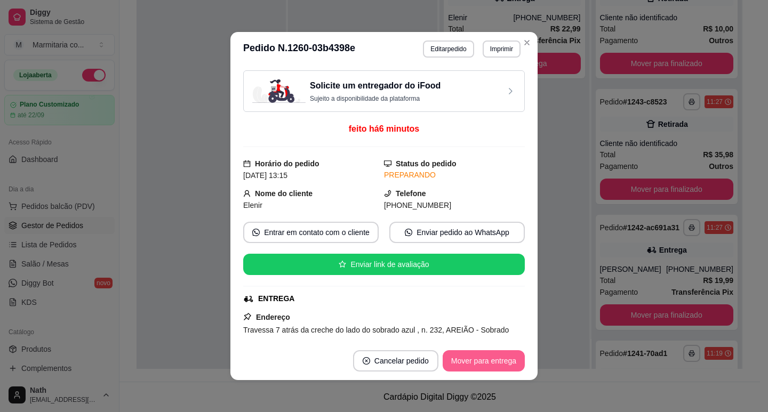
click at [478, 363] on button "Mover para entrega" at bounding box center [483, 360] width 82 height 21
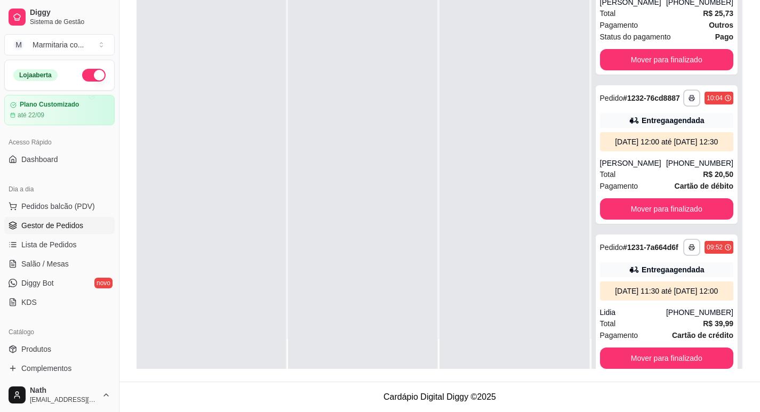
scroll to position [3826, 0]
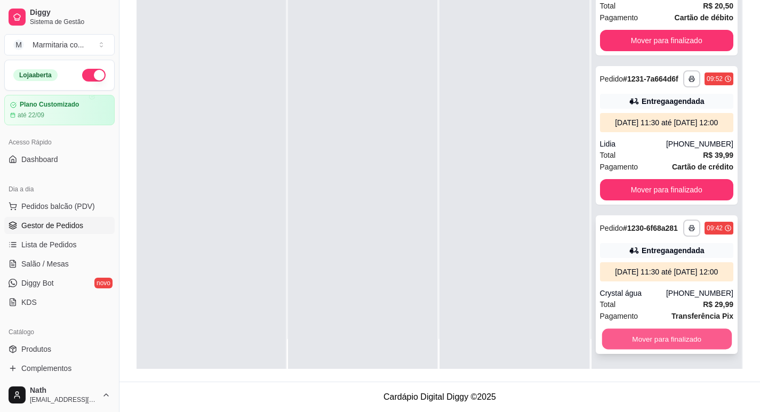
click at [666, 341] on button "Mover para finalizado" at bounding box center [666, 338] width 130 height 21
click at [666, 341] on div "Mover para finalizado" at bounding box center [667, 338] width 134 height 21
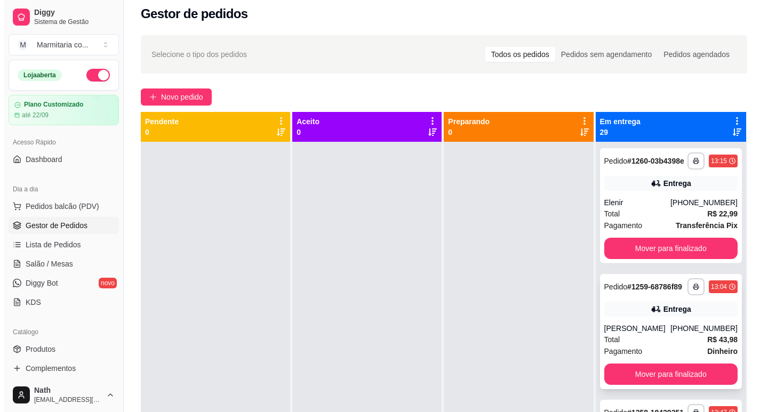
scroll to position [3, 0]
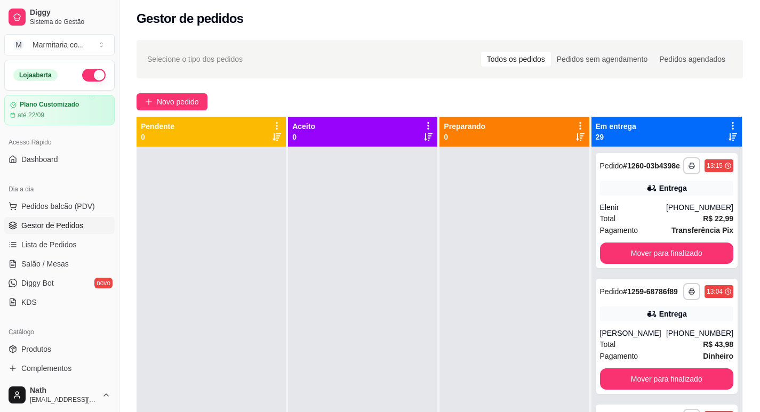
click at [729, 124] on icon at bounding box center [733, 126] width 10 height 10
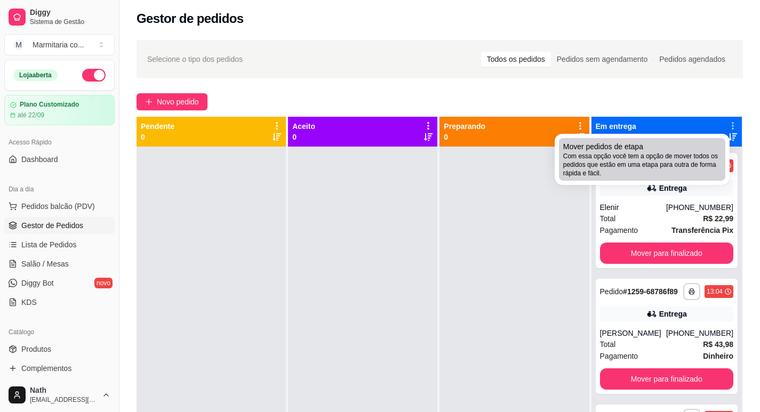
click at [720, 161] on span "Com essa opção você tem a opção de mover todos os pedidos que estão em uma etap…" at bounding box center [642, 165] width 158 height 26
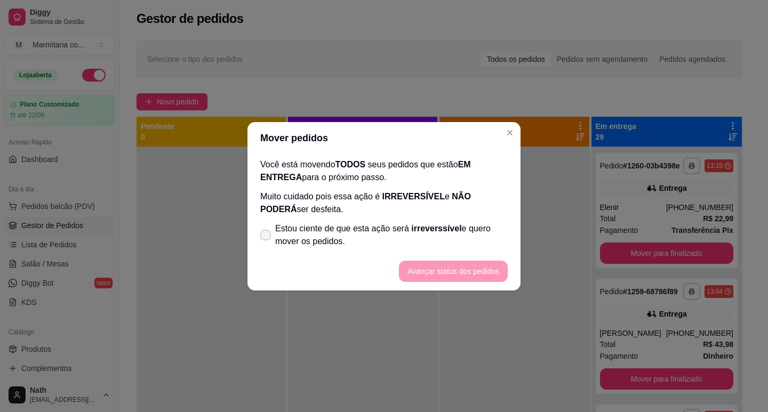
click at [448, 239] on span "Estou ciente de que esta ação será irreverssível e quero mover os pedidos." at bounding box center [391, 235] width 232 height 26
click at [267, 239] on input "Estou ciente de que esta ação será irreverssível e quero mover os pedidos." at bounding box center [263, 240] width 7 height 7
checkbox input "true"
click at [468, 273] on button "Avançar status dos pedidos" at bounding box center [453, 271] width 106 height 21
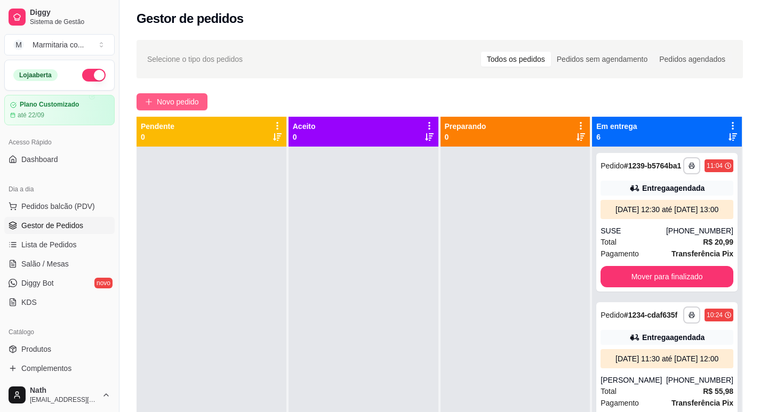
click at [142, 102] on button "Novo pedido" at bounding box center [171, 101] width 71 height 17
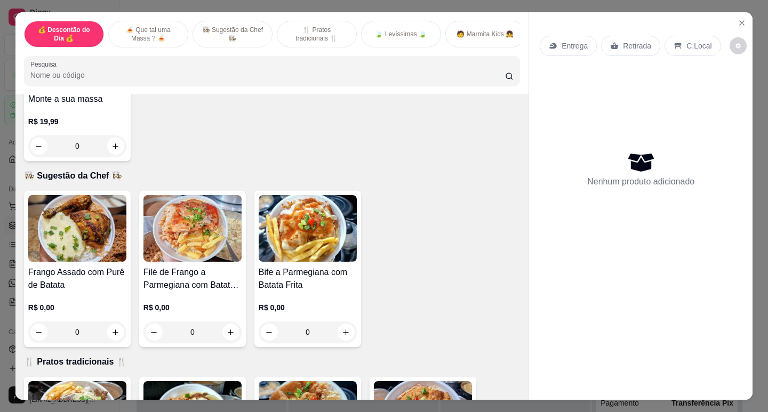
scroll to position [320, 0]
click at [96, 105] on h4 "Monte a sua massa" at bounding box center [77, 98] width 98 height 13
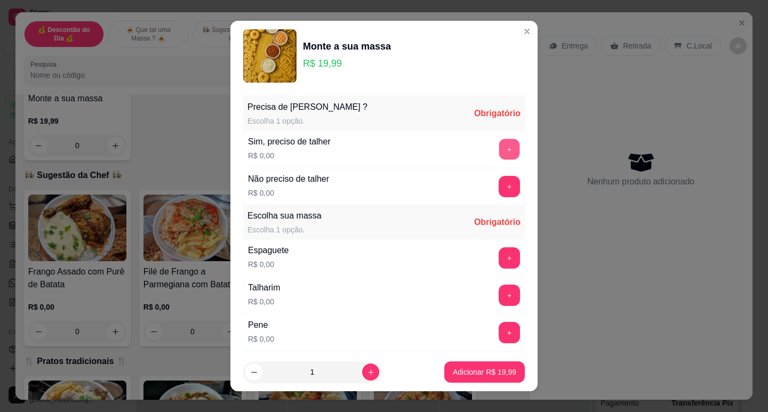
click at [499, 148] on button "+" at bounding box center [509, 149] width 21 height 21
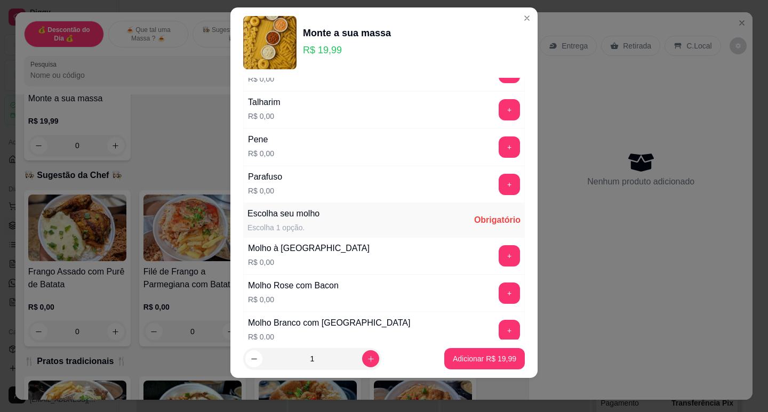
scroll to position [167, 0]
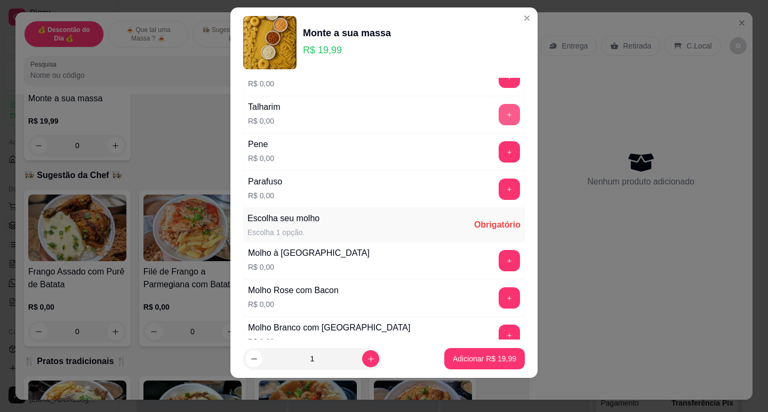
click at [498, 113] on button "+" at bounding box center [508, 114] width 21 height 21
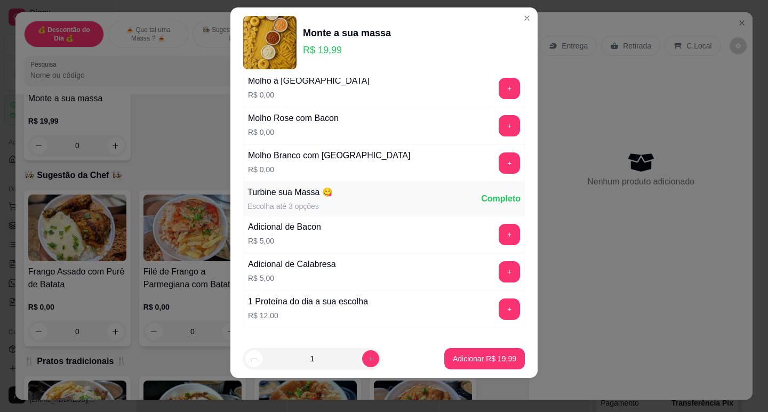
scroll to position [404, 0]
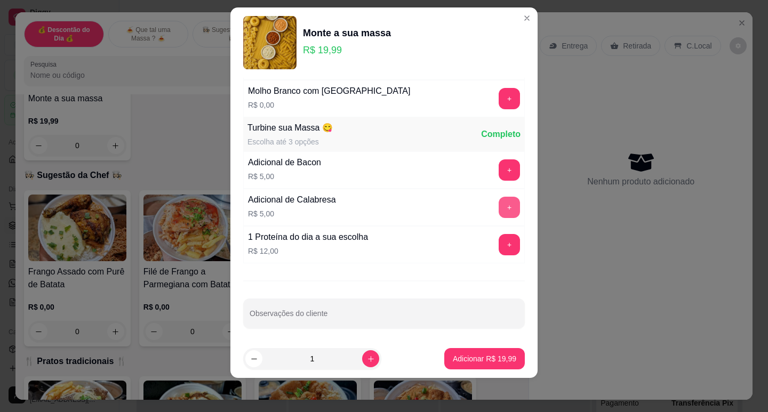
click at [498, 206] on button "+" at bounding box center [508, 207] width 21 height 21
click at [499, 206] on button "+" at bounding box center [509, 207] width 21 height 21
click at [451, 216] on button "-" at bounding box center [461, 207] width 21 height 21
click at [447, 216] on div "- 1 +" at bounding box center [485, 207] width 77 height 21
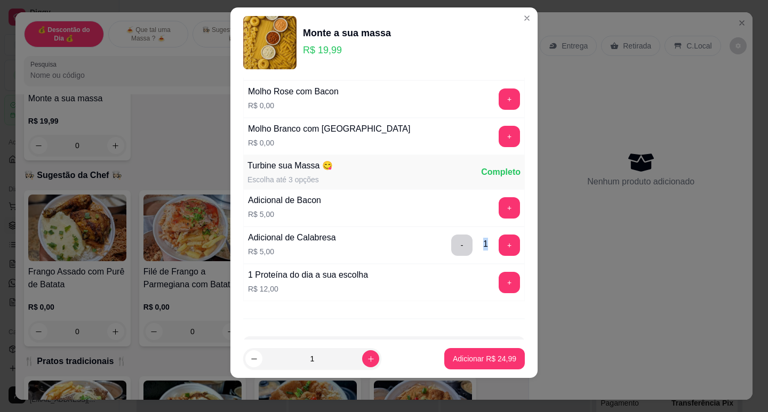
scroll to position [297, 0]
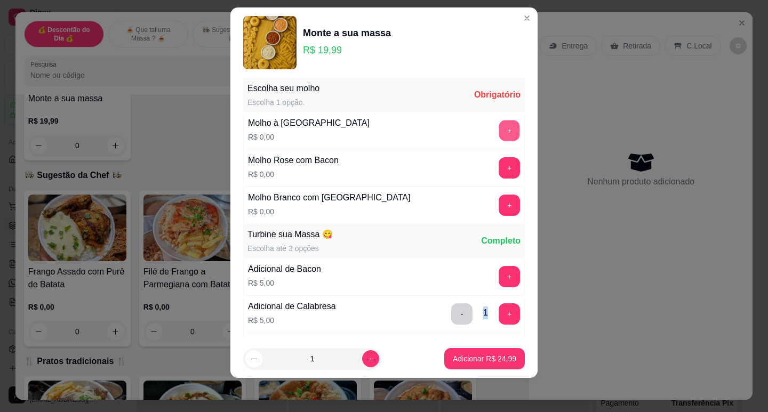
click at [499, 136] on button "+" at bounding box center [509, 130] width 21 height 21
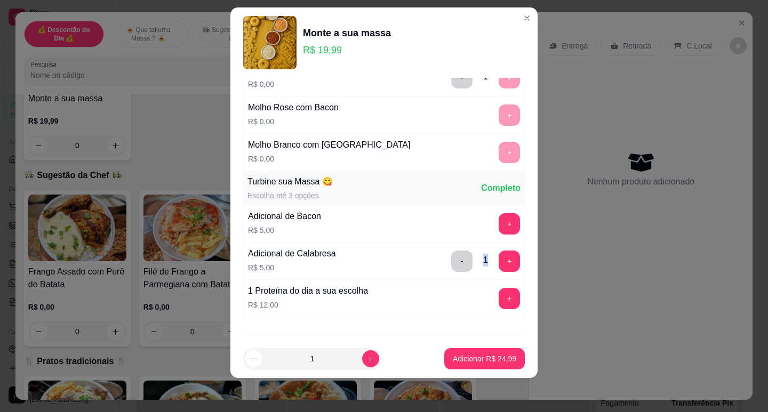
scroll to position [407, 0]
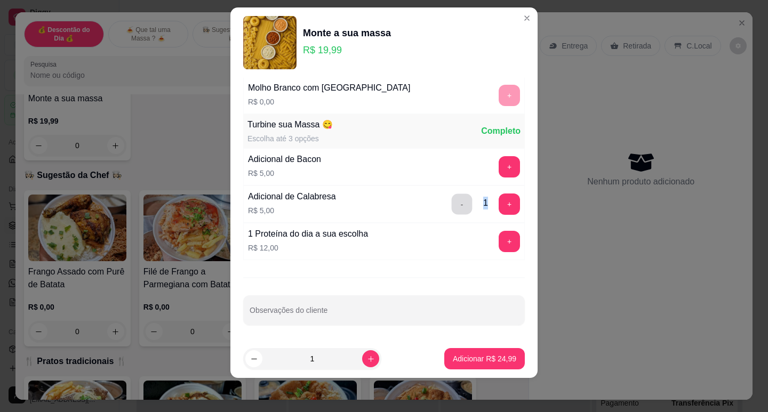
click at [452, 210] on button "-" at bounding box center [462, 204] width 21 height 21
click at [498, 241] on button "+" at bounding box center [508, 241] width 21 height 21
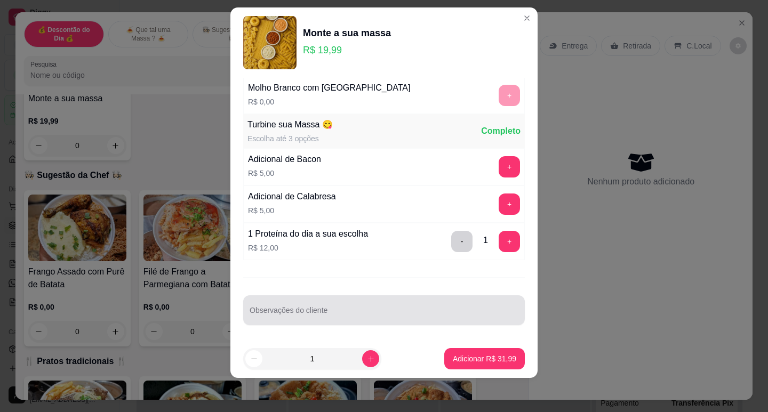
click at [357, 310] on input "Observações do cliente" at bounding box center [383, 314] width 269 height 11
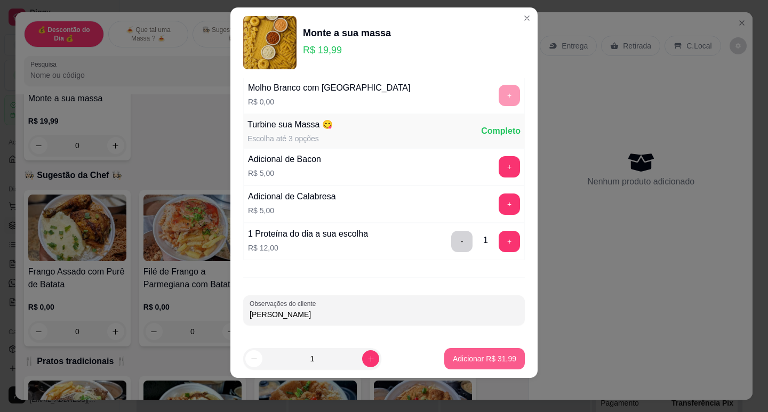
type input "[PERSON_NAME]"
click at [456, 365] on button "Adicionar R$ 31,99" at bounding box center [484, 358] width 80 height 21
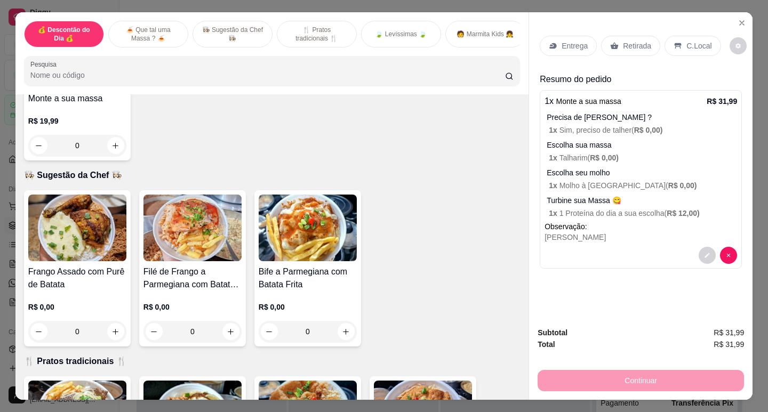
click at [628, 46] on p "Retirada" at bounding box center [637, 46] width 28 height 11
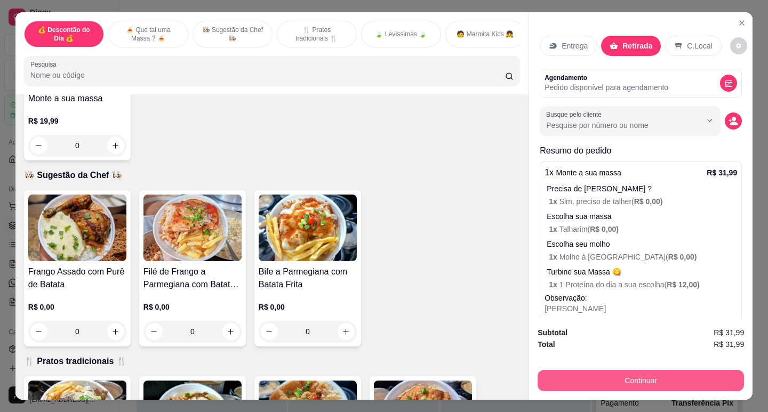
click at [671, 374] on button "Continuar" at bounding box center [640, 380] width 206 height 21
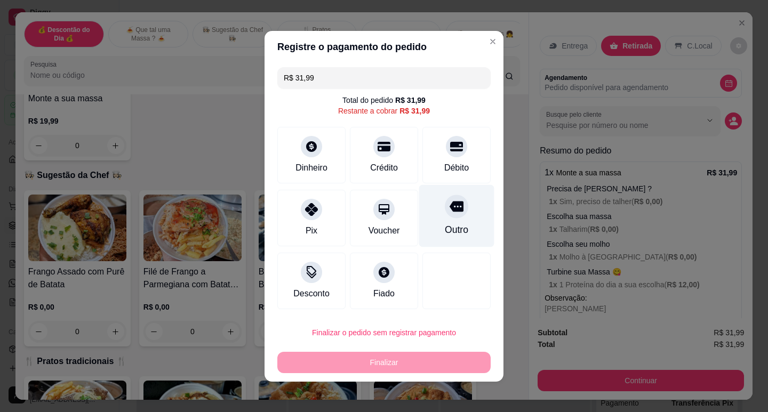
click at [457, 219] on div "Outro" at bounding box center [456, 215] width 75 height 62
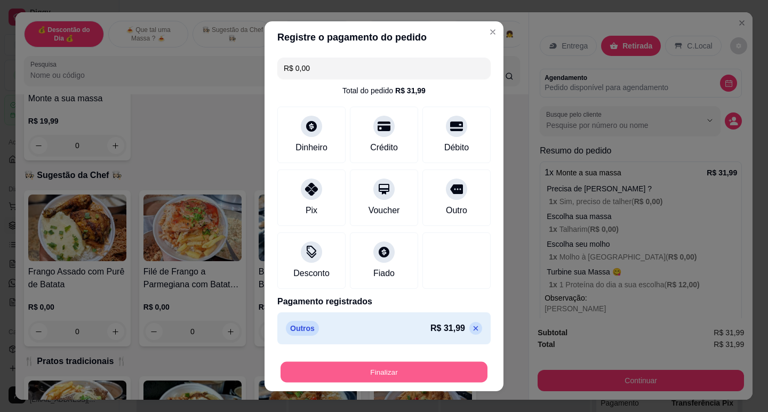
click at [418, 369] on button "Finalizar" at bounding box center [383, 371] width 207 height 21
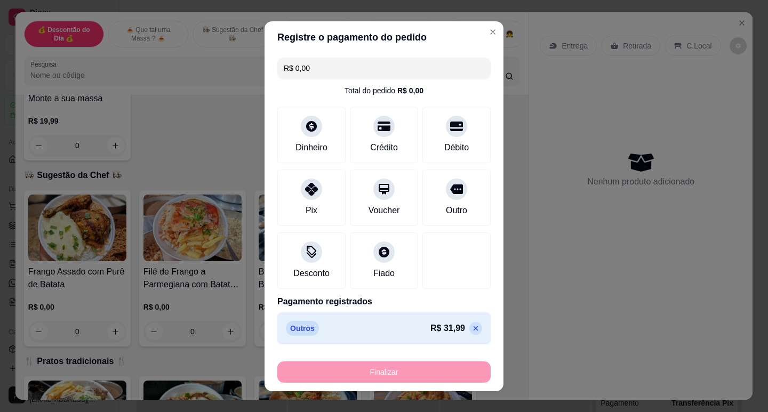
type input "-R$ 31,99"
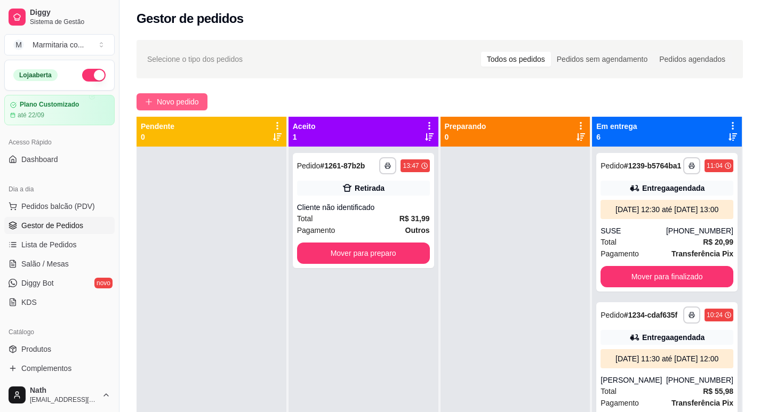
click at [170, 100] on span "Novo pedido" at bounding box center [178, 102] width 42 height 12
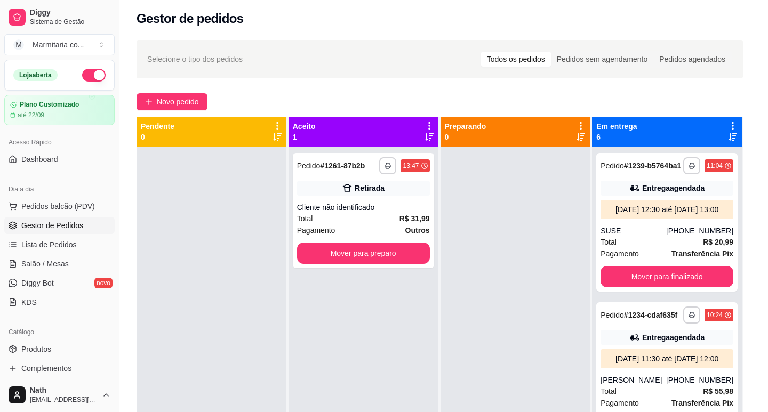
click at [102, 194] on img at bounding box center [77, 201] width 98 height 67
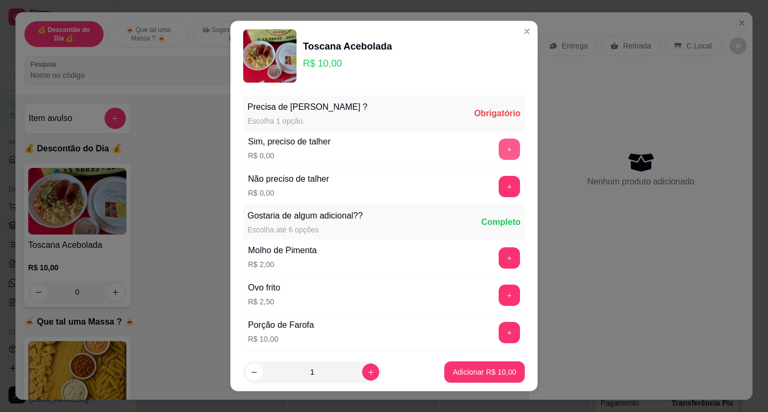
click at [498, 151] on button "+" at bounding box center [508, 149] width 21 height 21
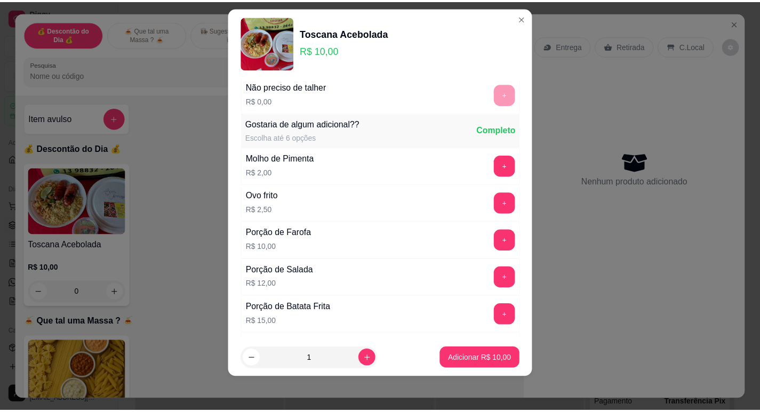
scroll to position [114, 0]
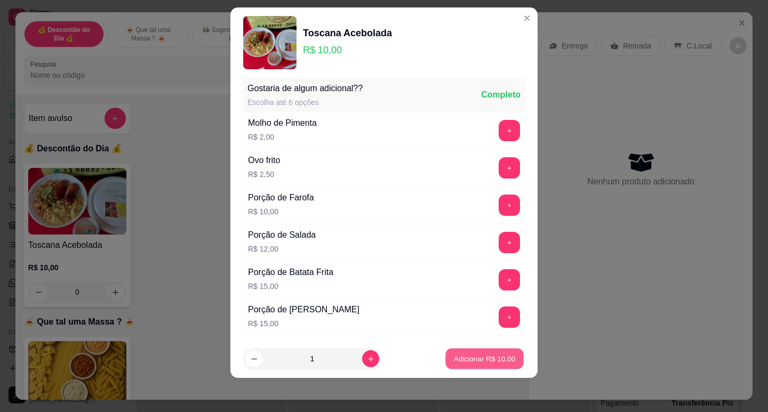
click at [481, 357] on p "Adicionar R$ 10,00" at bounding box center [485, 359] width 62 height 10
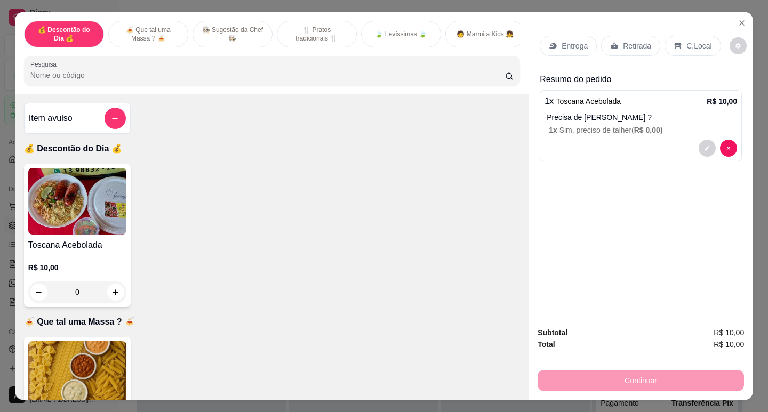
click at [635, 41] on p "Retirada" at bounding box center [637, 46] width 28 height 11
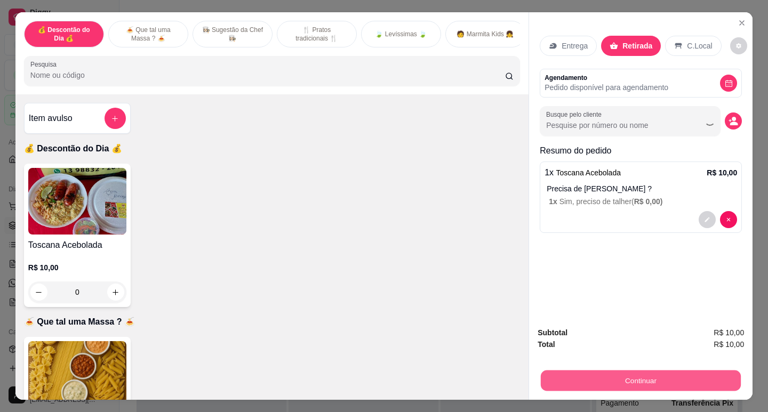
click at [659, 378] on button "Continuar" at bounding box center [641, 380] width 200 height 21
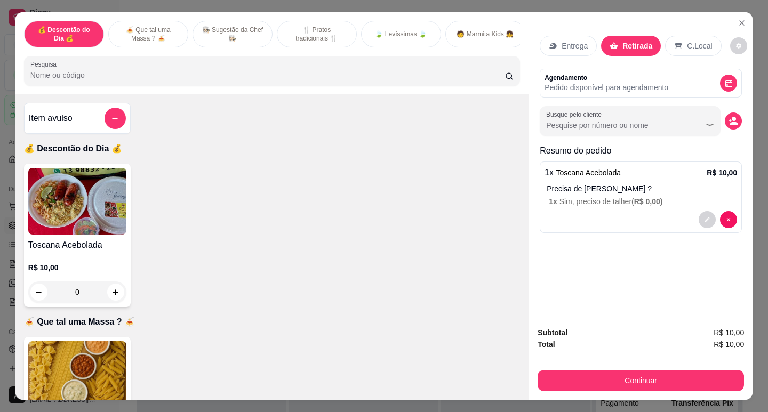
click at [461, 196] on div "Outro" at bounding box center [456, 215] width 75 height 62
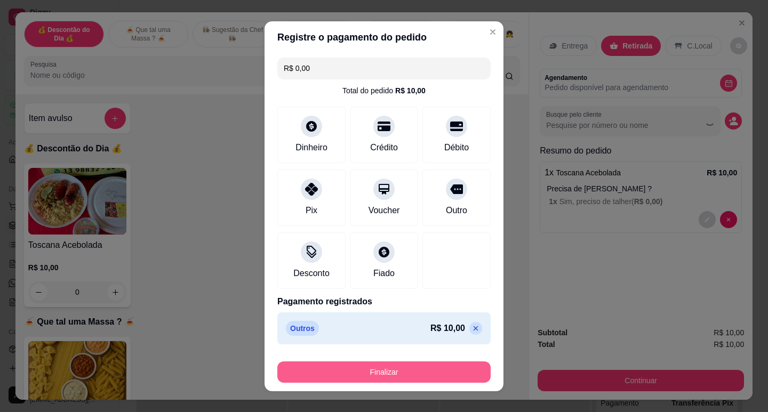
click at [422, 367] on button "Finalizar" at bounding box center [383, 371] width 213 height 21
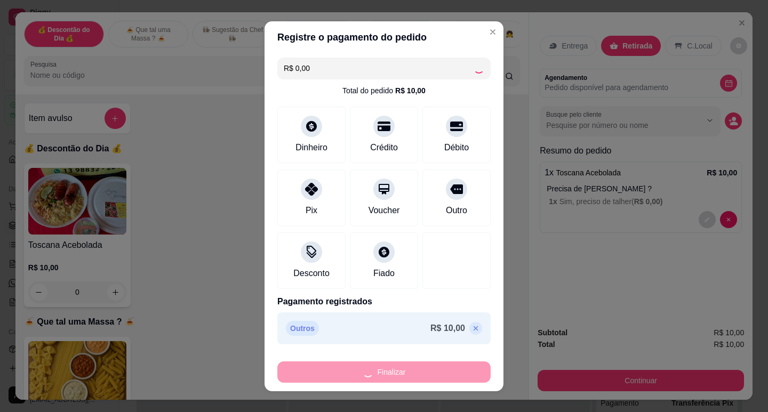
type input "-R$ 10,00"
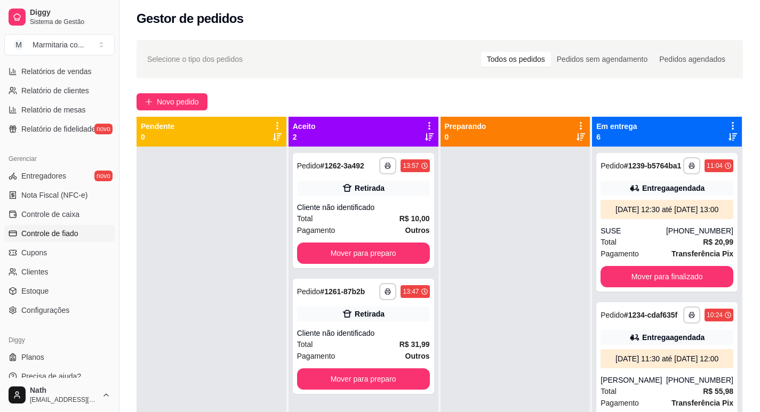
scroll to position [355, 0]
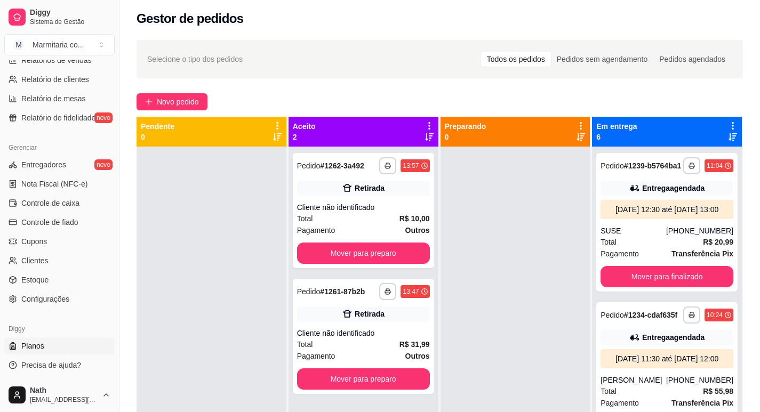
click at [27, 344] on span "Planos" at bounding box center [32, 346] width 23 height 11
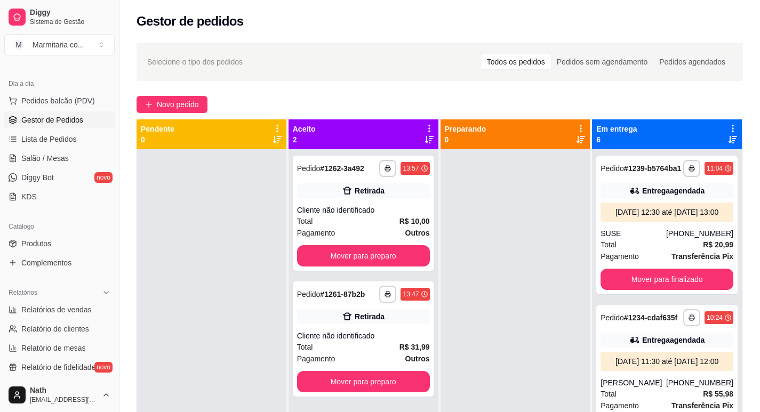
scroll to position [107, 0]
click at [35, 253] on link "Complementos" at bounding box center [59, 261] width 110 height 17
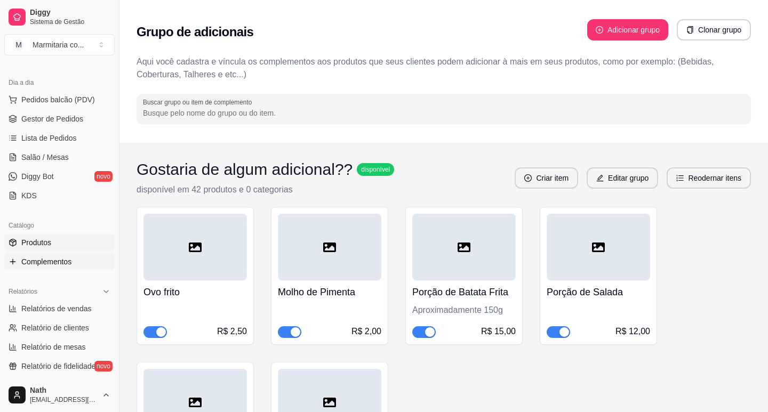
click at [37, 244] on span "Produtos" at bounding box center [36, 242] width 30 height 11
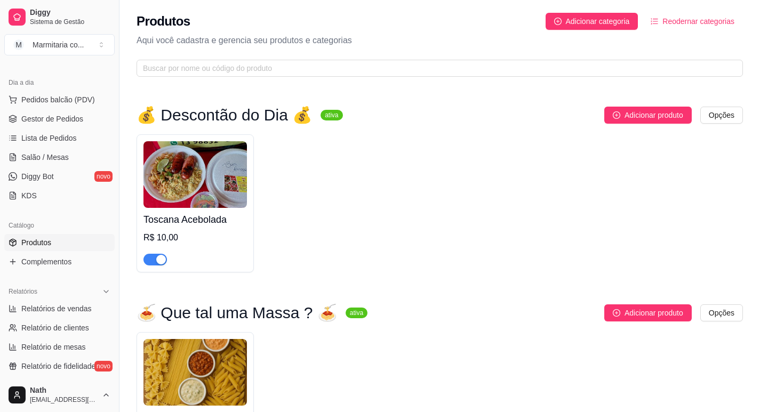
click at [160, 259] on div "button" at bounding box center [161, 260] width 10 height 10
click at [67, 115] on span "Gestor de Pedidos" at bounding box center [52, 119] width 62 height 11
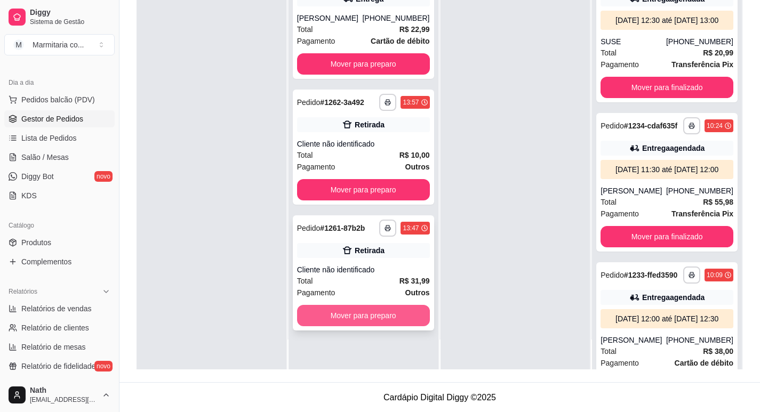
scroll to position [163, 0]
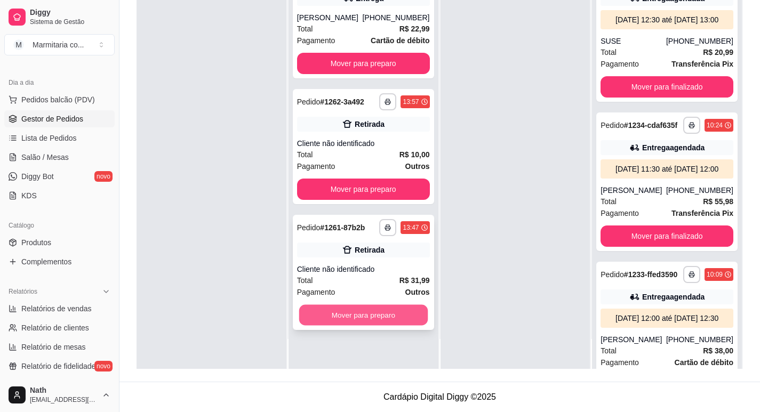
click at [402, 315] on button "Mover para preparo" at bounding box center [363, 315] width 128 height 21
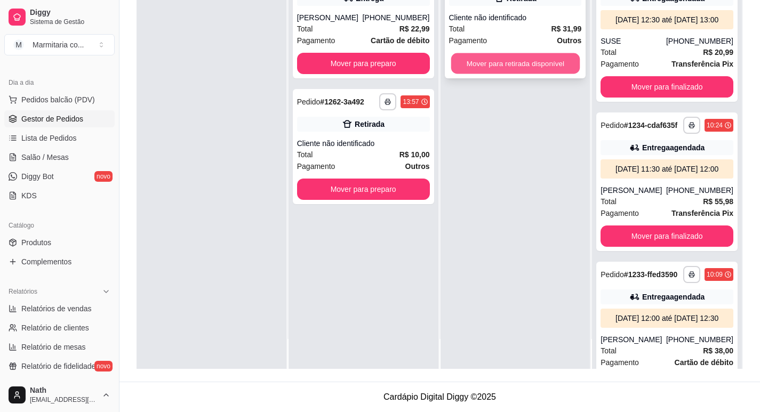
click at [534, 67] on button "Mover para retirada disponível" at bounding box center [514, 63] width 128 height 21
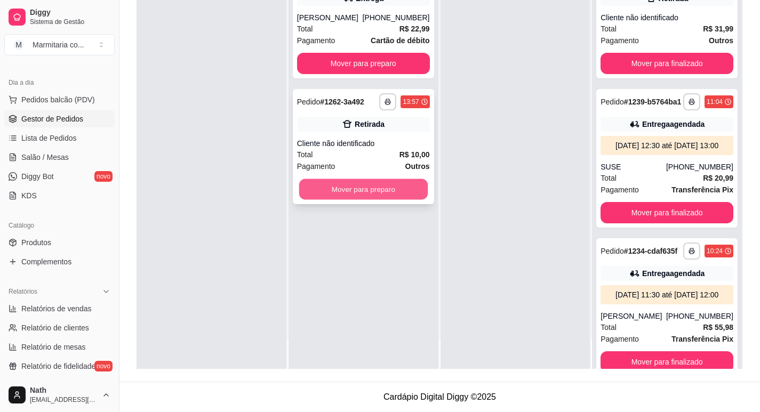
click at [394, 196] on button "Mover para preparo" at bounding box center [363, 189] width 128 height 21
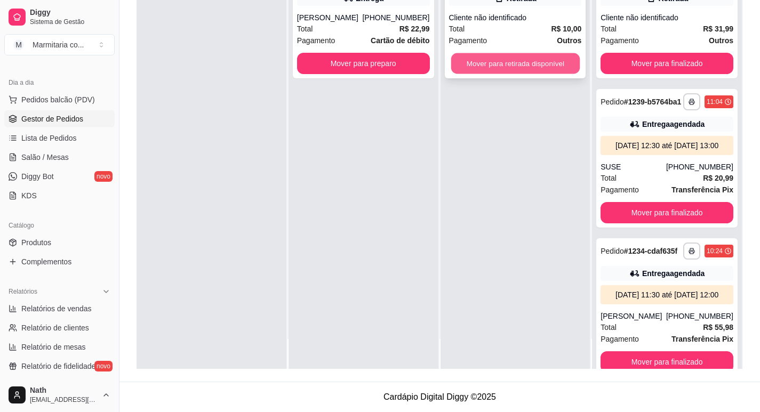
click at [500, 59] on button "Mover para retirada disponível" at bounding box center [514, 63] width 128 height 21
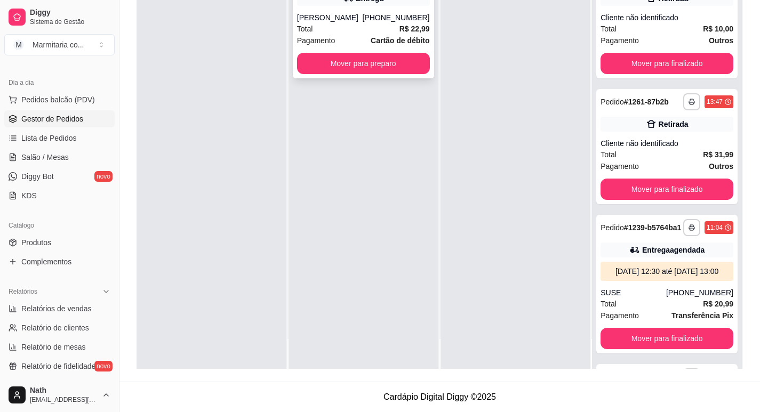
click at [367, 34] on div "Total R$ 22,99" at bounding box center [363, 29] width 133 height 12
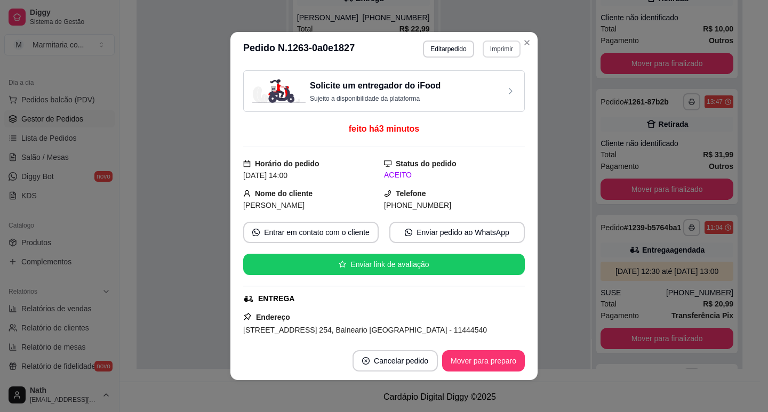
click at [506, 48] on button "Imprimir" at bounding box center [501, 49] width 38 height 17
click at [492, 89] on button "IMPRESSORA" at bounding box center [478, 86] width 77 height 17
click at [492, 371] on button "Mover para preparo" at bounding box center [483, 361] width 80 height 21
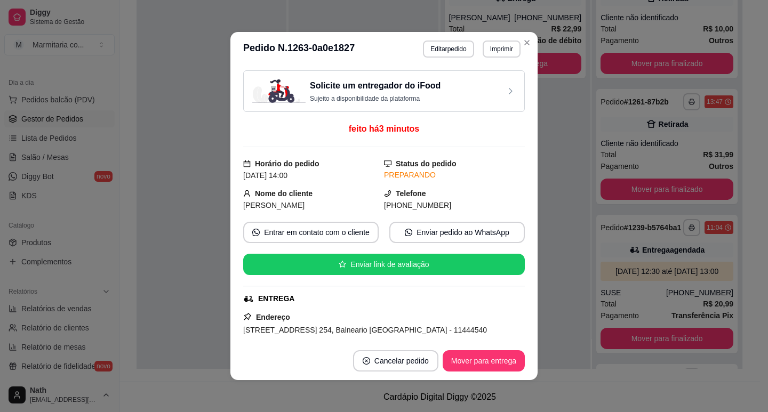
click at [530, 150] on div "Solicite um entregador do iFood Sujeito a disponibilidade da plataforma feito h…" at bounding box center [383, 204] width 307 height 276
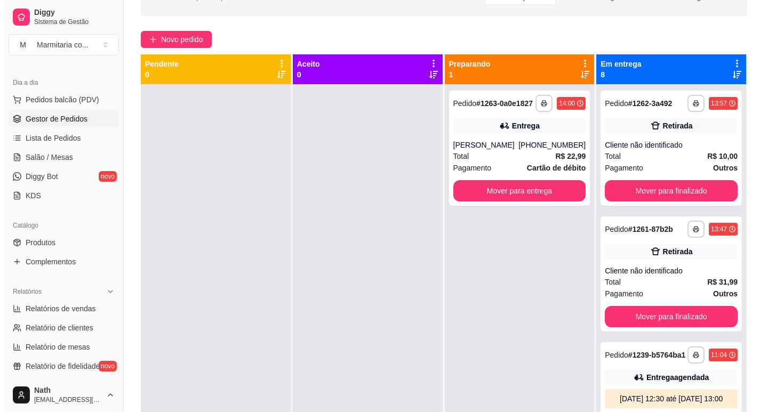
scroll to position [56, 0]
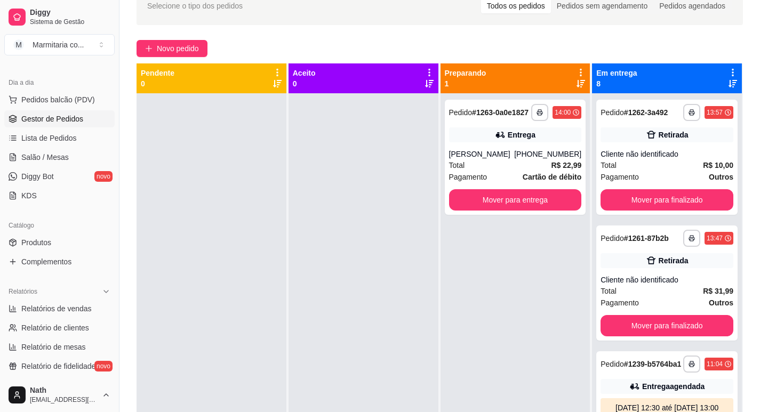
click at [155, 37] on div "**********" at bounding box center [439, 234] width 640 height 508
click at [156, 40] on button "Novo pedido" at bounding box center [171, 48] width 71 height 17
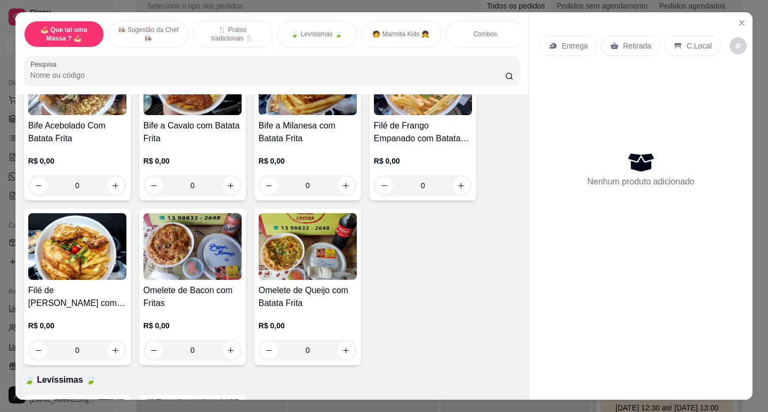
scroll to position [480, 0]
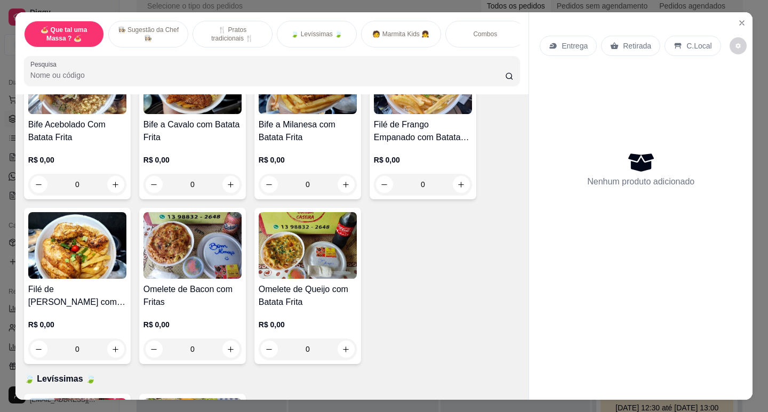
click at [102, 274] on img at bounding box center [77, 245] width 98 height 67
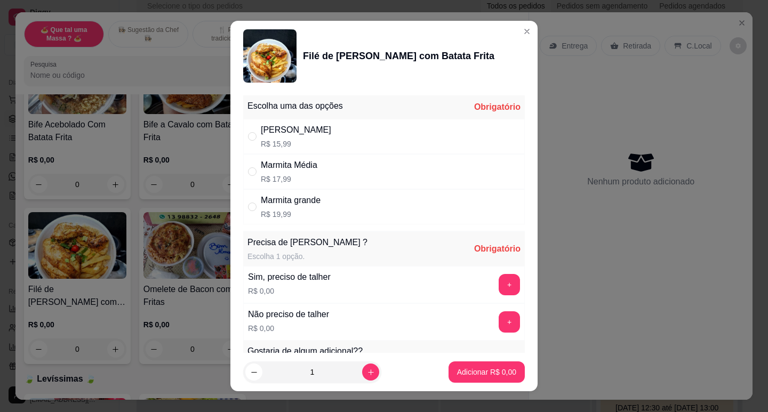
click at [327, 177] on div "Marmita Média R$ 17,99" at bounding box center [383, 171] width 281 height 35
radio input "true"
click at [498, 280] on button "+" at bounding box center [508, 284] width 21 height 21
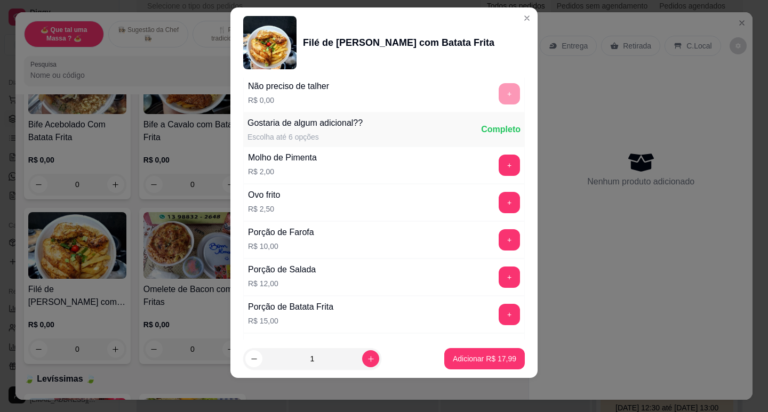
scroll to position [249, 0]
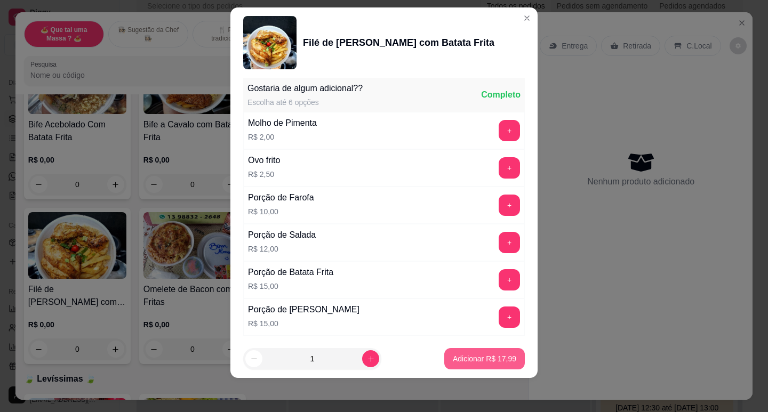
click at [488, 357] on p "Adicionar R$ 17,99" at bounding box center [484, 358] width 63 height 11
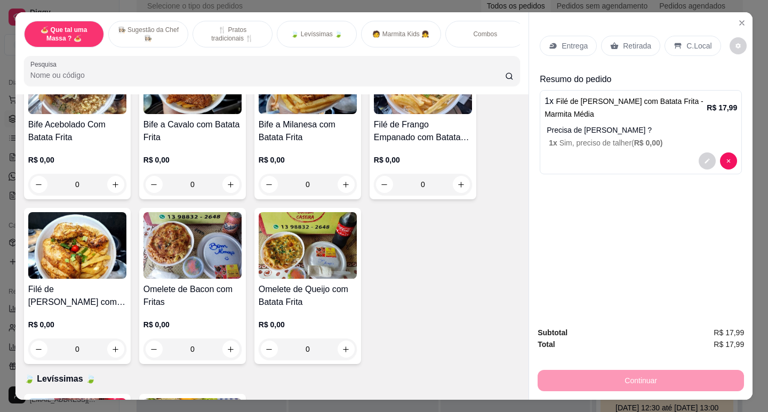
click at [574, 42] on p "Entrega" at bounding box center [574, 46] width 26 height 11
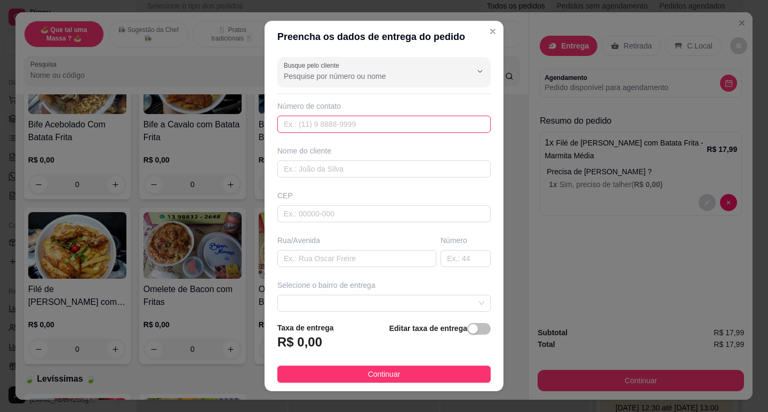
click at [332, 118] on input "text" at bounding box center [383, 124] width 213 height 17
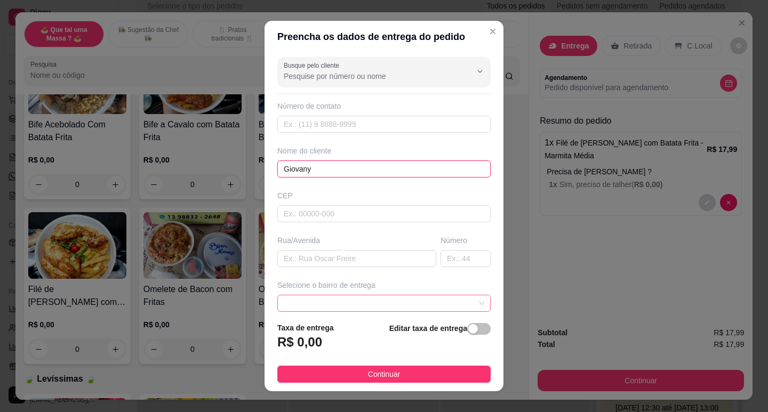
click at [331, 297] on span at bounding box center [384, 303] width 200 height 16
type input "Giovany"
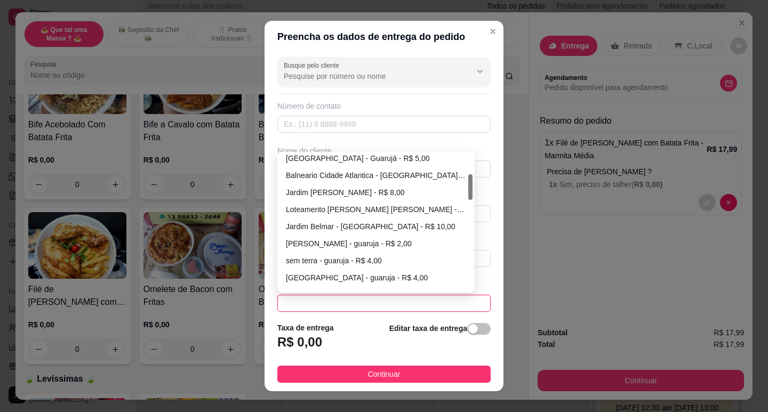
scroll to position [0, 0]
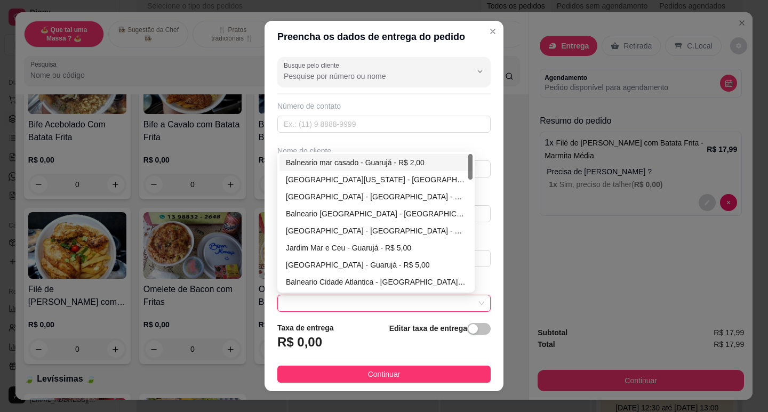
click at [327, 148] on div "Nome do cliente" at bounding box center [383, 151] width 213 height 11
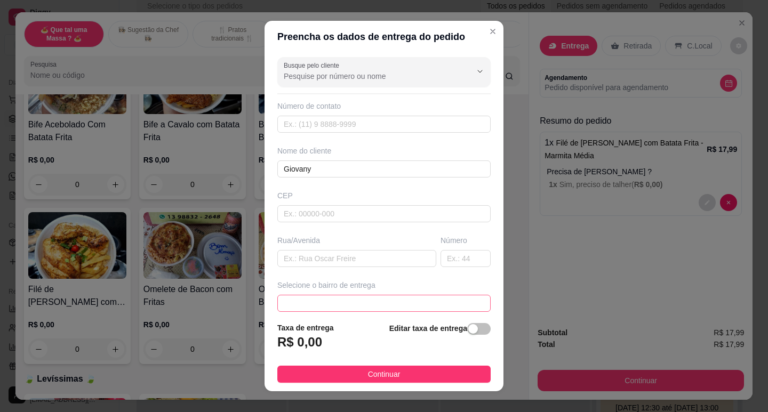
click at [334, 298] on span at bounding box center [384, 303] width 200 height 16
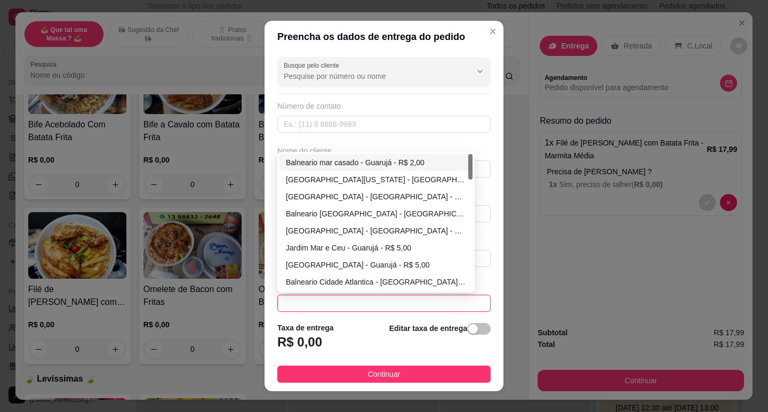
click at [336, 157] on div "Balneario mar casado - Guarujá - R$ 2,00" at bounding box center [376, 163] width 180 height 12
type input "Guarujá"
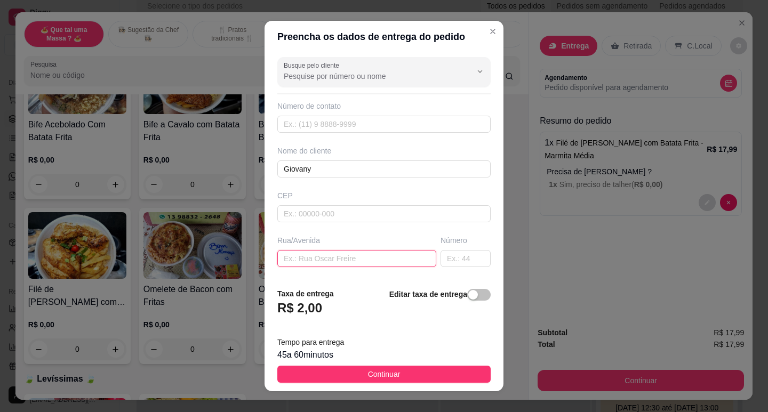
click at [325, 259] on input "text" at bounding box center [356, 258] width 159 height 17
type input "Rua soldado [PERSON_NAME]"
click at [440, 258] on input "text" at bounding box center [465, 258] width 50 height 17
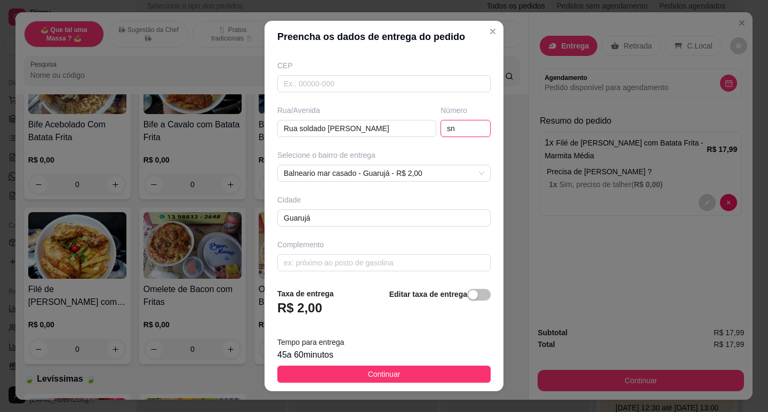
scroll to position [132, 0]
type input "sn"
click at [429, 258] on input "text" at bounding box center [383, 260] width 213 height 17
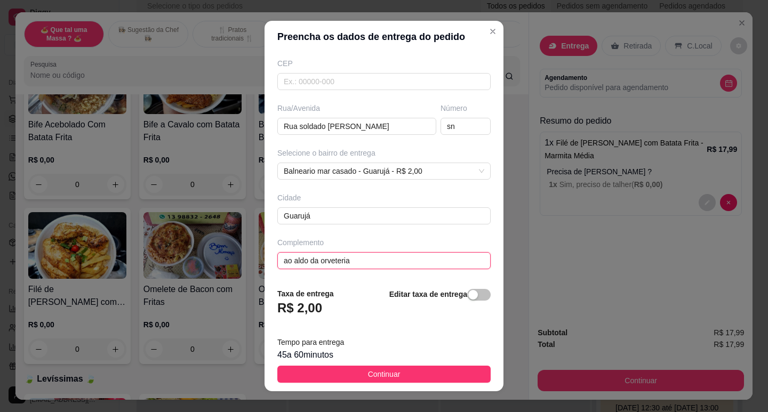
click at [294, 258] on input "ao aldo da orveteria" at bounding box center [383, 260] width 213 height 17
click at [315, 258] on input "ao lado da orveteria" at bounding box center [383, 260] width 213 height 17
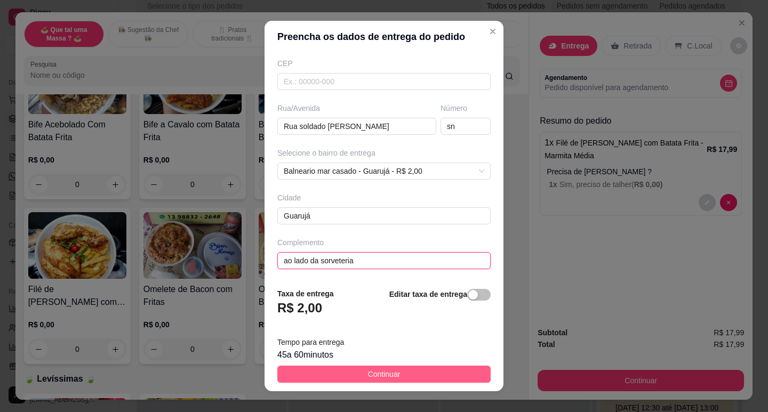
type input "ao lado da sorveteria"
click at [437, 369] on button "Continuar" at bounding box center [383, 374] width 213 height 17
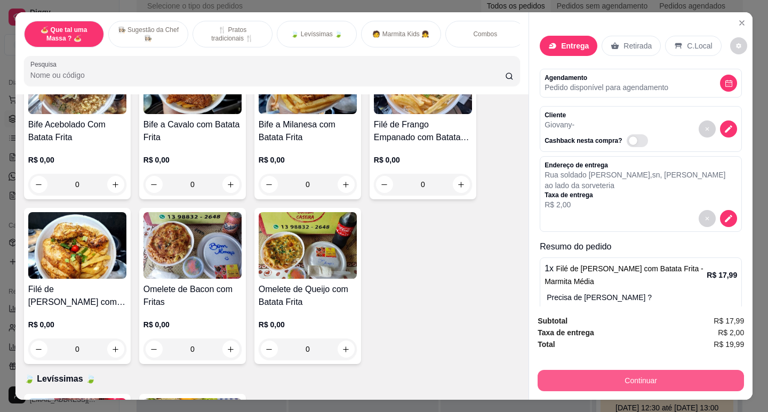
click at [676, 380] on button "Continuar" at bounding box center [640, 380] width 206 height 21
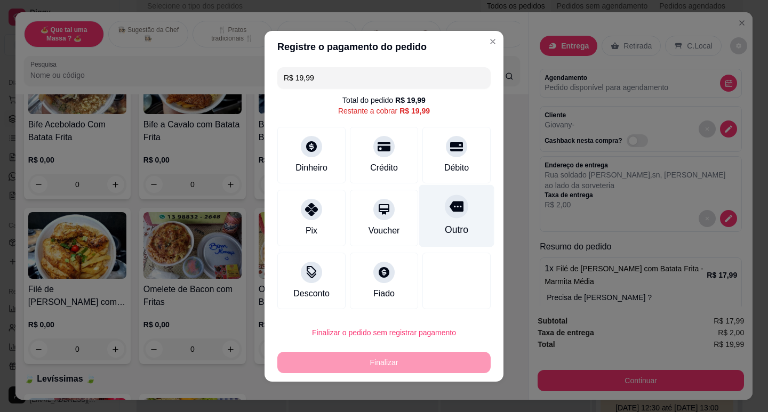
click at [453, 210] on icon at bounding box center [456, 206] width 14 height 11
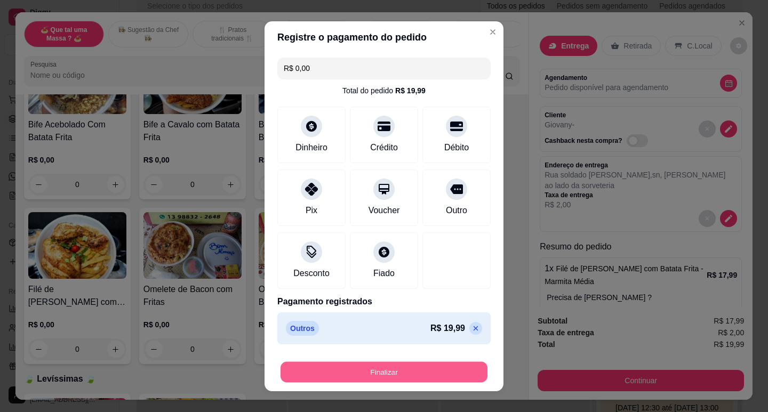
click at [426, 363] on button "Finalizar" at bounding box center [383, 371] width 207 height 21
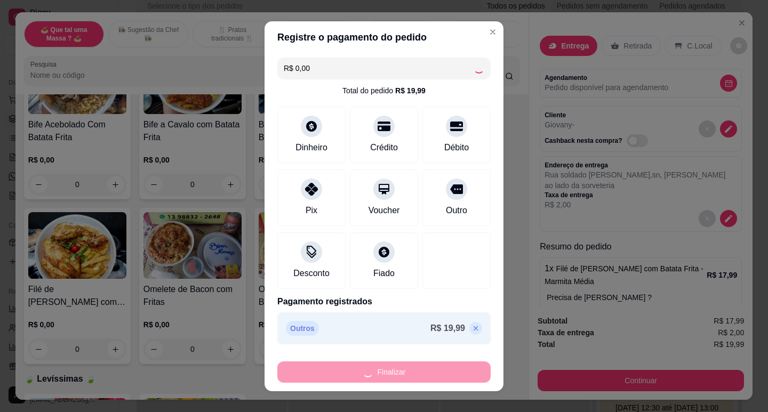
type input "-R$ 19,99"
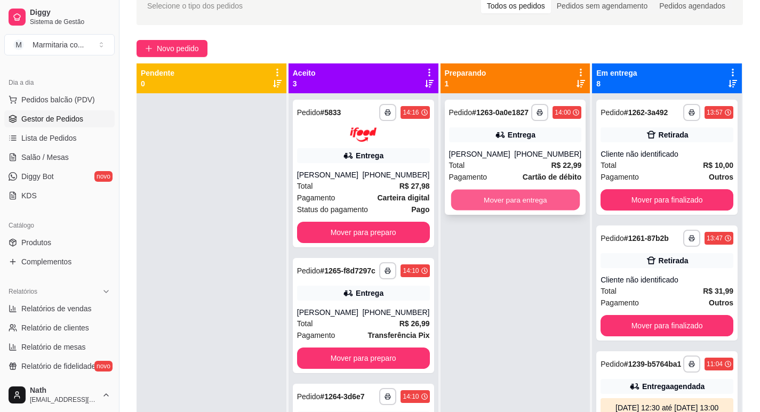
click at [543, 196] on button "Mover para entrega" at bounding box center [514, 200] width 128 height 21
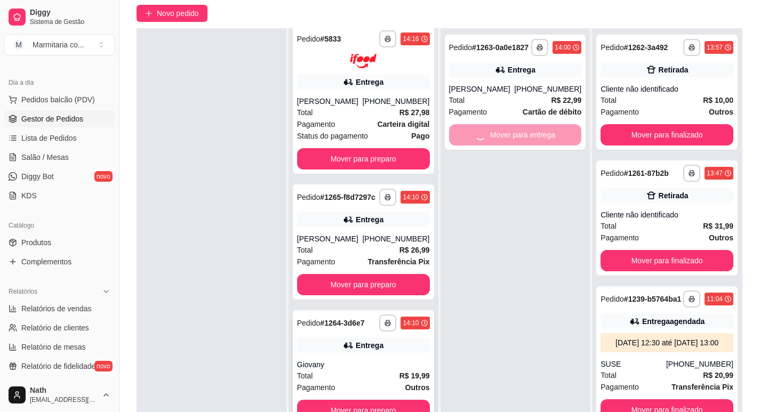
scroll to position [163, 0]
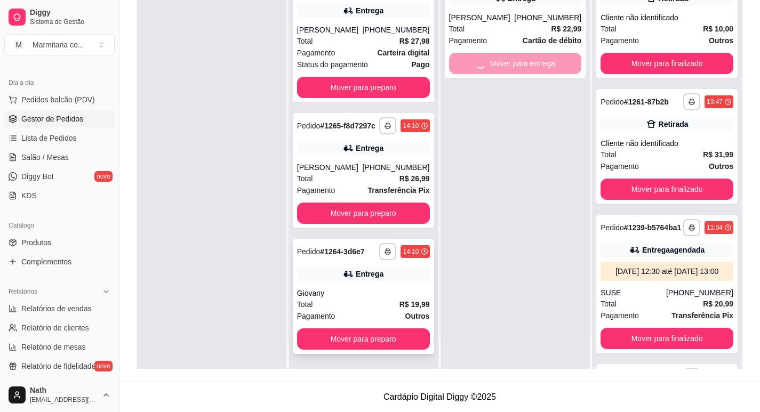
click at [391, 316] on div "Pagamento Outros" at bounding box center [363, 316] width 133 height 12
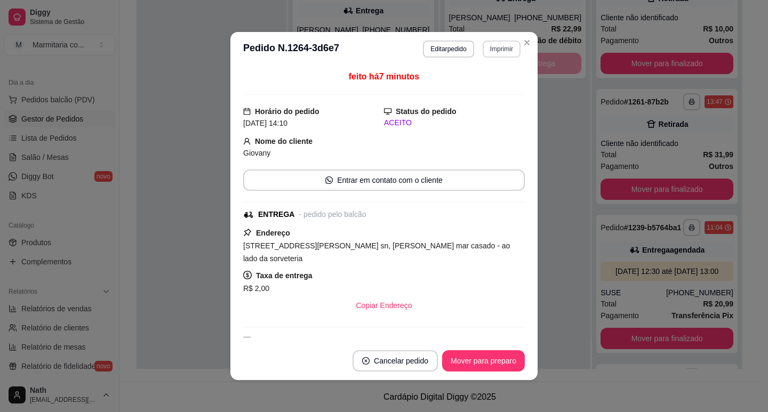
click at [498, 45] on button "Imprimir" at bounding box center [501, 49] width 38 height 17
click at [494, 95] on div "Escolha a impressora IMPRESSORA" at bounding box center [478, 79] width 88 height 36
click at [493, 90] on button "IMPRESSORA" at bounding box center [478, 86] width 77 height 17
click at [482, 358] on button "Mover para preparo" at bounding box center [483, 360] width 83 height 21
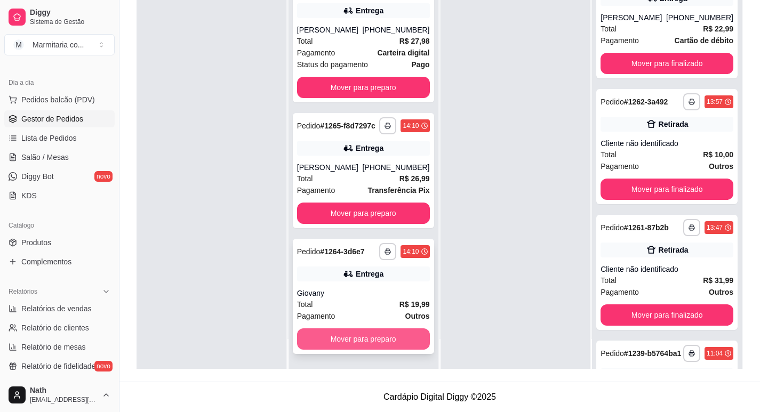
click at [340, 342] on button "Mover para preparo" at bounding box center [363, 338] width 133 height 21
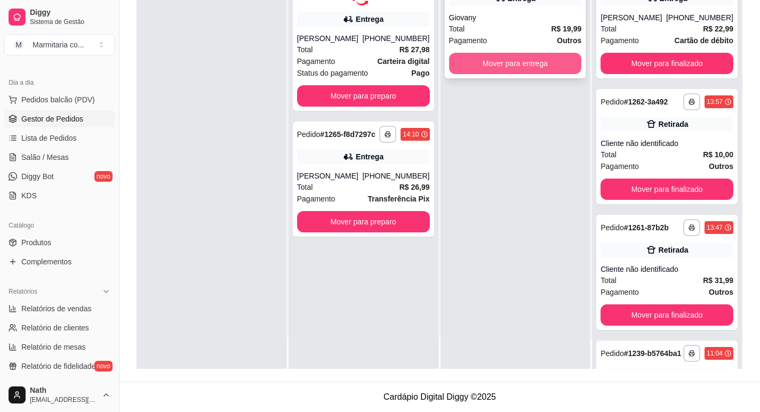
click at [519, 69] on button "Mover para entrega" at bounding box center [515, 63] width 133 height 21
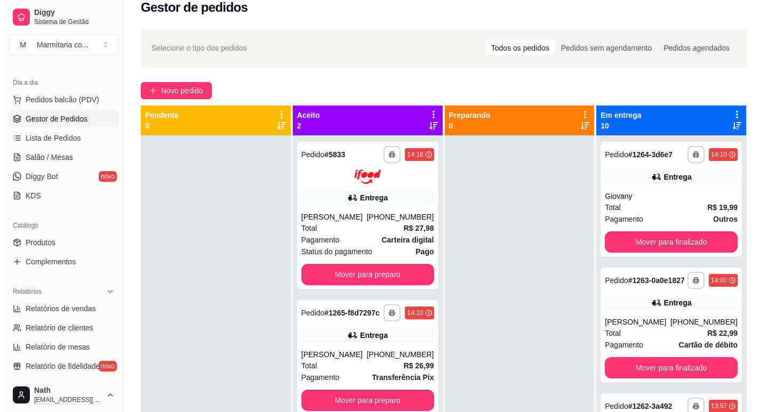
scroll to position [3, 0]
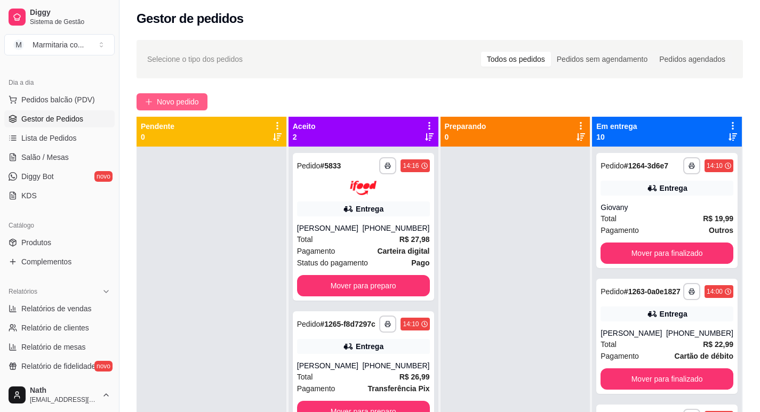
click at [188, 101] on span "Novo pedido" at bounding box center [178, 102] width 42 height 12
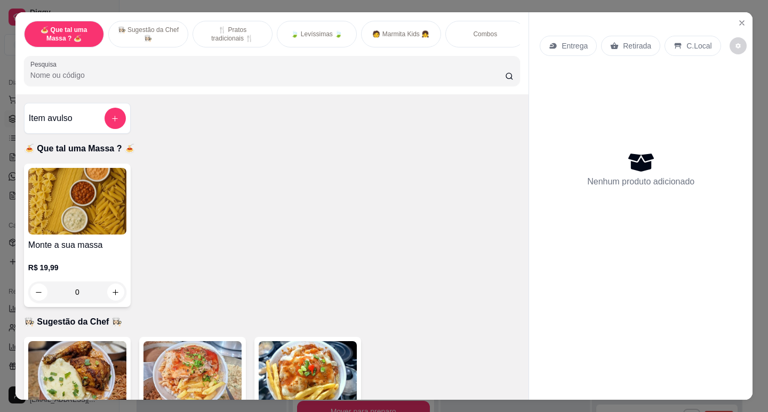
scroll to position [160, 0]
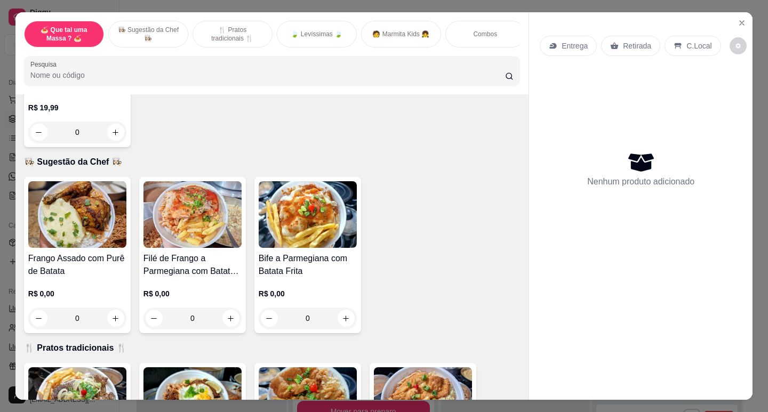
click at [291, 213] on img at bounding box center [308, 214] width 98 height 67
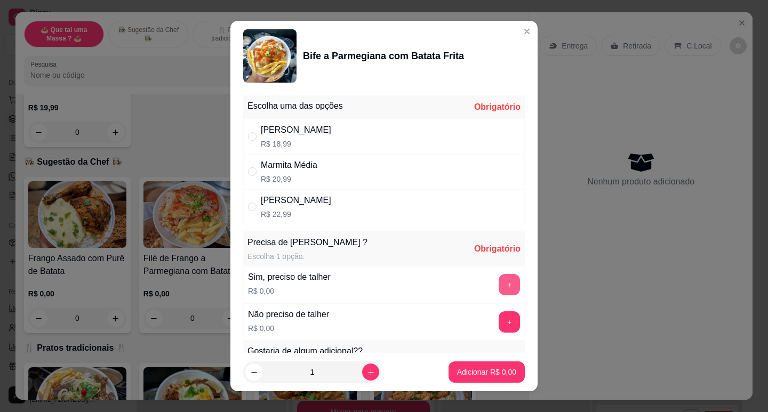
click at [498, 287] on button "+" at bounding box center [508, 284] width 21 height 21
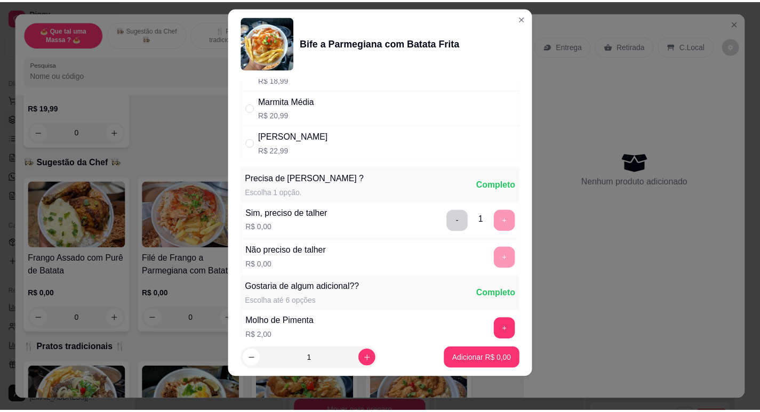
scroll to position [0, 0]
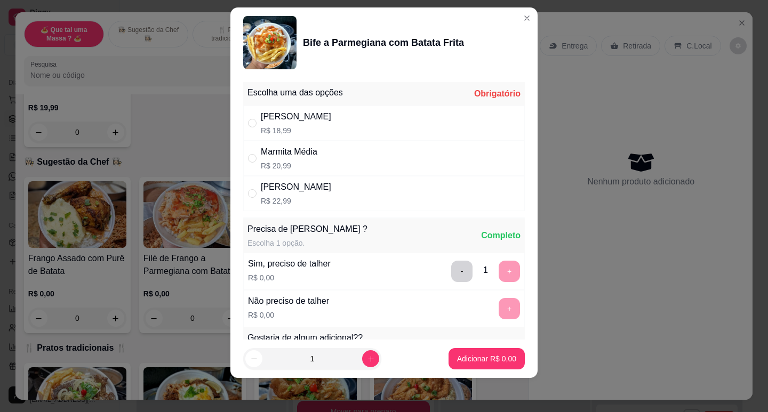
click at [288, 130] on p "R$ 18,99" at bounding box center [296, 130] width 70 height 11
click at [299, 164] on p "R$ 20,99" at bounding box center [289, 165] width 57 height 11
radio input "false"
radio input "true"
click at [469, 352] on button "Adicionar R$ 20,99" at bounding box center [484, 359] width 78 height 21
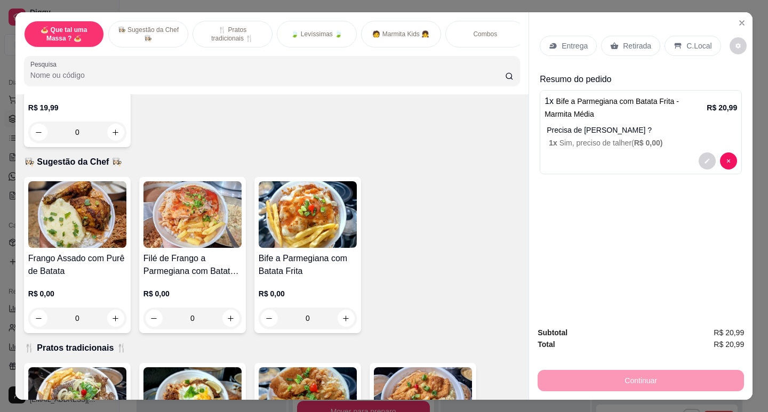
click at [639, 45] on p "Retirada" at bounding box center [637, 46] width 28 height 11
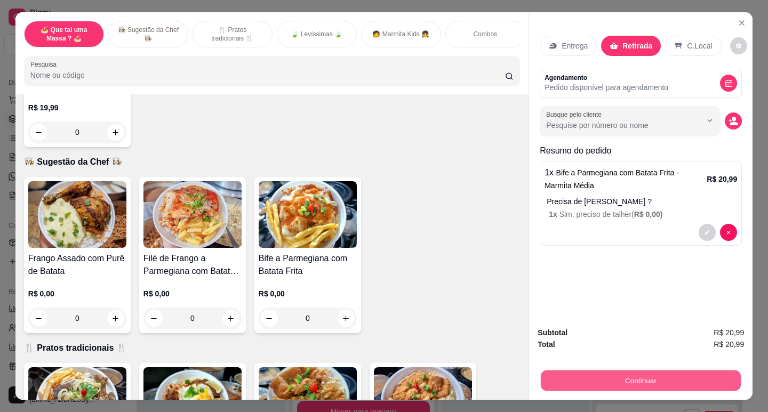
click at [636, 384] on button "Continuar" at bounding box center [641, 380] width 200 height 21
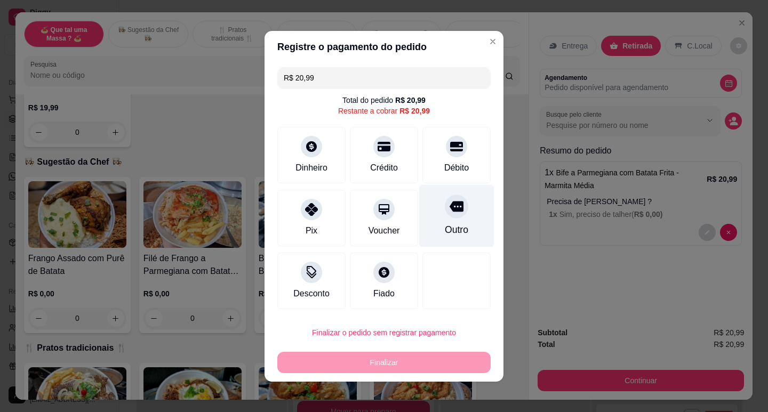
click at [445, 208] on div at bounding box center [456, 206] width 23 height 23
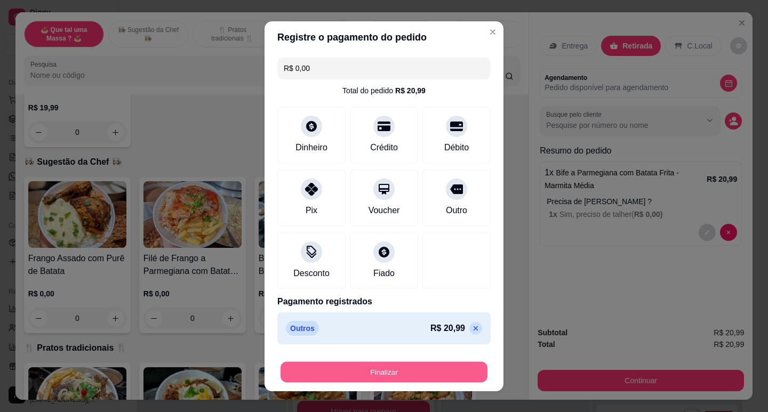
click at [410, 375] on button "Finalizar" at bounding box center [383, 371] width 207 height 21
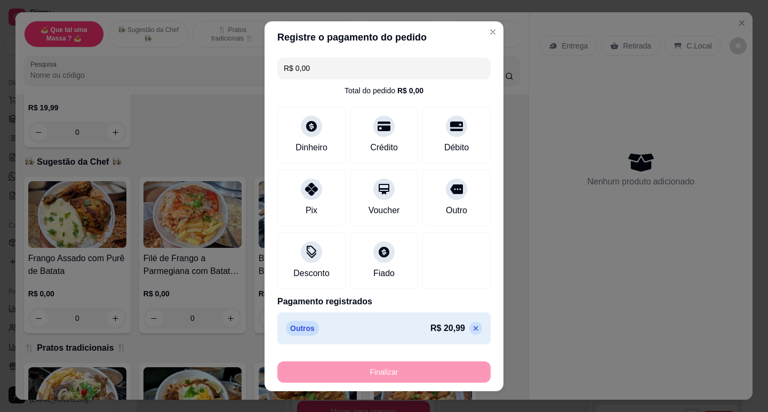
type input "-R$ 20,99"
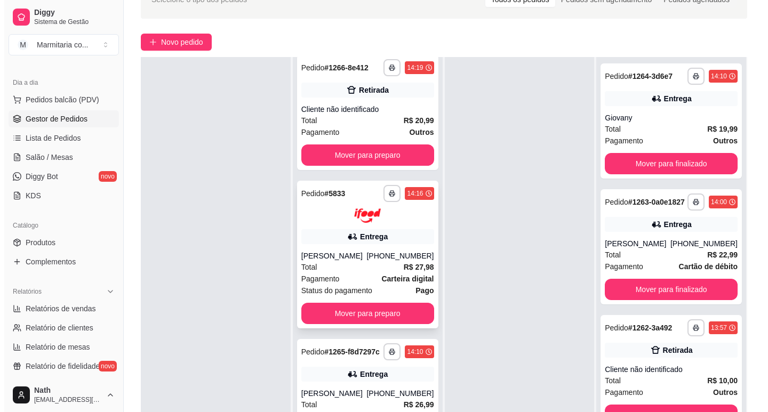
scroll to position [163, 0]
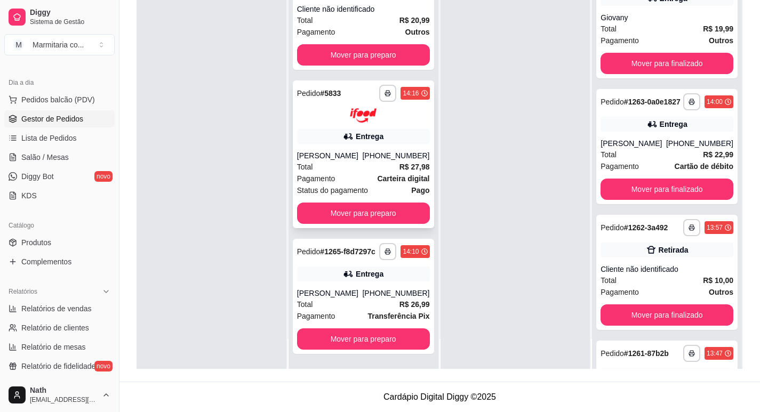
click at [375, 304] on div "Total R$ 26,99" at bounding box center [363, 305] width 133 height 12
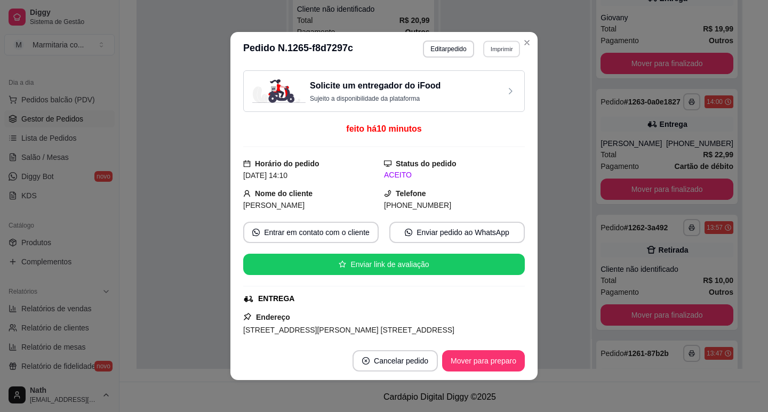
click at [506, 51] on button "Imprimir" at bounding box center [501, 49] width 37 height 17
click at [494, 84] on button "IMPRESSORA" at bounding box center [478, 86] width 77 height 17
click at [500, 57] on button "Imprimir" at bounding box center [501, 49] width 38 height 17
click at [484, 92] on button "IMPRESSORA" at bounding box center [478, 86] width 75 height 17
click at [503, 364] on button "Mover para preparo" at bounding box center [483, 360] width 83 height 21
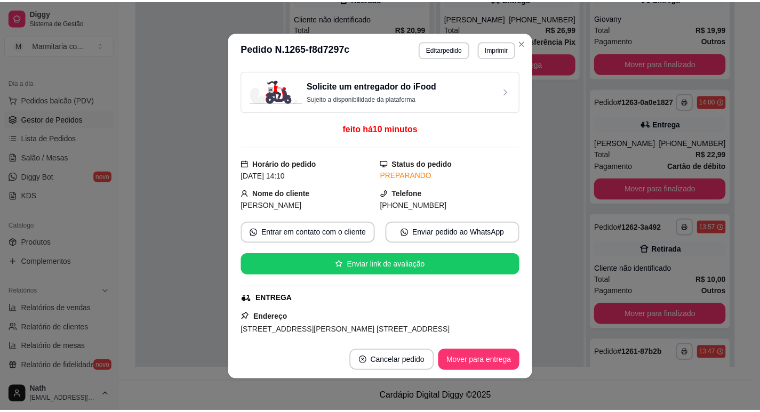
scroll to position [0, 0]
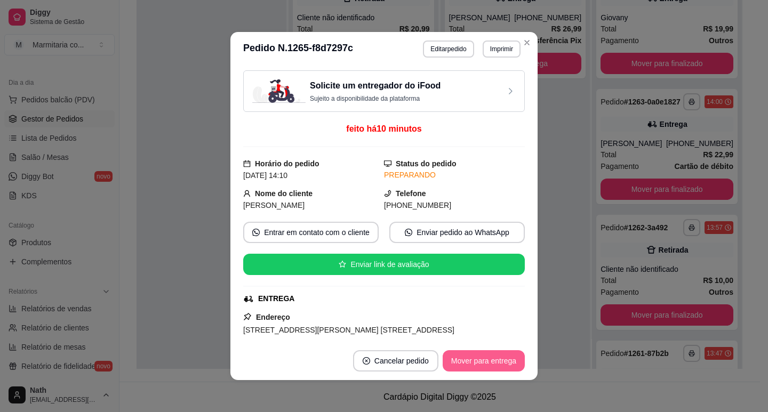
click at [503, 364] on button "Mover para entrega" at bounding box center [483, 360] width 82 height 21
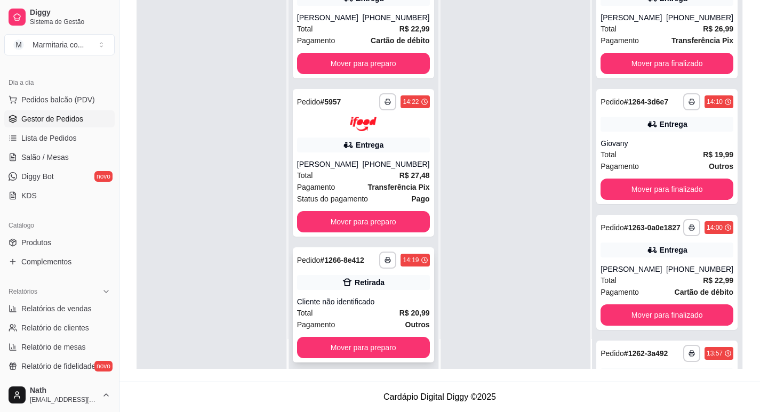
click at [334, 319] on div "Total R$ 20,99" at bounding box center [363, 313] width 133 height 12
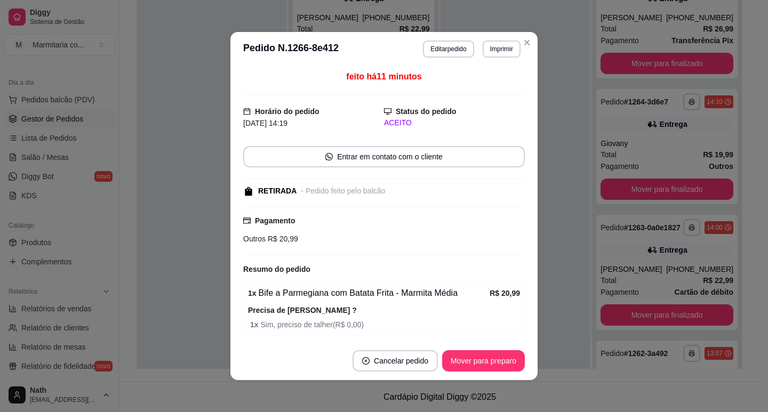
click at [501, 58] on header "**********" at bounding box center [383, 49] width 307 height 34
click at [503, 55] on button "Imprimir" at bounding box center [501, 49] width 38 height 17
click at [493, 77] on div "Escolha a impressora IMPRESSORA" at bounding box center [479, 79] width 88 height 36
click at [487, 92] on button "IMPRESSORA" at bounding box center [478, 86] width 75 height 17
click at [502, 363] on button "Mover para preparo" at bounding box center [483, 360] width 83 height 21
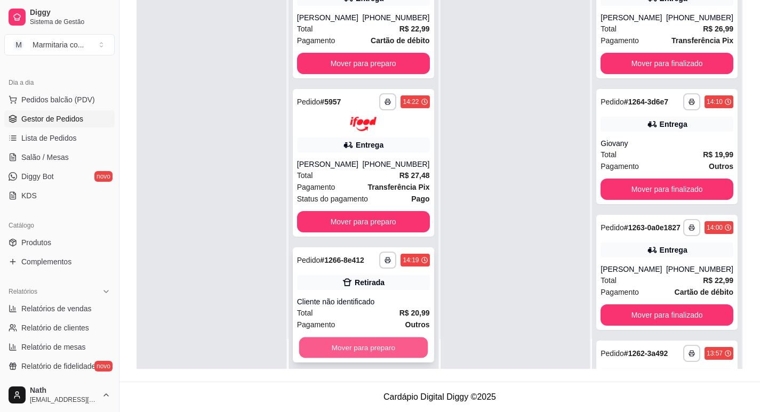
click at [390, 358] on button "Mover para preparo" at bounding box center [363, 347] width 128 height 21
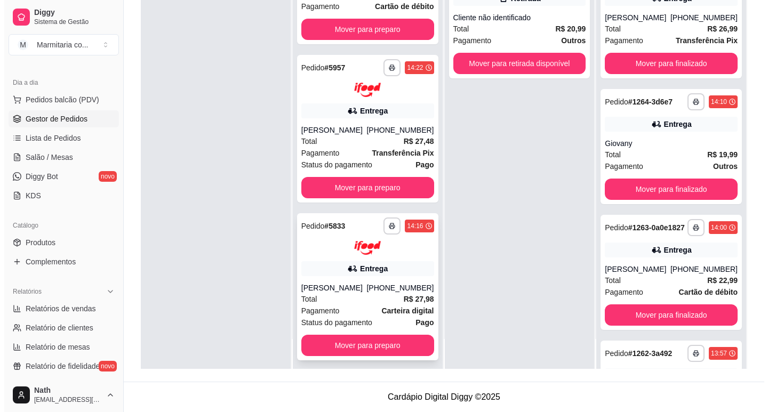
scroll to position [49, 0]
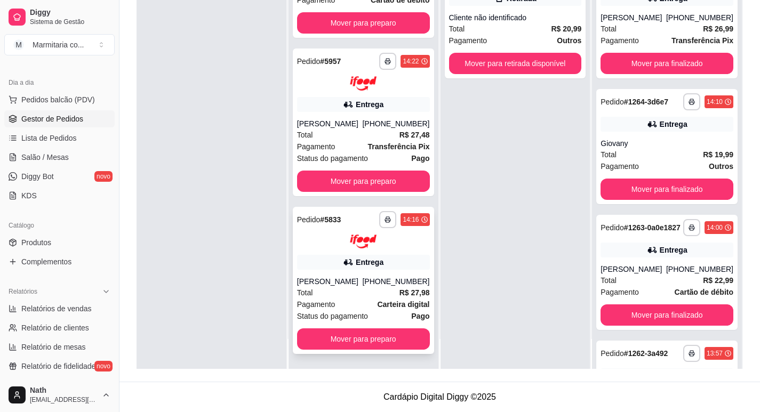
click at [366, 295] on div "Total R$ 27,98" at bounding box center [363, 293] width 133 height 12
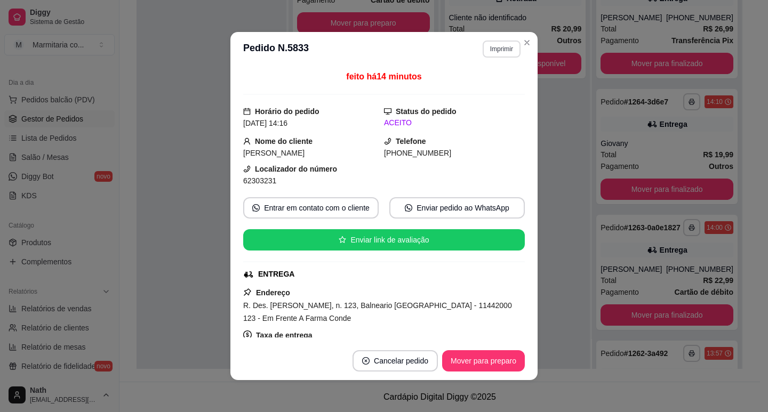
click at [506, 50] on button "Imprimir" at bounding box center [501, 49] width 38 height 17
click at [477, 90] on button "IMPRESSORA" at bounding box center [478, 86] width 77 height 17
click at [493, 53] on button "Imprimir" at bounding box center [501, 49] width 37 height 17
click at [490, 88] on button "IMPRESSORA" at bounding box center [478, 86] width 77 height 17
click at [478, 365] on button "Mover para preparo" at bounding box center [483, 361] width 80 height 21
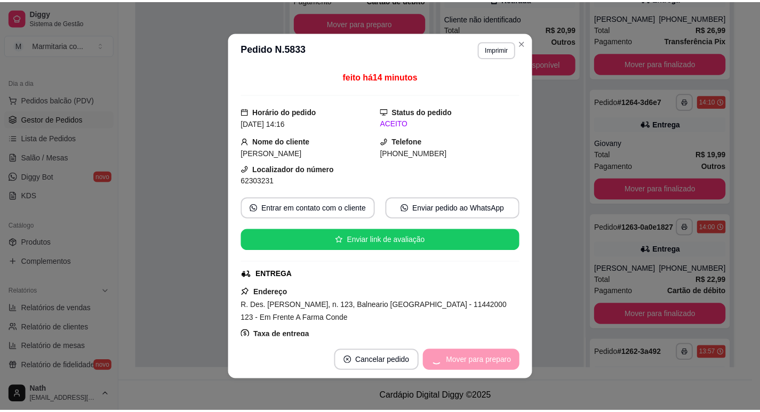
scroll to position [0, 0]
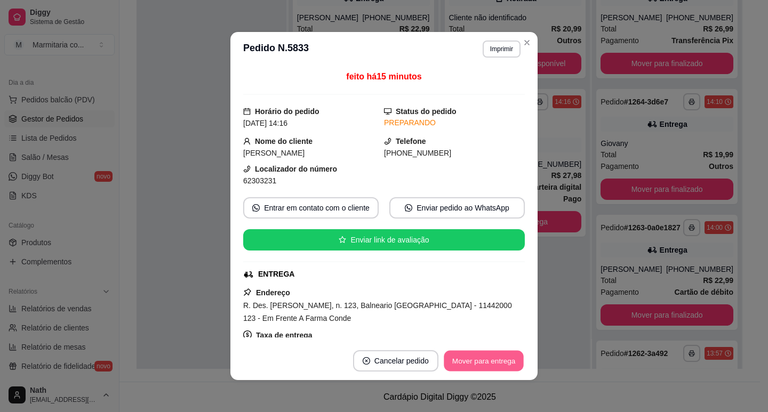
click at [478, 365] on button "Mover para entrega" at bounding box center [484, 361] width 80 height 21
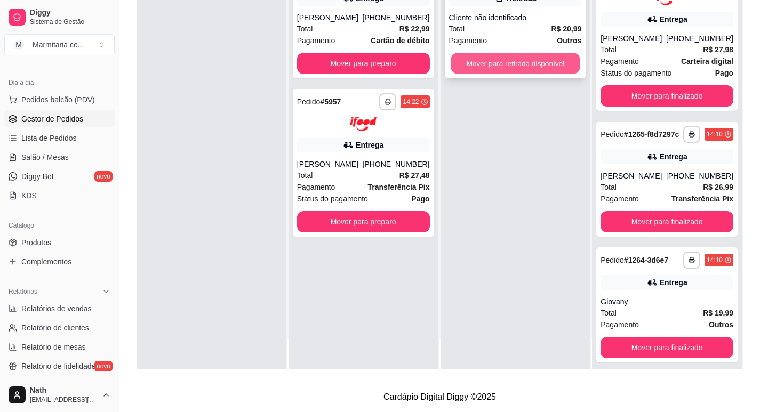
click at [522, 58] on button "Mover para retirada disponível" at bounding box center [514, 63] width 128 height 21
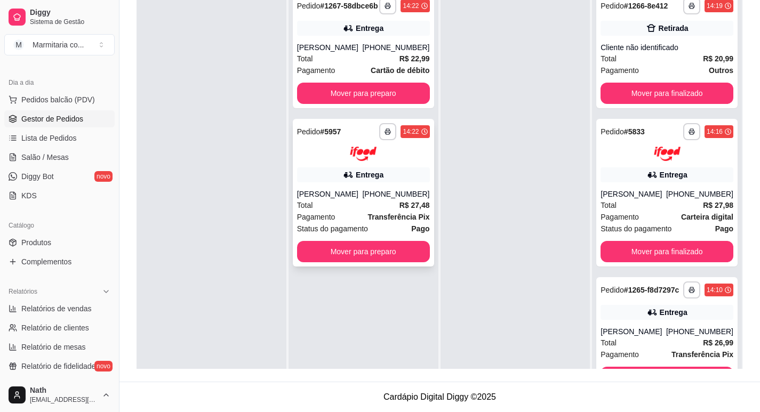
click at [385, 227] on div "Status do pagamento Pago" at bounding box center [363, 229] width 133 height 12
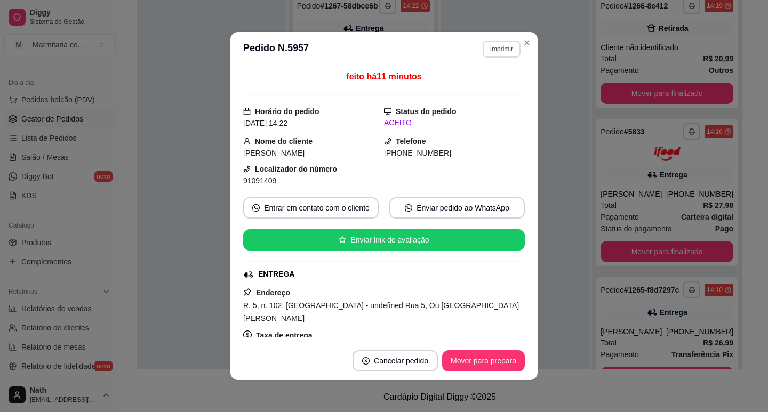
click at [509, 47] on button "Imprimir" at bounding box center [501, 49] width 38 height 17
click at [495, 82] on button "IMPRESSORA" at bounding box center [478, 86] width 75 height 17
click at [485, 367] on button "Mover para preparo" at bounding box center [483, 360] width 83 height 21
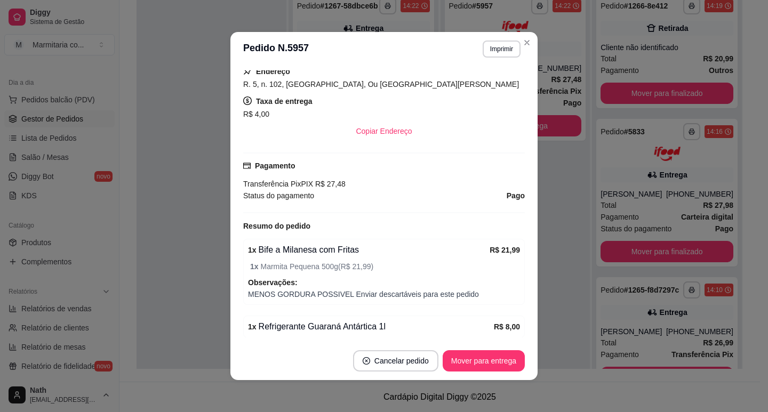
scroll to position [320, 0]
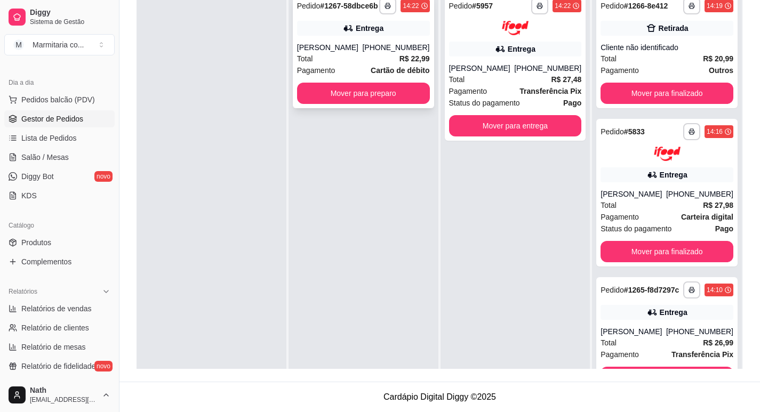
click at [303, 27] on div "Entrega" at bounding box center [363, 28] width 133 height 15
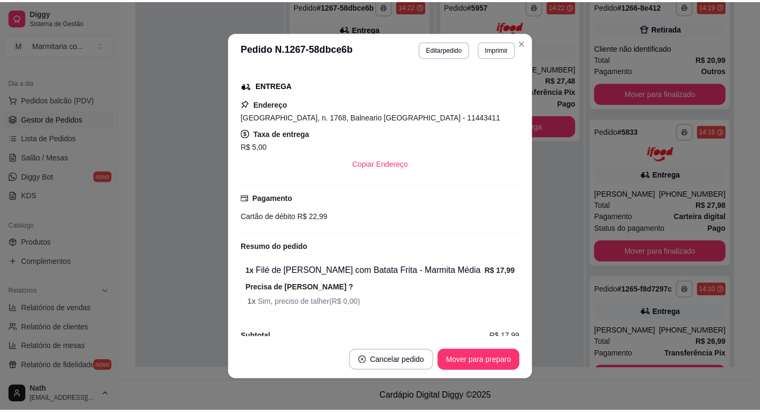
scroll to position [230, 0]
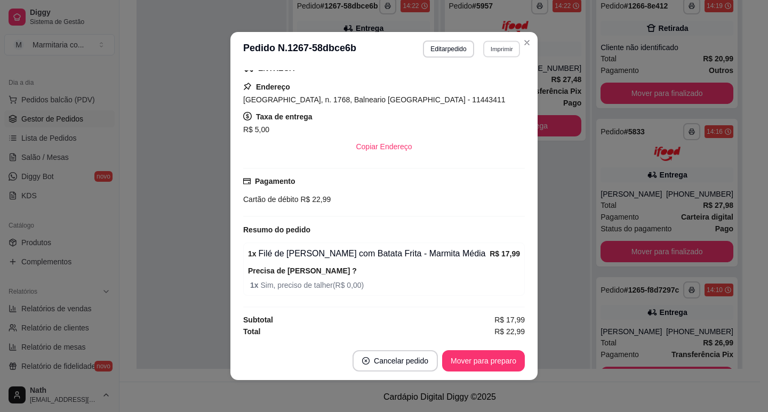
click at [509, 54] on button "Imprimir" at bounding box center [501, 49] width 37 height 17
click at [505, 91] on button "IMPRESSORA" at bounding box center [478, 86] width 77 height 17
click at [476, 355] on button "Mover para preparo" at bounding box center [483, 360] width 83 height 21
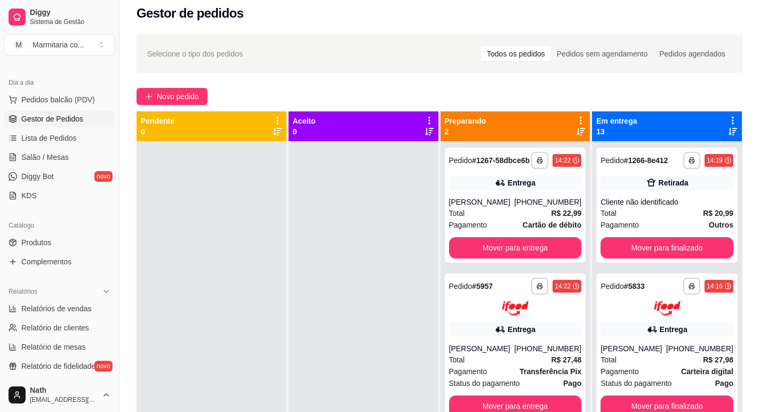
scroll to position [3, 0]
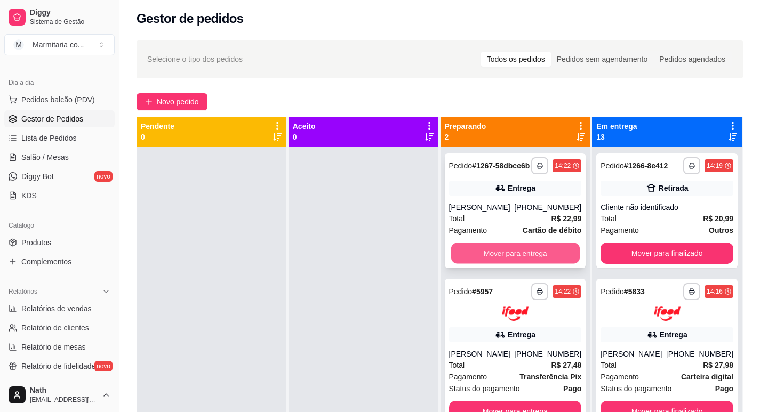
click at [513, 246] on button "Mover para entrega" at bounding box center [514, 253] width 128 height 21
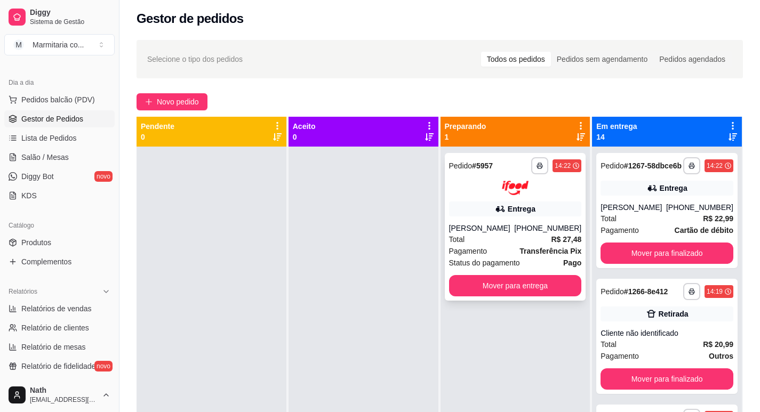
click at [508, 261] on span "Status do pagamento" at bounding box center [484, 263] width 71 height 12
click at [557, 287] on button "Mover para entrega" at bounding box center [515, 285] width 133 height 21
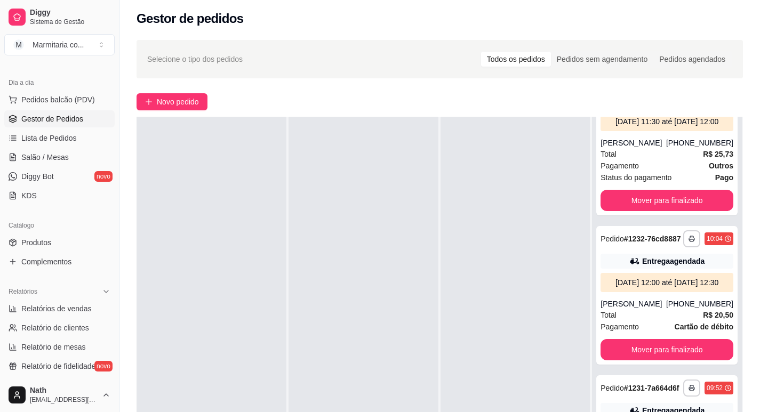
scroll to position [163, 0]
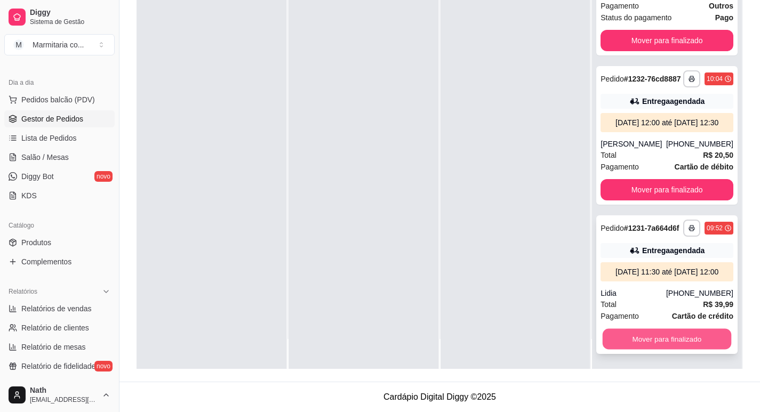
click at [680, 339] on button "Mover para finalizado" at bounding box center [666, 338] width 128 height 21
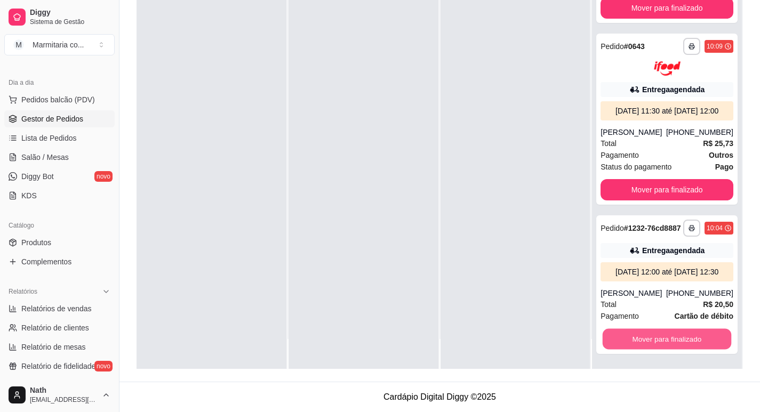
click at [680, 339] on button "Mover para finalizado" at bounding box center [666, 338] width 128 height 21
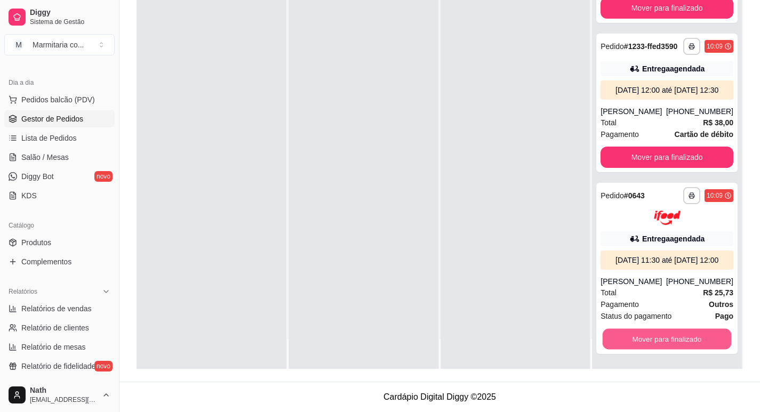
click at [680, 339] on button "Mover para finalizado" at bounding box center [666, 338] width 128 height 21
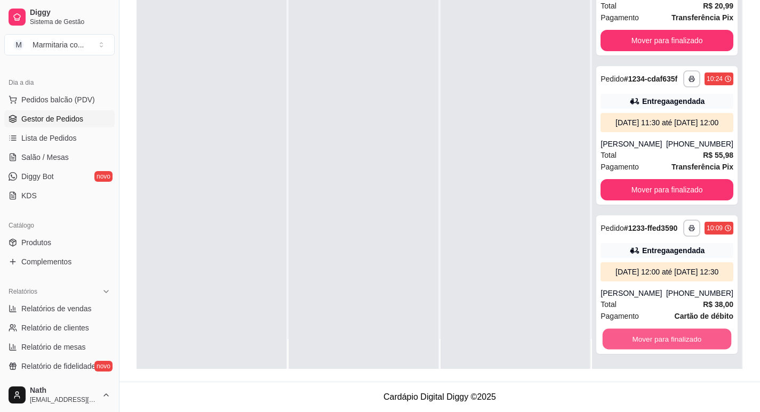
click at [680, 339] on button "Mover para finalizado" at bounding box center [666, 339] width 128 height 21
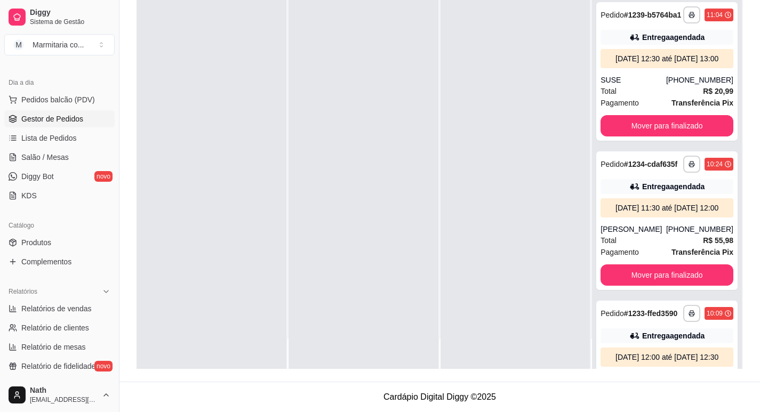
click at [680, 286] on button "Mover para finalizado" at bounding box center [666, 274] width 133 height 21
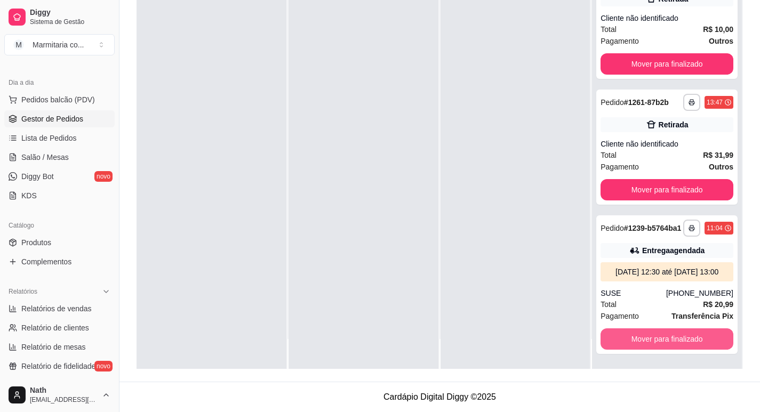
click at [680, 339] on button "Mover para finalizado" at bounding box center [666, 338] width 133 height 21
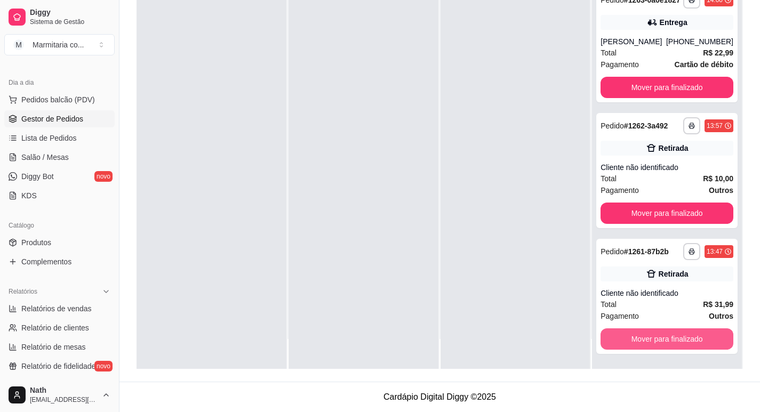
click at [680, 339] on button "Mover para finalizado" at bounding box center [666, 338] width 133 height 21
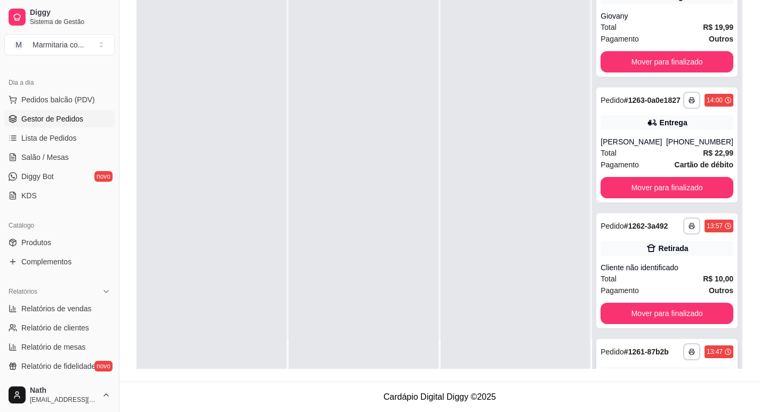
click at [680, 324] on button "Mover para finalizado" at bounding box center [666, 313] width 133 height 21
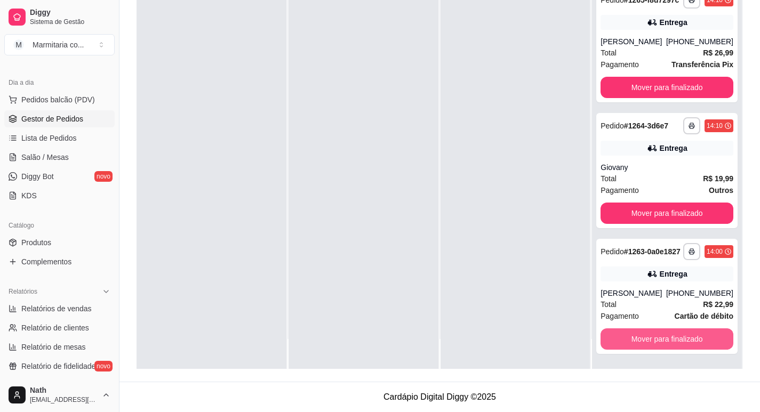
click at [680, 339] on button "Mover para finalizado" at bounding box center [666, 338] width 133 height 21
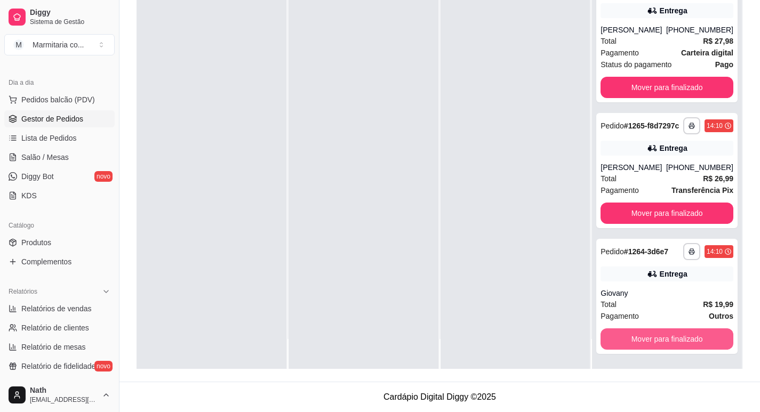
click at [680, 339] on button "Mover para finalizado" at bounding box center [666, 338] width 133 height 21
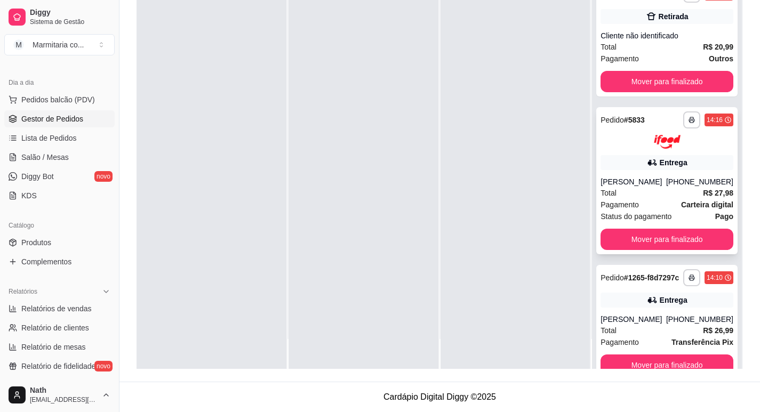
scroll to position [149, 0]
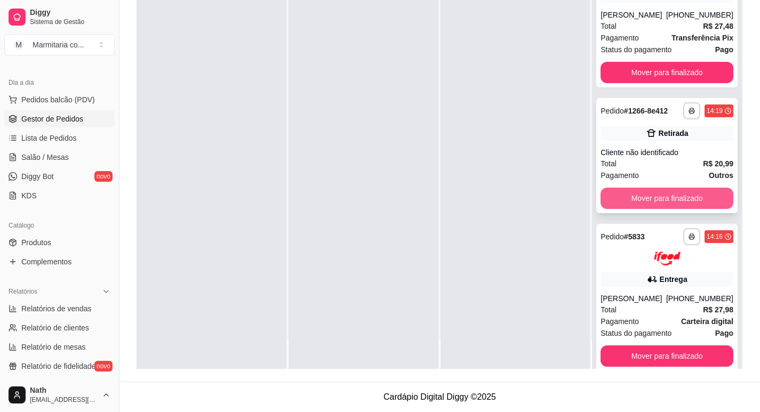
click at [668, 209] on button "Mover para finalizado" at bounding box center [666, 198] width 133 height 21
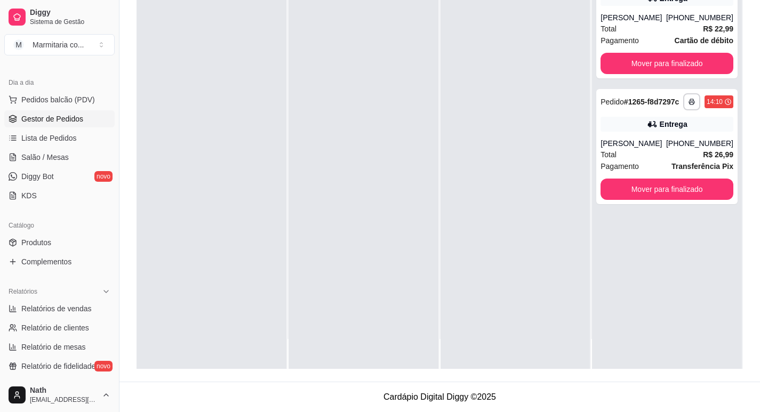
scroll to position [0, 0]
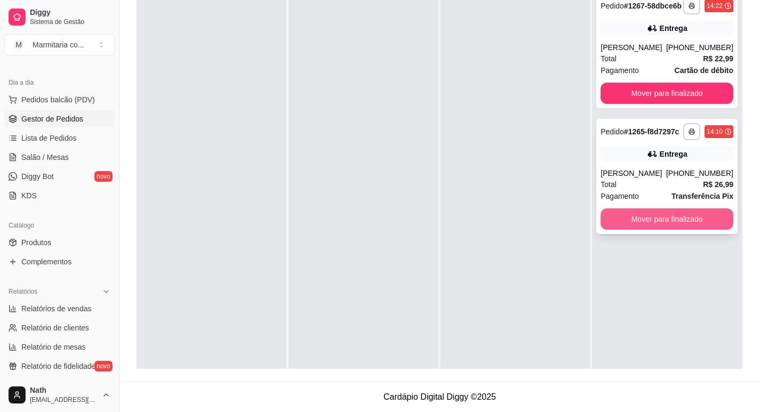
click at [650, 225] on button "Mover para finalizado" at bounding box center [666, 218] width 133 height 21
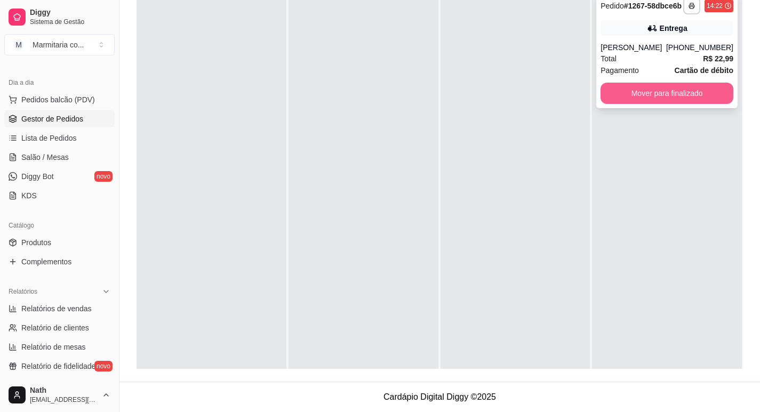
click at [648, 97] on button "Mover para finalizado" at bounding box center [666, 93] width 133 height 21
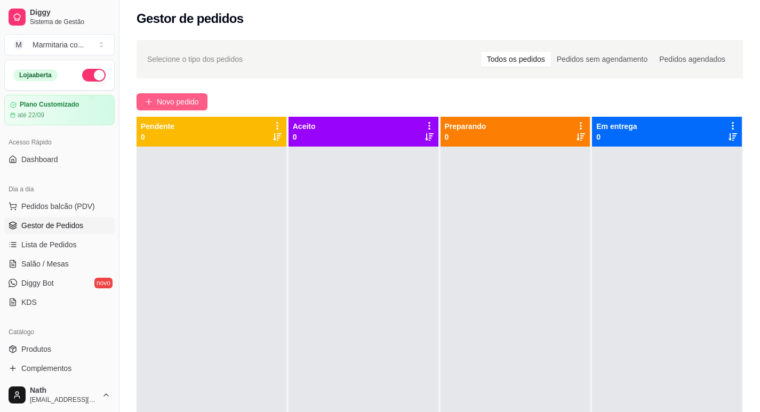
click at [168, 100] on span "Novo pedido" at bounding box center [178, 102] width 42 height 12
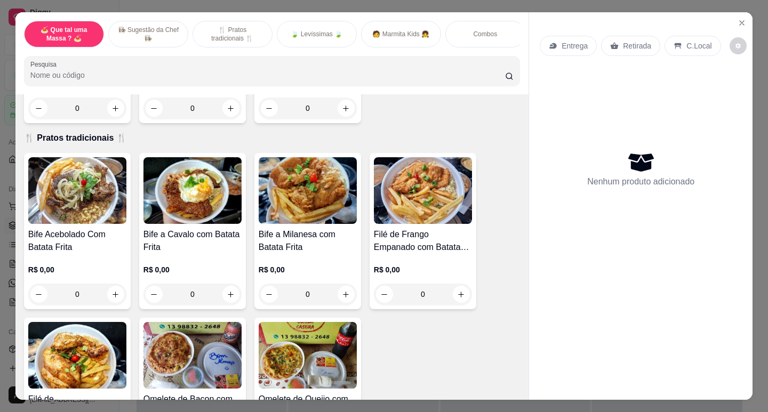
scroll to position [373, 0]
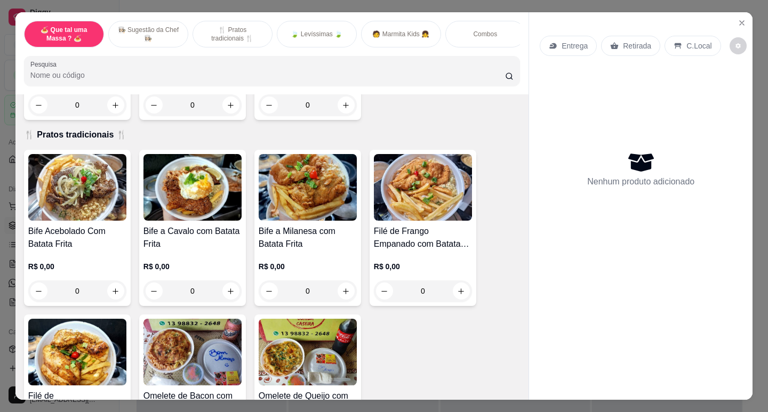
click at [44, 221] on img at bounding box center [77, 187] width 98 height 67
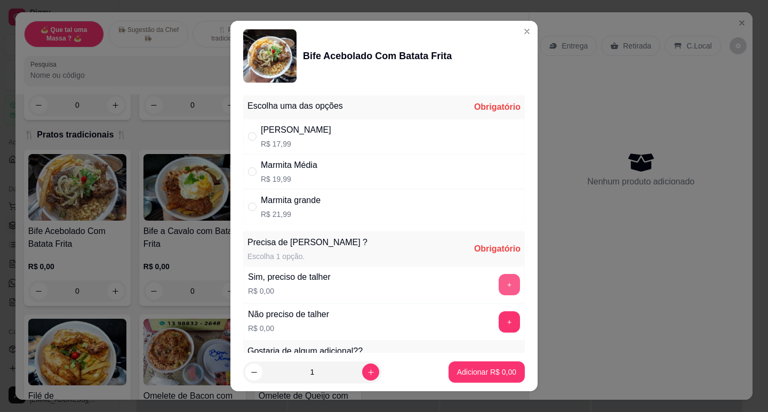
click at [498, 289] on button "+" at bounding box center [508, 284] width 21 height 21
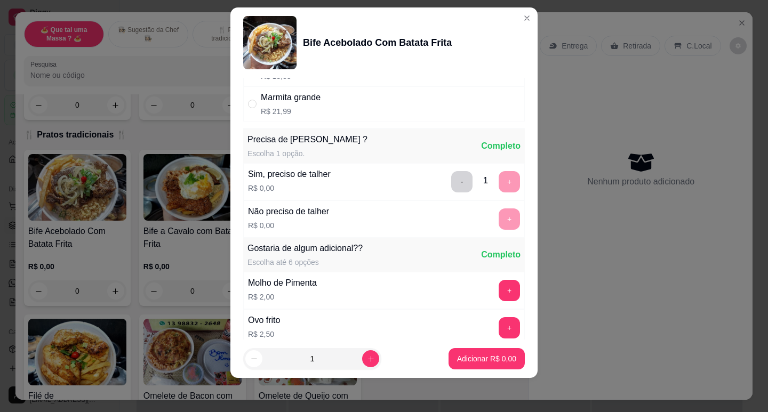
scroll to position [36, 0]
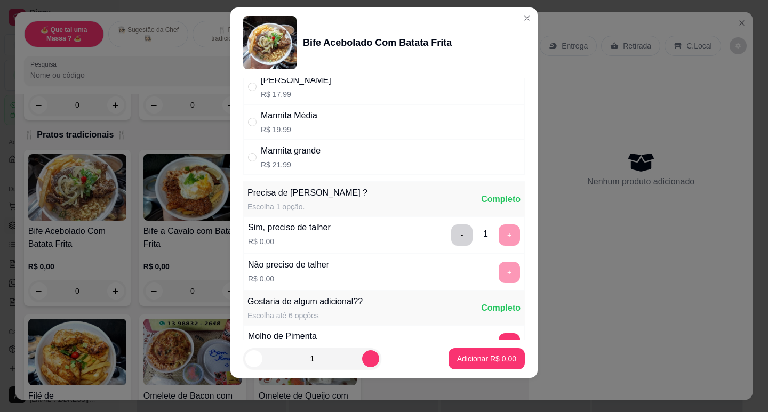
click at [278, 131] on p "R$ 19,99" at bounding box center [289, 129] width 57 height 11
radio input "true"
click at [470, 355] on p "Adicionar R$ 19,99" at bounding box center [484, 358] width 63 height 11
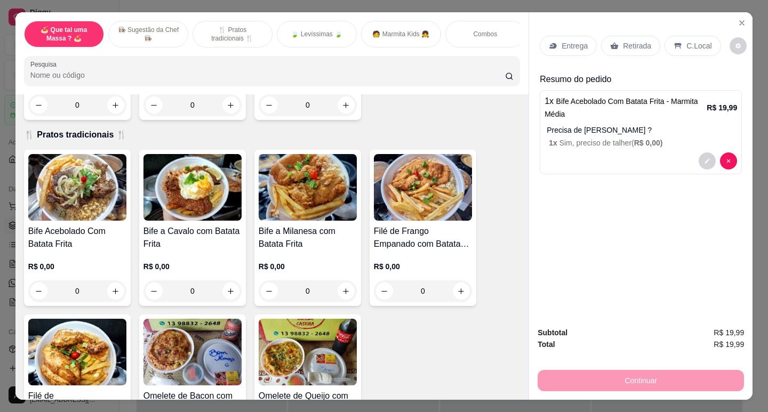
click at [627, 68] on div "Entrega Retirada C.Local Resumo do pedido 1 x Bife Acebolado Com Batata Frita -…" at bounding box center [641, 102] width 202 height 151
drag, startPoint x: 629, startPoint y: 52, endPoint x: 630, endPoint y: 46, distance: 5.6
click at [630, 46] on div "Entrega Retirada C.Local" at bounding box center [641, 45] width 202 height 37
click at [622, 36] on div "Retirada" at bounding box center [630, 46] width 59 height 20
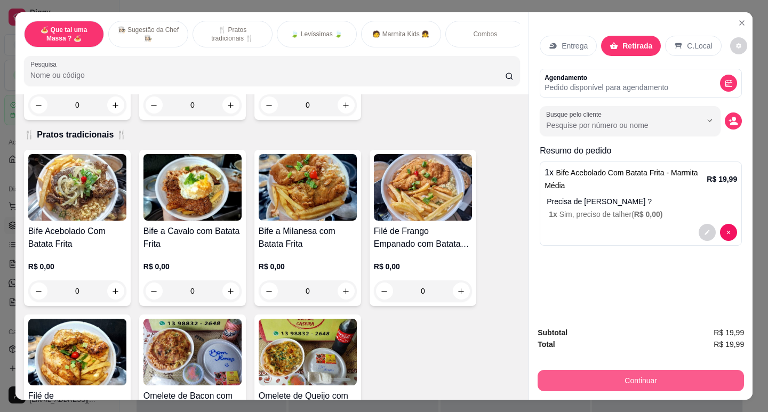
click at [650, 375] on button "Continuar" at bounding box center [640, 380] width 206 height 21
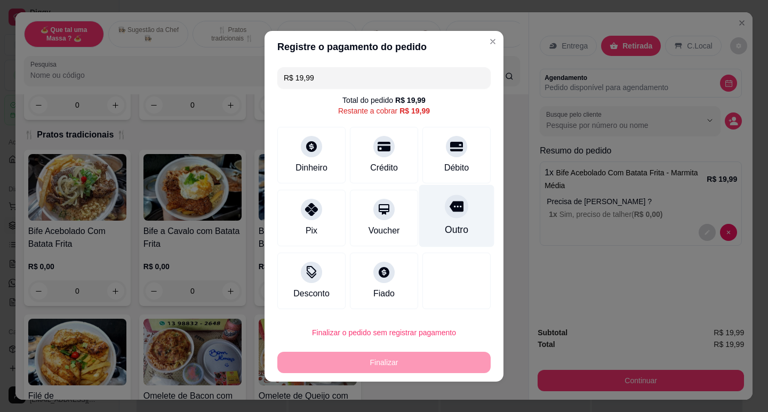
click at [448, 215] on div at bounding box center [456, 206] width 23 height 23
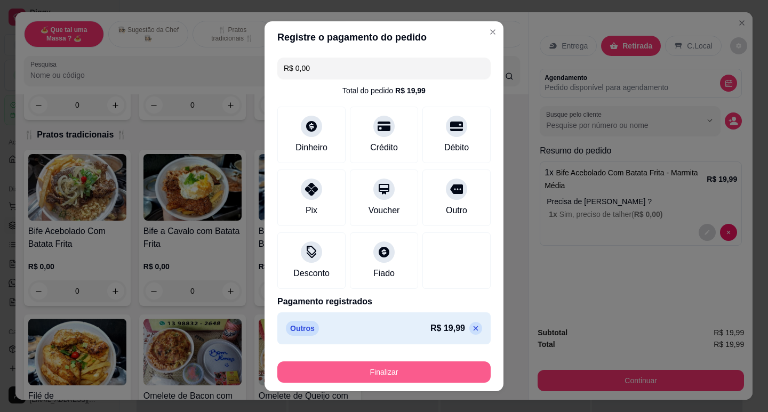
click at [425, 376] on button "Finalizar" at bounding box center [383, 371] width 213 height 21
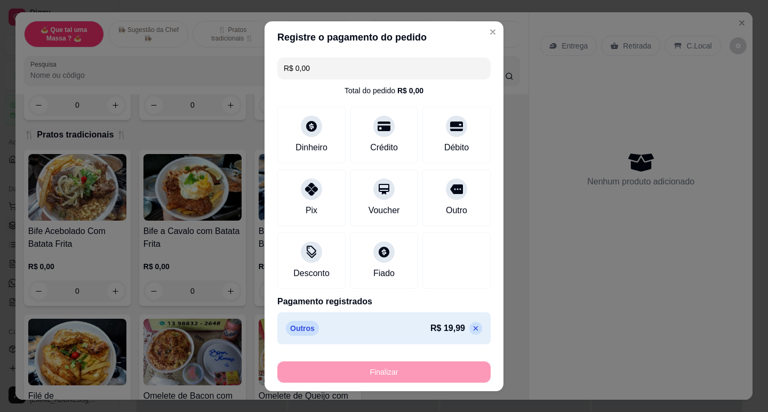
type input "-R$ 19,99"
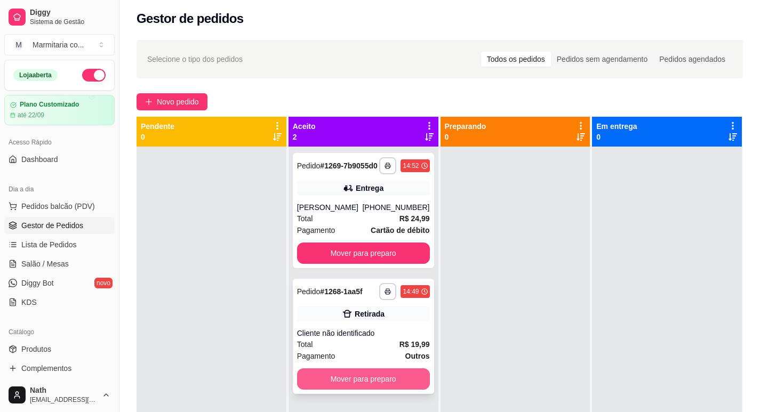
click at [380, 390] on button "Mover para preparo" at bounding box center [363, 378] width 133 height 21
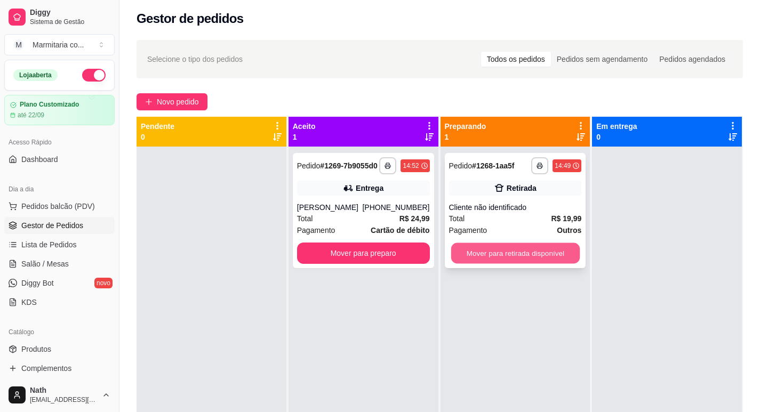
click at [481, 252] on button "Mover para retirada disponível" at bounding box center [514, 253] width 128 height 21
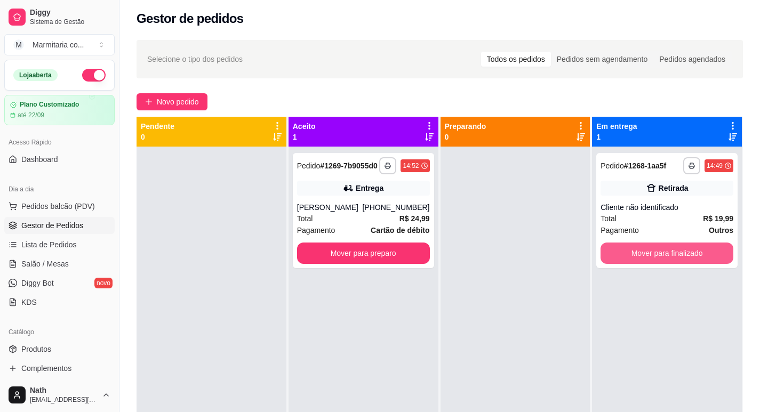
click at [648, 247] on button "Mover para finalizado" at bounding box center [666, 253] width 133 height 21
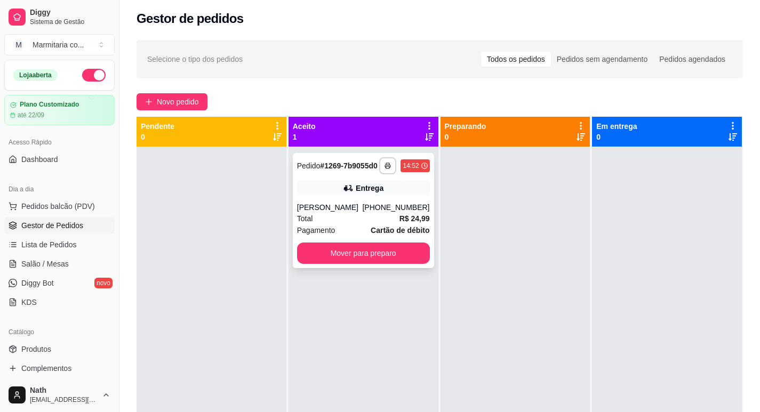
click at [336, 224] on div "Total R$ 24,99" at bounding box center [363, 219] width 133 height 12
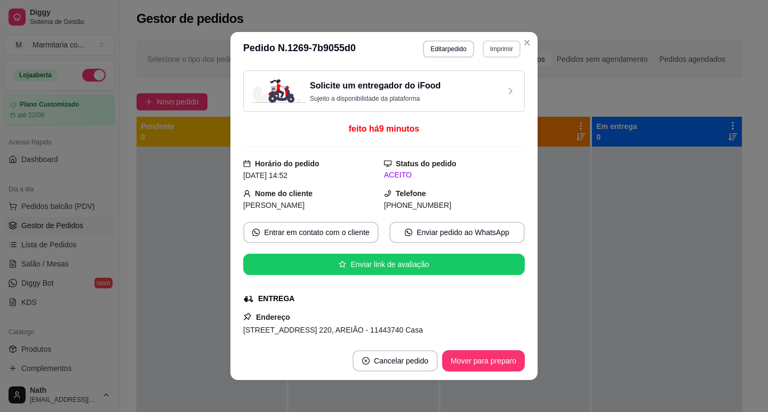
click at [509, 51] on button "Imprimir" at bounding box center [501, 49] width 38 height 17
click at [497, 87] on button "IMPRESSORA" at bounding box center [488, 82] width 62 height 14
click at [492, 49] on button "Imprimir" at bounding box center [501, 49] width 38 height 17
click at [489, 84] on button "IMPRESSORA" at bounding box center [478, 86] width 77 height 17
click at [489, 366] on button "Mover para preparo" at bounding box center [483, 360] width 83 height 21
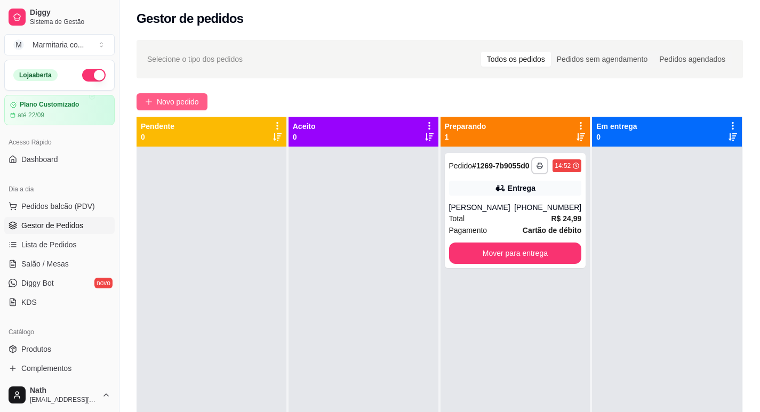
click at [159, 104] on span "Novo pedido" at bounding box center [178, 102] width 42 height 12
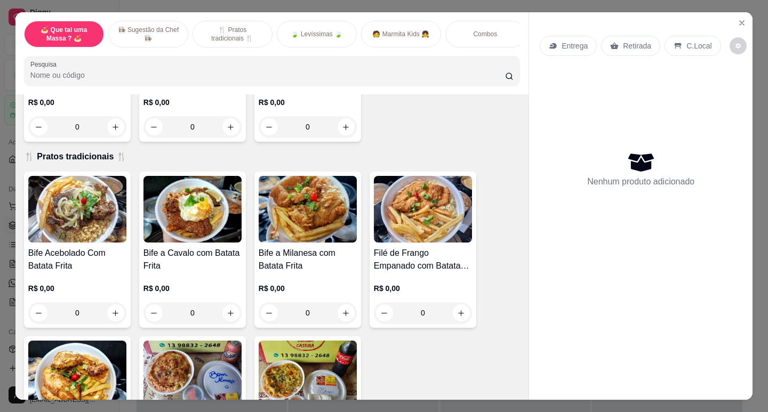
scroll to position [373, 0]
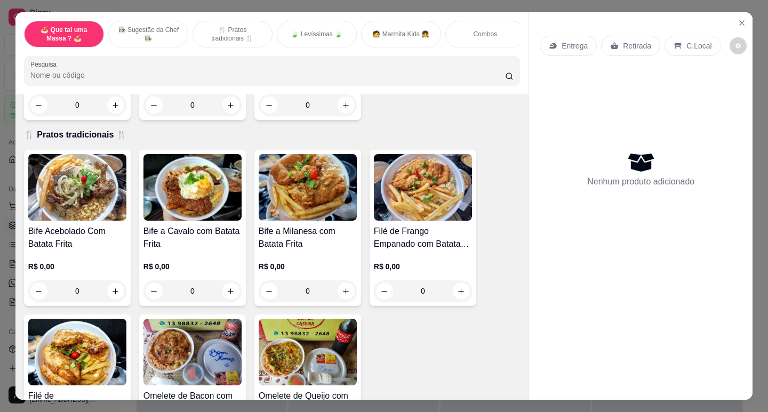
click at [200, 237] on h4 "Bife a Cavalo com Batata Frita" at bounding box center [192, 238] width 98 height 26
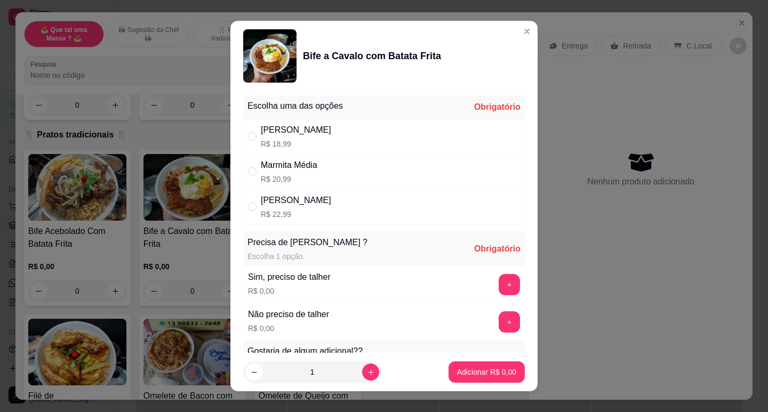
click at [337, 140] on div "Marmita Pequena R$ 18,99" at bounding box center [383, 136] width 281 height 35
radio input "true"
click at [499, 279] on button "+" at bounding box center [509, 284] width 21 height 21
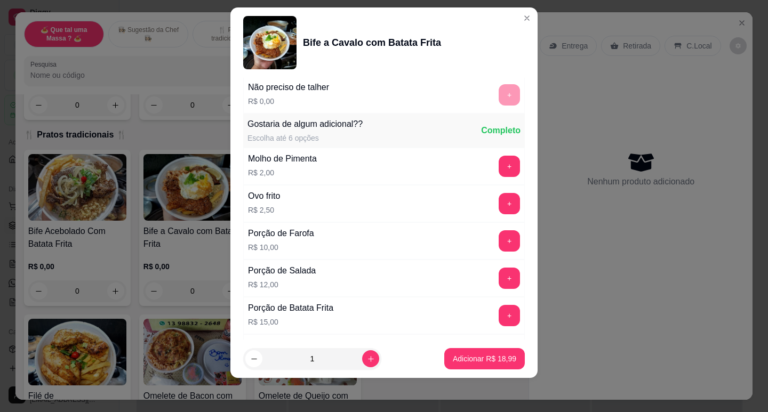
scroll to position [249, 0]
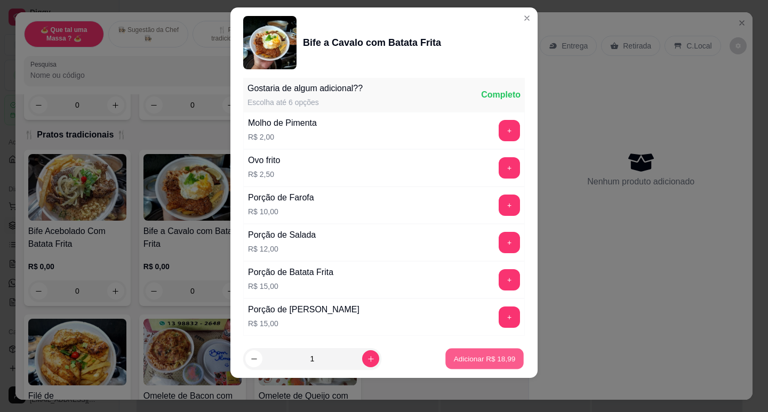
click at [495, 356] on p "Adicionar R$ 18,99" at bounding box center [485, 359] width 62 height 10
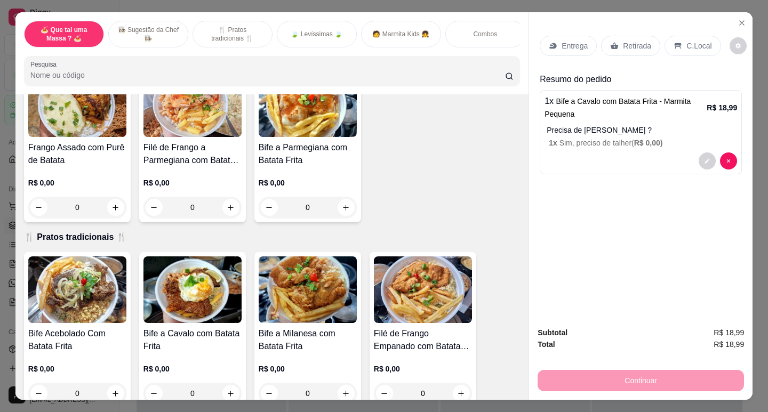
scroll to position [267, 0]
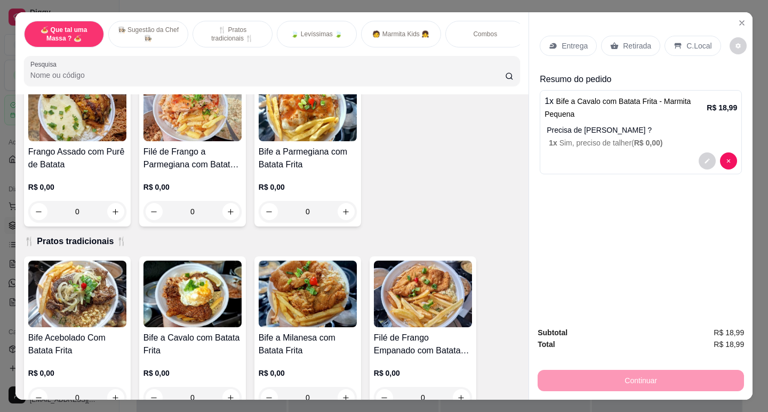
click at [224, 168] on h4 "Filé de Frango a Parmegiana com Batata Frita" at bounding box center [192, 159] width 98 height 26
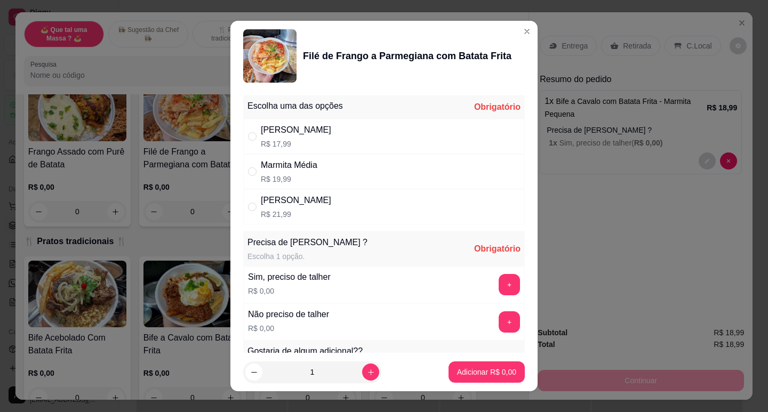
click at [286, 174] on p "R$ 19,99" at bounding box center [289, 179] width 57 height 11
radio input "true"
click at [499, 287] on button "+" at bounding box center [509, 284] width 21 height 21
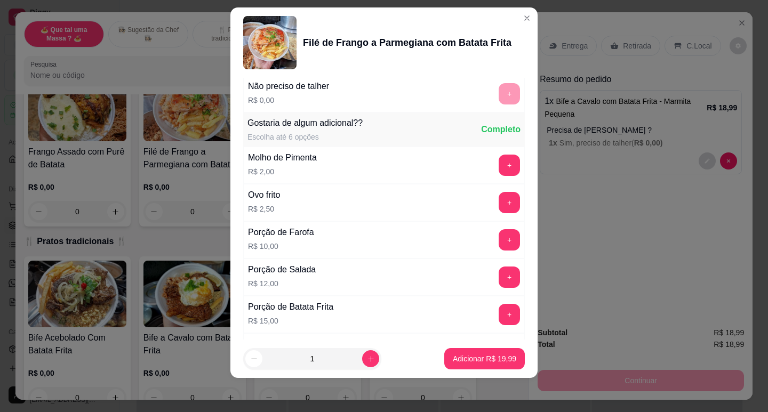
scroll to position [249, 0]
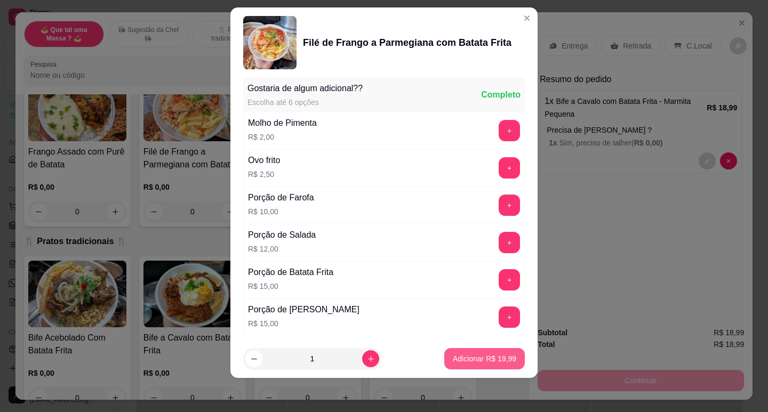
click at [486, 356] on p "Adicionar R$ 19,99" at bounding box center [484, 358] width 63 height 11
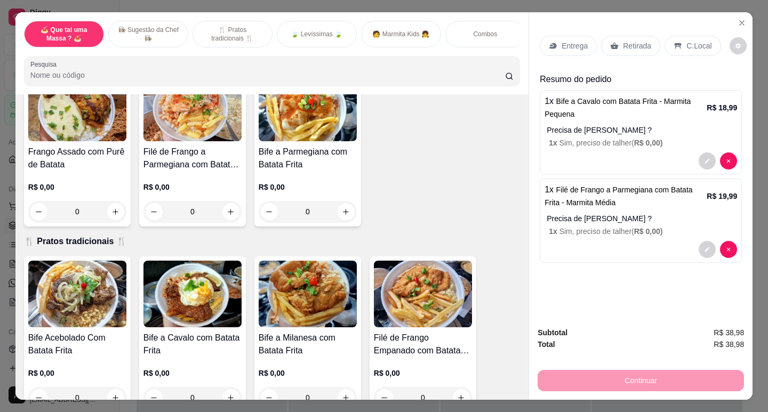
click at [602, 197] on p "1 x Filé de Frango a Parmegiana com Batata Frita - Marmita Média" at bounding box center [625, 196] width 162 height 26
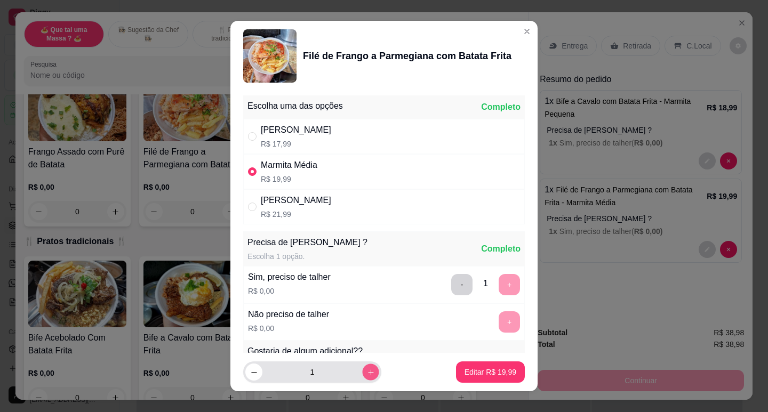
click at [367, 369] on icon "increase-product-quantity" at bounding box center [371, 372] width 8 height 8
type input "2"
click at [490, 377] on button "Editar R$ 39,98" at bounding box center [490, 372] width 67 height 21
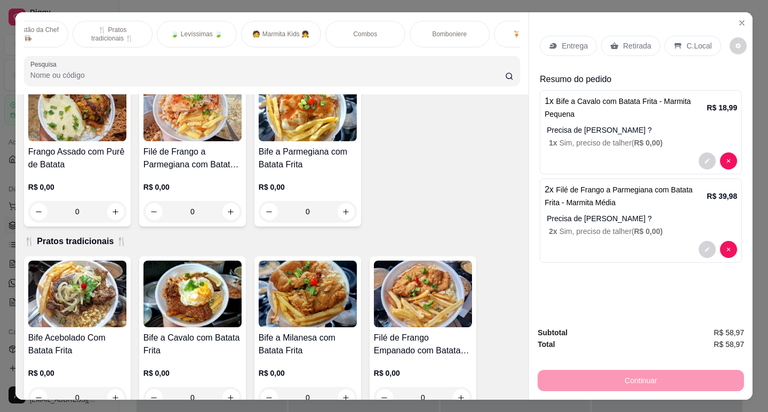
scroll to position [0, 173]
click at [485, 33] on p "🍹 Bebidas 🍹" at bounding box center [480, 34] width 43 height 9
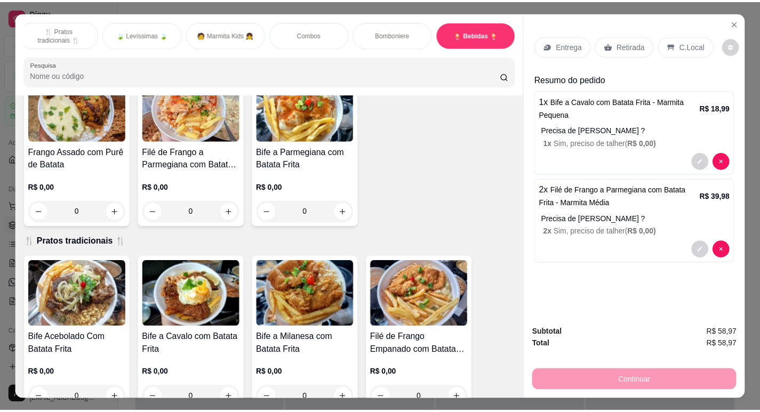
scroll to position [26, 0]
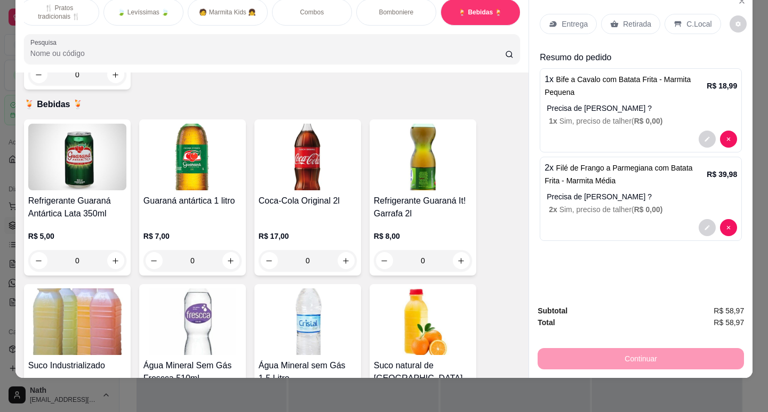
click at [468, 220] on div "R$ 8,00 0" at bounding box center [423, 245] width 98 height 51
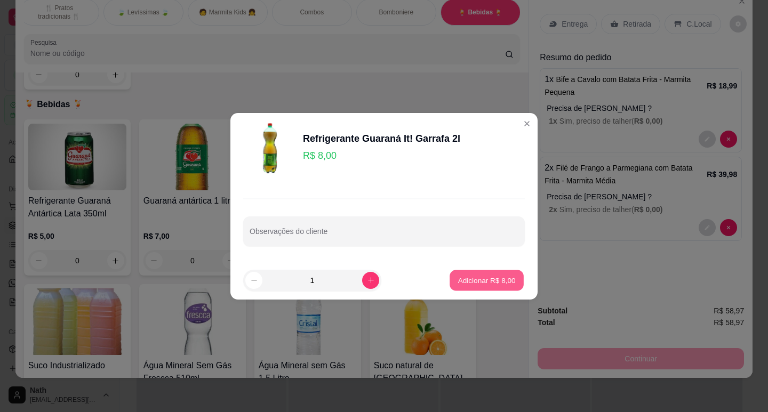
click at [476, 278] on p "Adicionar R$ 8,00" at bounding box center [486, 280] width 58 height 10
type input "1"
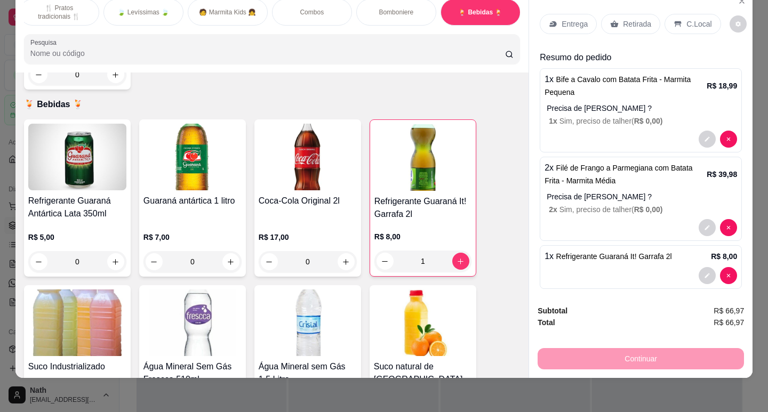
click at [637, 23] on div "Retirada" at bounding box center [630, 24] width 59 height 20
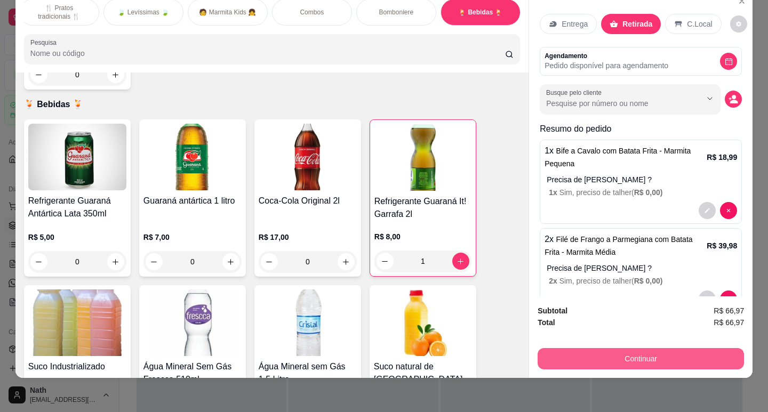
click at [654, 351] on button "Continuar" at bounding box center [640, 358] width 206 height 21
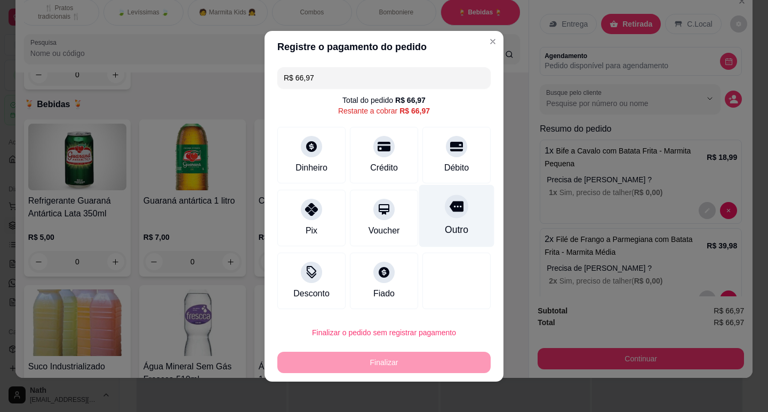
click at [450, 207] on icon at bounding box center [456, 206] width 14 height 14
type input "R$ 0,00"
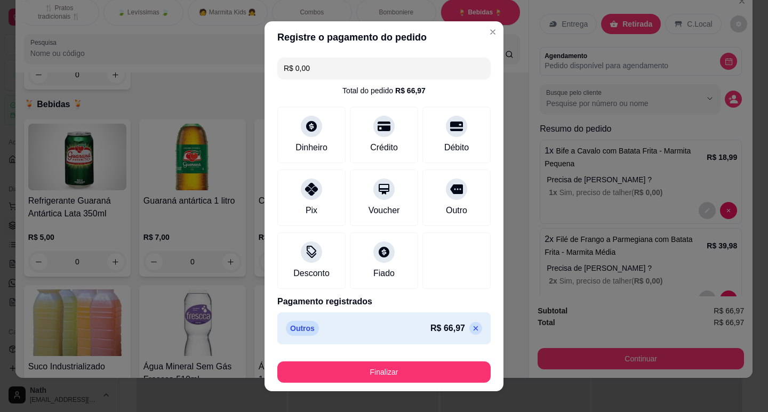
click at [426, 356] on footer "Finalizar" at bounding box center [383, 370] width 239 height 43
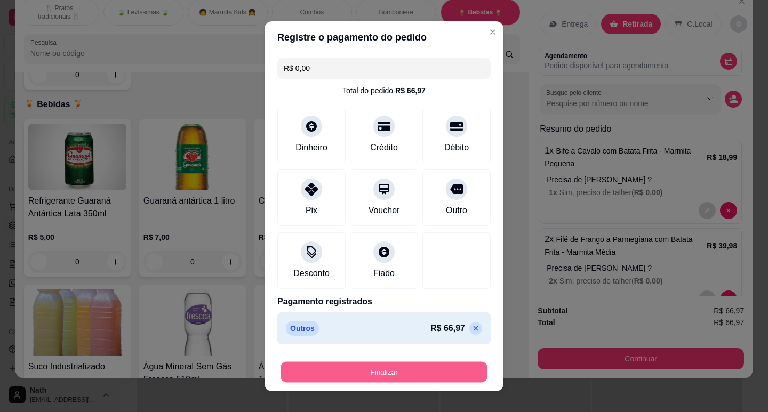
click at [417, 377] on button "Finalizar" at bounding box center [383, 371] width 207 height 21
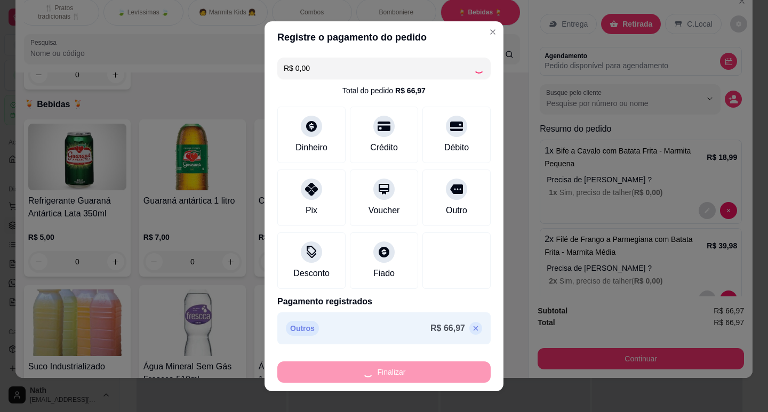
type input "0"
type input "-R$ 66,97"
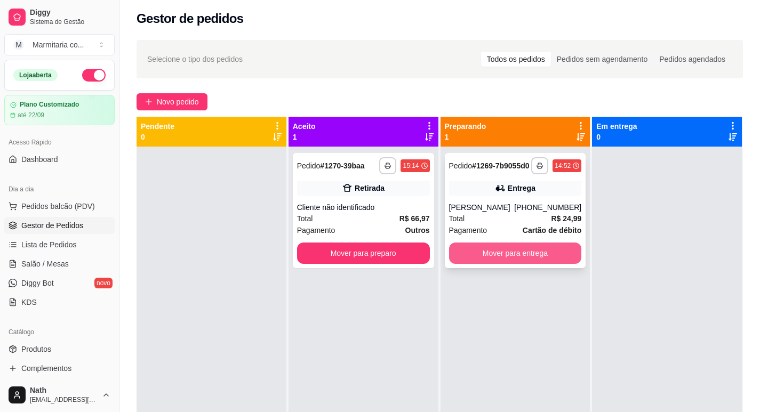
click at [519, 263] on button "Mover para entrega" at bounding box center [515, 253] width 133 height 21
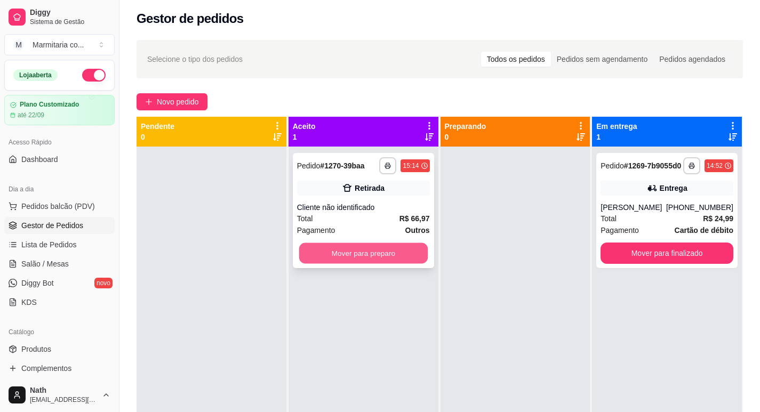
click at [391, 256] on button "Mover para preparo" at bounding box center [363, 253] width 128 height 21
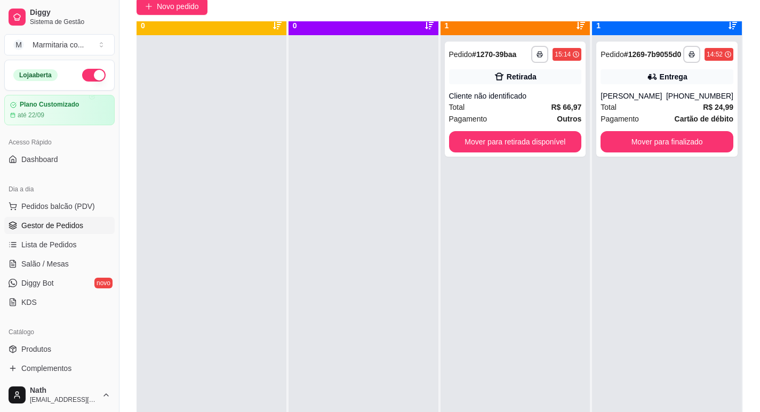
scroll to position [96, 0]
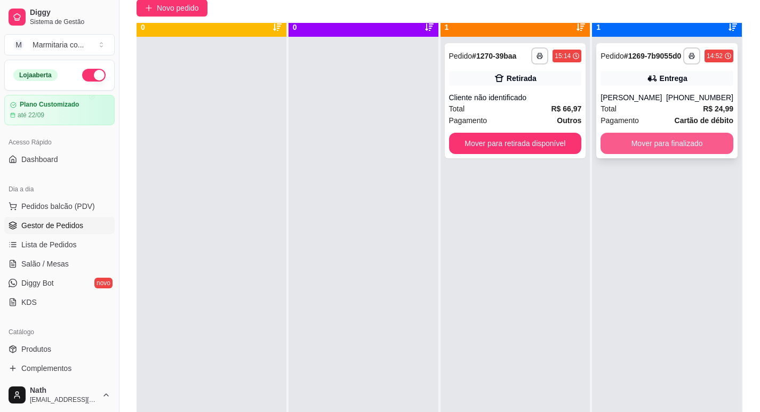
click at [685, 151] on button "Mover para finalizado" at bounding box center [666, 143] width 133 height 21
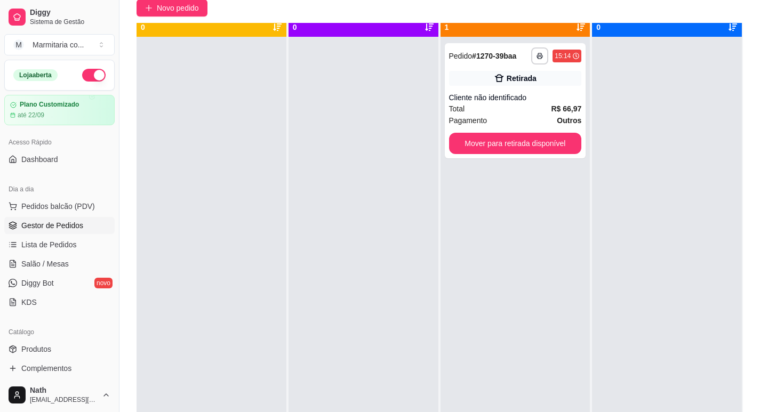
click at [89, 68] on div "Loja aberta" at bounding box center [59, 75] width 109 height 30
click at [93, 79] on button "button" at bounding box center [93, 75] width 23 height 13
